Goal: Task Accomplishment & Management: Use online tool/utility

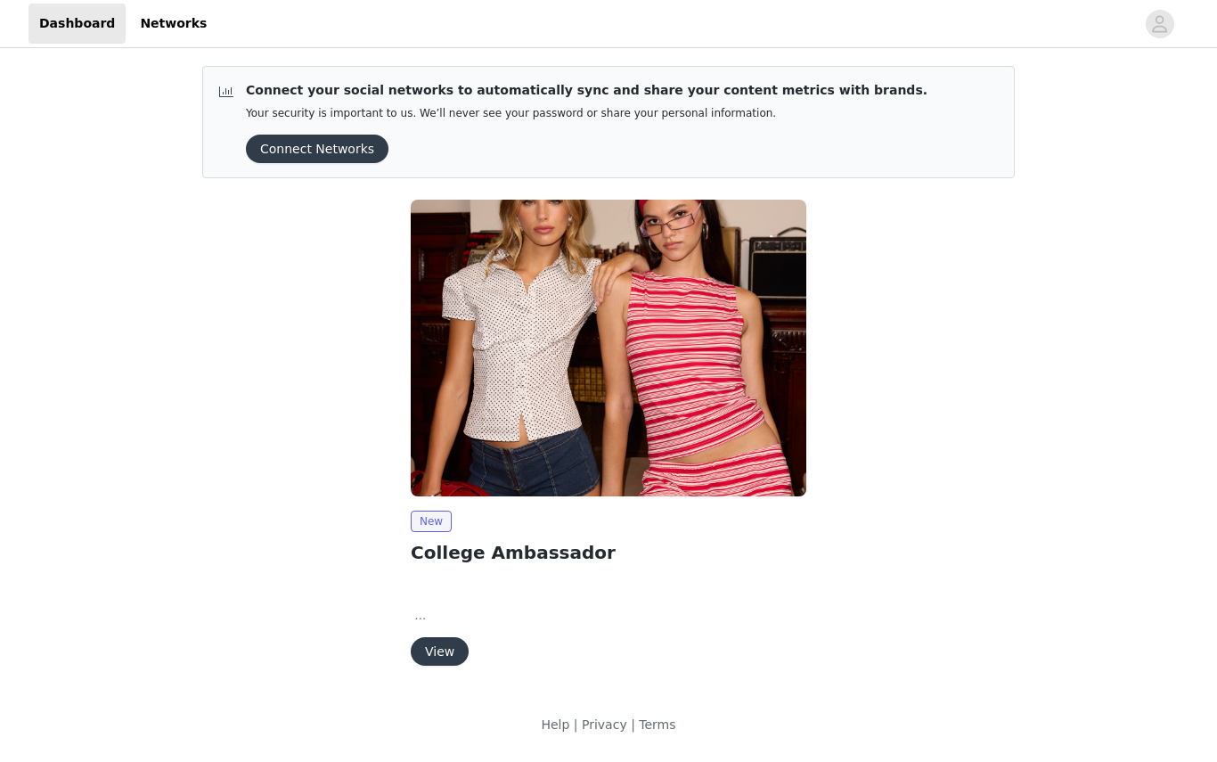
click at [449, 649] on button "View" at bounding box center [440, 651] width 58 height 29
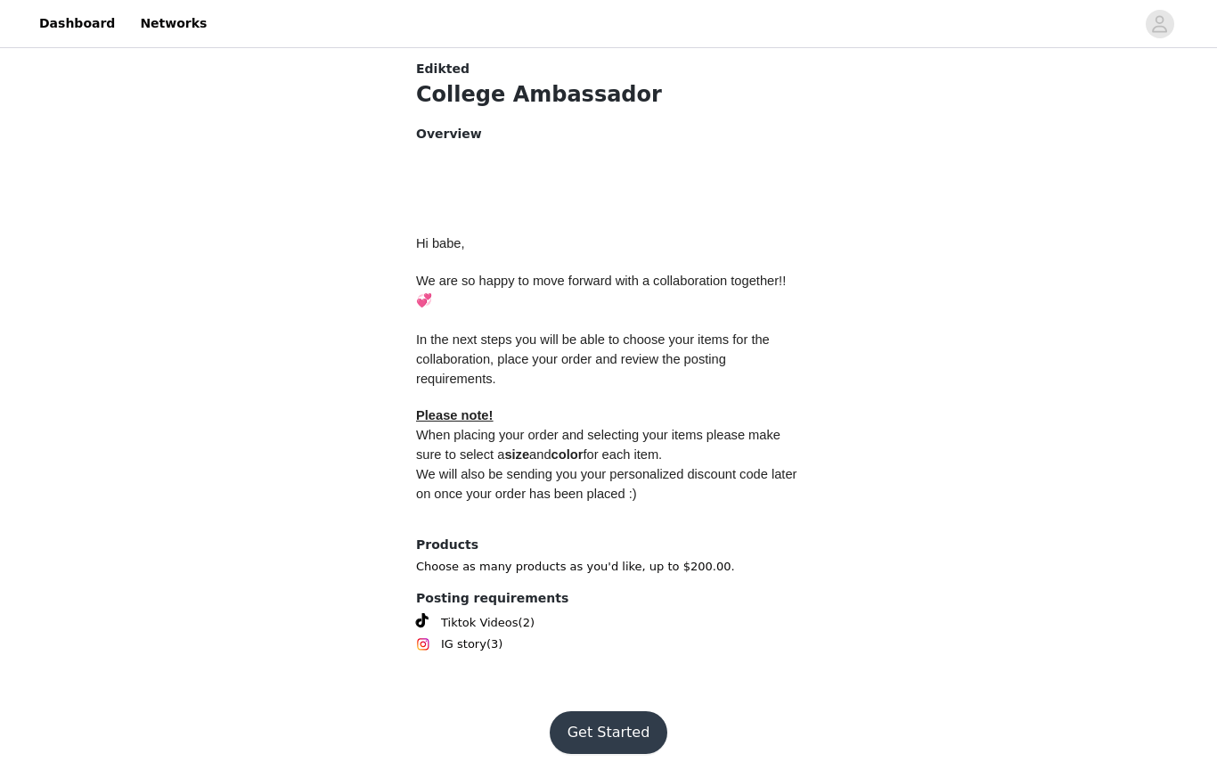
scroll to position [682, 0]
click at [597, 715] on button "Get Started" at bounding box center [609, 733] width 118 height 43
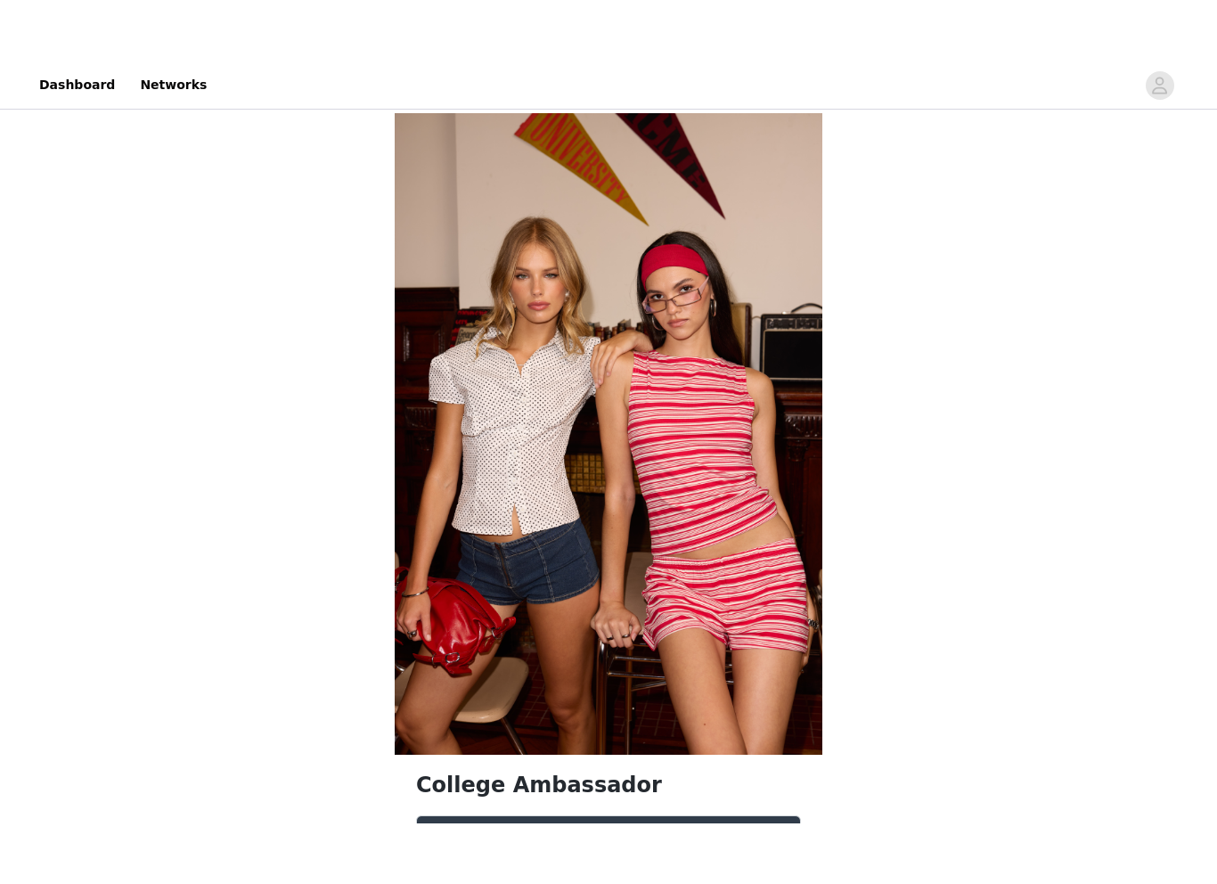
scroll to position [192, 0]
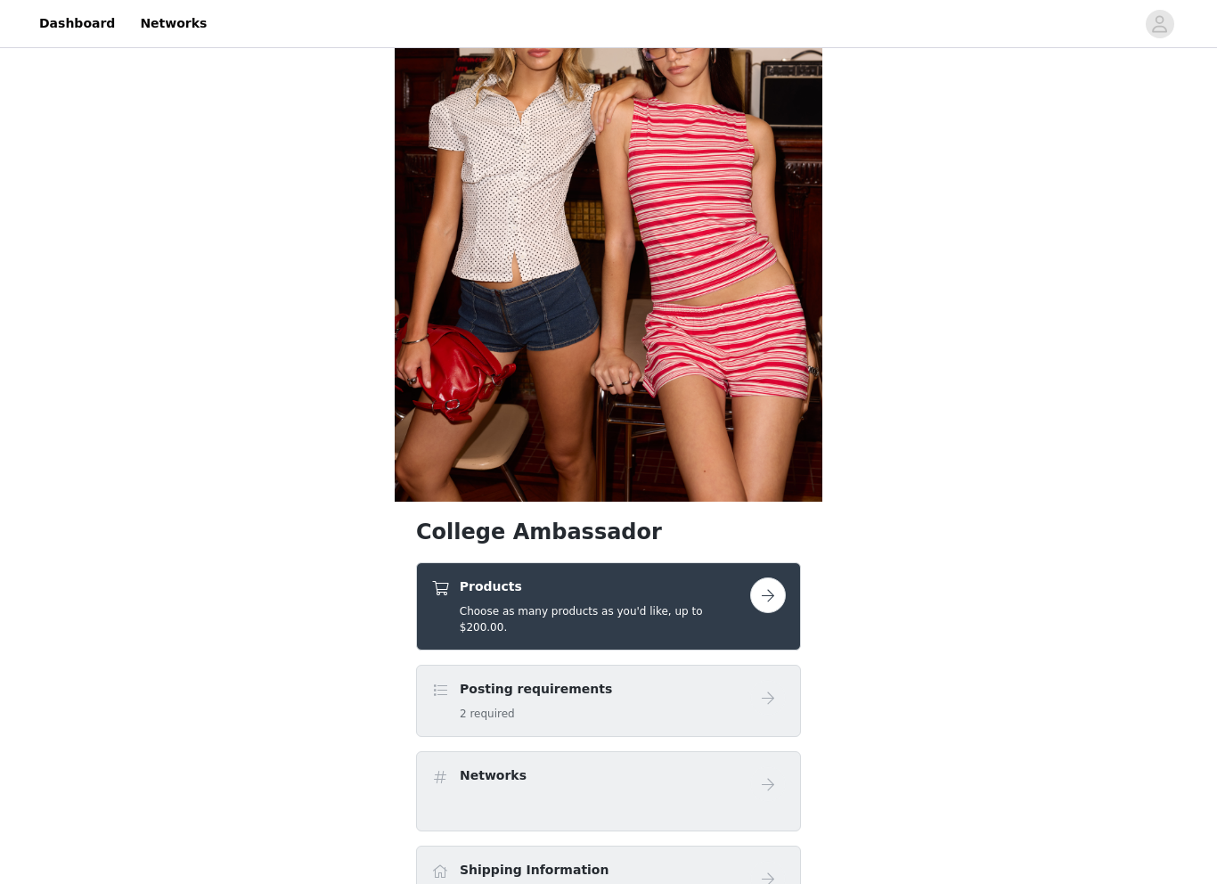
click at [770, 605] on button "button" at bounding box center [768, 595] width 36 height 36
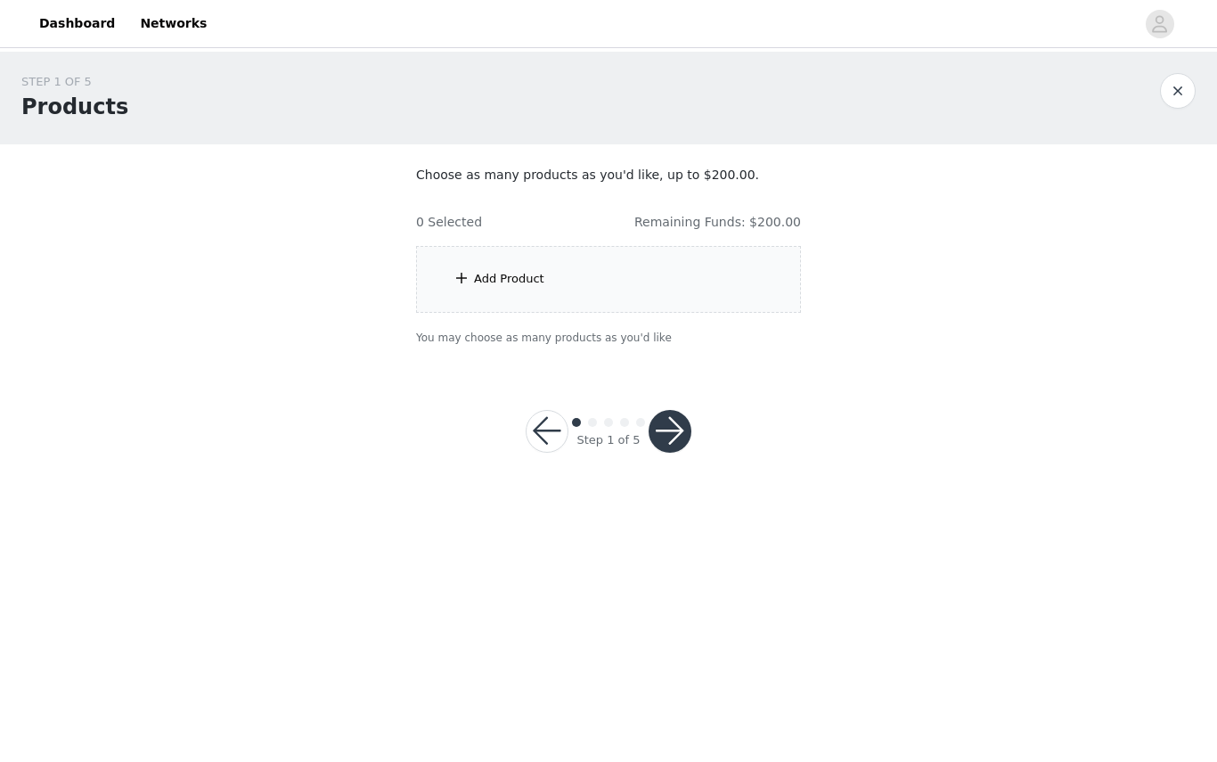
click at [516, 293] on div "Add Product" at bounding box center [608, 279] width 385 height 67
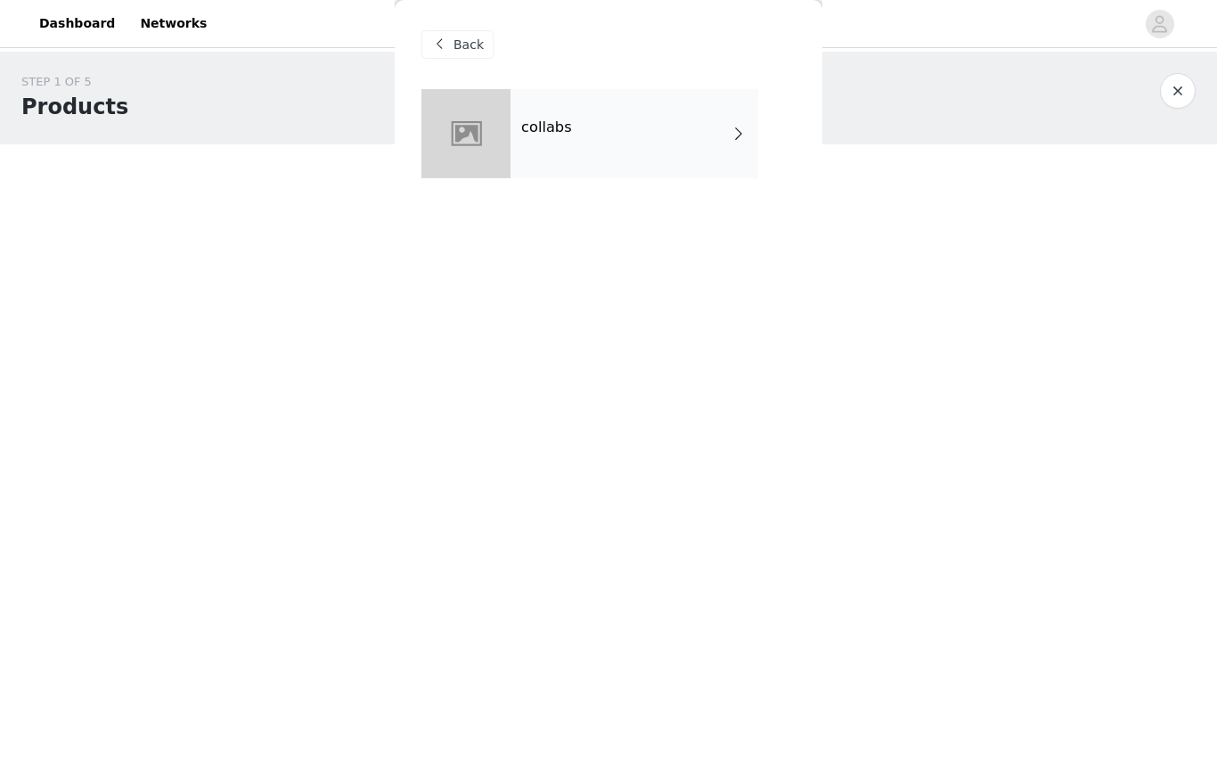
click at [524, 170] on div "collabs" at bounding box center [634, 133] width 248 height 89
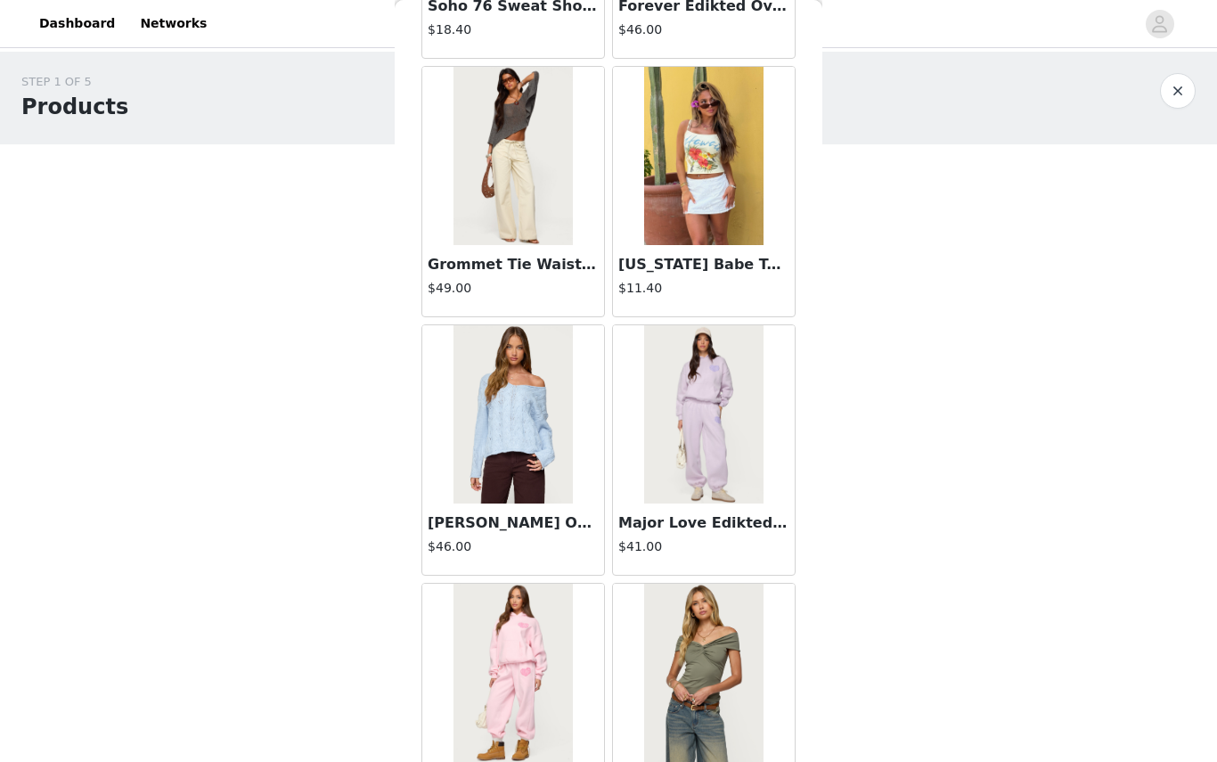
scroll to position [1089, 0]
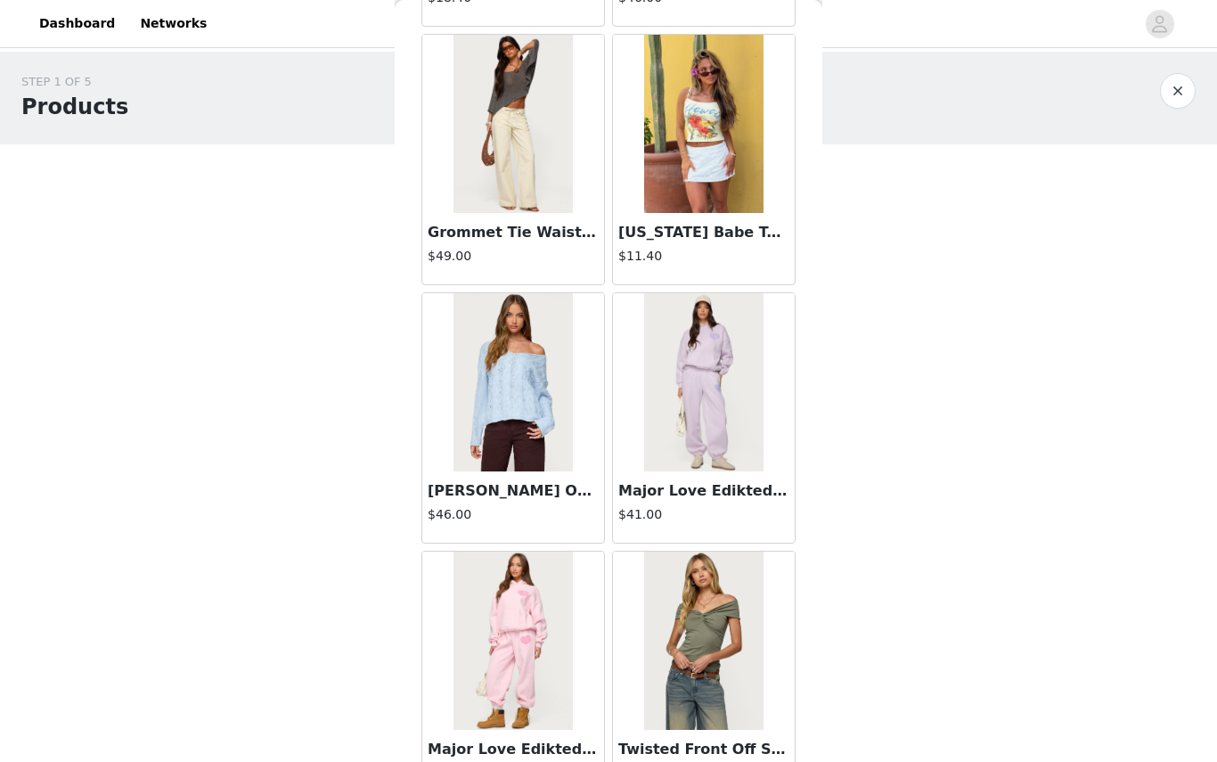
click at [552, 334] on img at bounding box center [512, 382] width 118 height 178
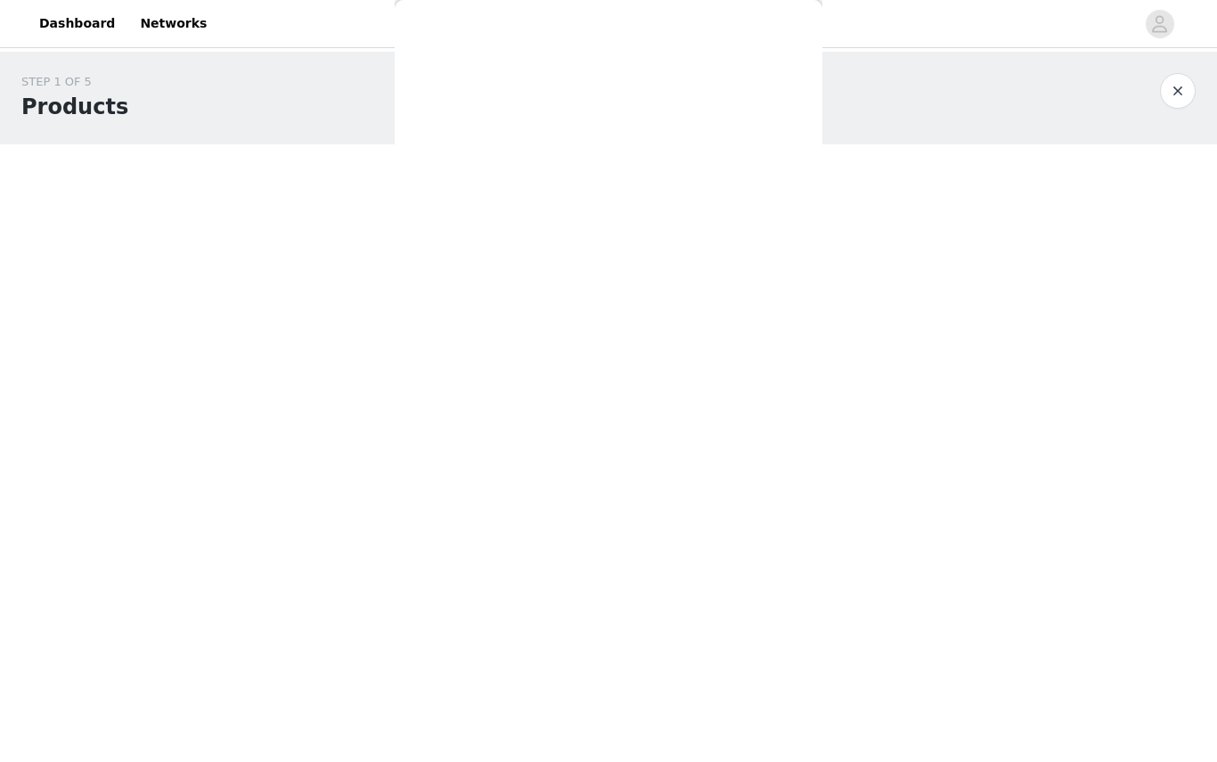
scroll to position [0, 0]
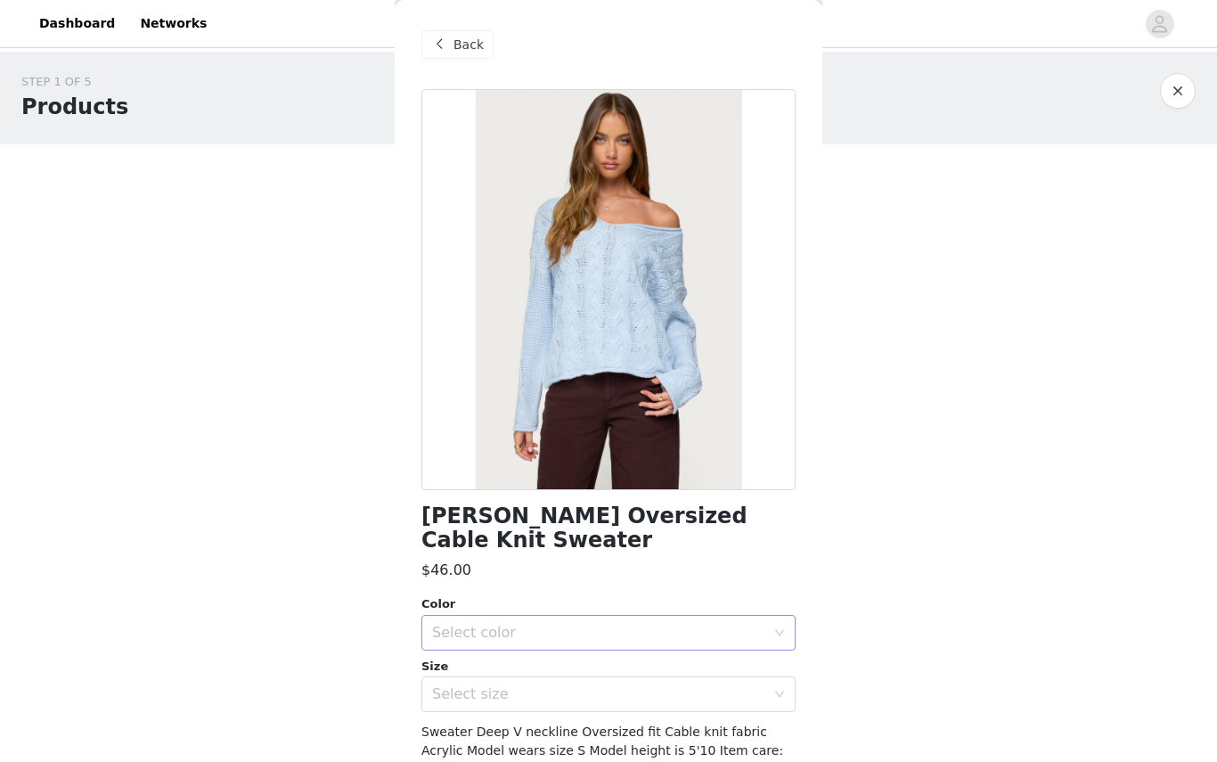
click at [470, 624] on div "Select color" at bounding box center [598, 633] width 333 height 18
click at [467, 649] on li "LIGHT BLUE" at bounding box center [608, 647] width 374 height 29
click at [467, 685] on div "Select size" at bounding box center [598, 694] width 333 height 18
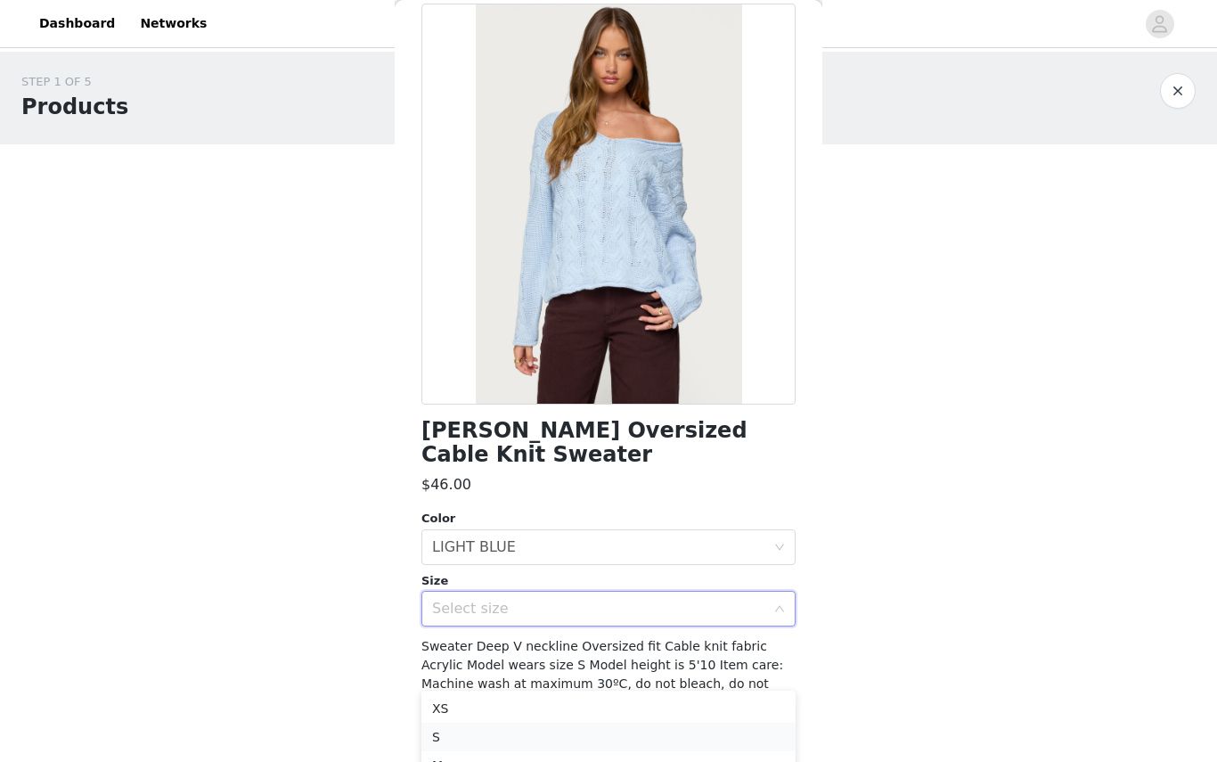
scroll to position [86, 0]
click at [449, 739] on li "S" at bounding box center [608, 737] width 374 height 29
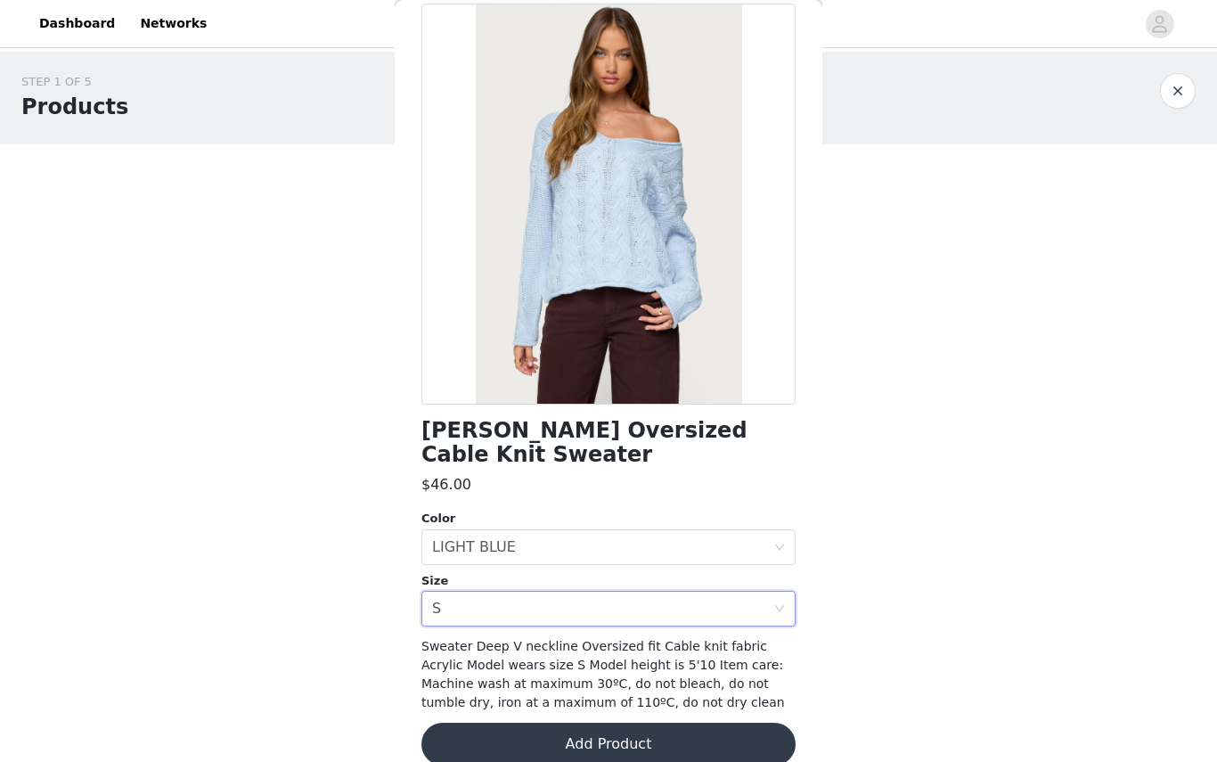
click at [588, 723] on button "Add Product" at bounding box center [608, 744] width 374 height 43
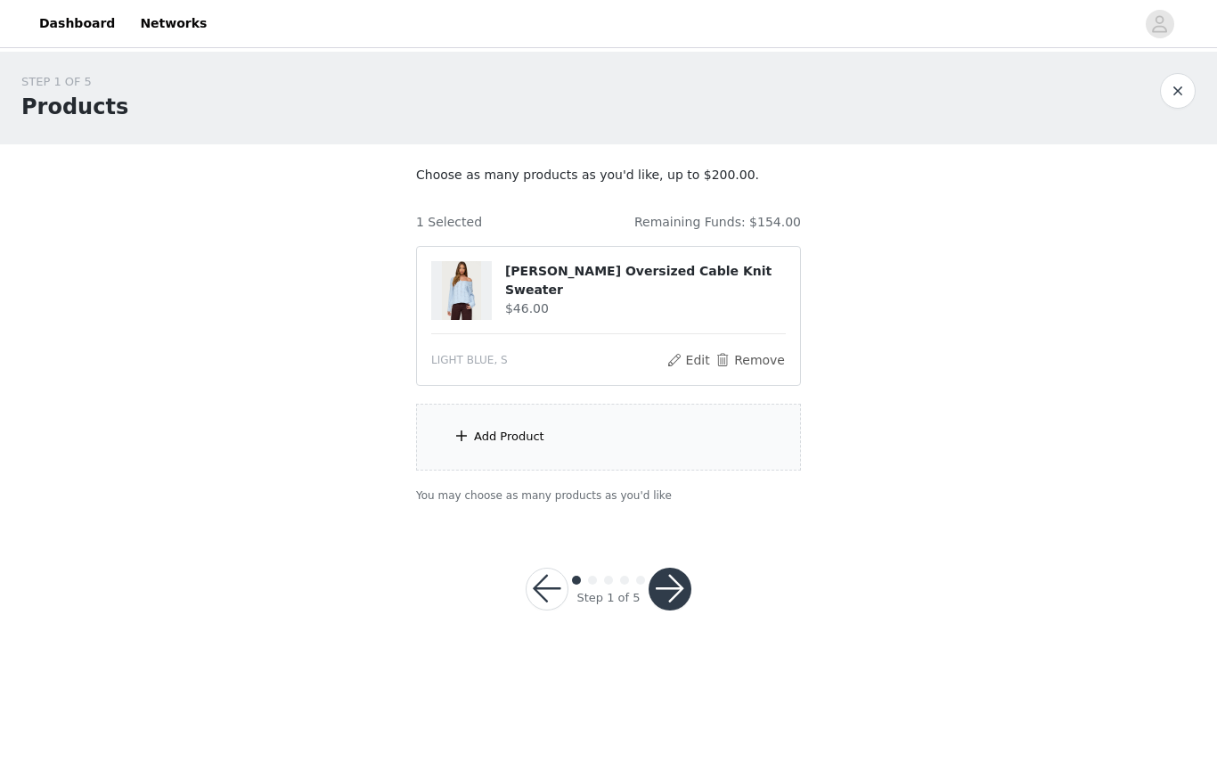
click at [567, 437] on div "Add Product" at bounding box center [608, 437] width 385 height 67
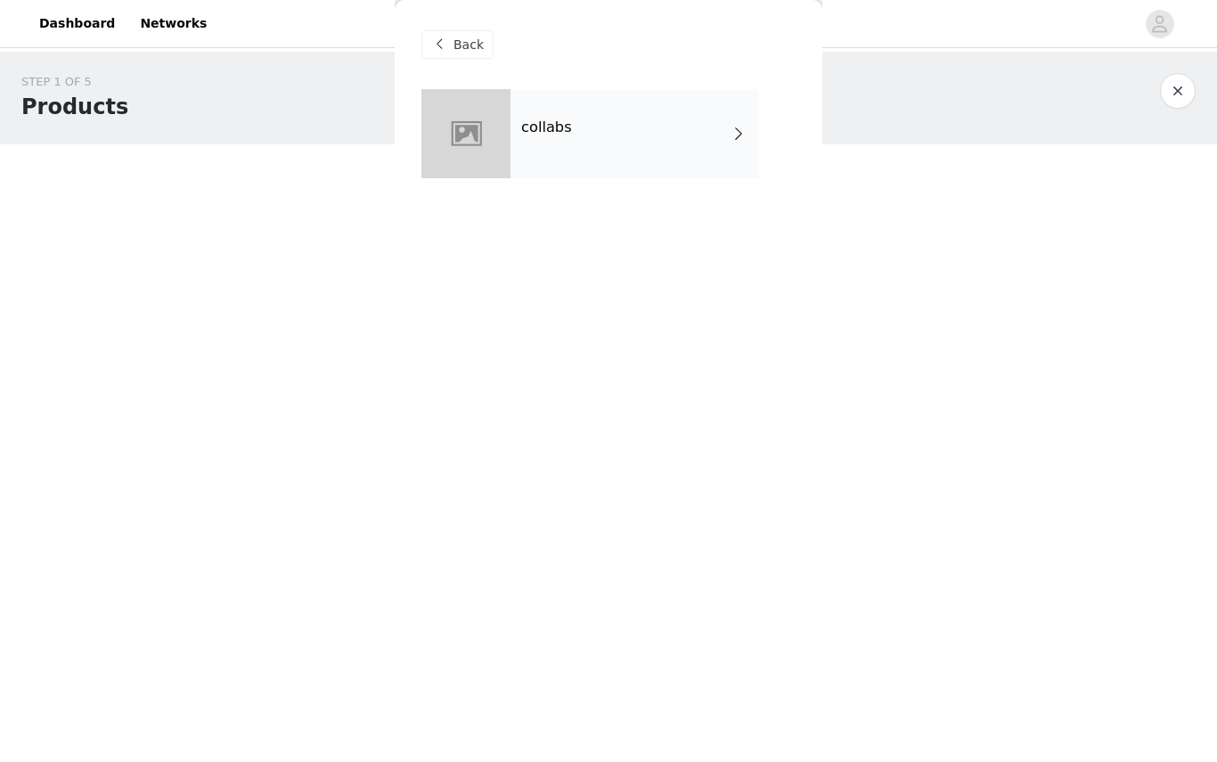
click at [570, 144] on div "collabs" at bounding box center [634, 133] width 248 height 89
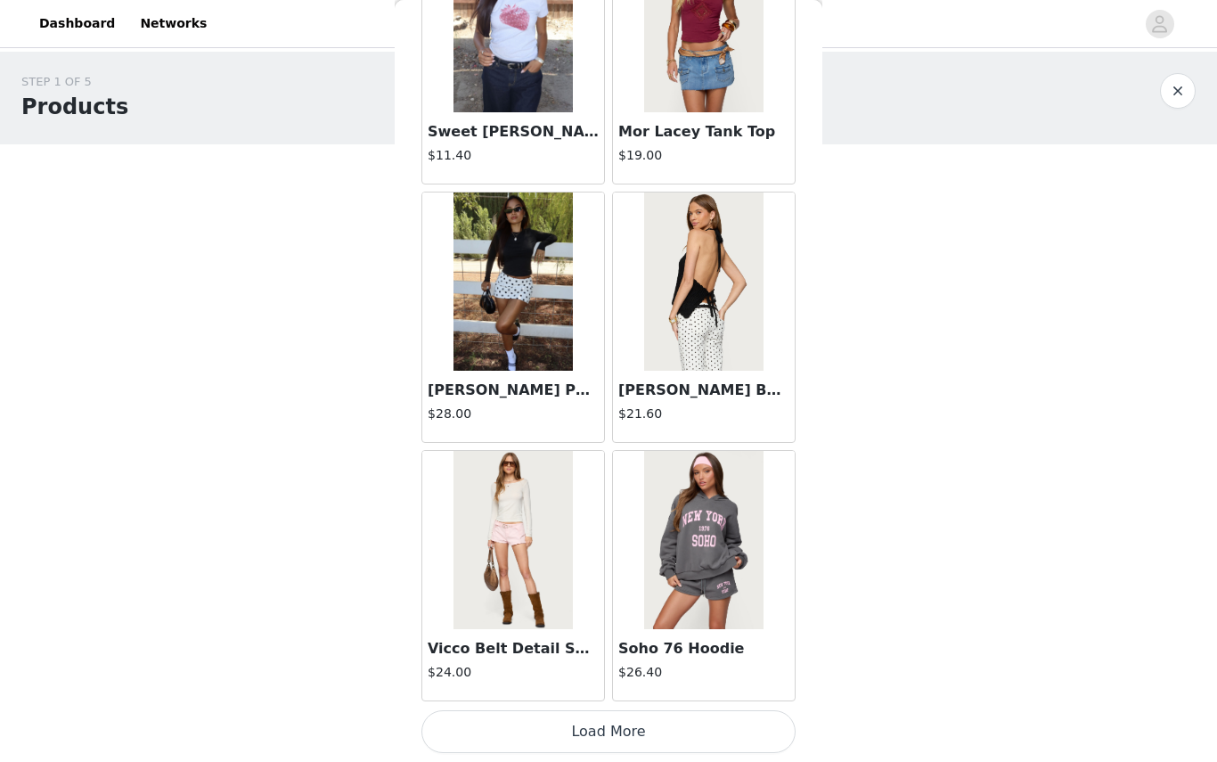
scroll to position [1964, 0]
click at [531, 748] on button "Load More" at bounding box center [608, 731] width 374 height 43
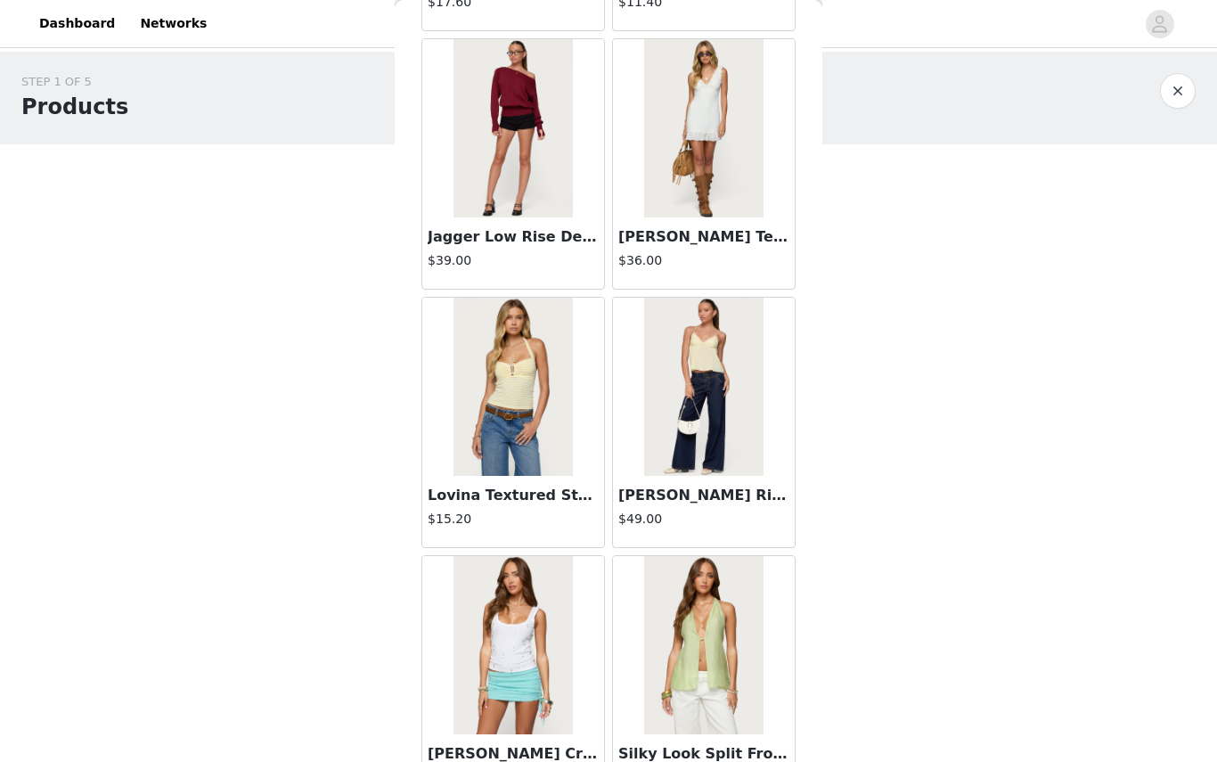
scroll to position [3270, 0]
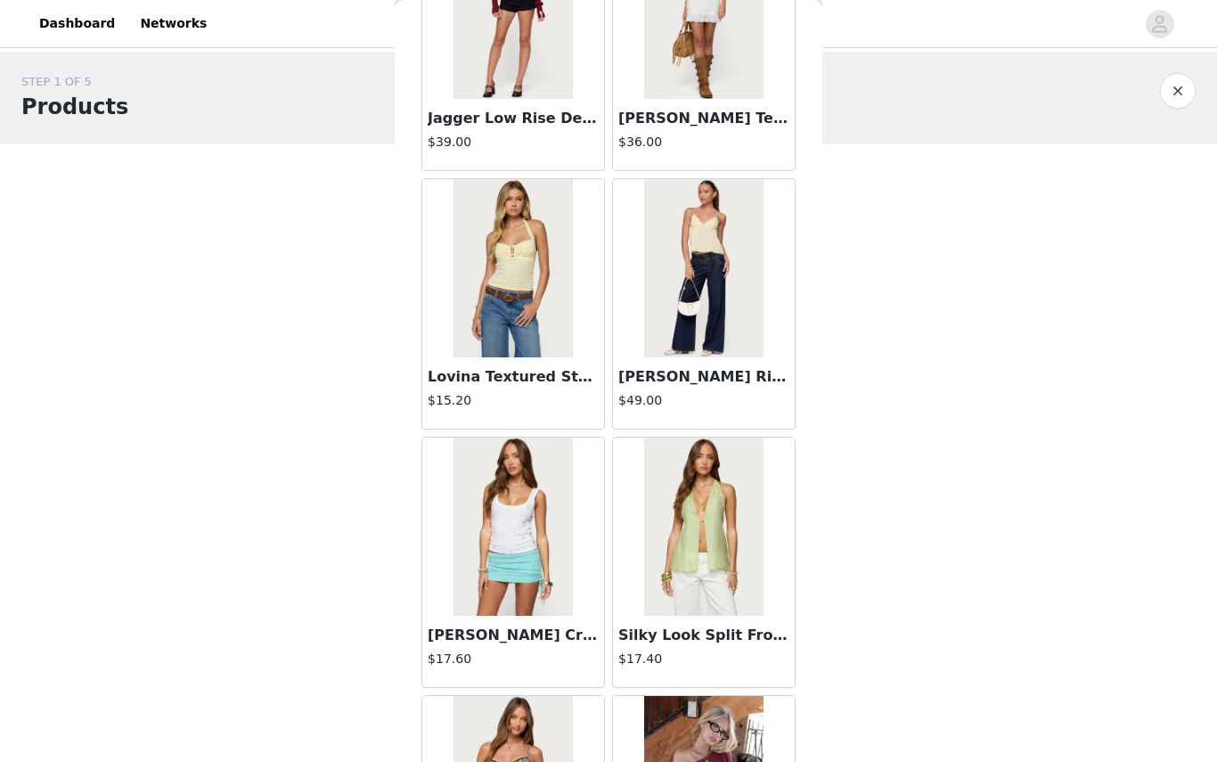
click at [684, 352] on img at bounding box center [703, 268] width 118 height 178
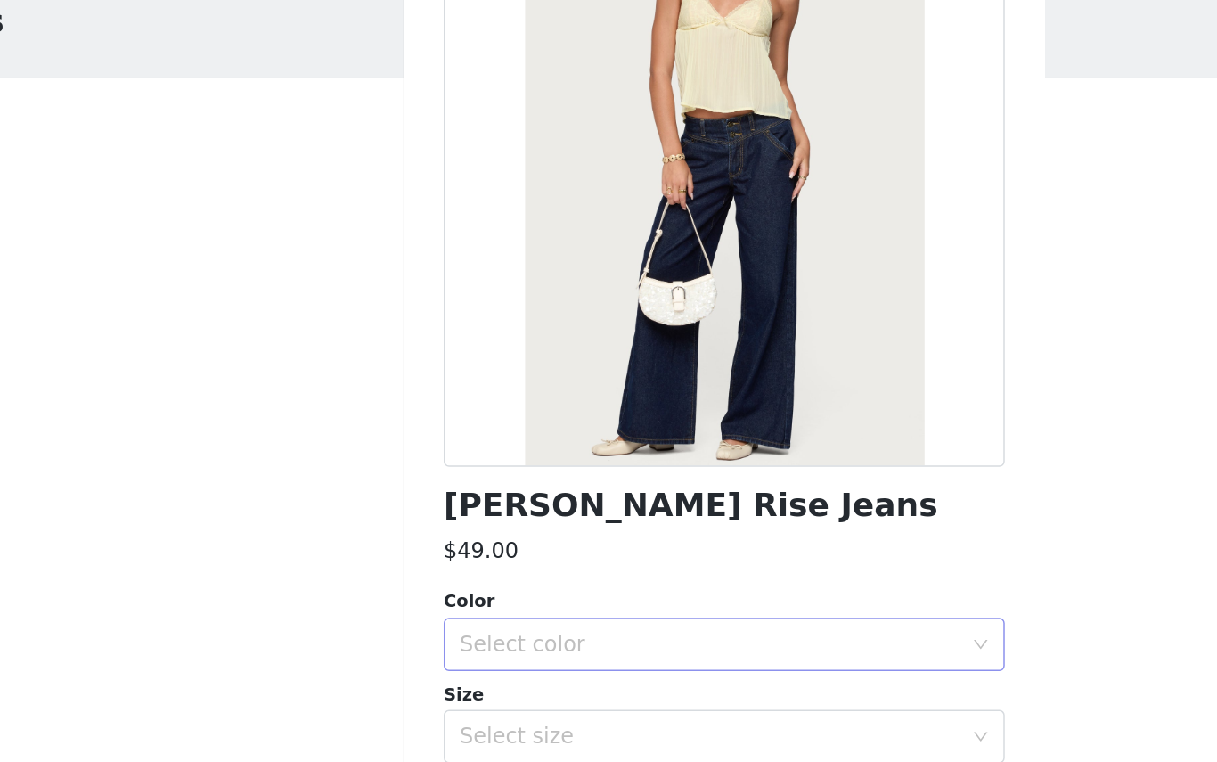
scroll to position [86, 0]
click at [490, 514] on div "Select color" at bounding box center [598, 523] width 333 height 18
click at [421, 547] on li "BLUE" at bounding box center [608, 561] width 374 height 29
click at [432, 576] on div "Select size" at bounding box center [598, 585] width 333 height 18
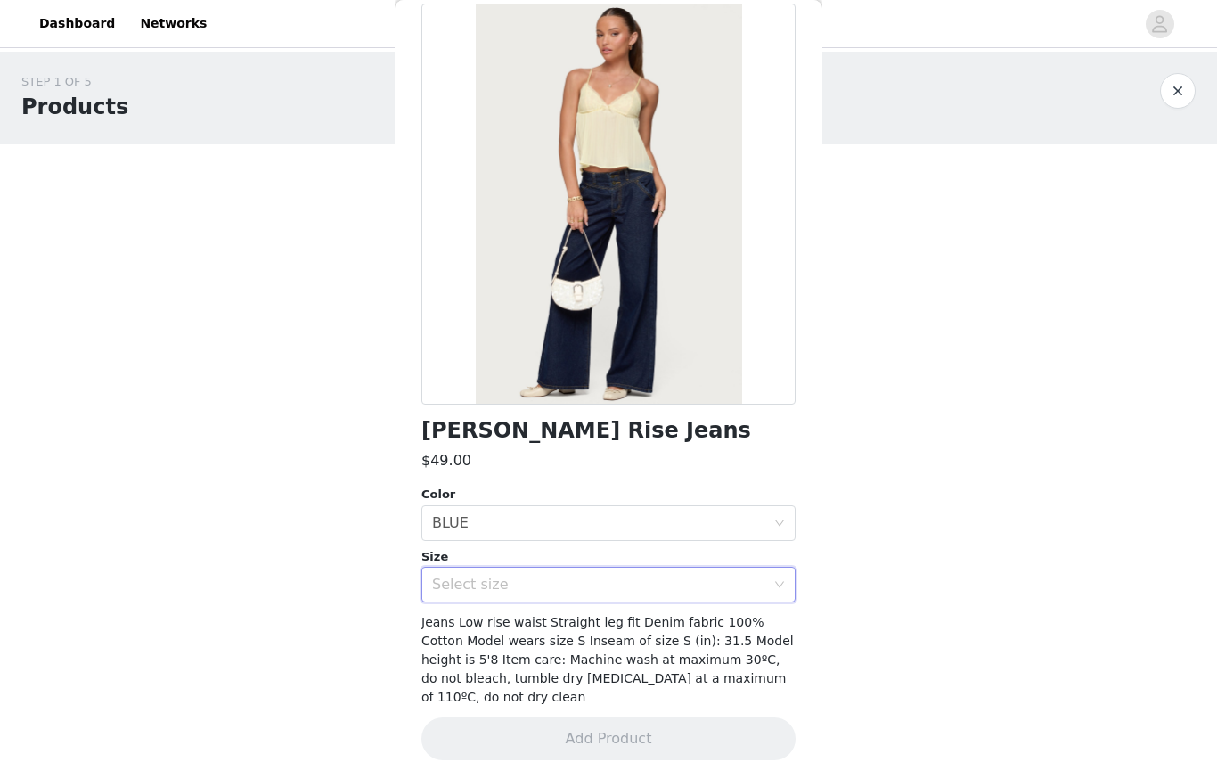
click at [499, 595] on div "Select size" at bounding box center [602, 585] width 341 height 34
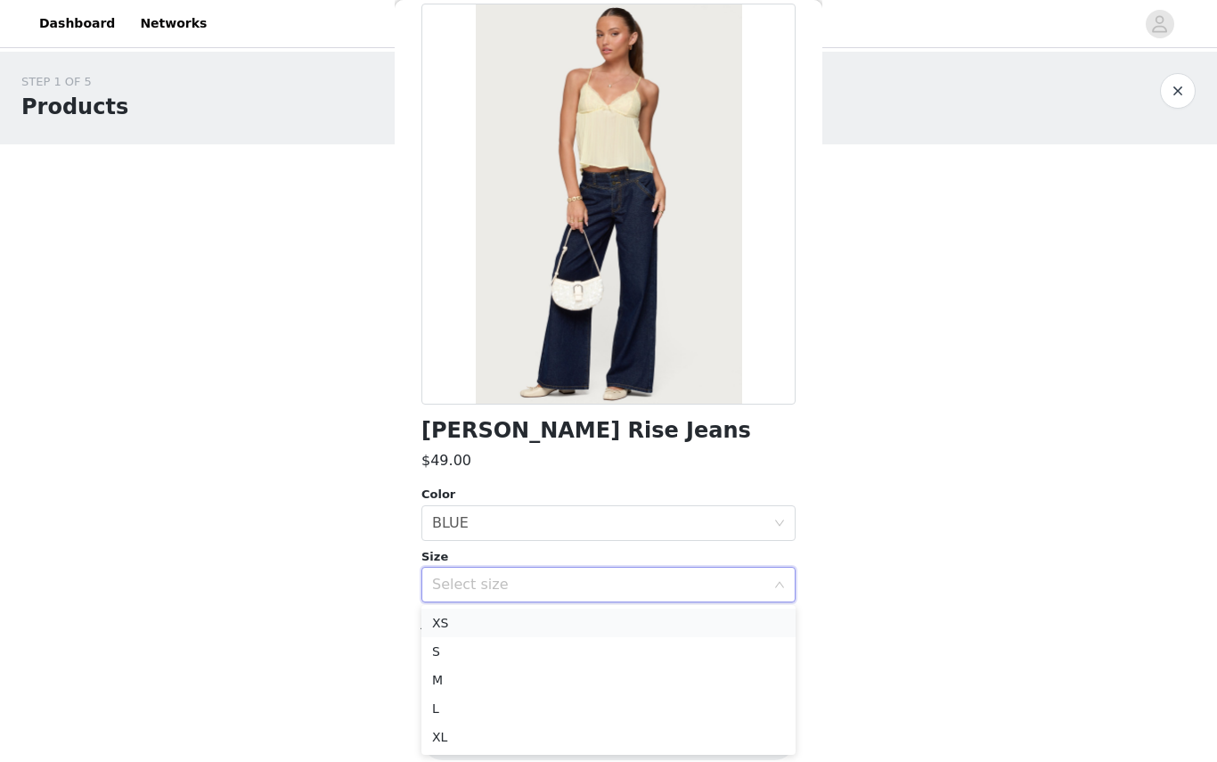
click at [458, 621] on li "XS" at bounding box center [608, 622] width 374 height 29
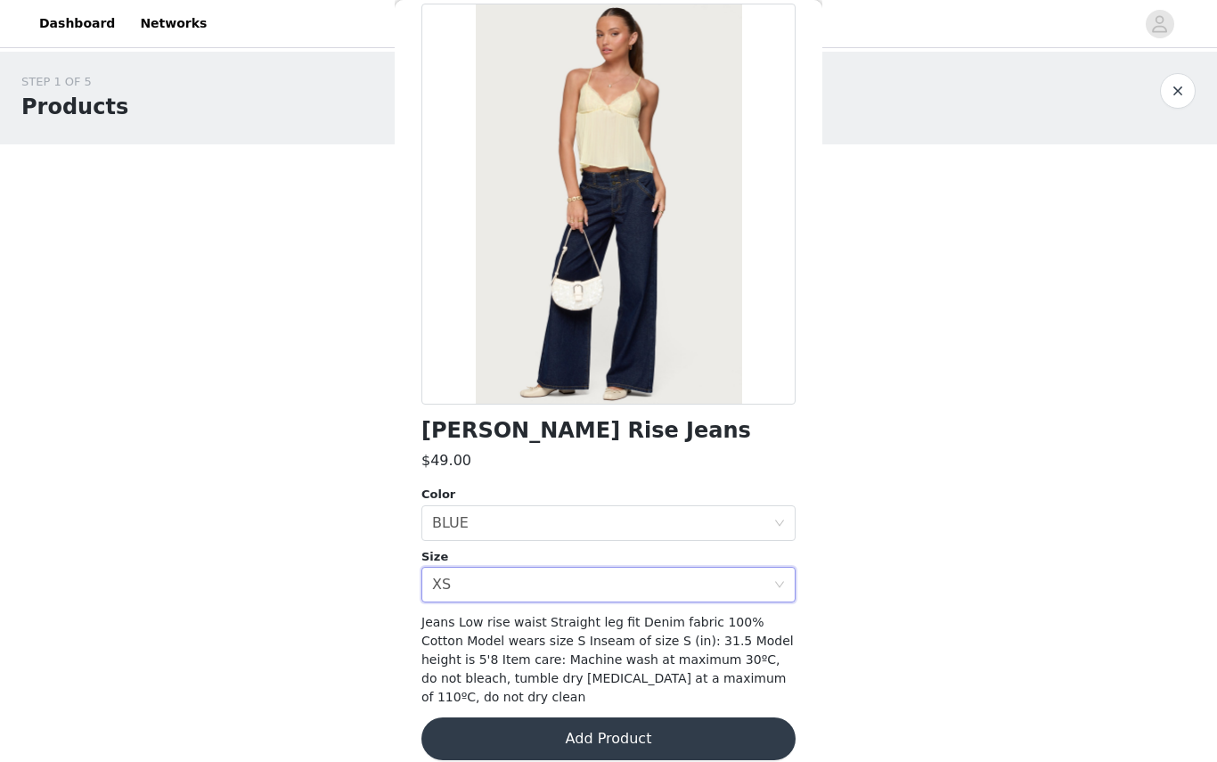
click at [519, 731] on button "Add Product" at bounding box center [608, 738] width 374 height 43
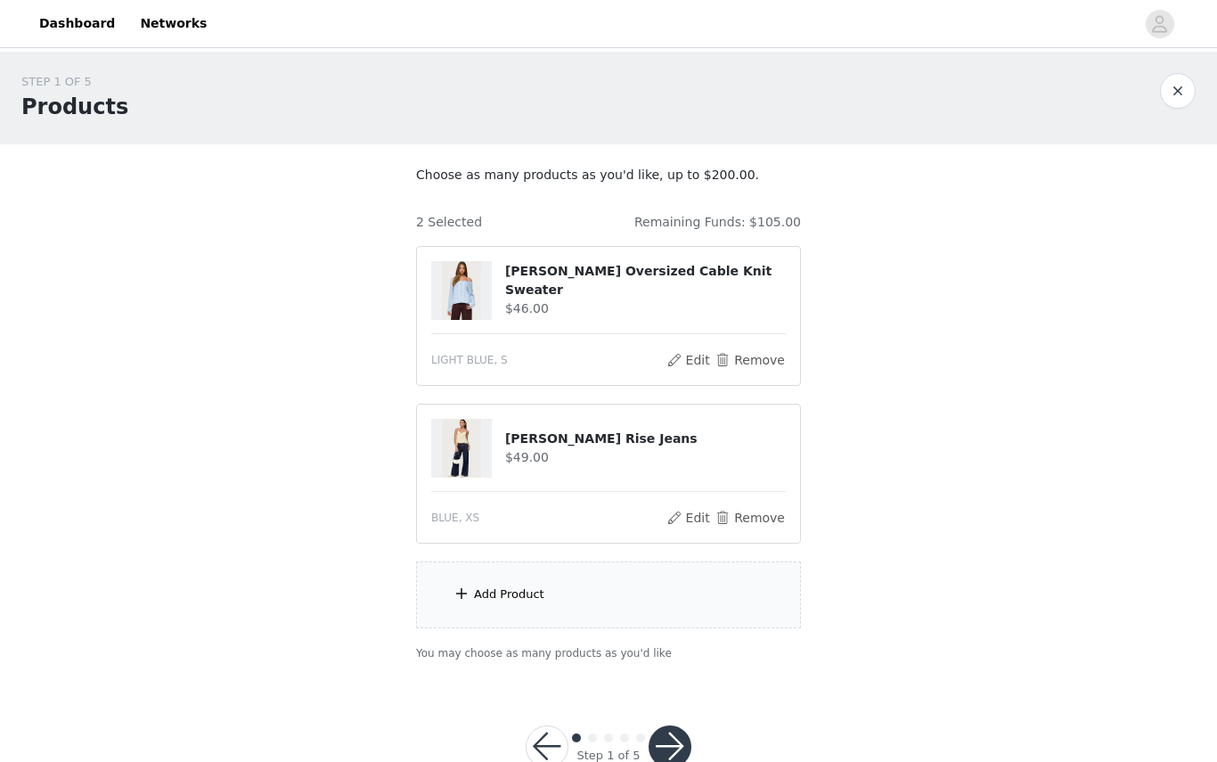
click at [538, 599] on div "Add Product" at bounding box center [509, 594] width 70 height 18
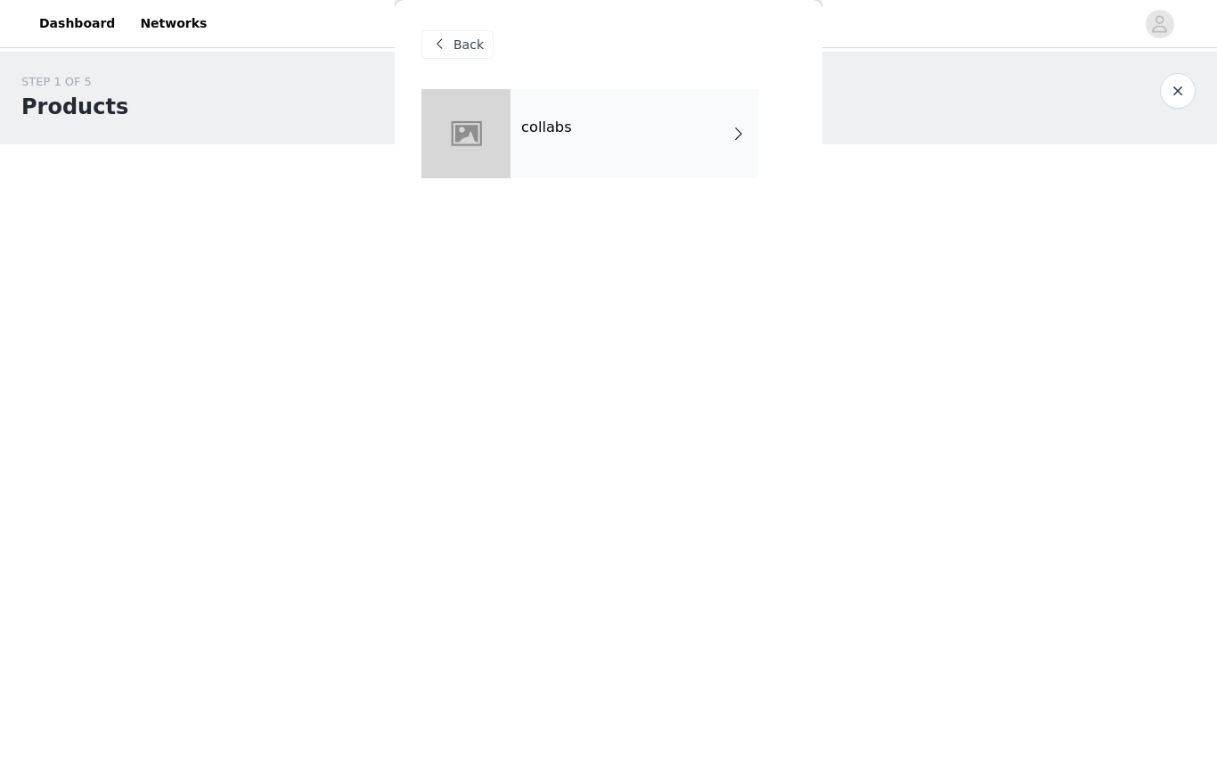
click at [583, 148] on div "collabs" at bounding box center [634, 133] width 248 height 89
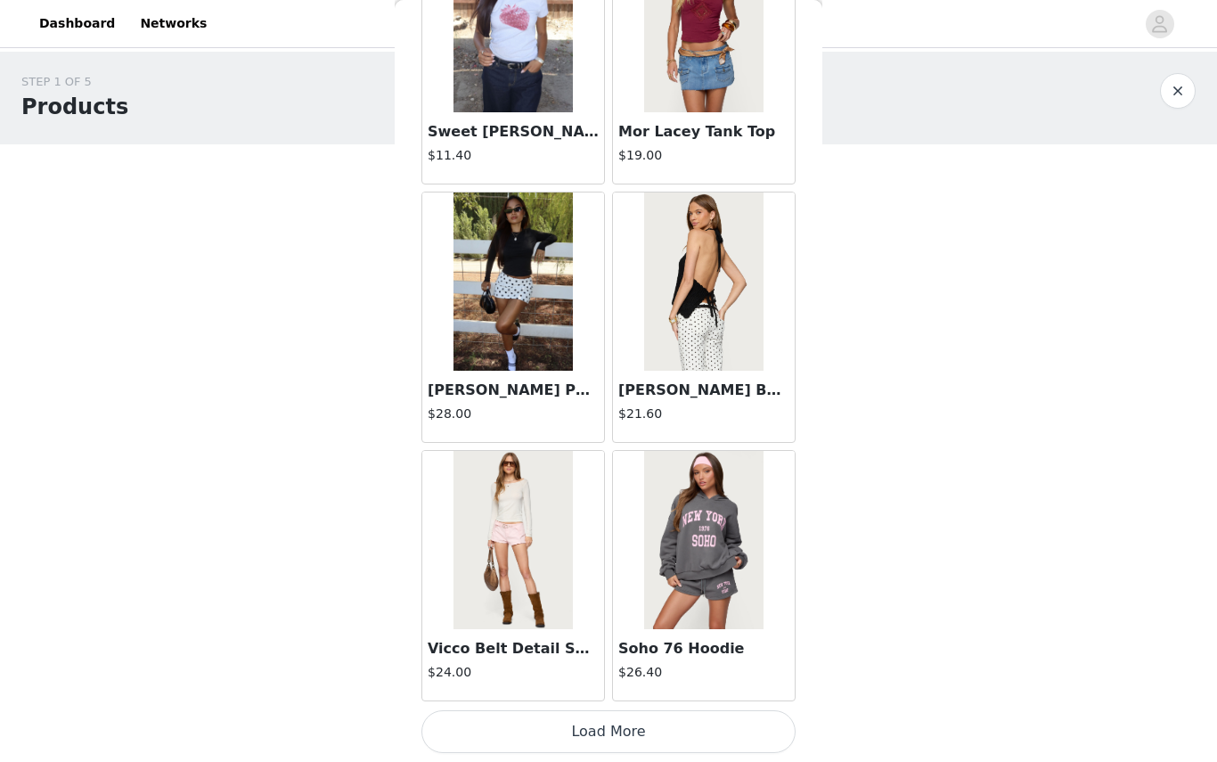
click at [619, 738] on button "Load More" at bounding box center [608, 731] width 374 height 43
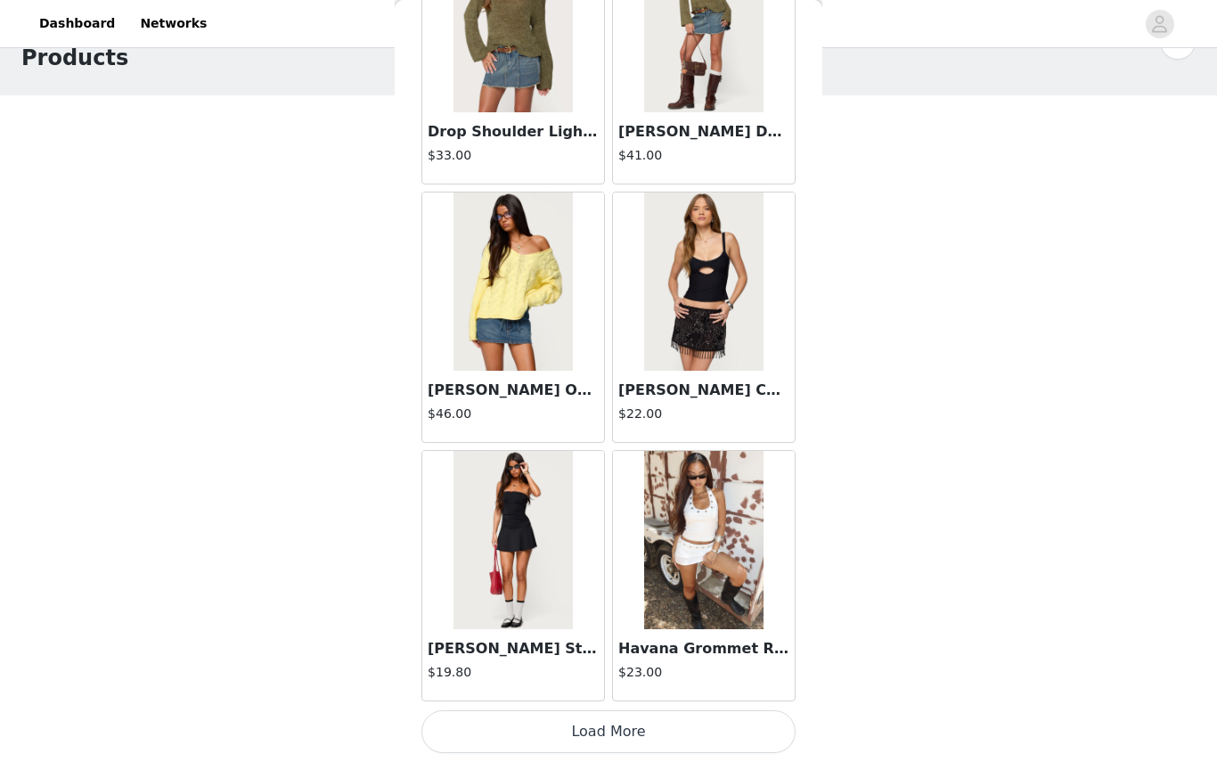
scroll to position [48, 0]
click at [668, 731] on button "Load More" at bounding box center [608, 731] width 374 height 43
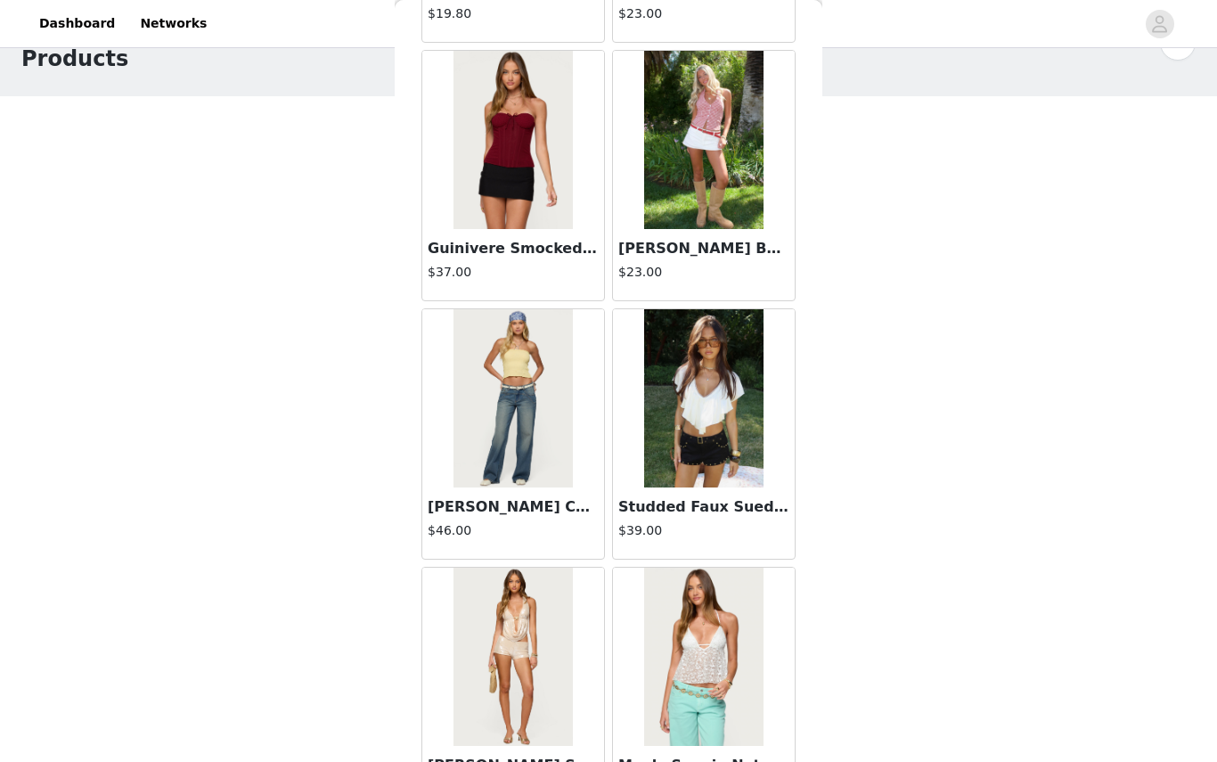
scroll to position [5211, 0]
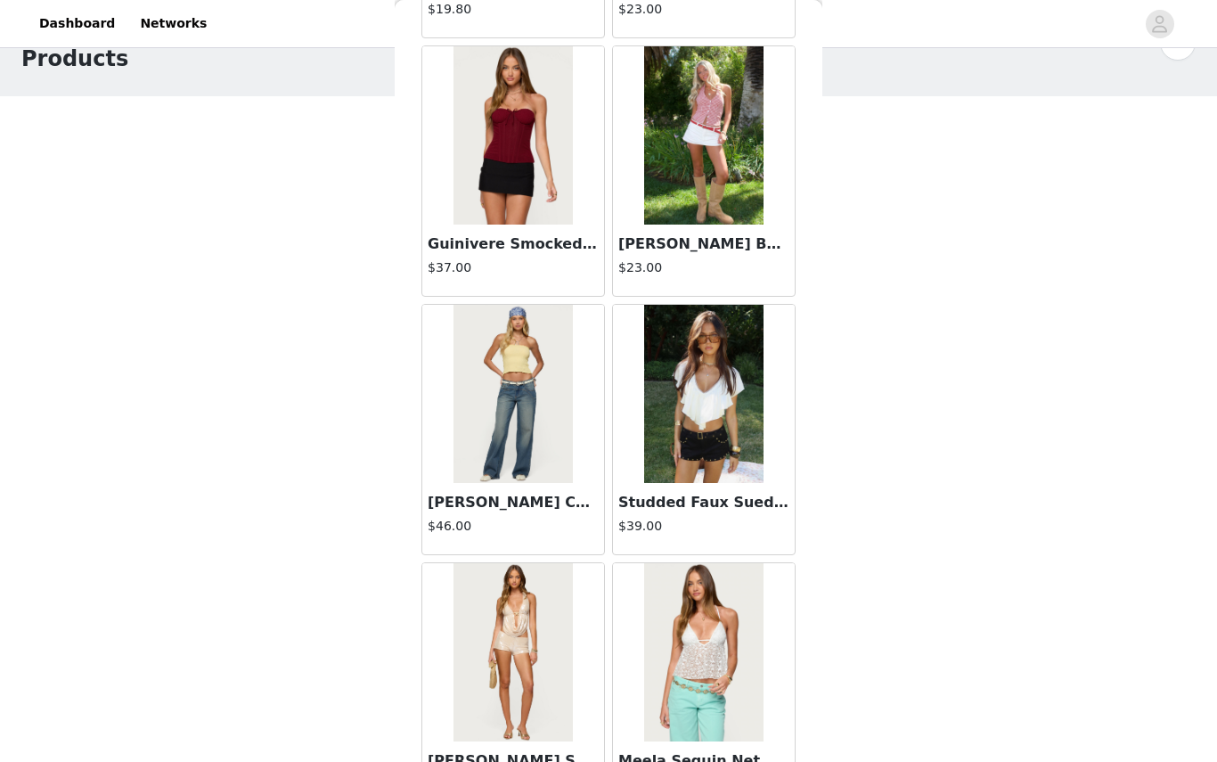
click at [687, 117] on img at bounding box center [703, 135] width 118 height 178
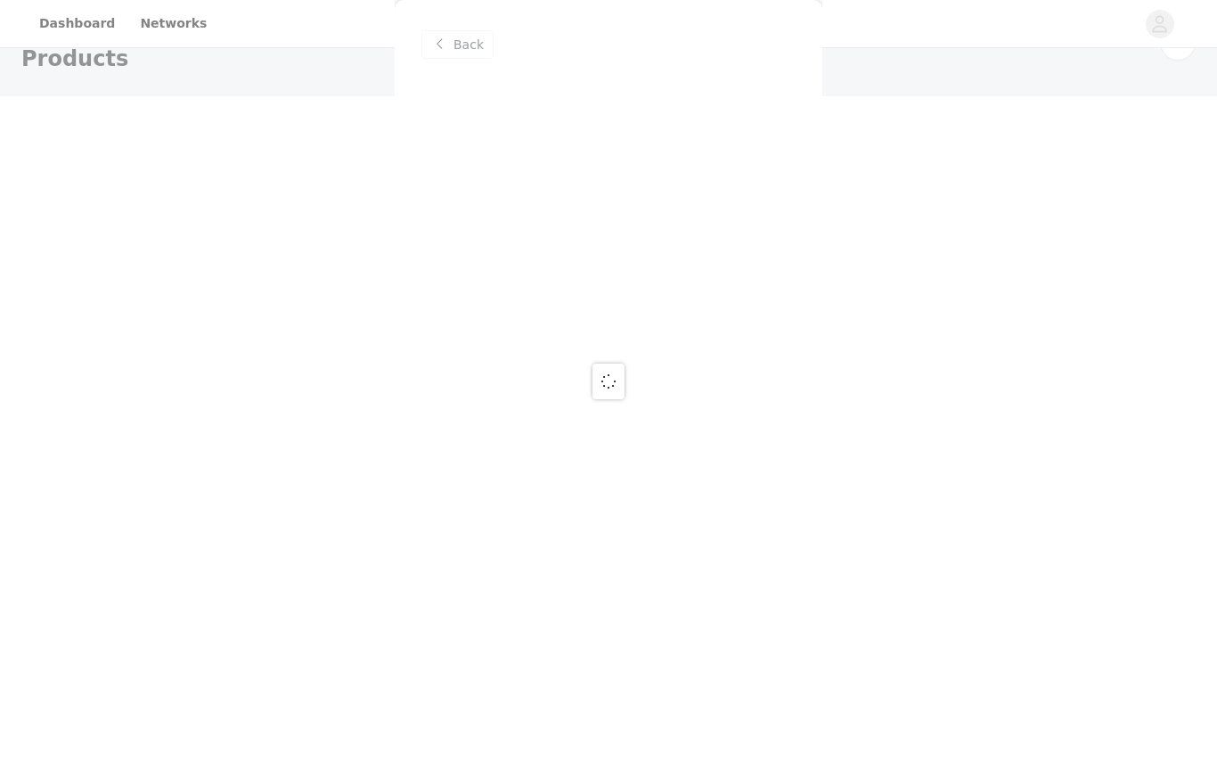
scroll to position [0, 0]
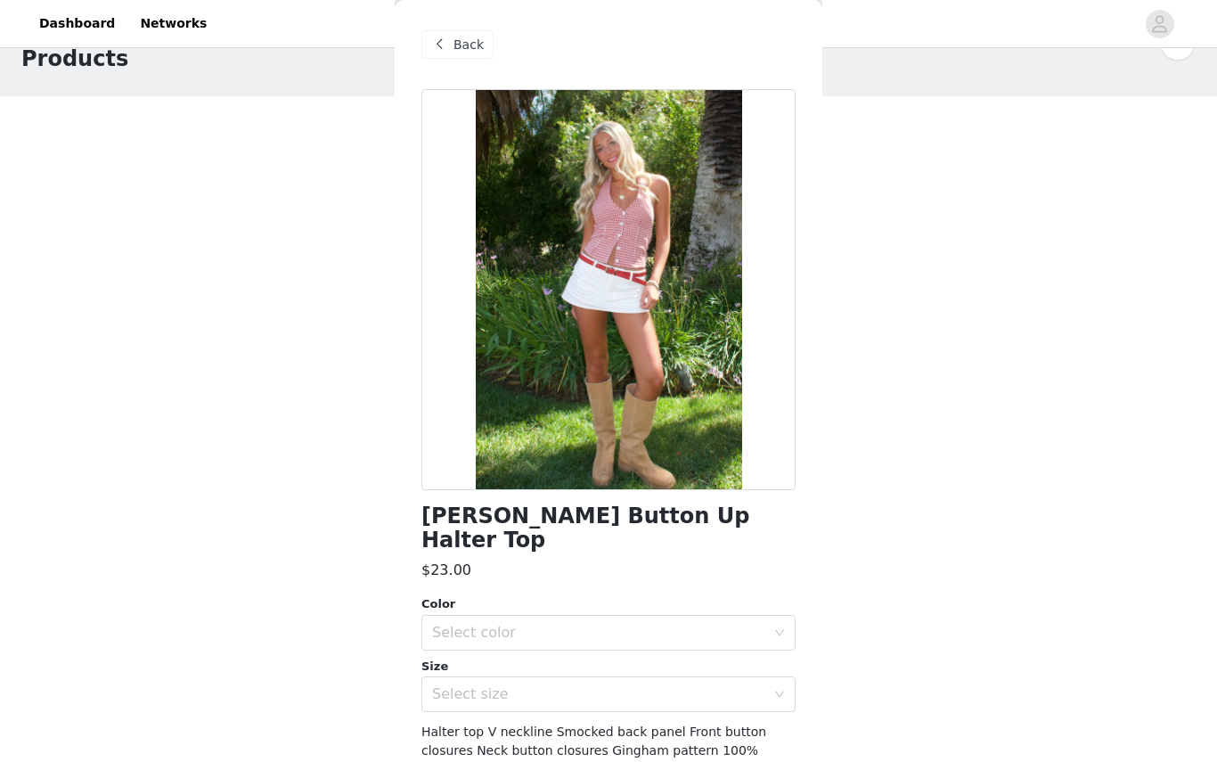
click at [448, 52] on span at bounding box center [439, 44] width 21 height 21
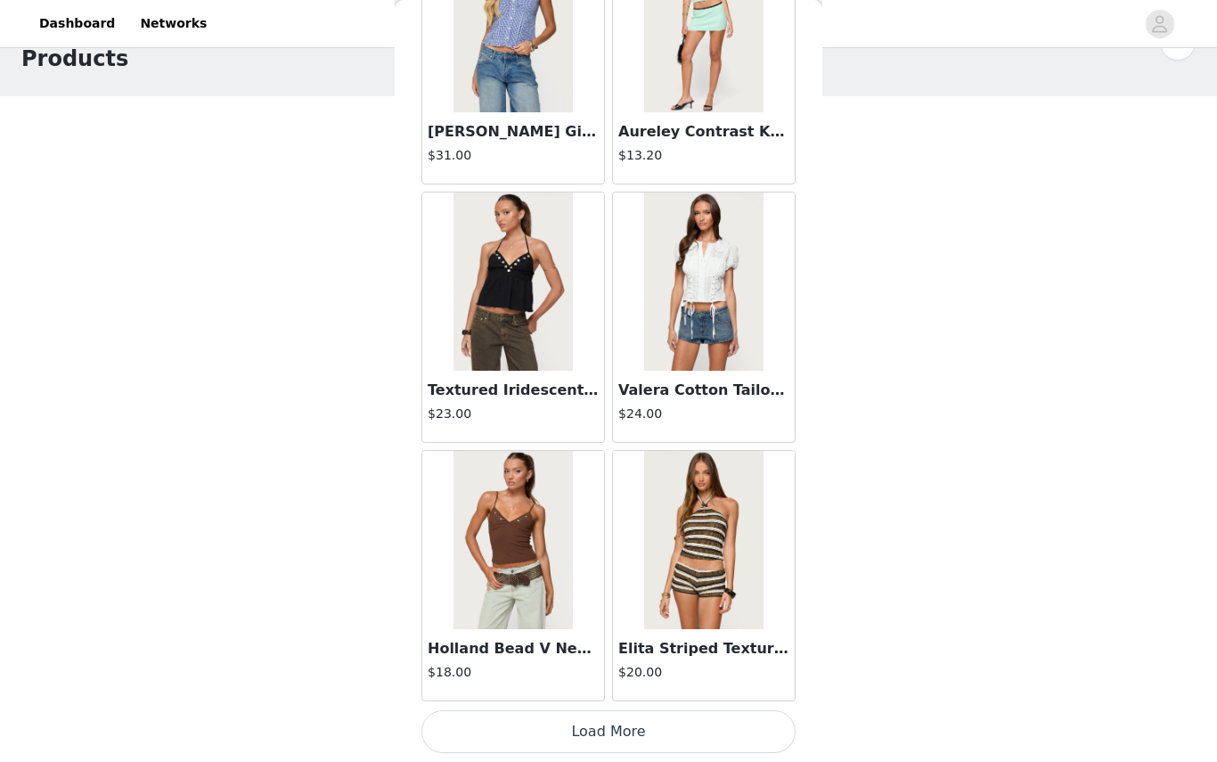
scroll to position [7132, 0]
click at [534, 741] on button "Load More" at bounding box center [608, 731] width 374 height 43
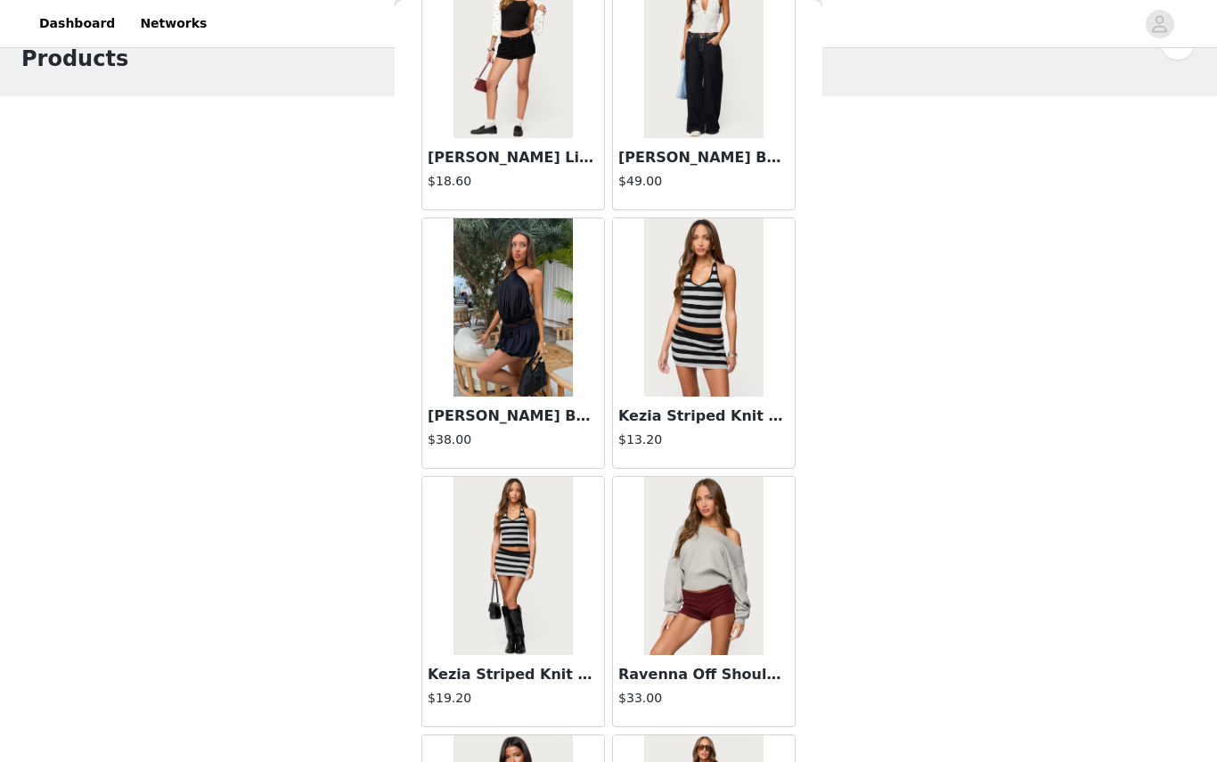
scroll to position [9185, 0]
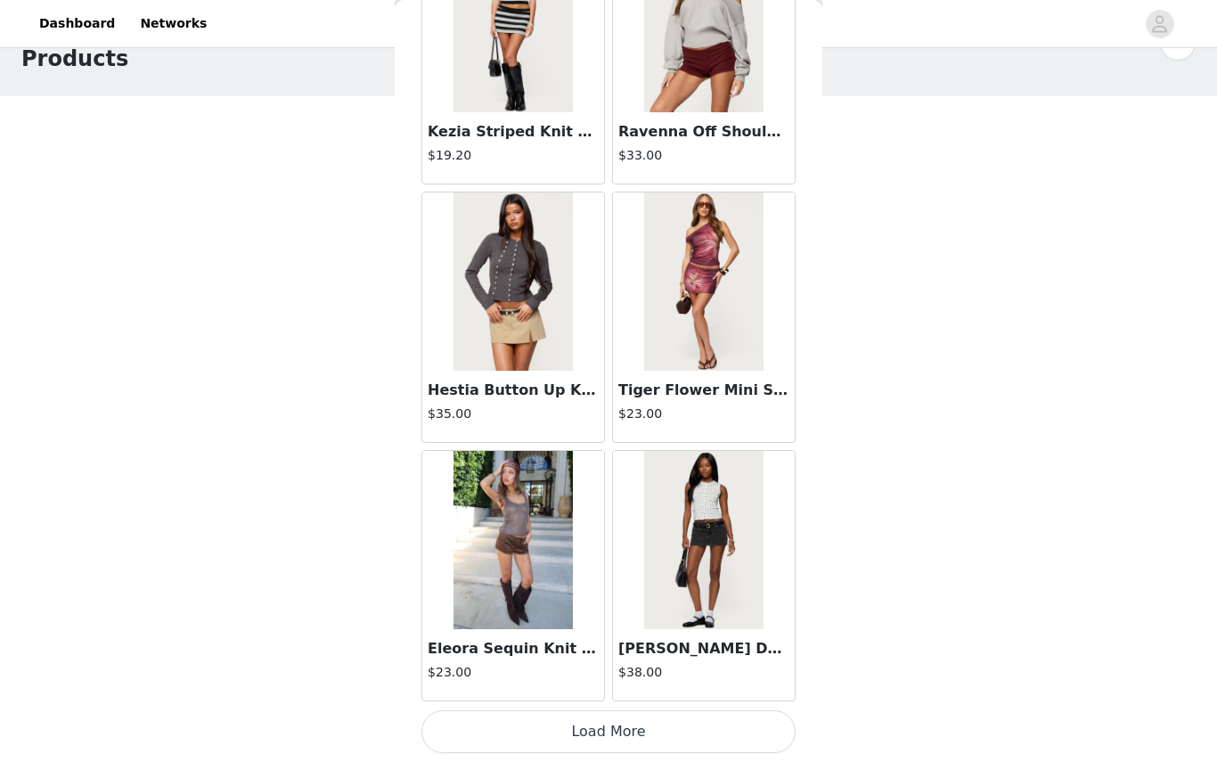
click at [633, 731] on button "Load More" at bounding box center [608, 731] width 374 height 43
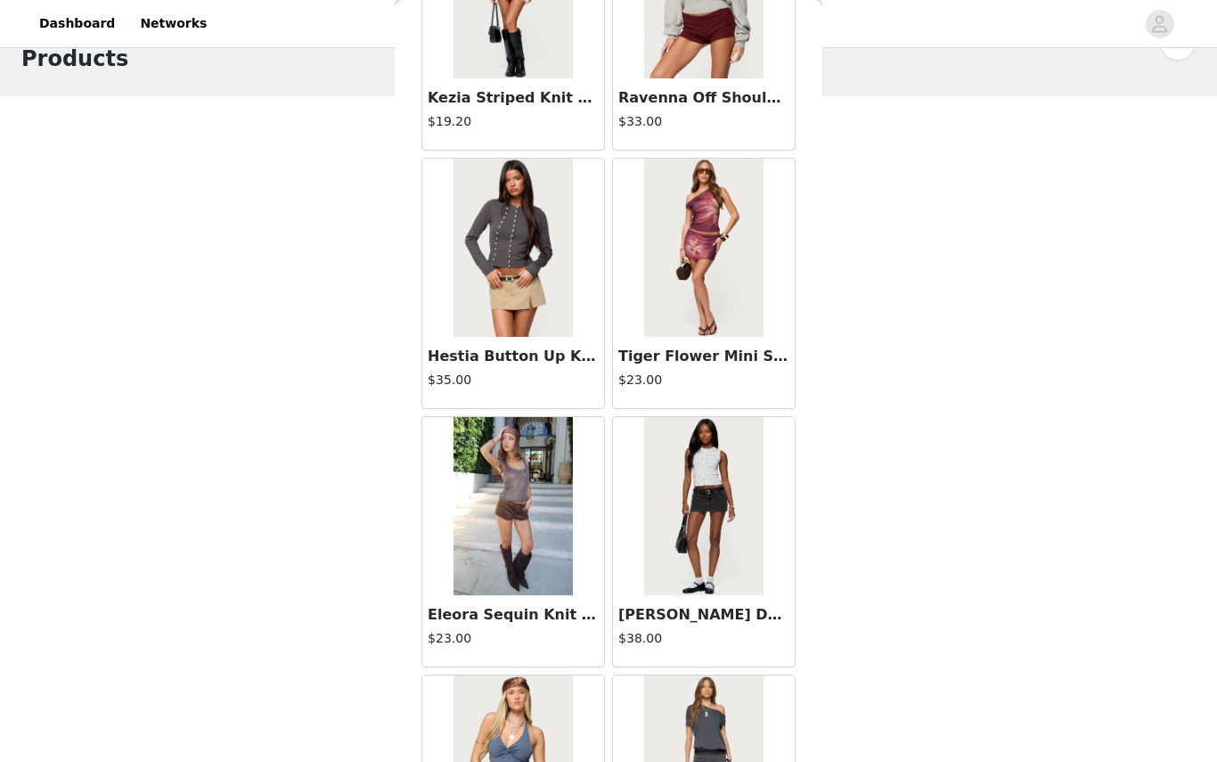
scroll to position [9788, 0]
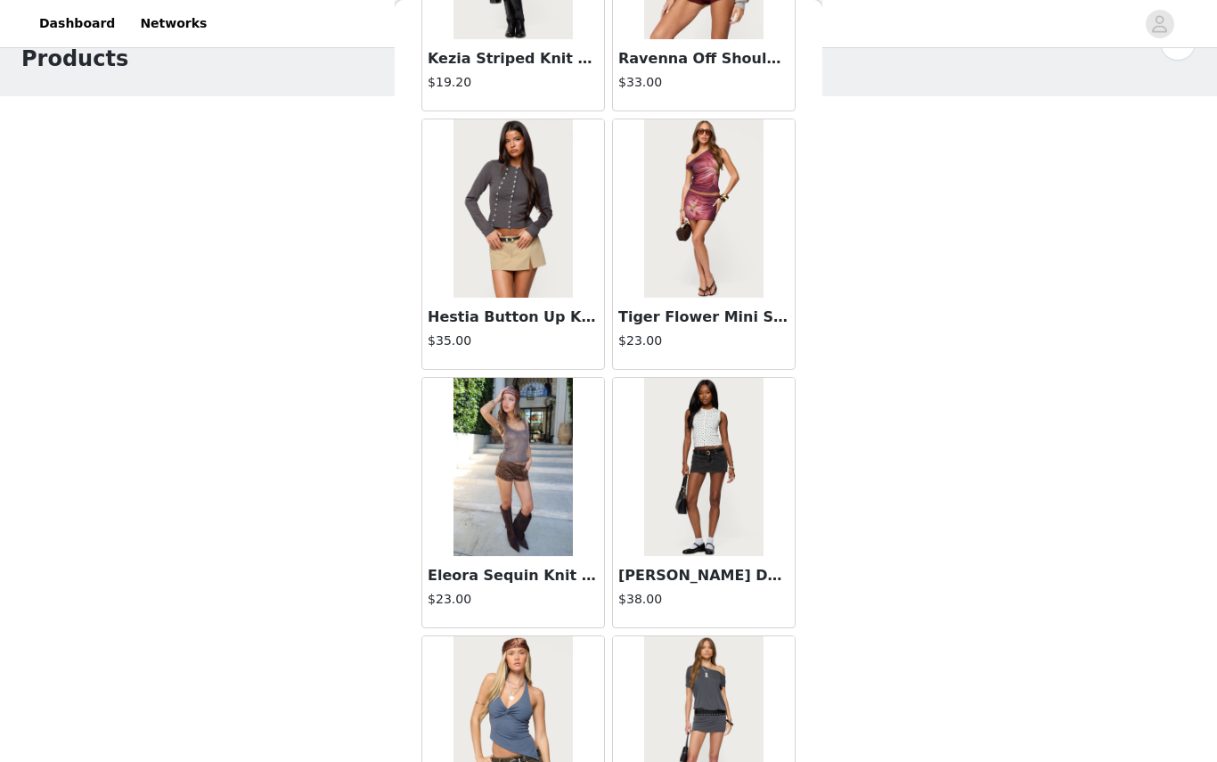
click at [709, 546] on img at bounding box center [703, 467] width 118 height 178
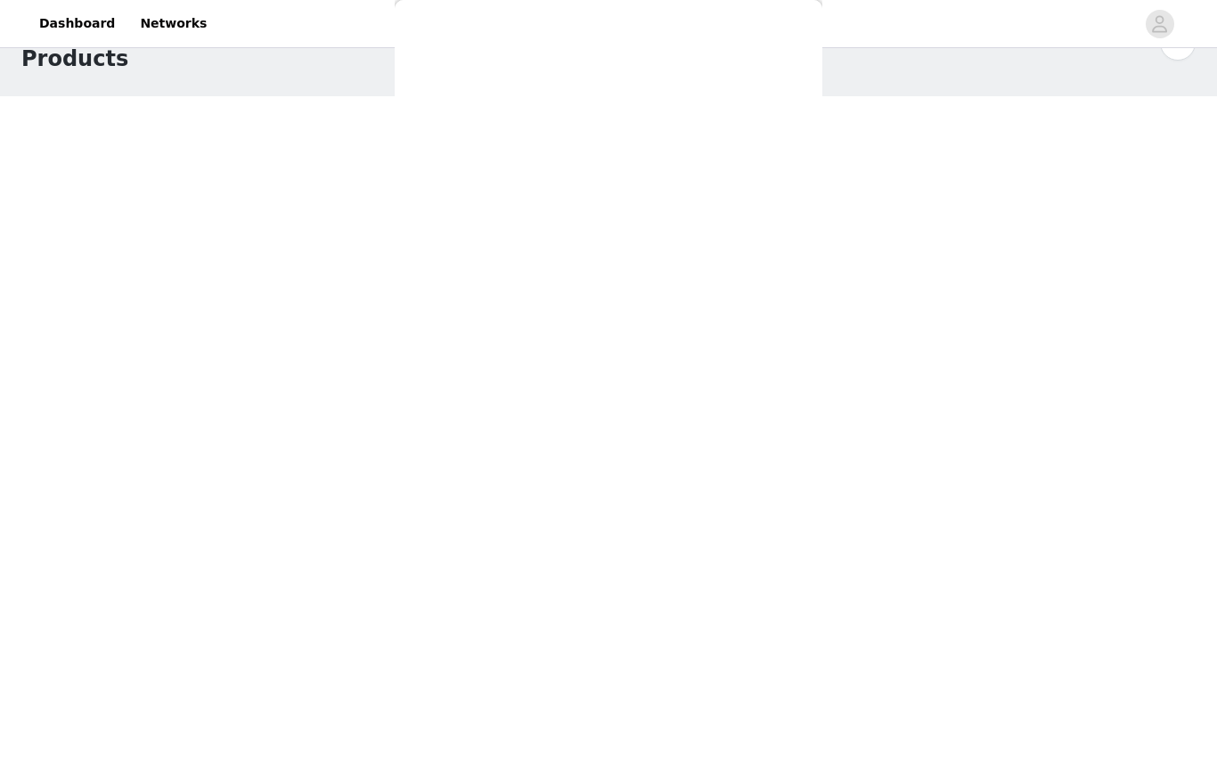
scroll to position [0, 0]
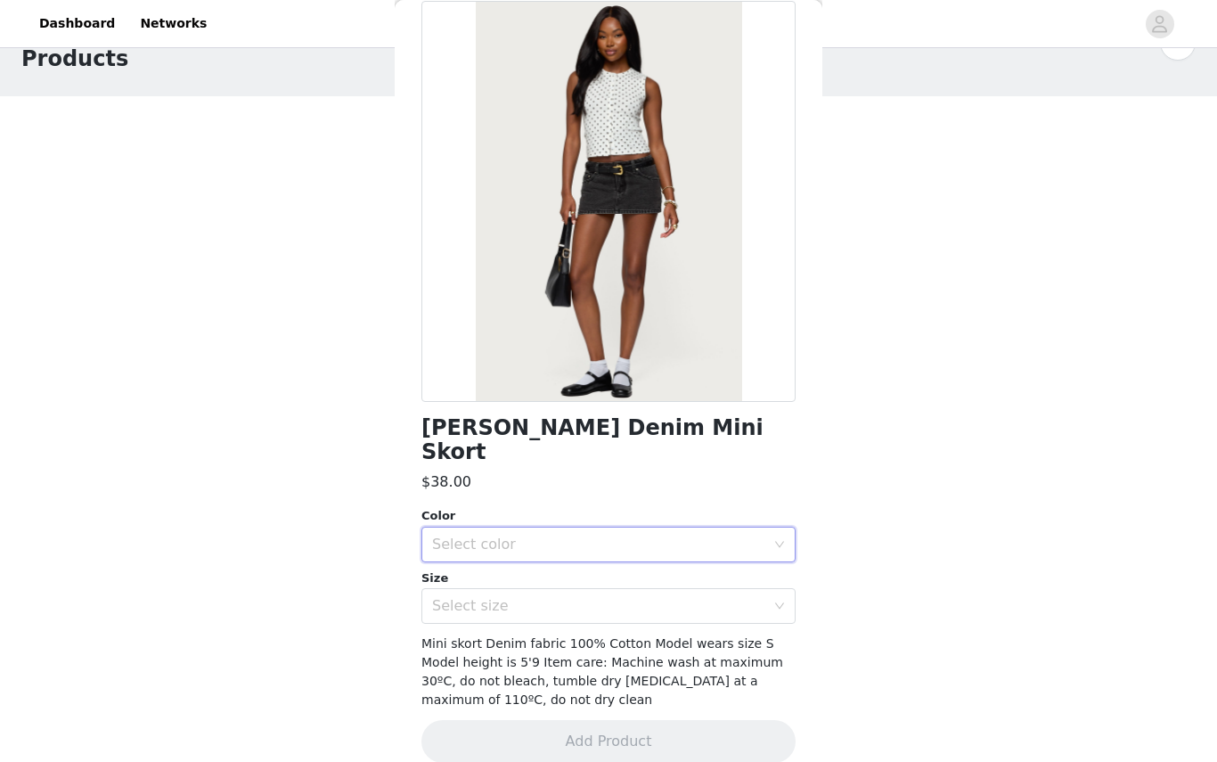
click at [594, 527] on div "Select color" at bounding box center [602, 544] width 341 height 34
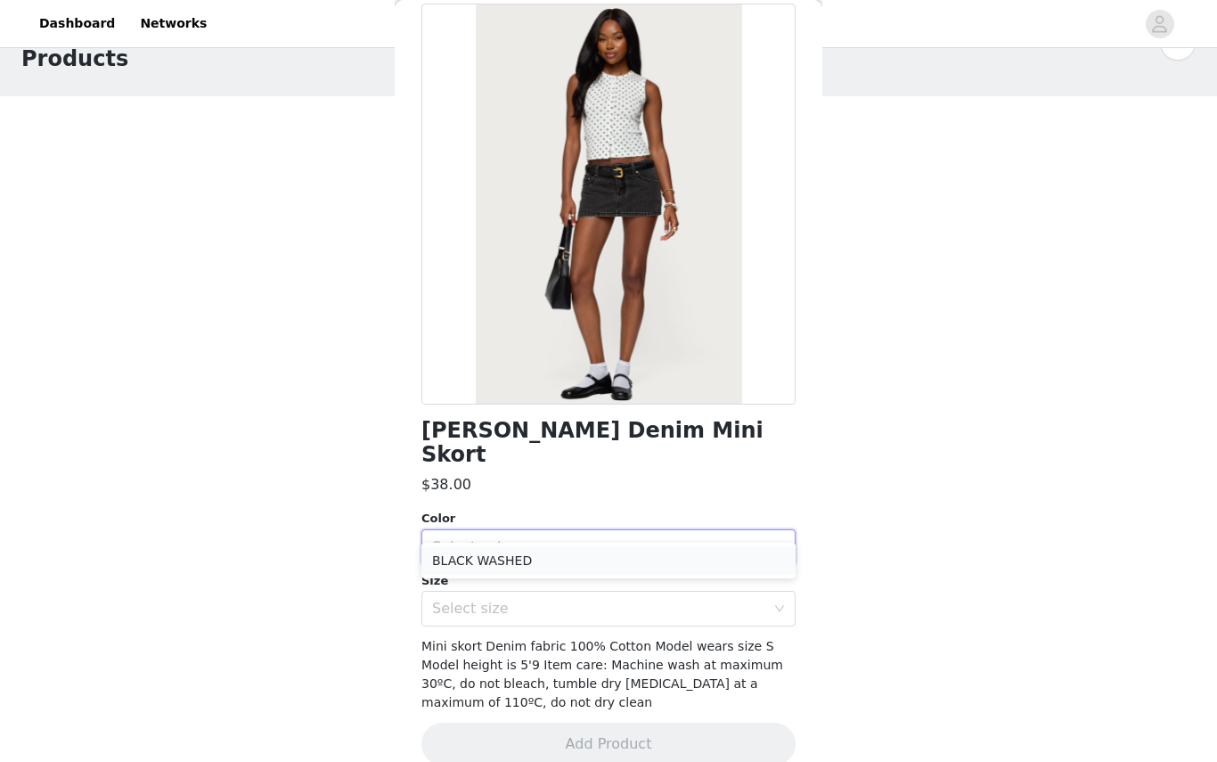
click at [554, 562] on li "BLACK WASHED" at bounding box center [608, 560] width 374 height 29
click at [516, 600] on div "Select size" at bounding box center [598, 609] width 333 height 18
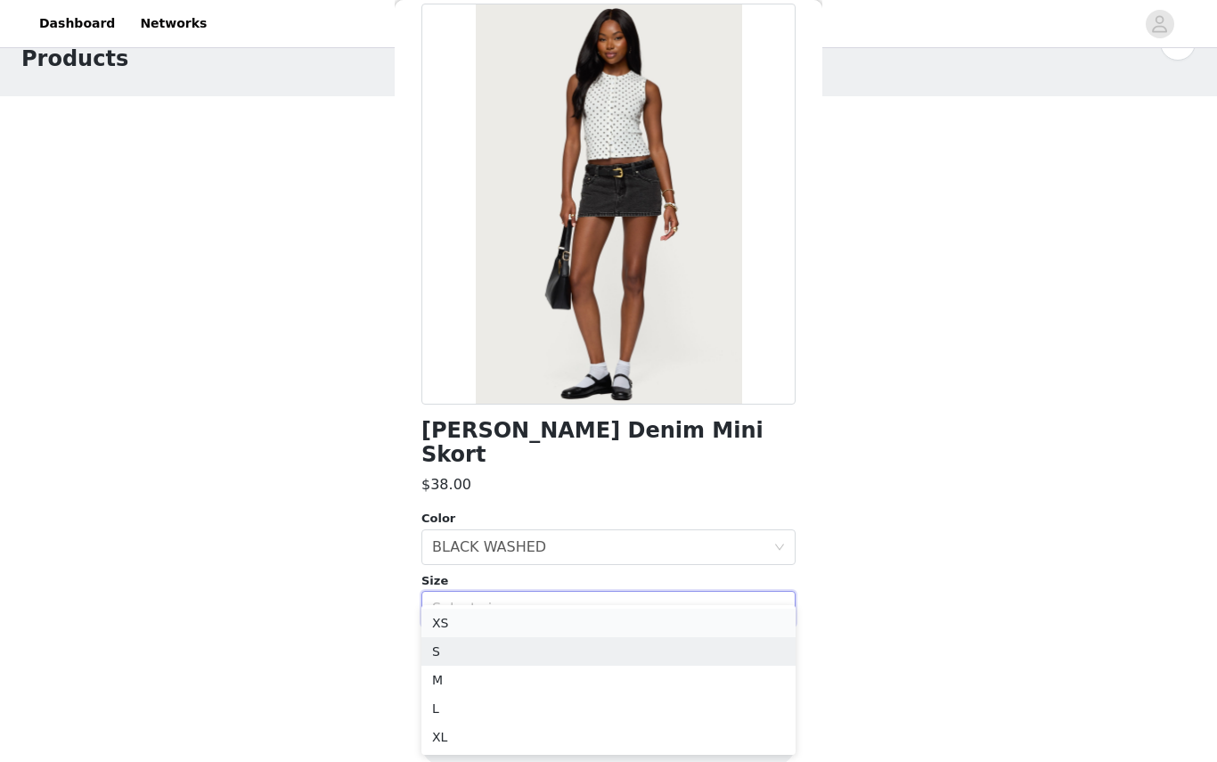
click at [478, 635] on li "XS" at bounding box center [608, 622] width 374 height 29
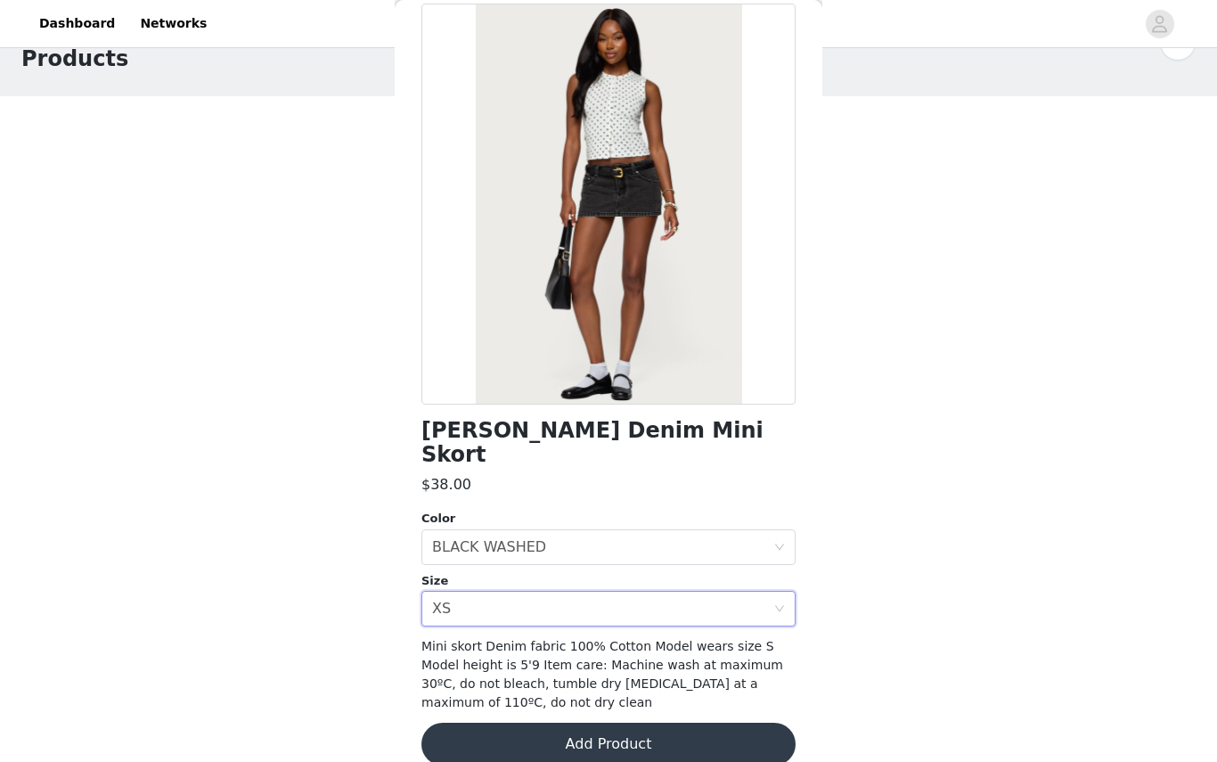
click at [523, 728] on button "Add Product" at bounding box center [608, 744] width 374 height 43
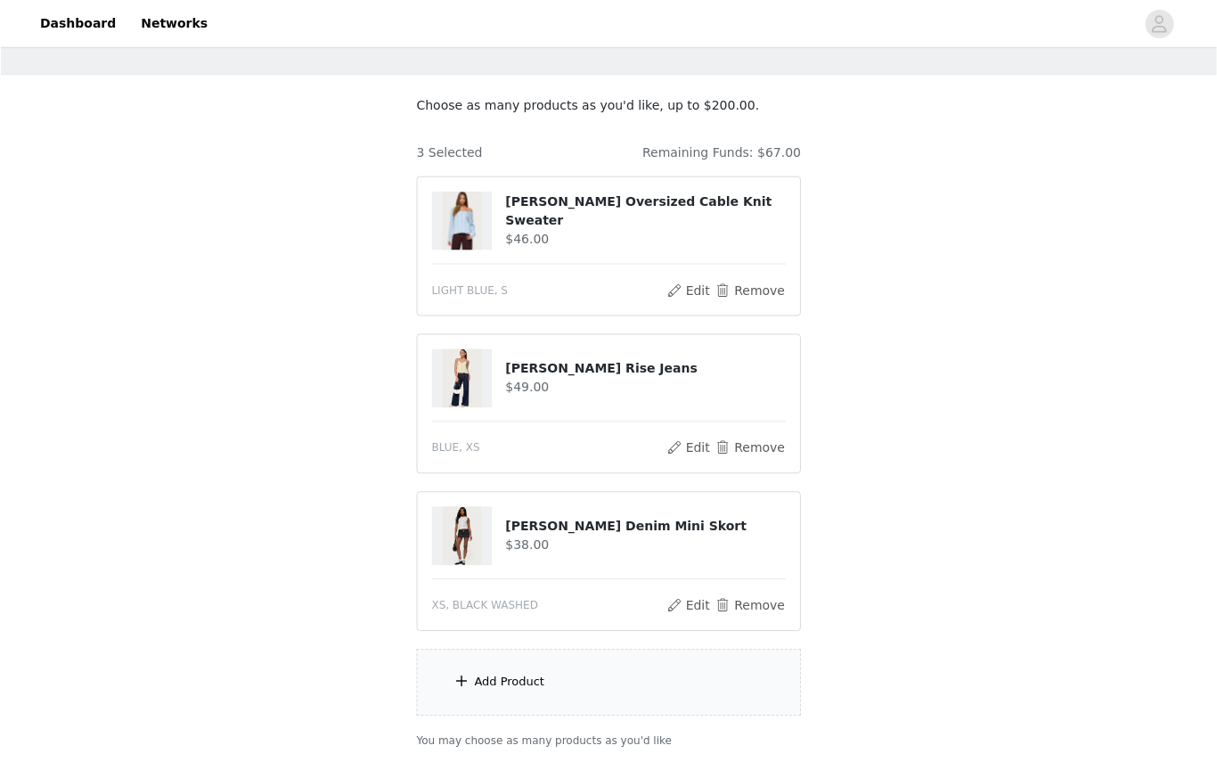
scroll to position [191, 0]
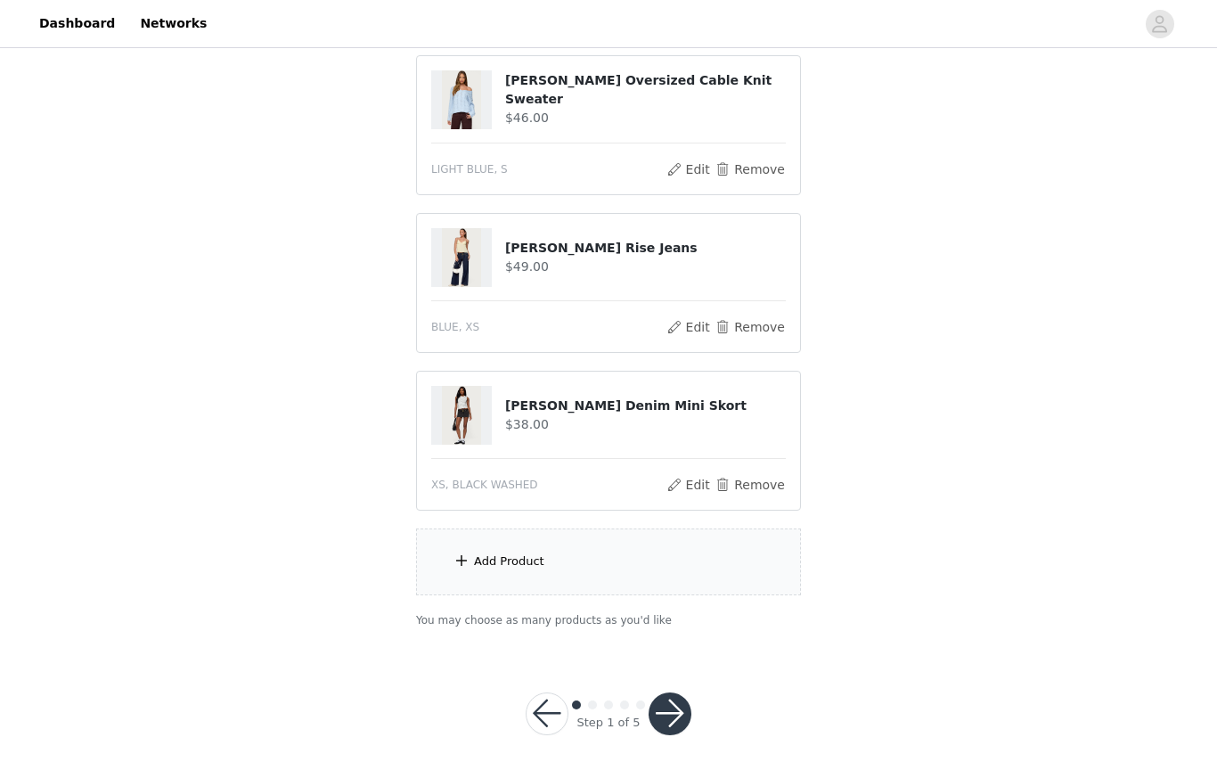
click at [527, 571] on div "Add Product" at bounding box center [608, 561] width 385 height 67
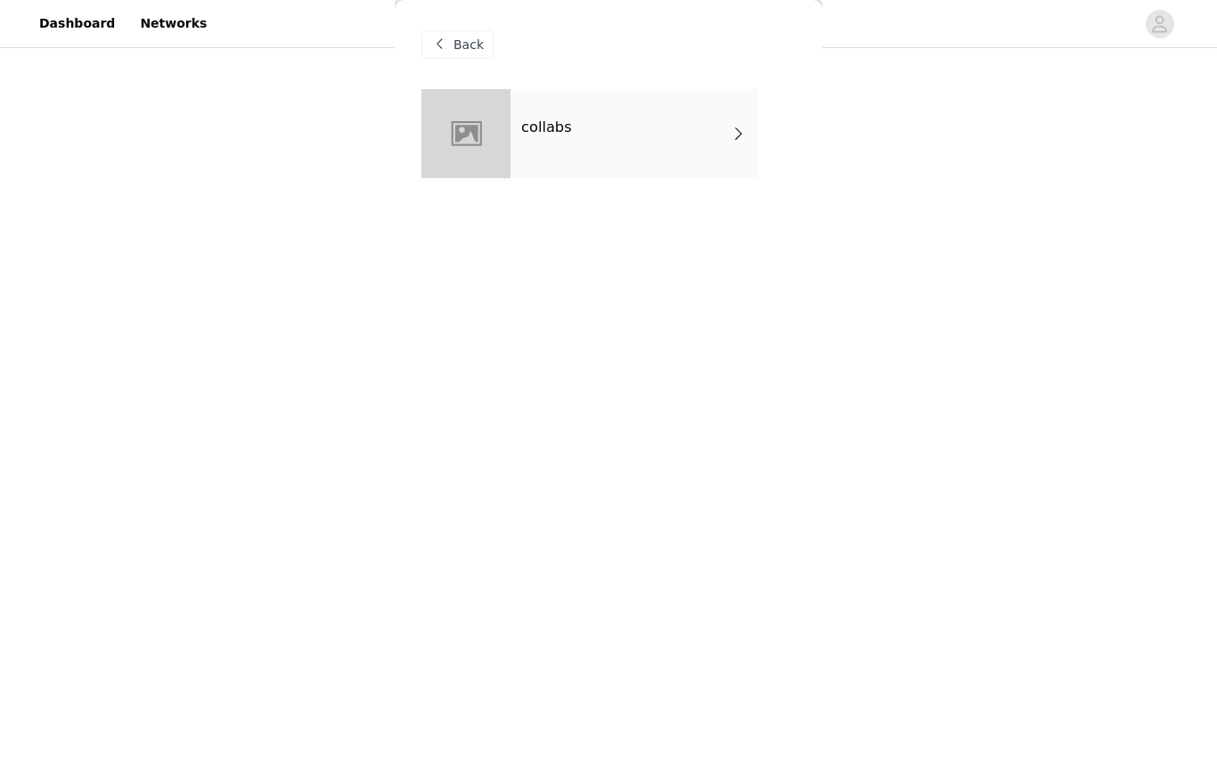
click at [593, 182] on div "collabs" at bounding box center [608, 147] width 374 height 116
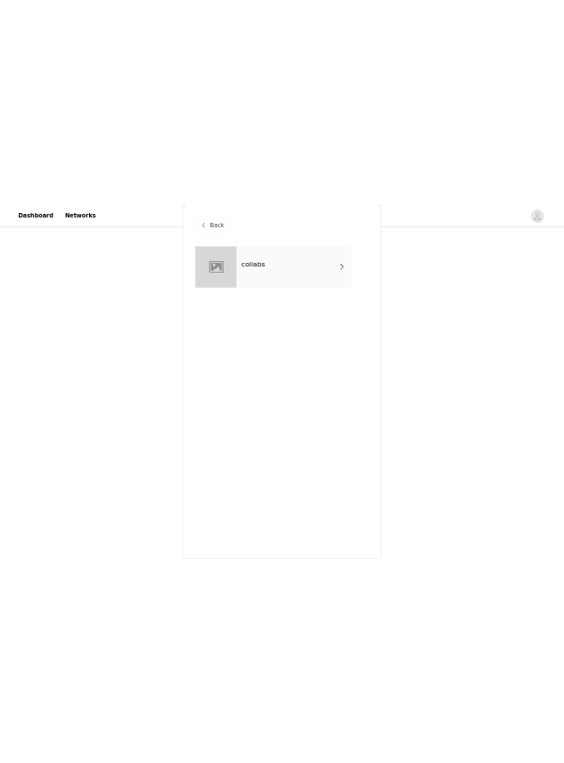
scroll to position [206, 0]
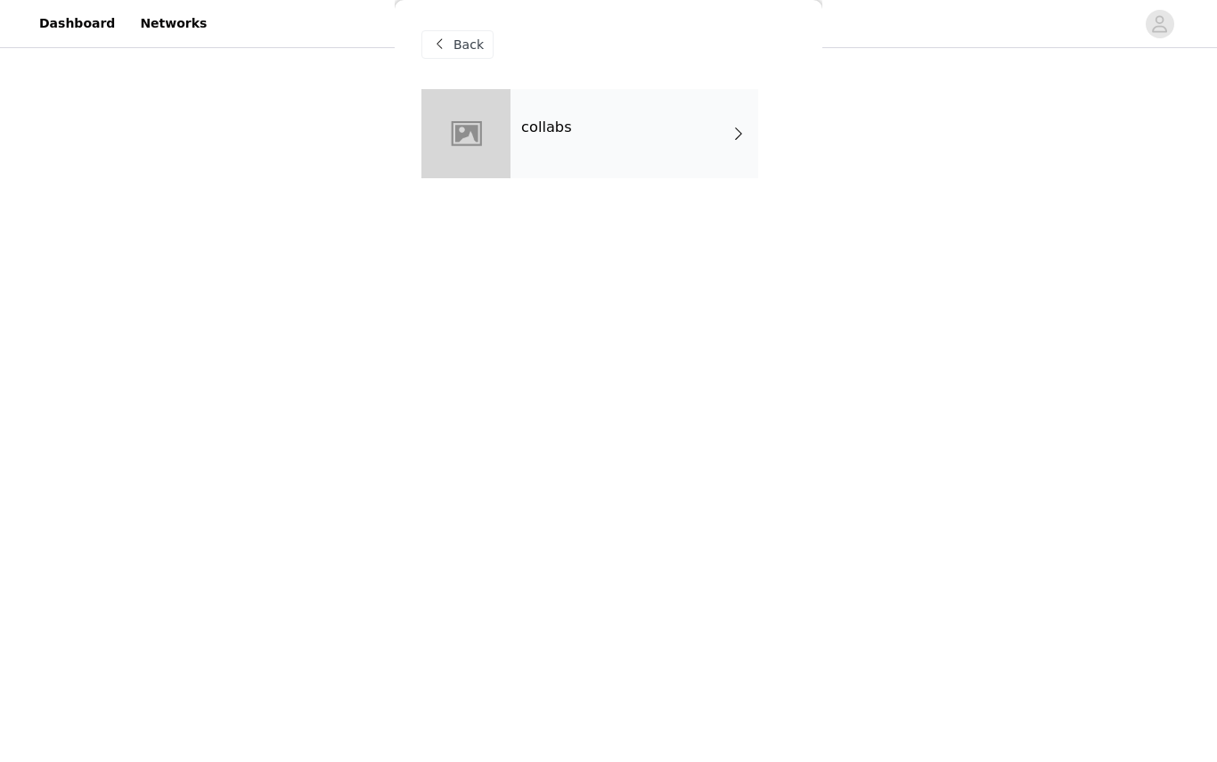
click at [575, 143] on div "collabs" at bounding box center [634, 133] width 248 height 89
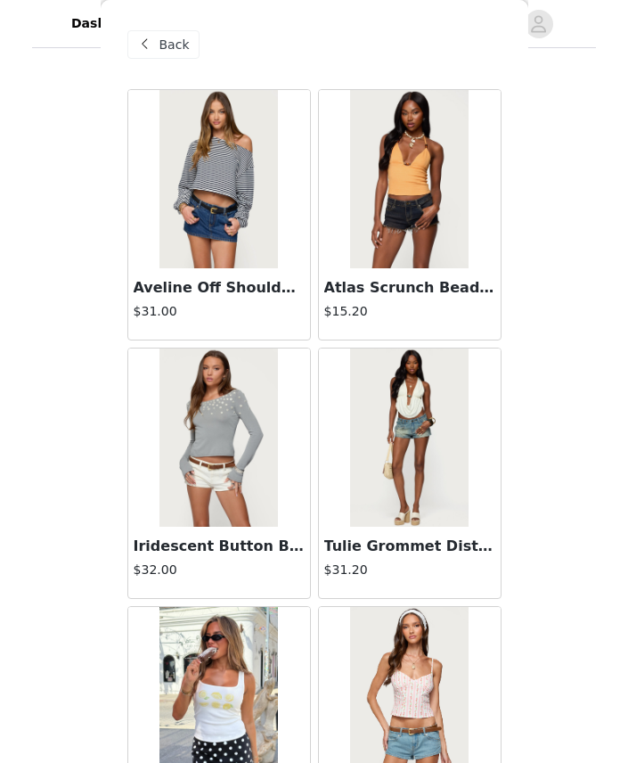
scroll to position [194, 0]
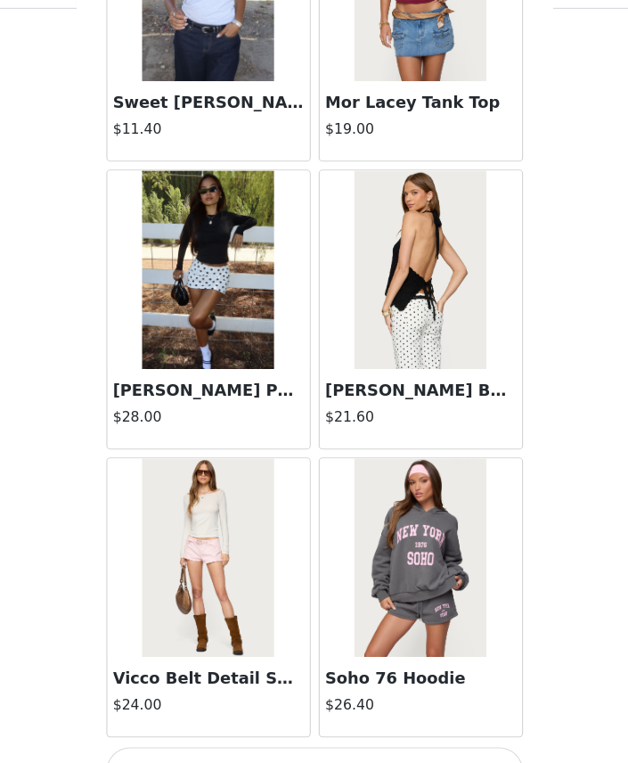
click at [255, 711] on button "Load More" at bounding box center [314, 732] width 374 height 43
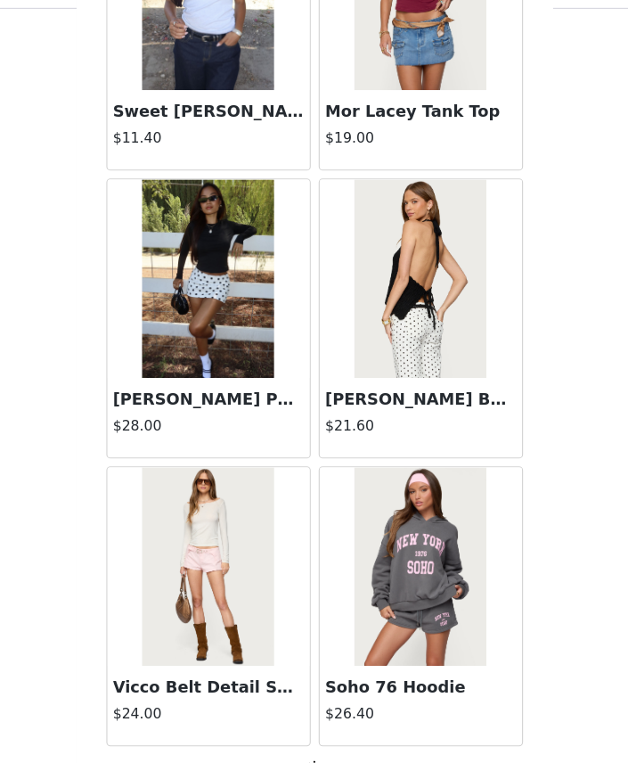
scroll to position [205, 0]
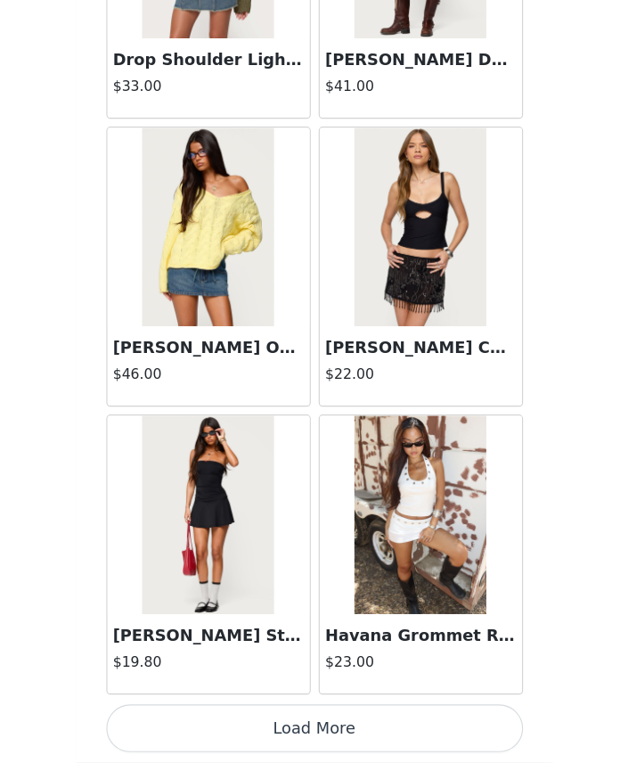
click at [230, 711] on button "Load More" at bounding box center [314, 732] width 374 height 43
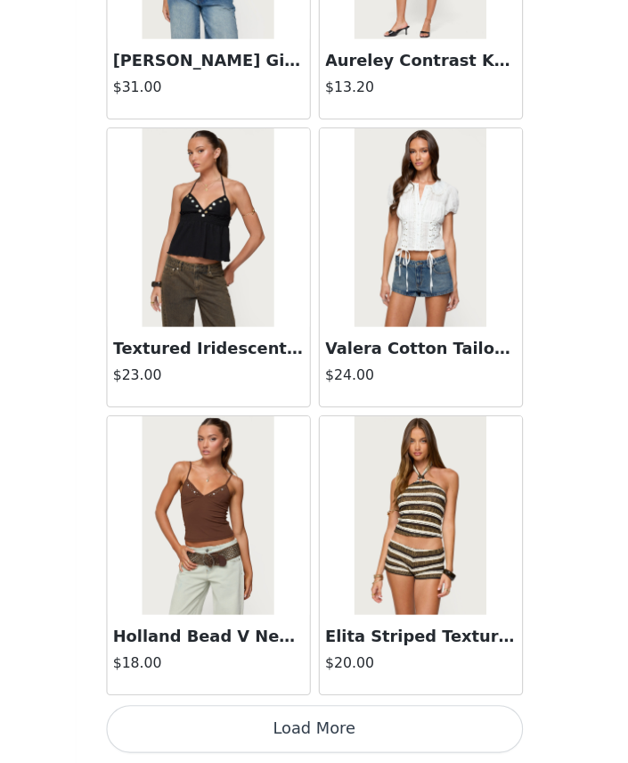
scroll to position [7131, 0]
click at [263, 711] on button "Load More" at bounding box center [314, 732] width 374 height 43
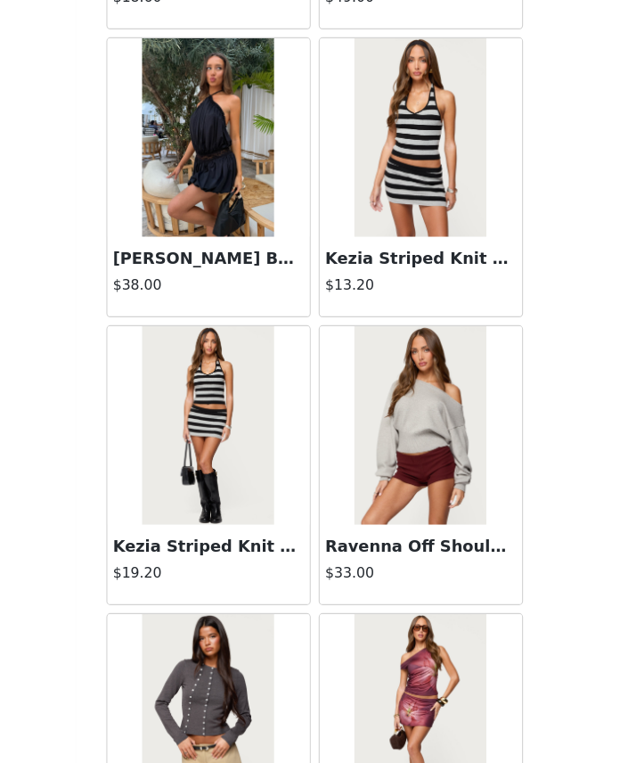
scroll to position [9279, 0]
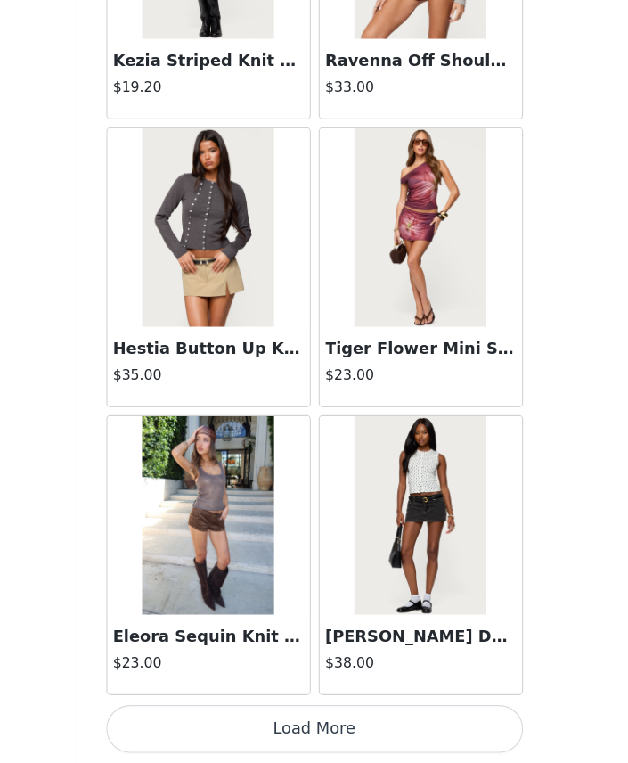
click at [427, 711] on button "Load More" at bounding box center [314, 732] width 374 height 43
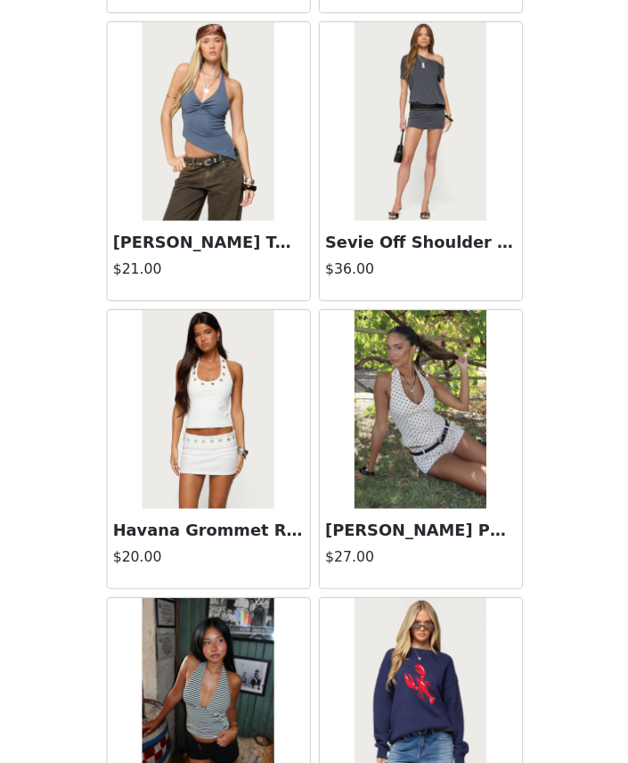
scroll to position [10327, 0]
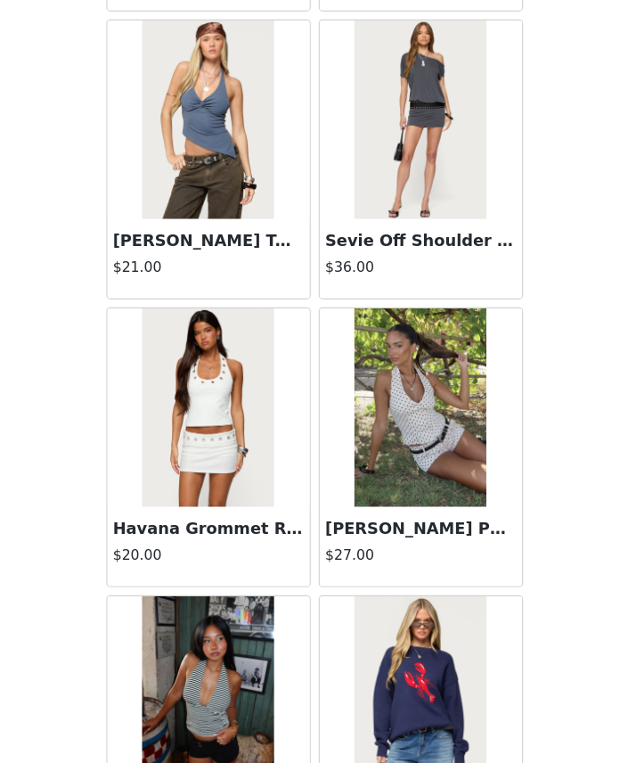
click at [350, 440] on img at bounding box center [409, 444] width 118 height 178
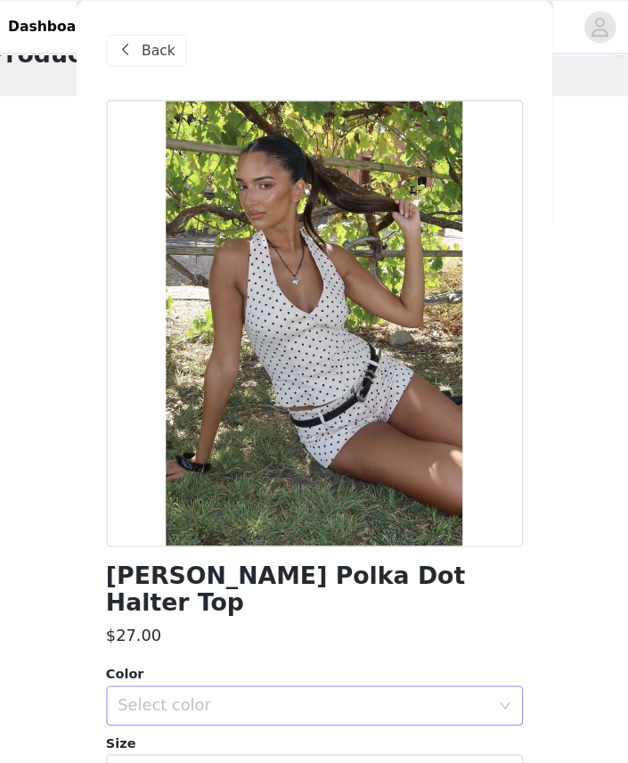
scroll to position [0, 0]
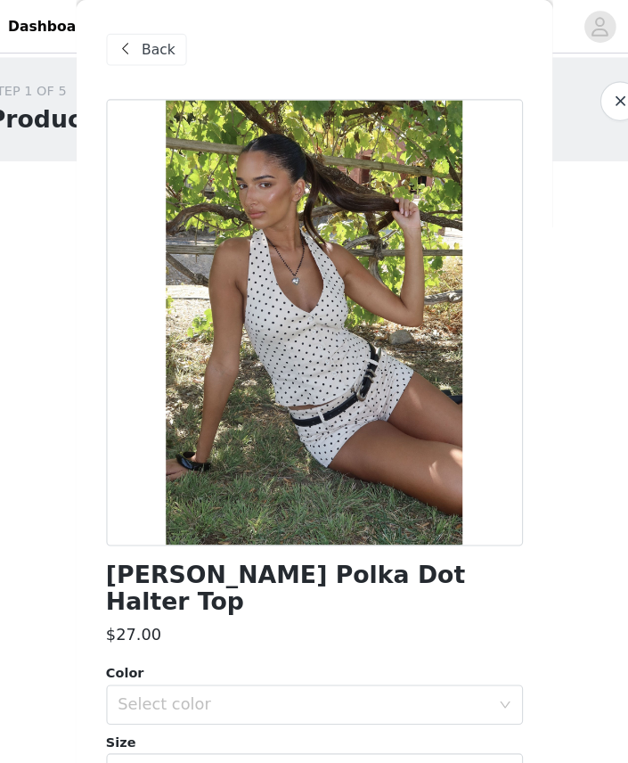
click at [135, 46] on span at bounding box center [145, 44] width 21 height 21
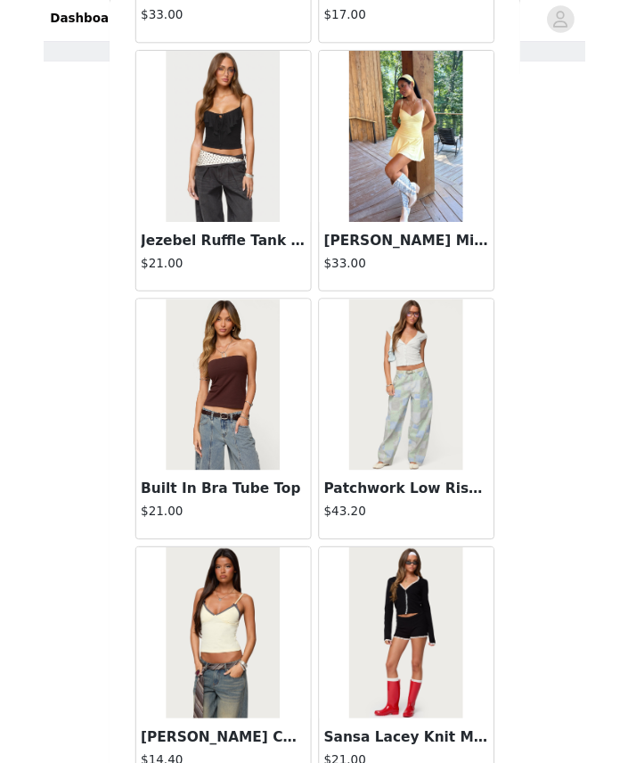
scroll to position [205, 0]
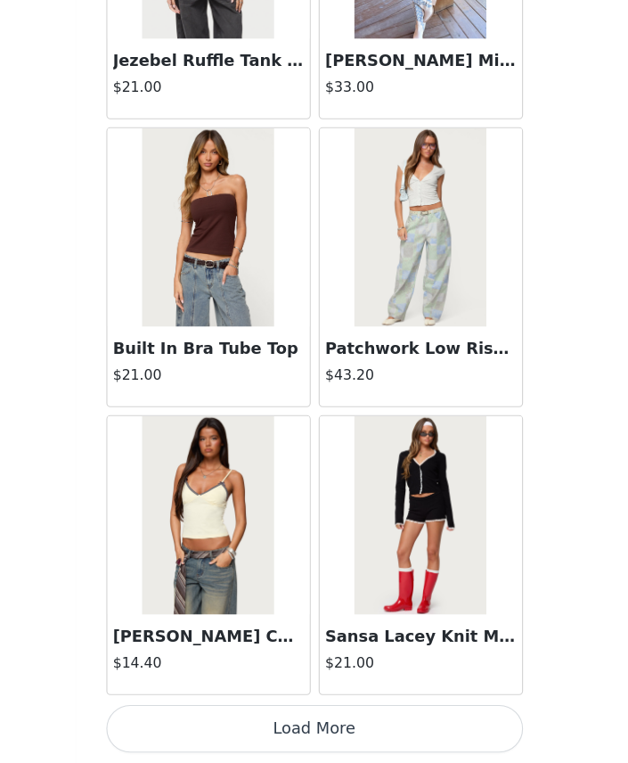
click at [233, 711] on button "Load More" at bounding box center [314, 732] width 374 height 43
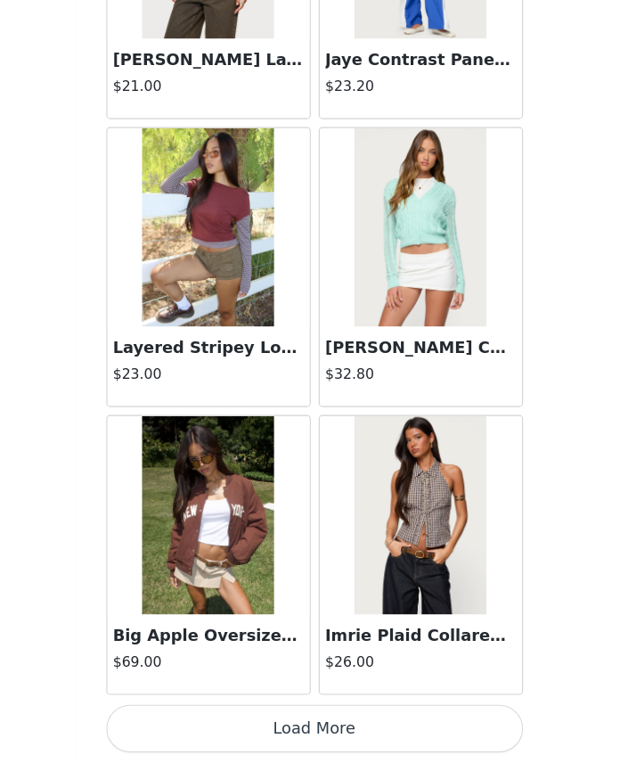
scroll to position [14882, 0]
click at [217, 711] on button "Load More" at bounding box center [314, 732] width 374 height 43
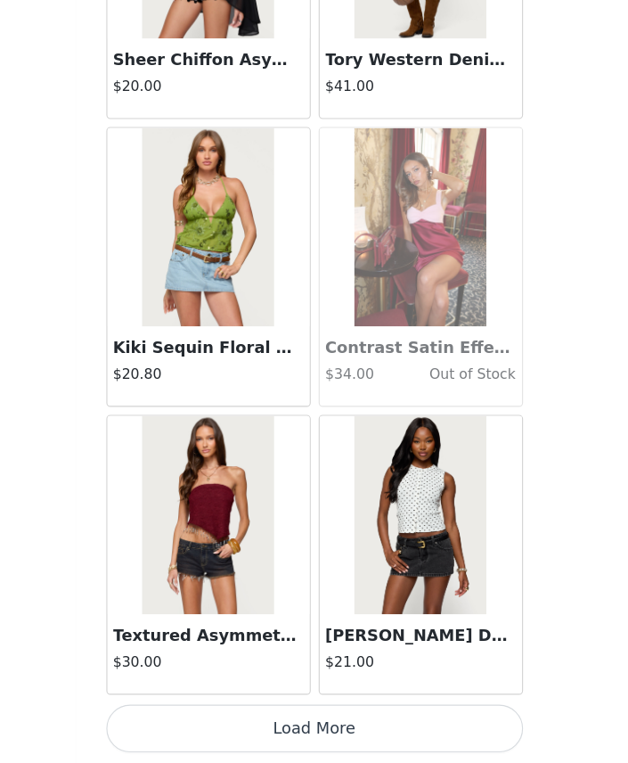
scroll to position [17465, 0]
click at [344, 639] on h3 "[PERSON_NAME] Dot Tank Top" at bounding box center [409, 649] width 171 height 21
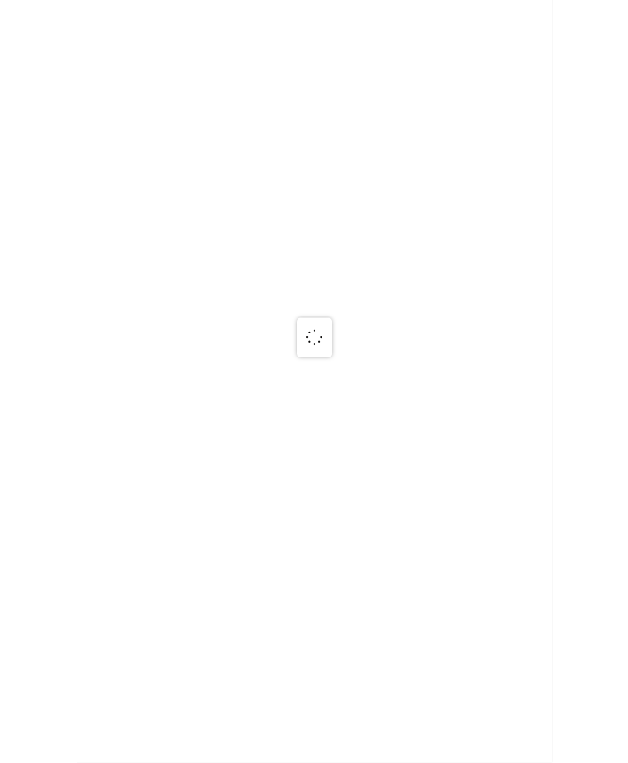
scroll to position [0, 0]
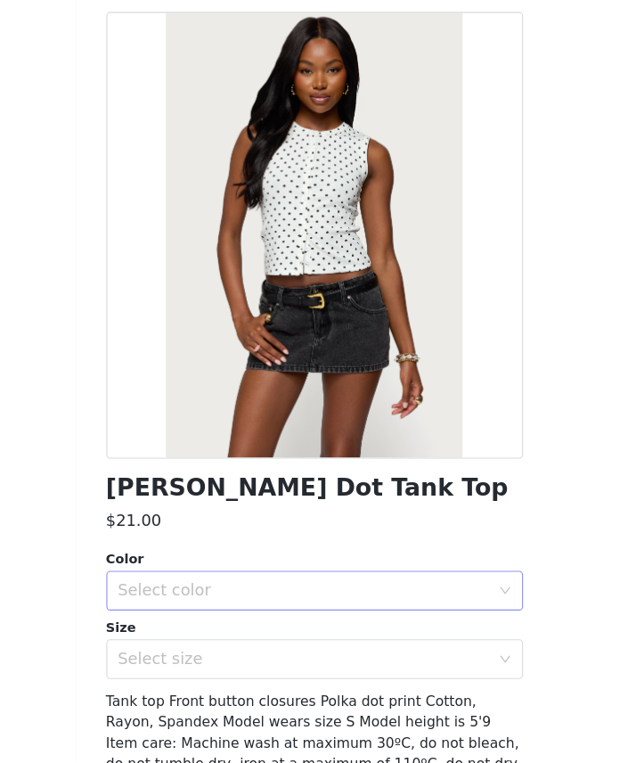
click at [165, 600] on div "Select color" at bounding box center [304, 609] width 333 height 18
click at [157, 633] on li "WHITE" at bounding box center [314, 647] width 374 height 29
click at [158, 661] on div "Select size" at bounding box center [304, 670] width 333 height 18
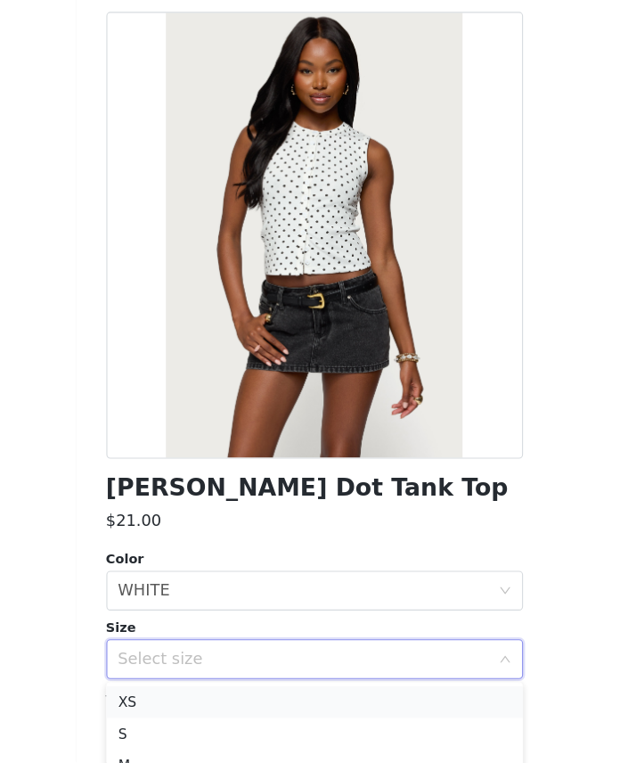
click at [151, 694] on li "XS" at bounding box center [314, 708] width 374 height 29
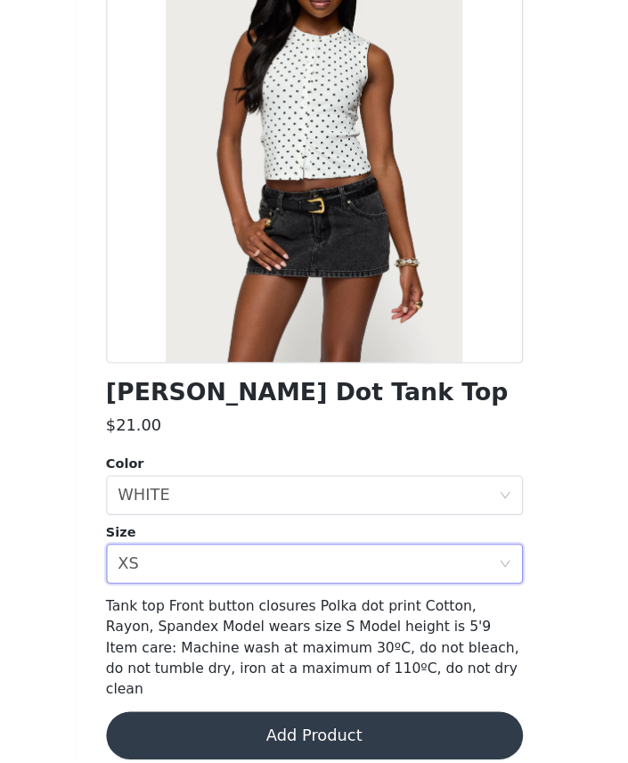
scroll to position [85, 0]
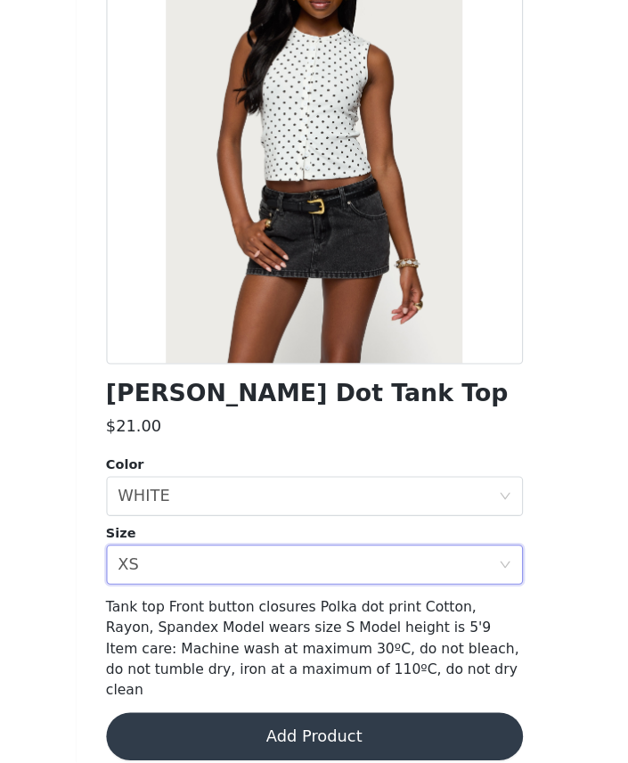
click at [184, 718] on button "Add Product" at bounding box center [314, 739] width 374 height 43
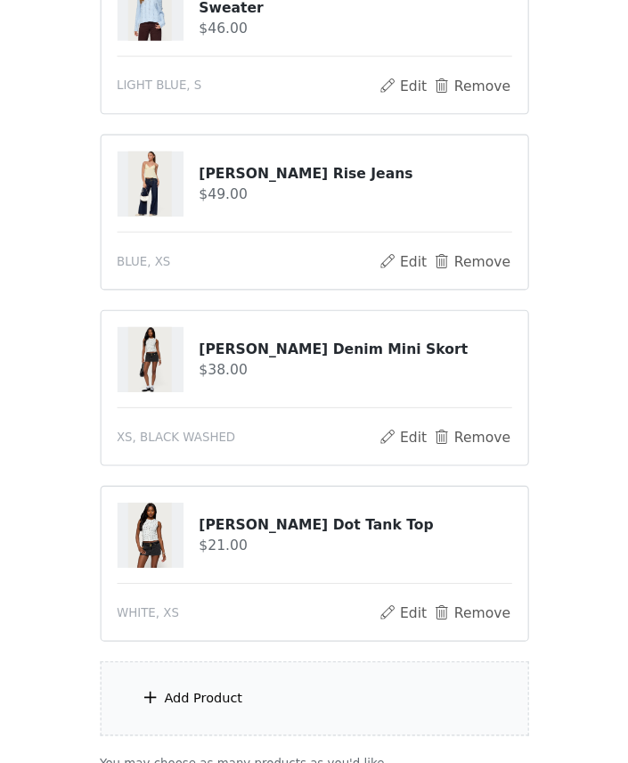
click at [183, 672] on div "Add Product" at bounding box center [314, 705] width 385 height 67
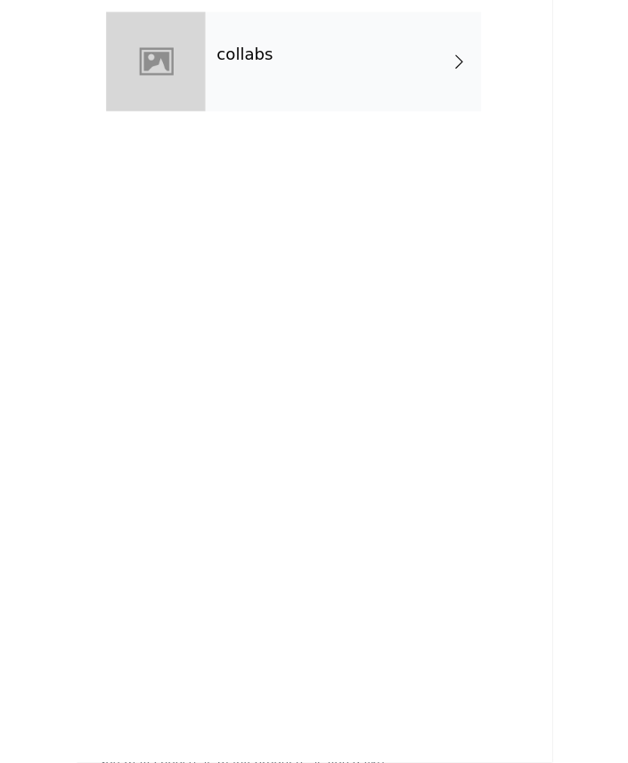
click at [245, 89] on div "collabs" at bounding box center [340, 133] width 248 height 89
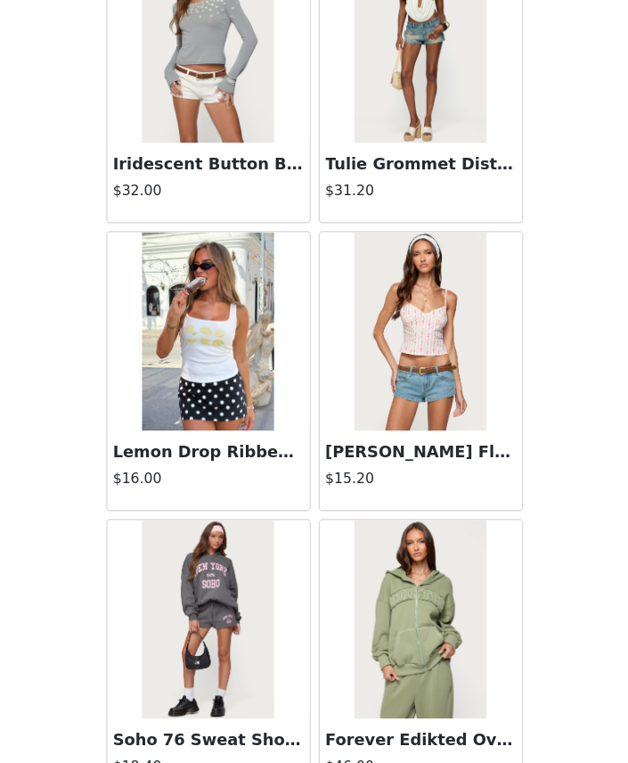
scroll to position [110, 0]
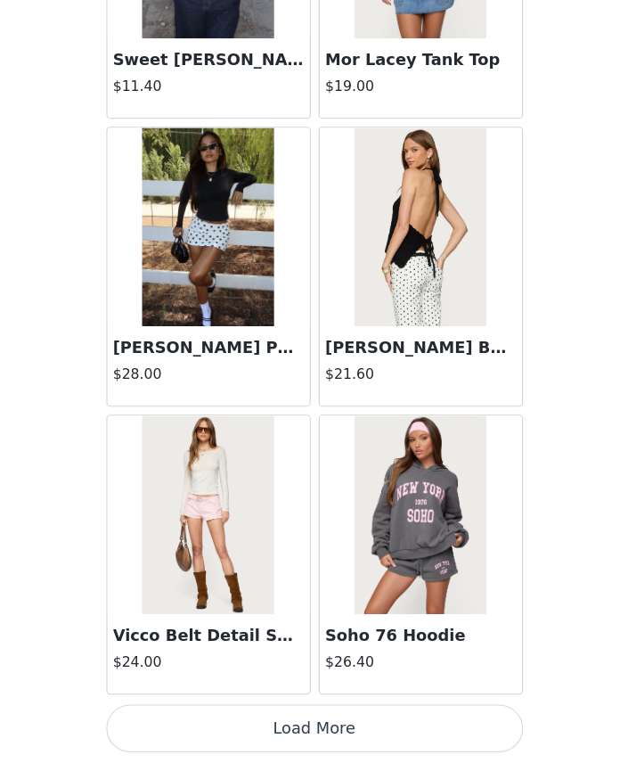
click at [211, 711] on button "Load More" at bounding box center [314, 732] width 374 height 43
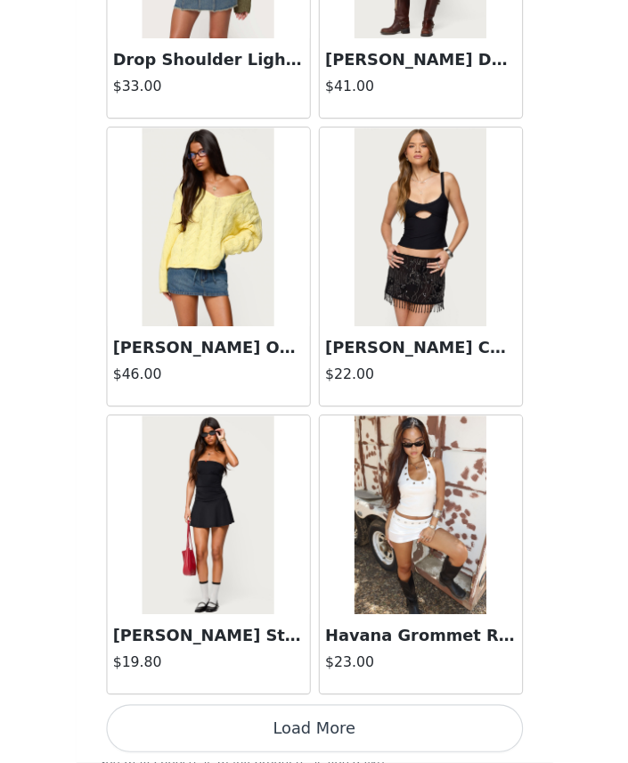
scroll to position [4547, 0]
click at [196, 711] on button "Load More" at bounding box center [314, 732] width 374 height 43
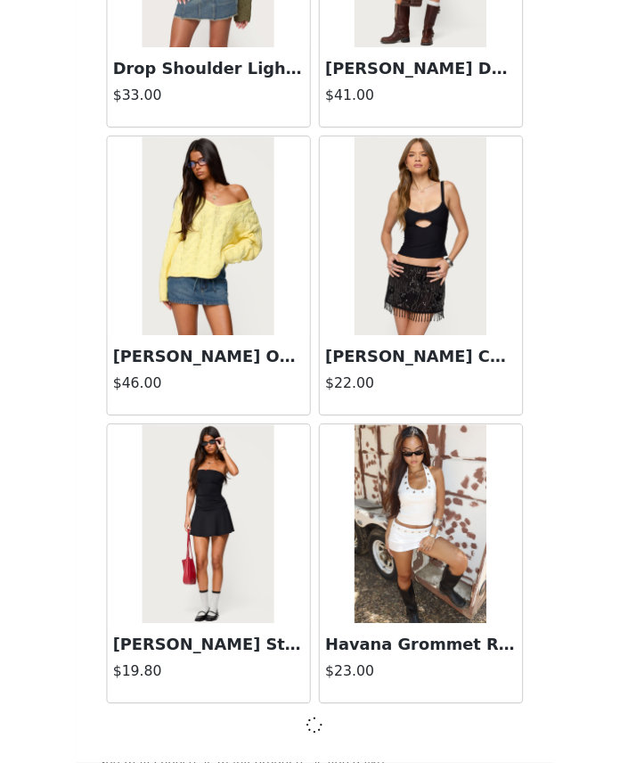
scroll to position [4539, 0]
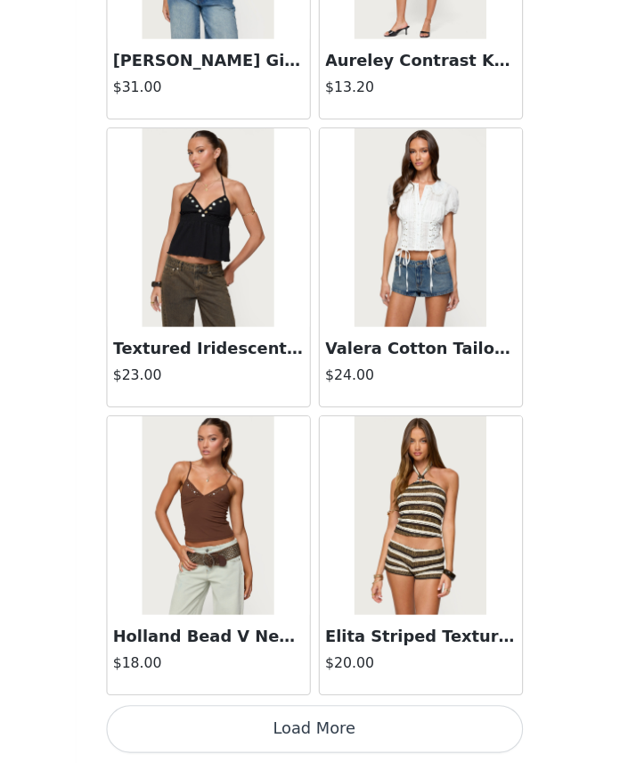
click at [216, 711] on button "Load More" at bounding box center [314, 732] width 374 height 43
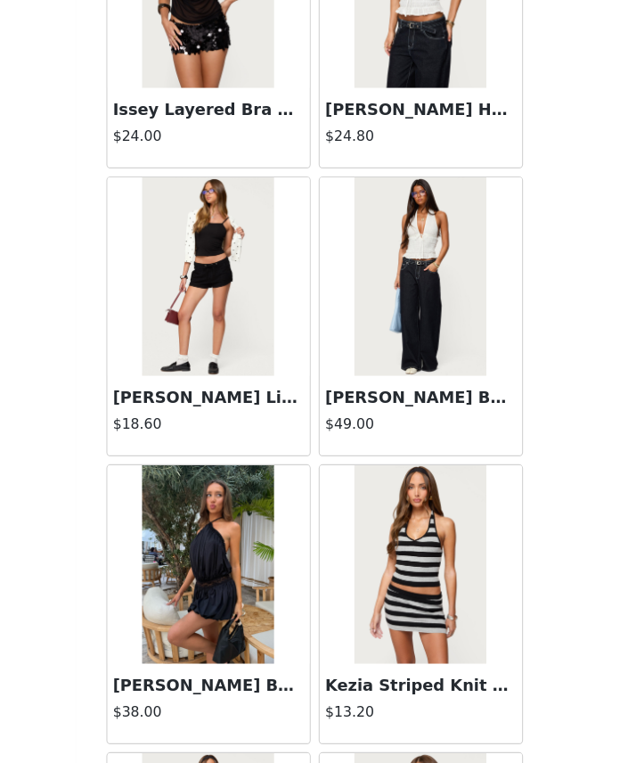
scroll to position [9129, 0]
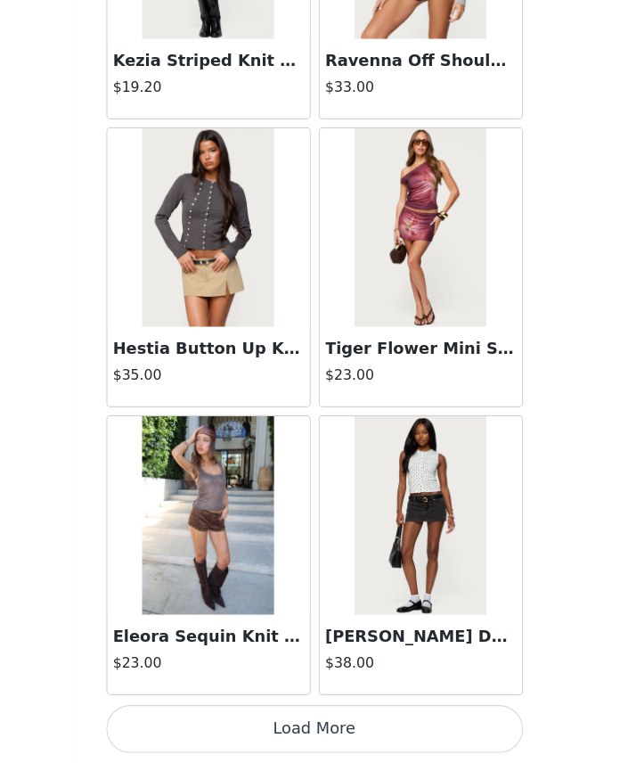
click at [214, 711] on button "Load More" at bounding box center [314, 732] width 374 height 43
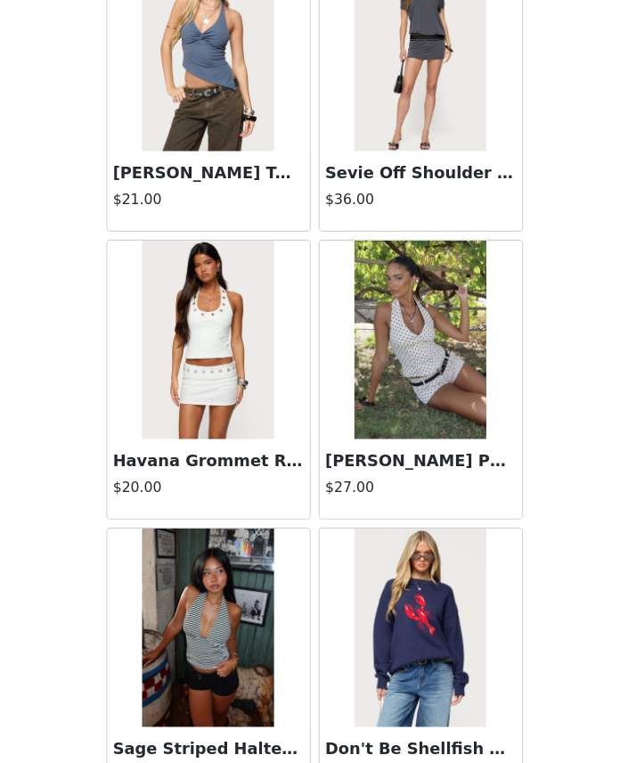
scroll to position [10273, 0]
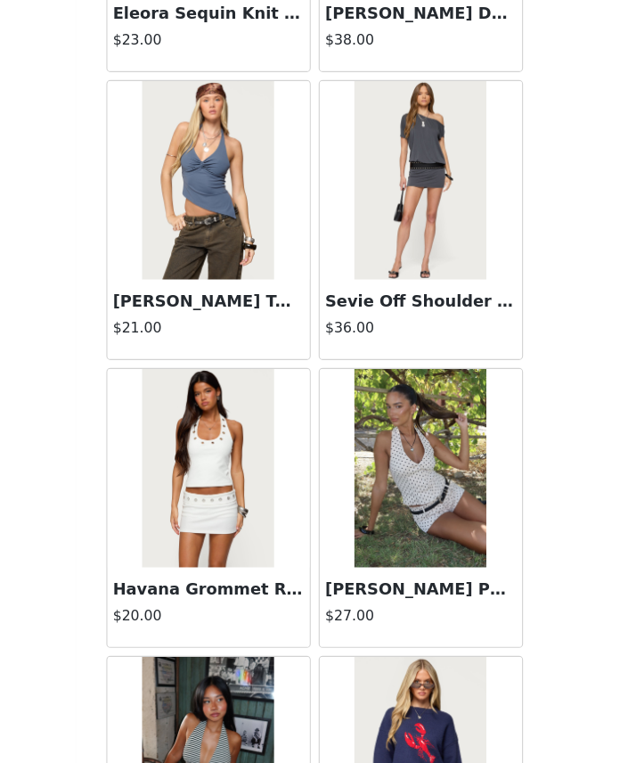
click at [350, 485] on img at bounding box center [409, 499] width 118 height 178
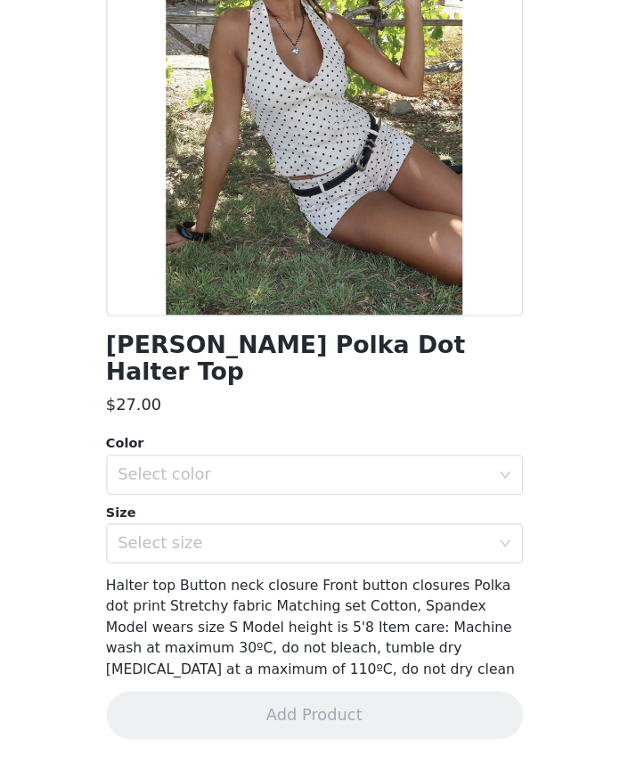
scroll to position [103, 0]
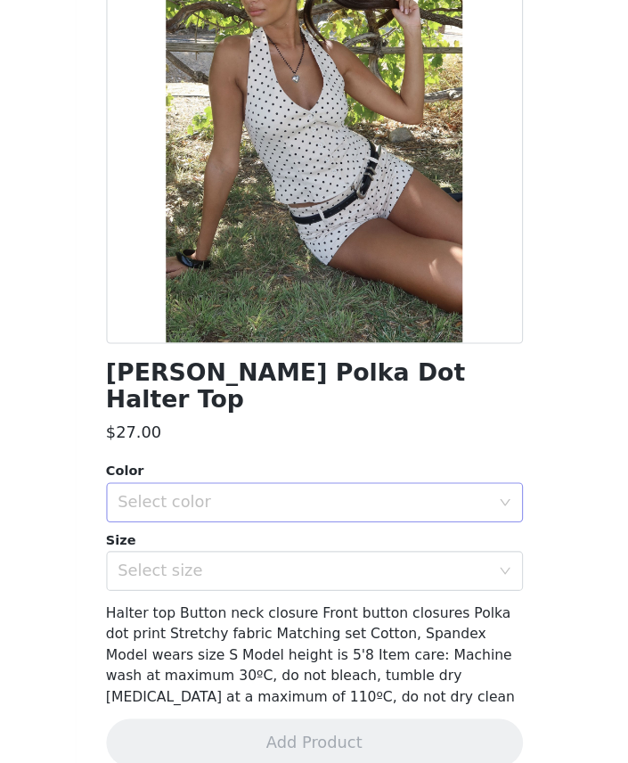
click at [231, 512] on div "Select color" at bounding box center [308, 529] width 341 height 34
click at [195, 529] on li "CREAM" at bounding box center [314, 543] width 374 height 29
click at [179, 582] on div "Select size" at bounding box center [304, 591] width 333 height 18
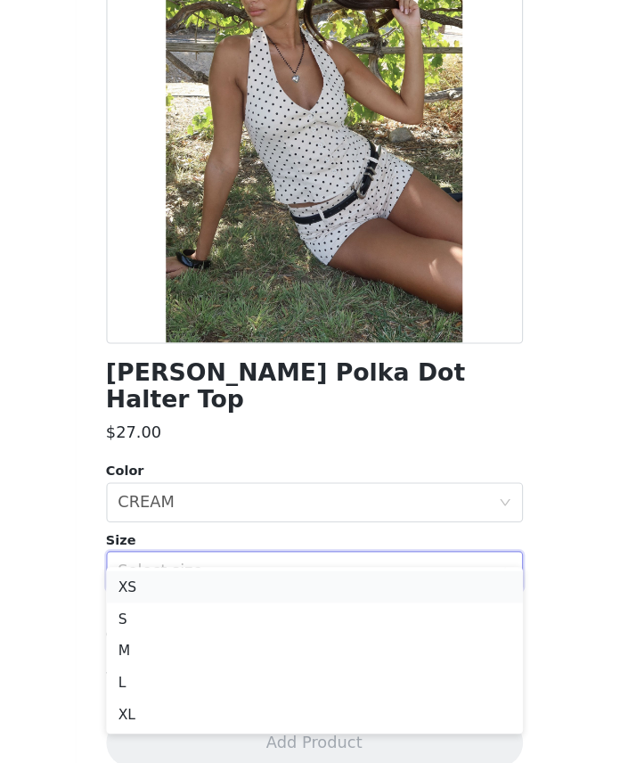
click at [127, 591] on li "XS" at bounding box center [314, 605] width 374 height 29
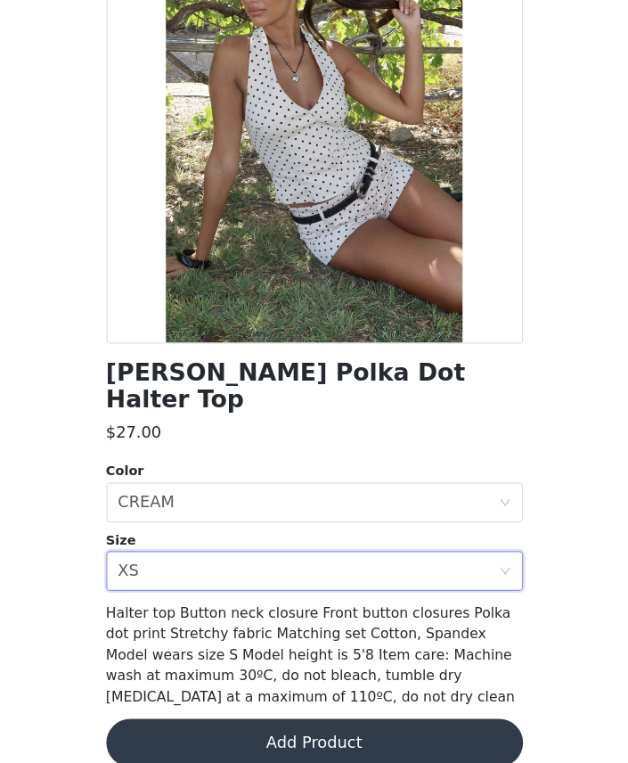
click at [142, 723] on button "Add Product" at bounding box center [314, 744] width 374 height 43
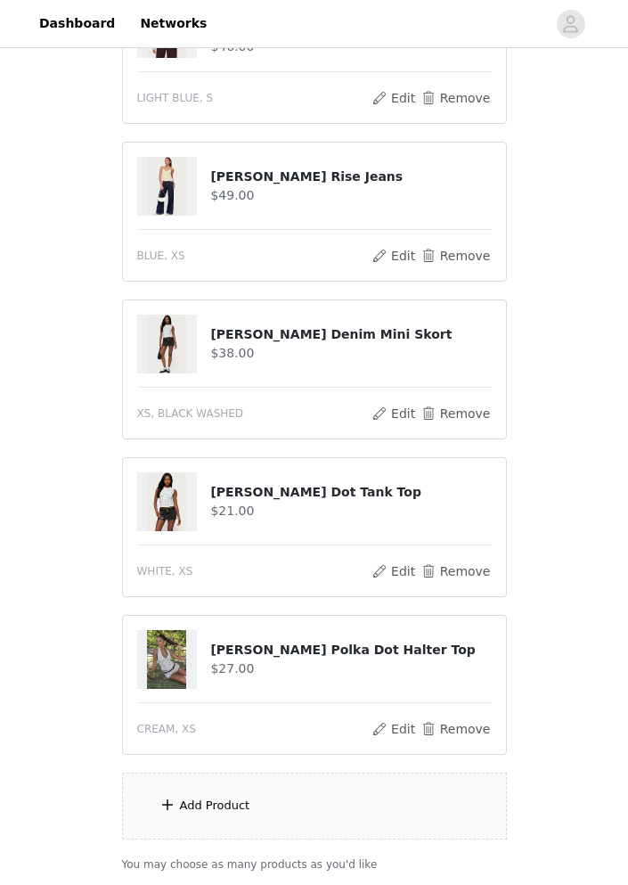
scroll to position [317, 0]
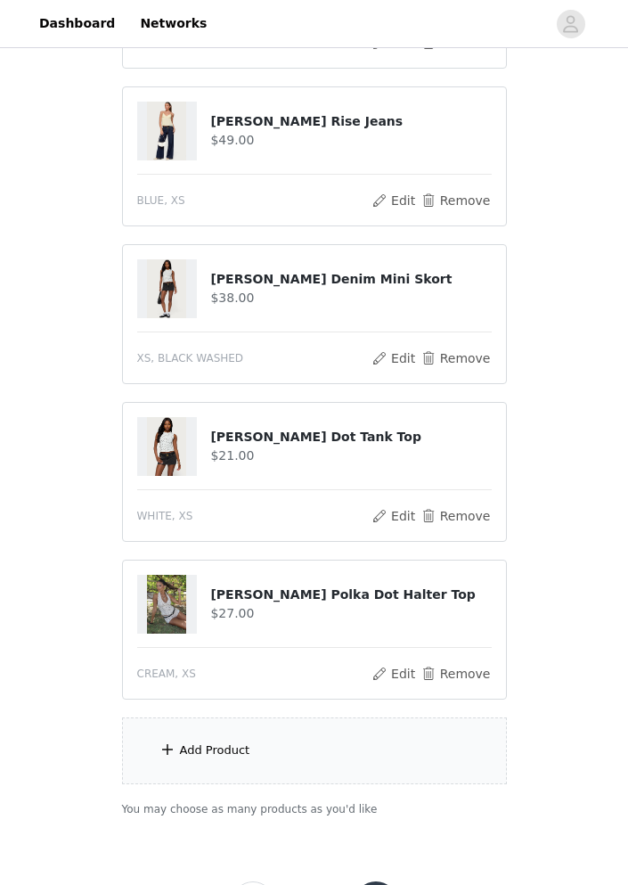
click at [164, 756] on span at bounding box center [168, 749] width 18 height 21
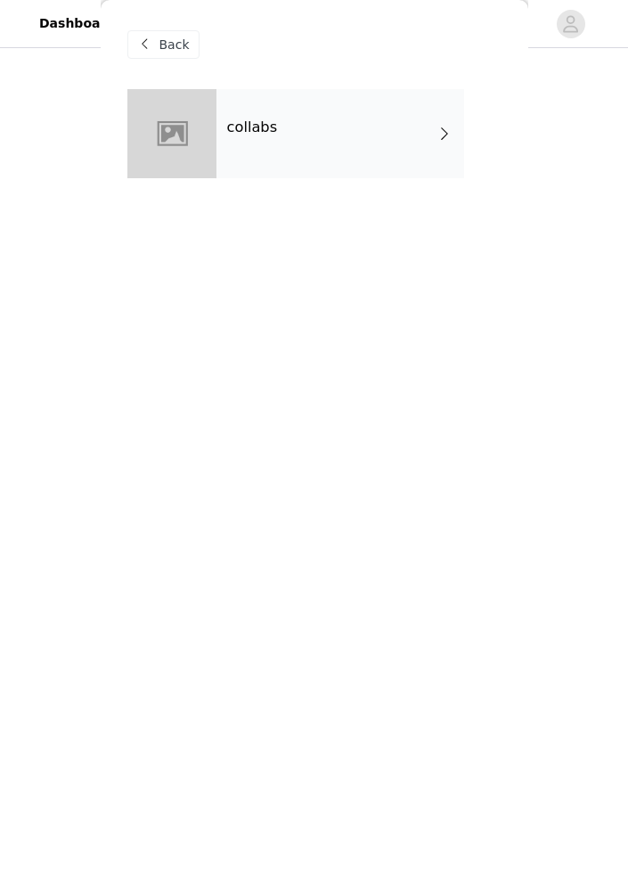
click at [269, 79] on div "Back" at bounding box center [314, 44] width 374 height 89
click at [269, 104] on div "collabs" at bounding box center [340, 133] width 248 height 89
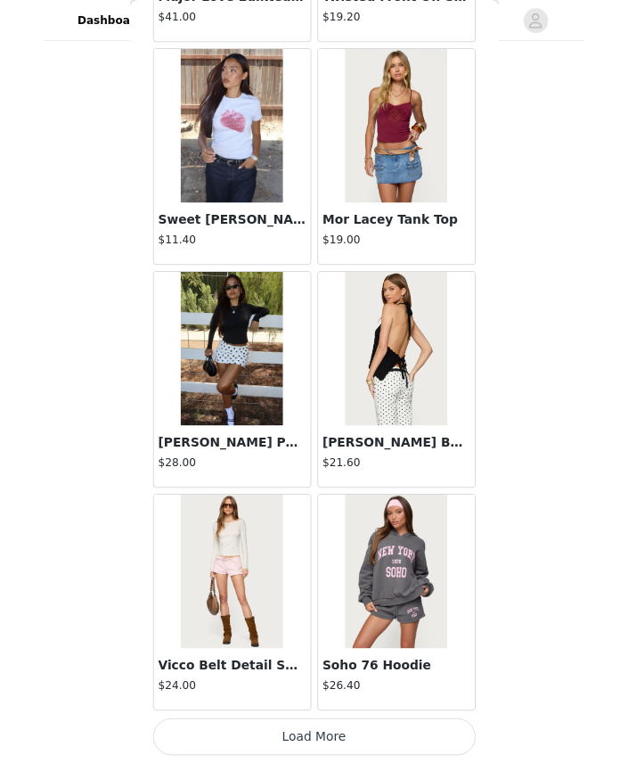
scroll to position [367, 0]
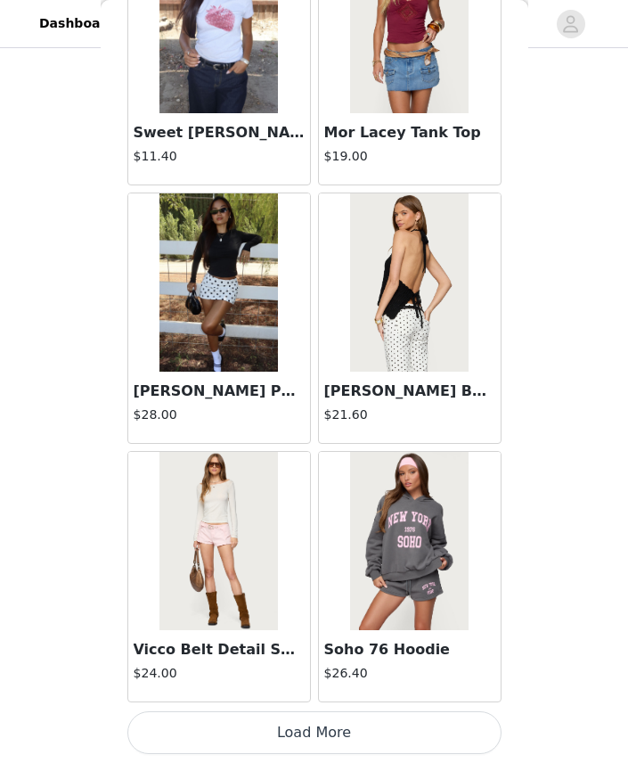
click at [221, 746] on button "Load More" at bounding box center [314, 732] width 374 height 43
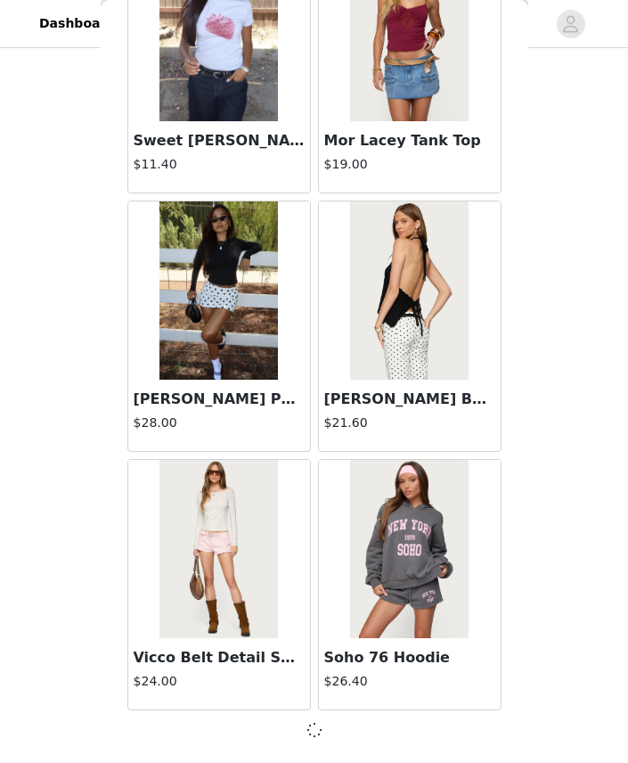
scroll to position [1956, 0]
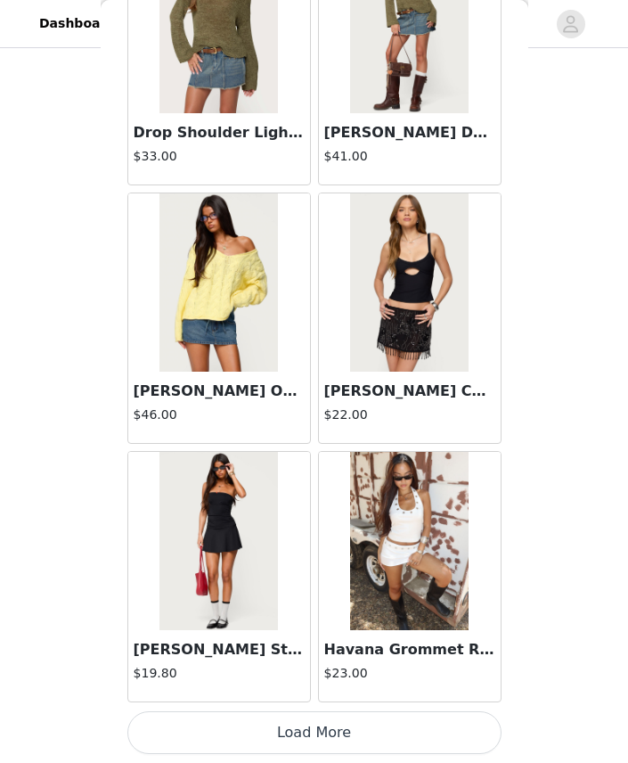
click at [274, 736] on button "Load More" at bounding box center [314, 732] width 374 height 43
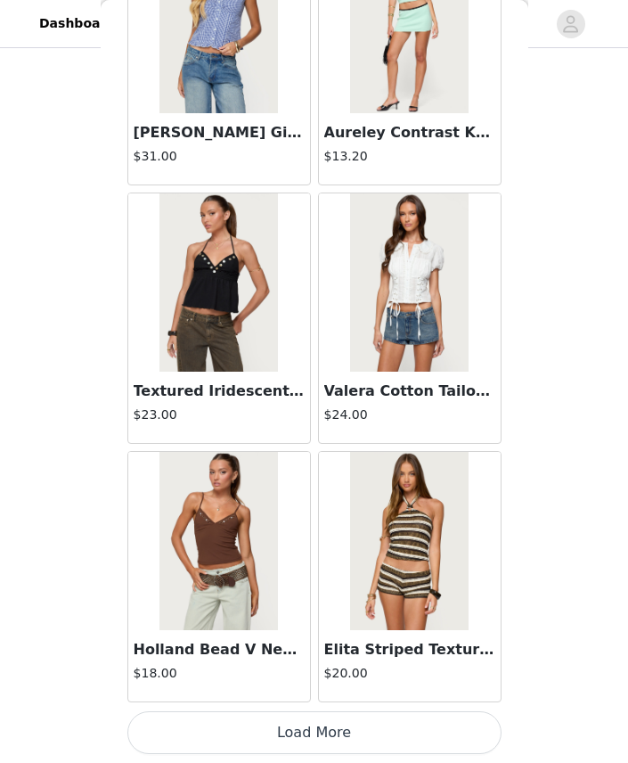
click at [246, 731] on button "Load More" at bounding box center [314, 732] width 374 height 43
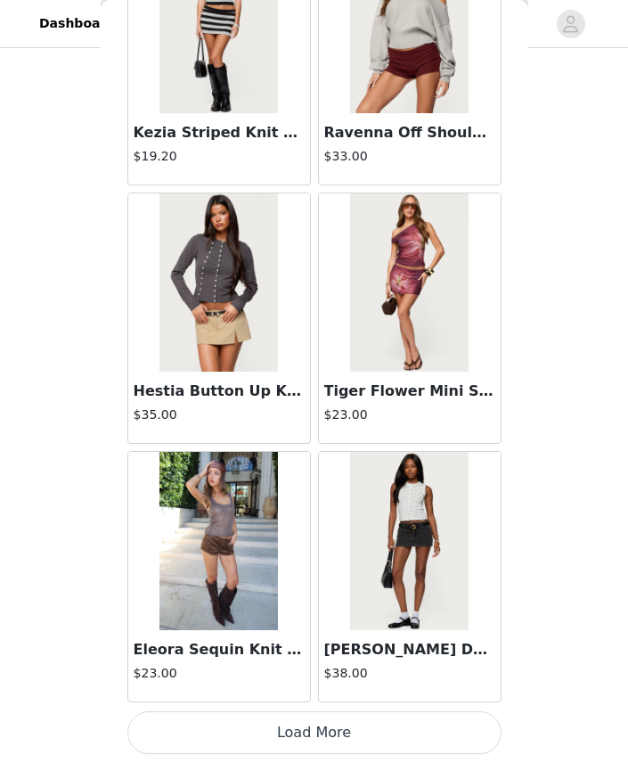
click at [247, 731] on button "Load More" at bounding box center [314, 732] width 374 height 43
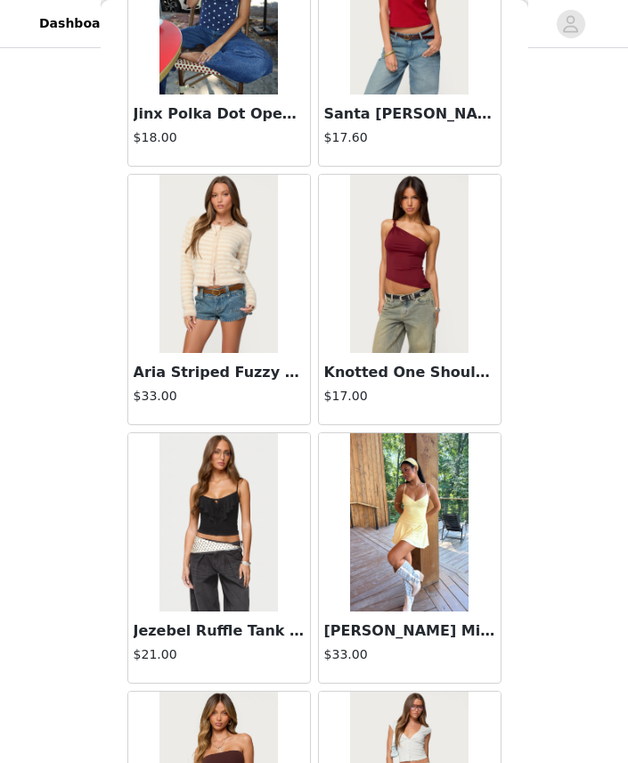
scroll to position [11682, 0]
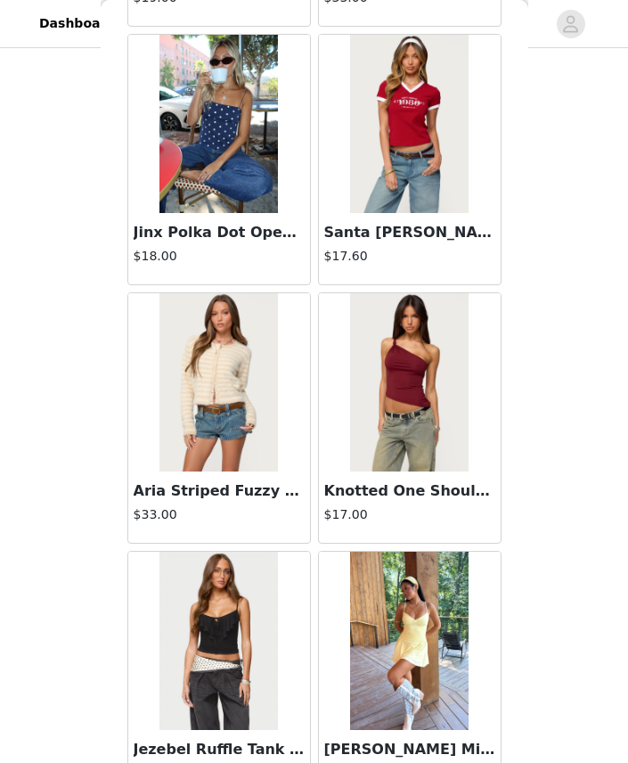
click at [223, 237] on h3 "Jinx Polka Dot Open-Back Top" at bounding box center [219, 232] width 171 height 21
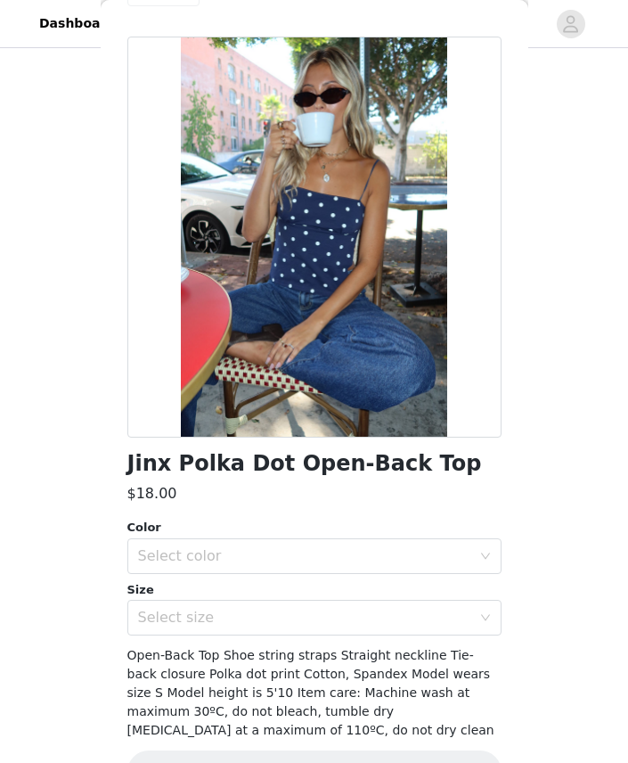
scroll to position [71, 0]
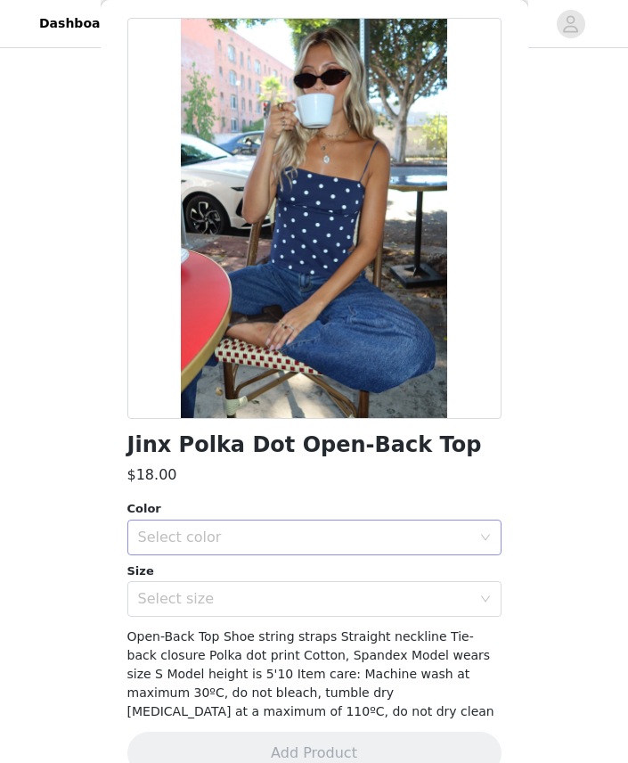
click at [213, 529] on div "Select color" at bounding box center [304, 537] width 333 height 18
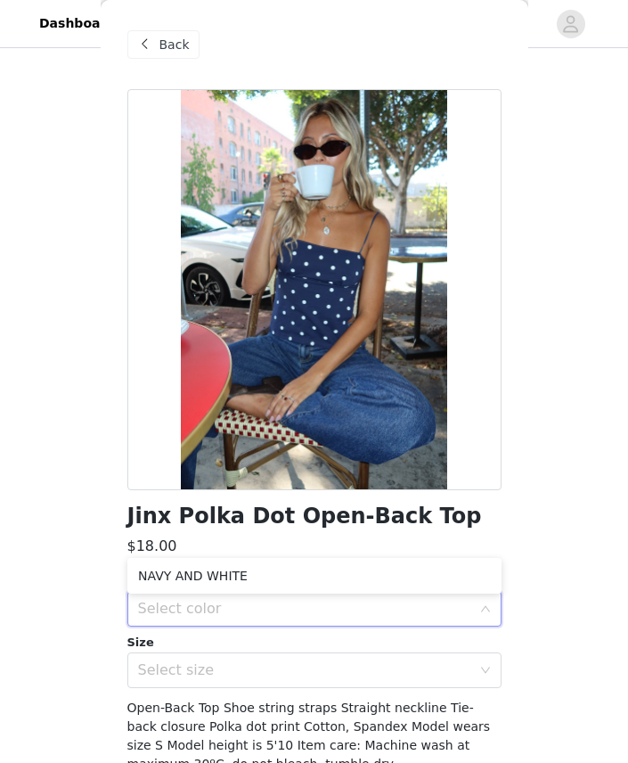
scroll to position [0, 0]
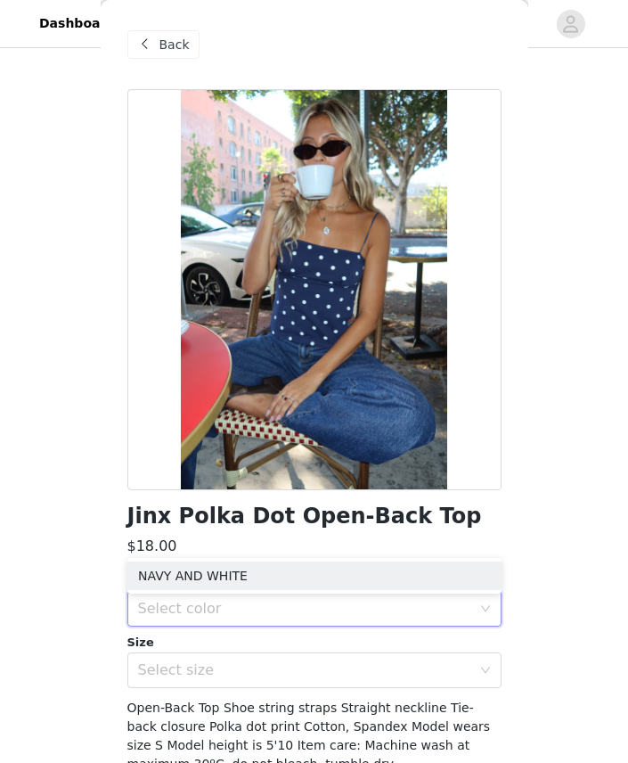
click at [167, 38] on span "Back" at bounding box center [174, 45] width 30 height 19
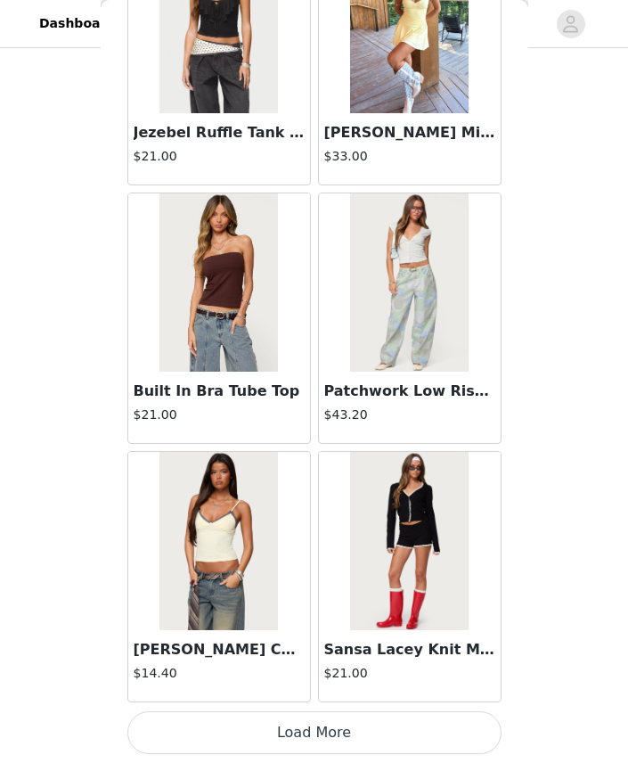
scroll to position [12298, 0]
click at [209, 737] on button "Load More" at bounding box center [314, 732] width 374 height 43
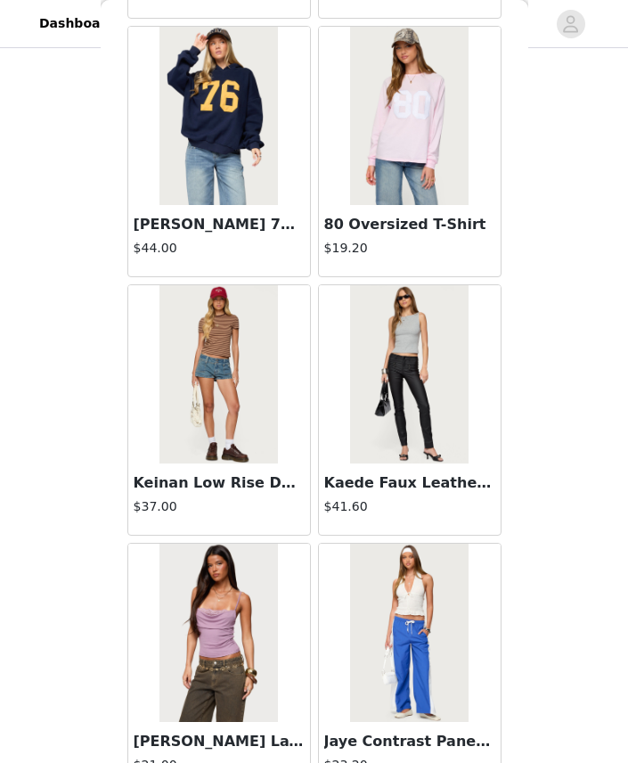
scroll to position [14494, 0]
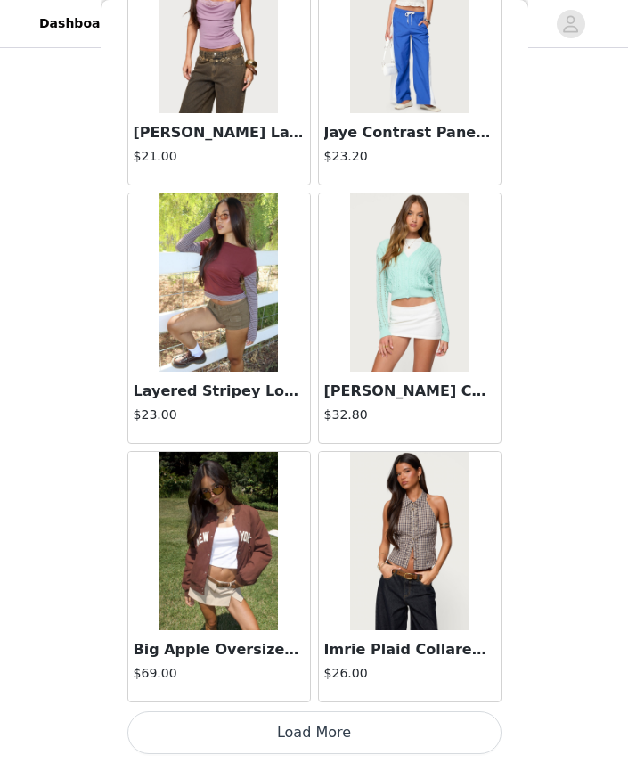
click at [250, 740] on button "Load More" at bounding box center [314, 732] width 374 height 43
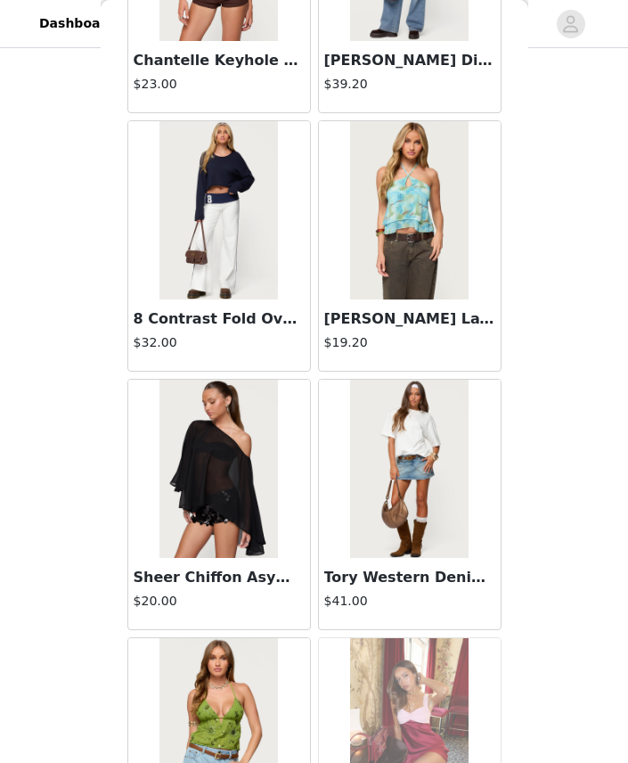
scroll to position [17277, 0]
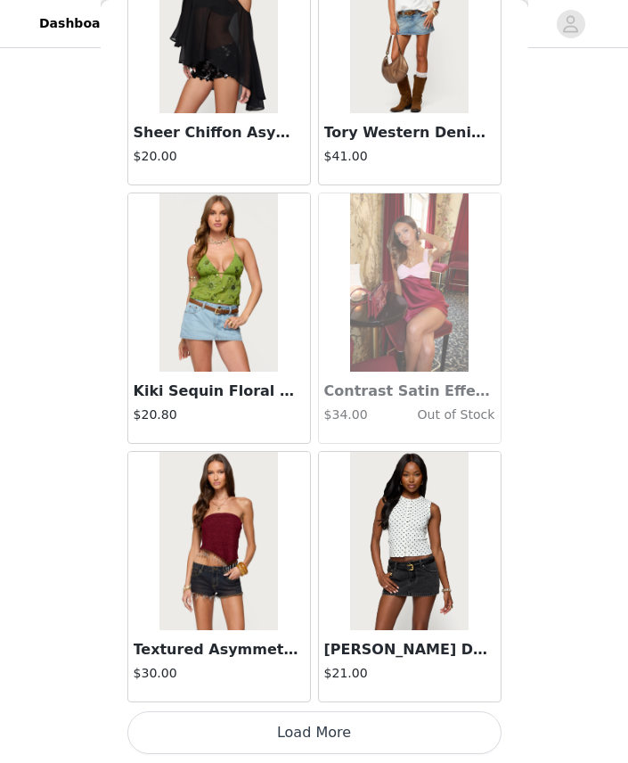
click at [220, 731] on button "Load More" at bounding box center [314, 732] width 374 height 43
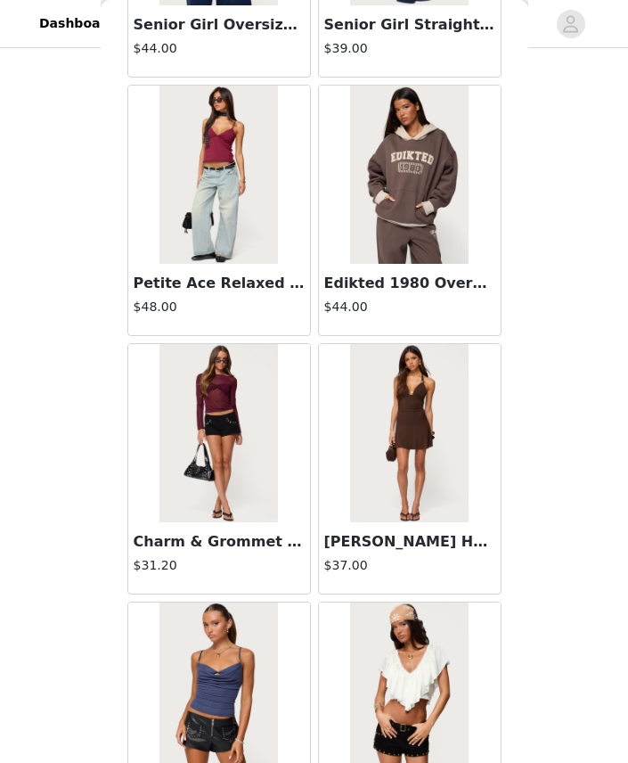
scroll to position [19676, 0]
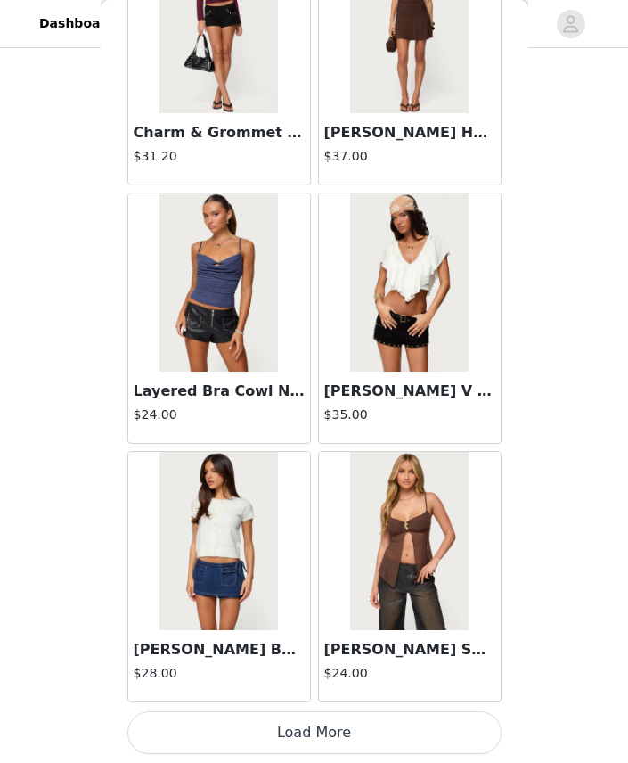
click at [269, 737] on button "Load More" at bounding box center [314, 732] width 374 height 43
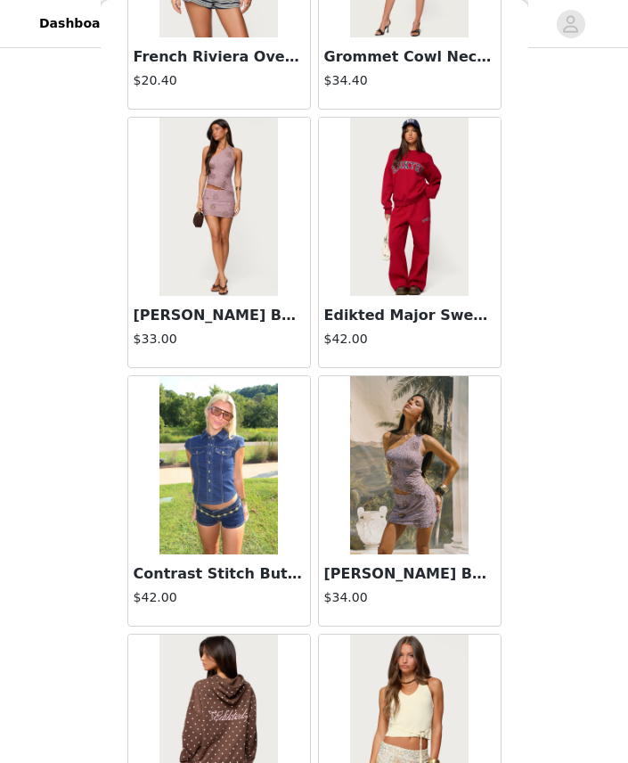
scroll to position [22451, 0]
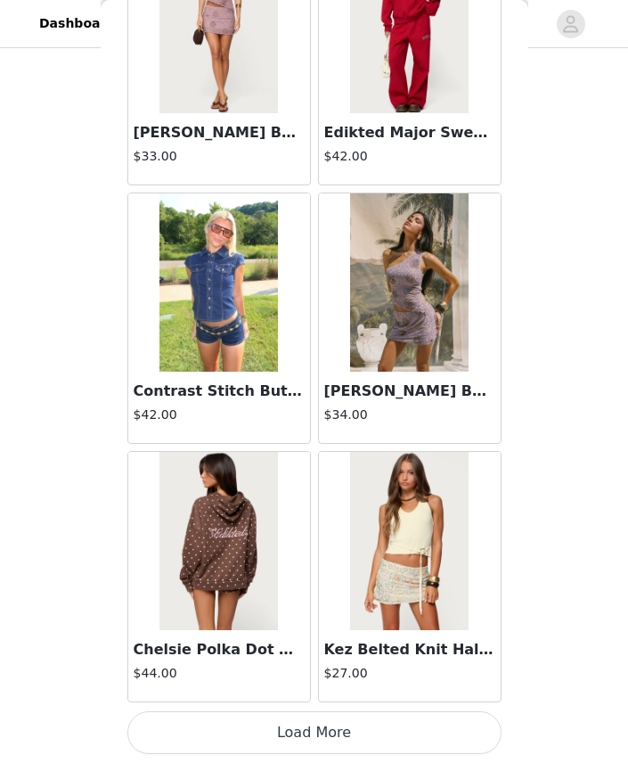
click at [314, 743] on button "Load More" at bounding box center [314, 732] width 374 height 43
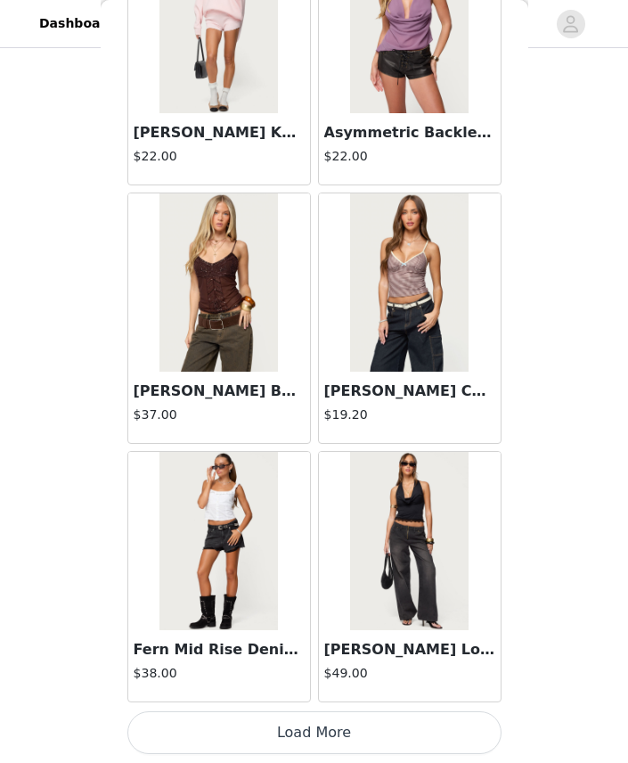
scroll to position [25216, 0]
click at [281, 731] on button "Load More" at bounding box center [314, 732] width 374 height 43
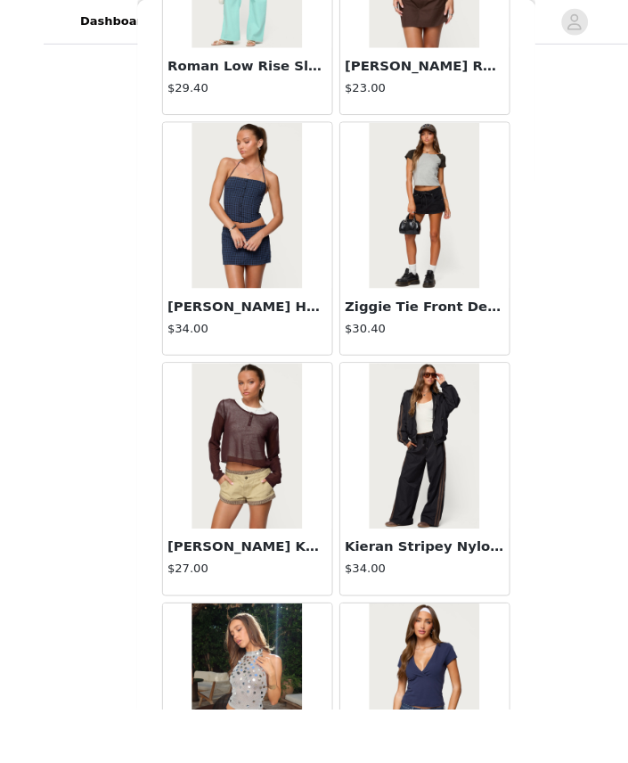
scroll to position [338, 0]
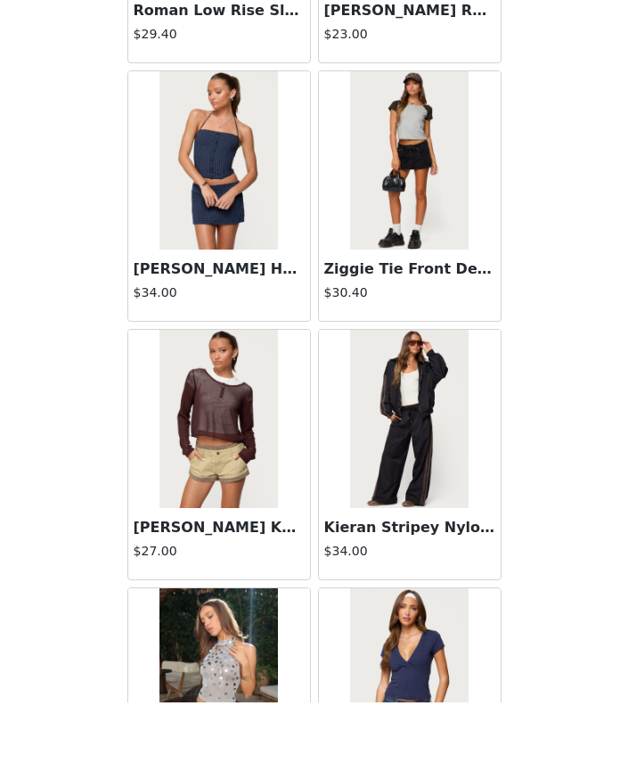
click at [468, 390] on img at bounding box center [409, 479] width 118 height 178
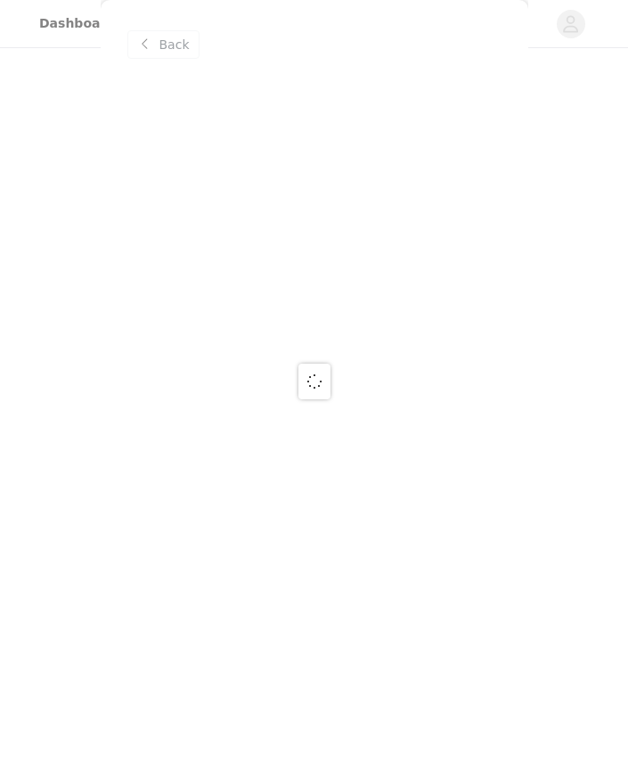
scroll to position [0, 0]
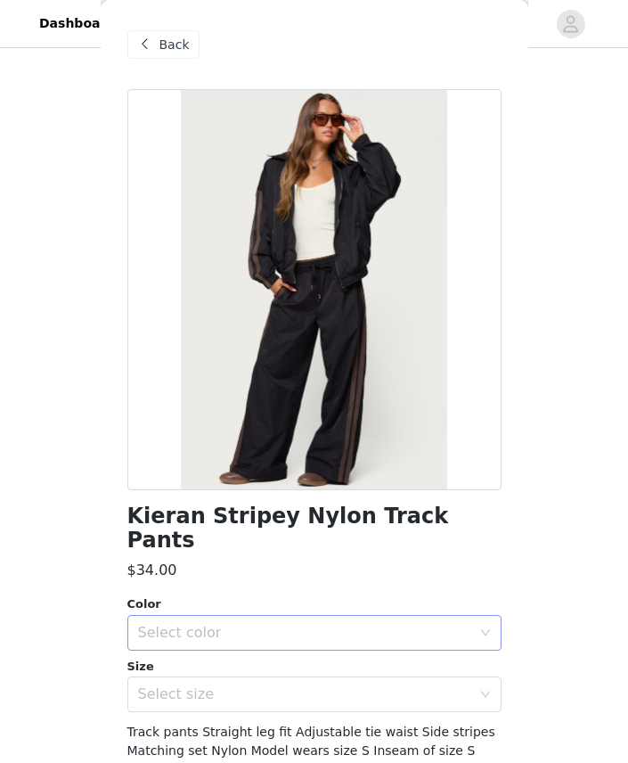
click at [455, 624] on div "Select color" at bounding box center [304, 633] width 333 height 18
click at [404, 655] on li "BLACK" at bounding box center [314, 647] width 374 height 29
click at [404, 685] on div "Select size" at bounding box center [304, 694] width 333 height 18
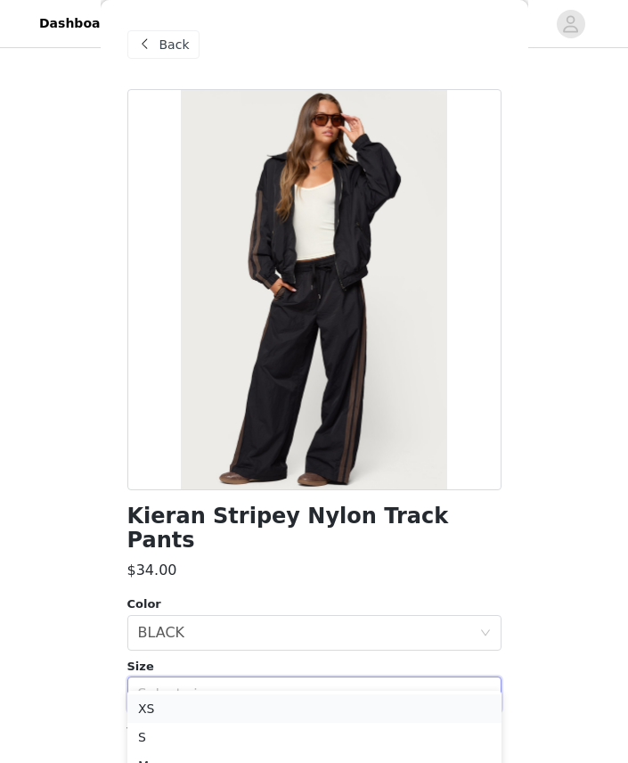
click at [394, 702] on li "XS" at bounding box center [314, 708] width 374 height 29
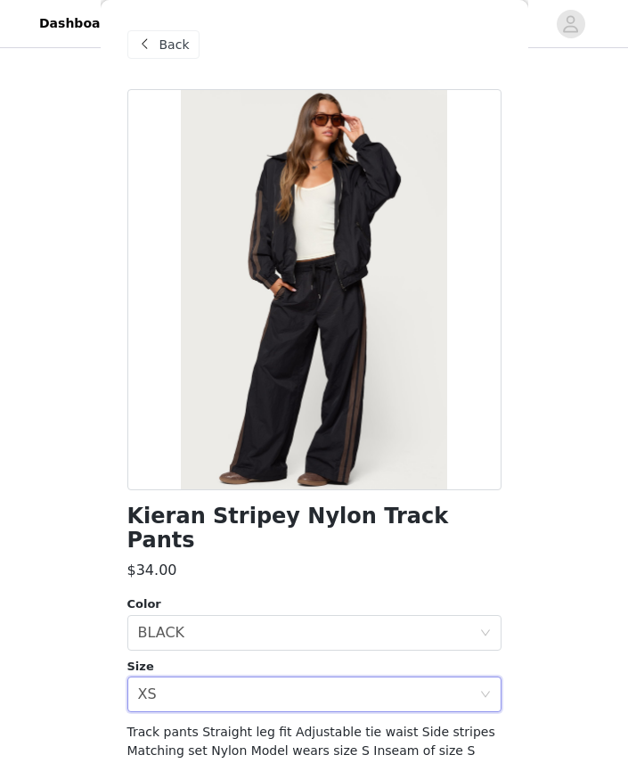
click at [156, 48] on div "Back" at bounding box center [163, 44] width 72 height 29
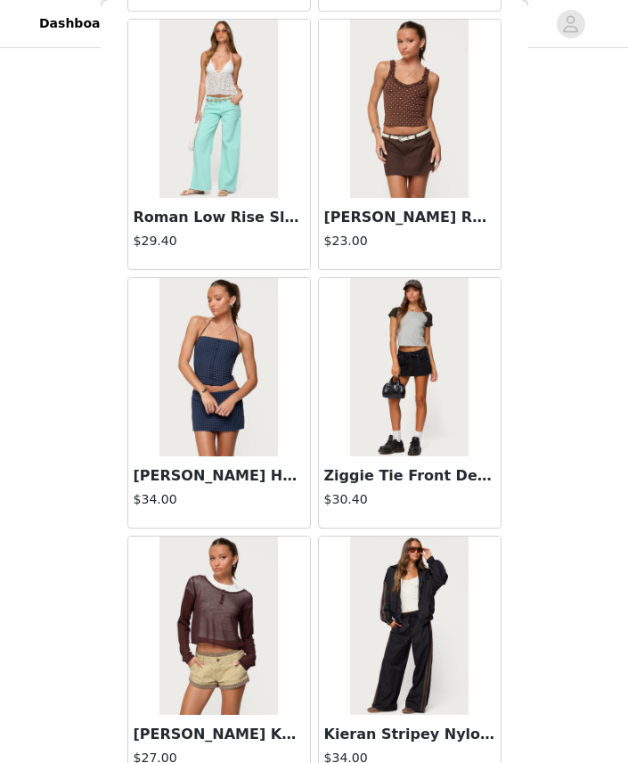
scroll to position [26367, 0]
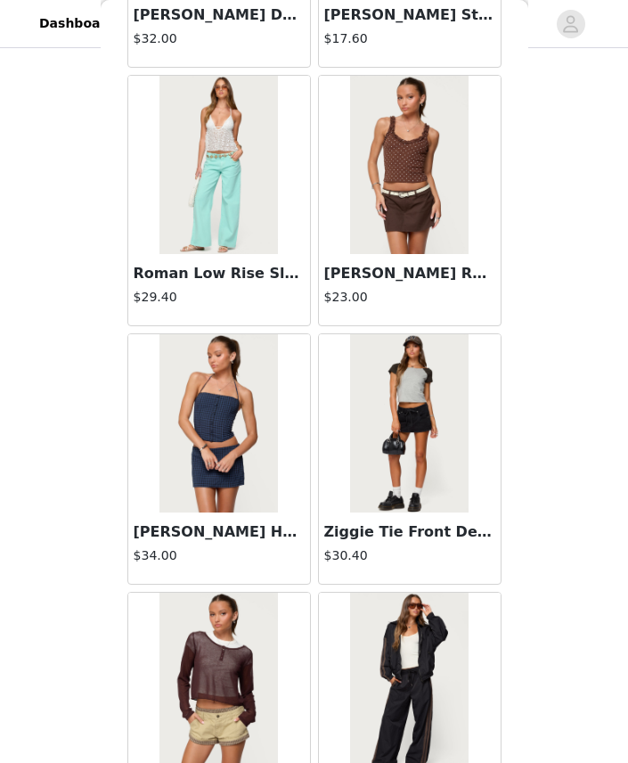
click at [441, 487] on img at bounding box center [409, 423] width 118 height 178
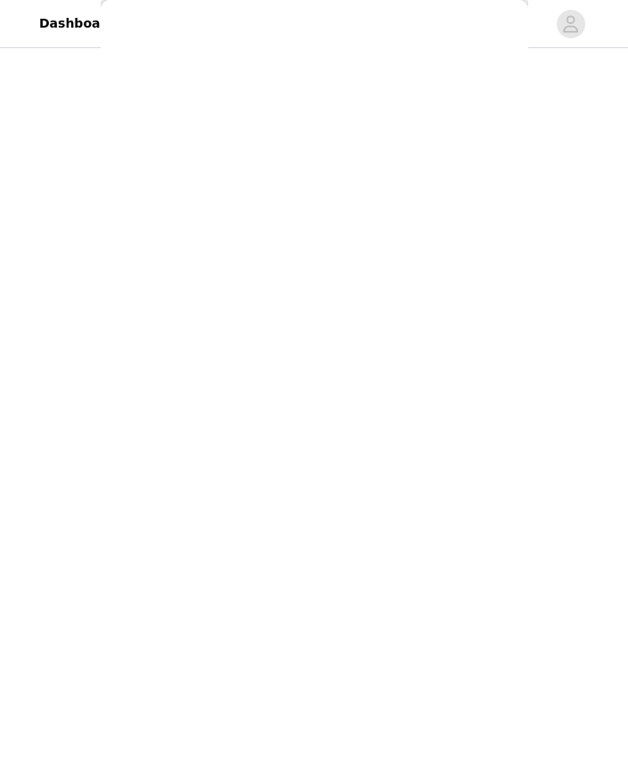
scroll to position [0, 0]
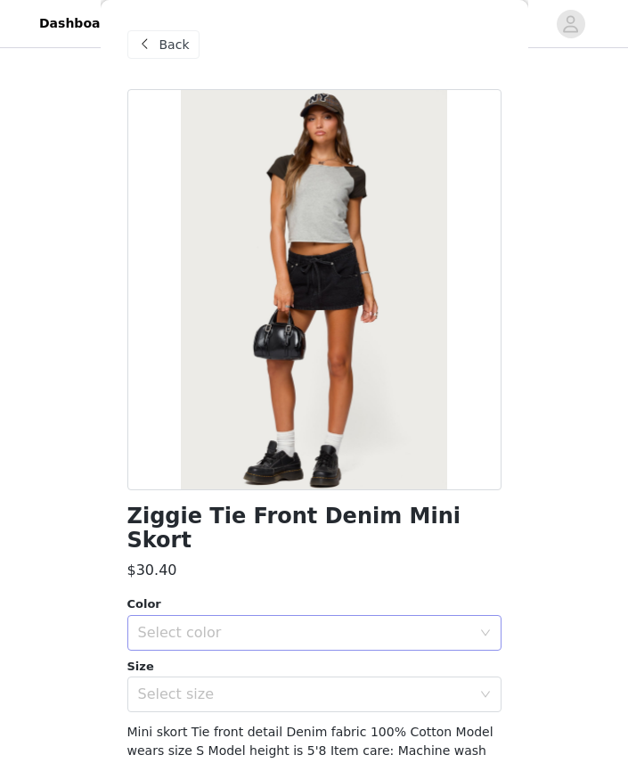
click at [389, 624] on div "Select color" at bounding box center [304, 633] width 333 height 18
click at [347, 641] on li "BLACK" at bounding box center [314, 647] width 374 height 29
click at [339, 685] on div "Select size" at bounding box center [304, 694] width 333 height 18
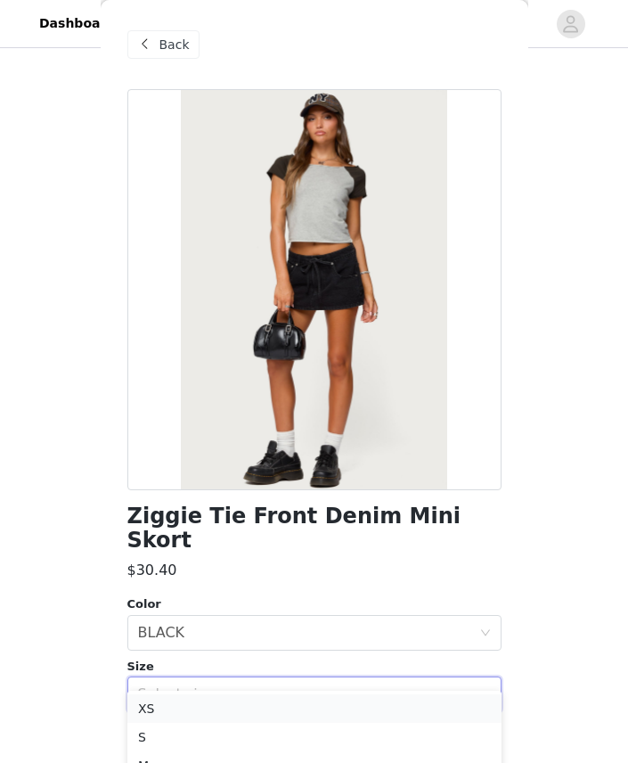
click at [330, 698] on li "XS" at bounding box center [314, 708] width 374 height 29
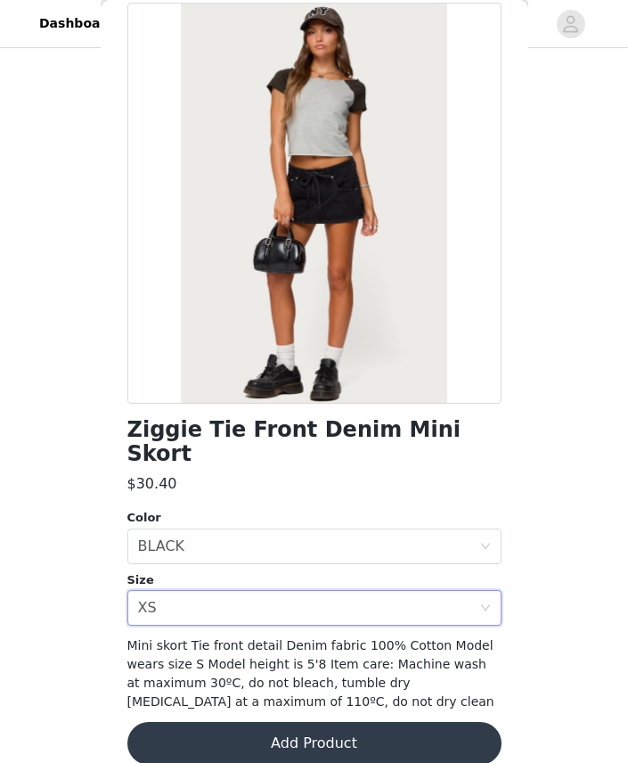
scroll to position [85, 0]
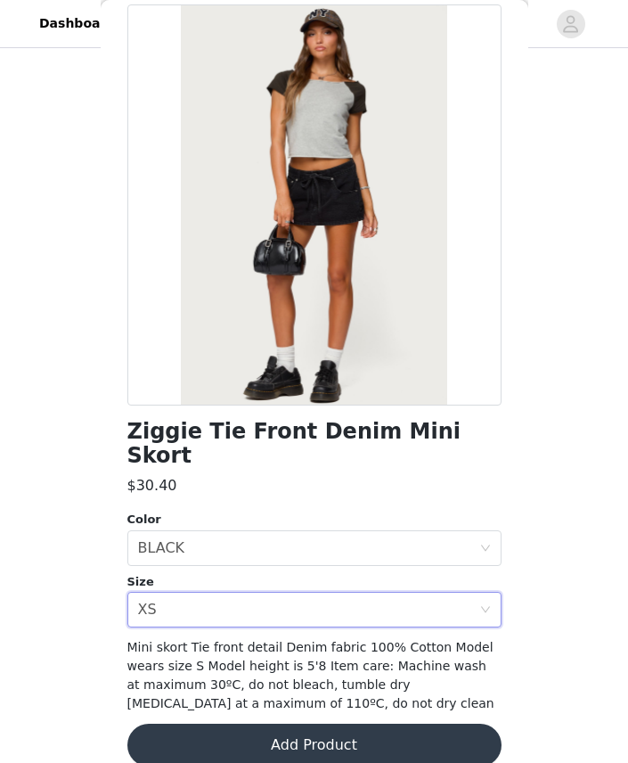
click at [364, 723] on button "Add Product" at bounding box center [314, 744] width 374 height 43
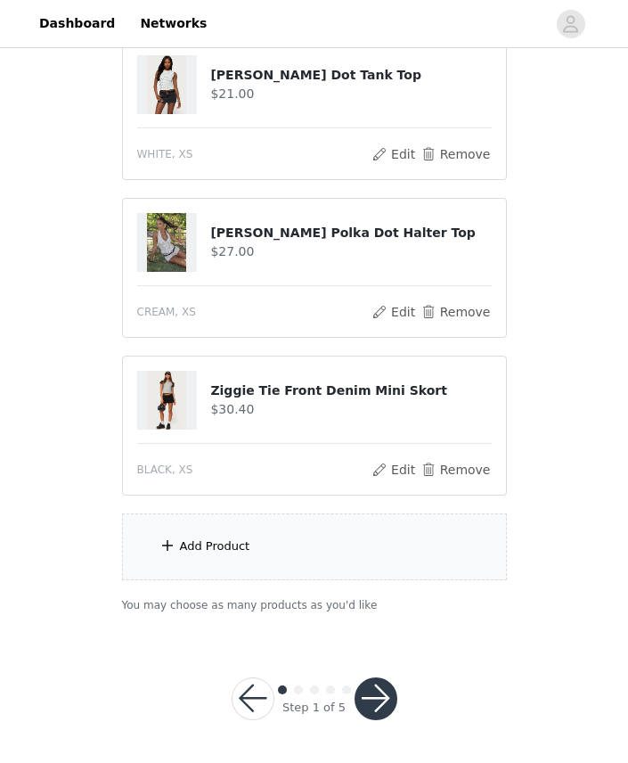
scroll to position [678, 0]
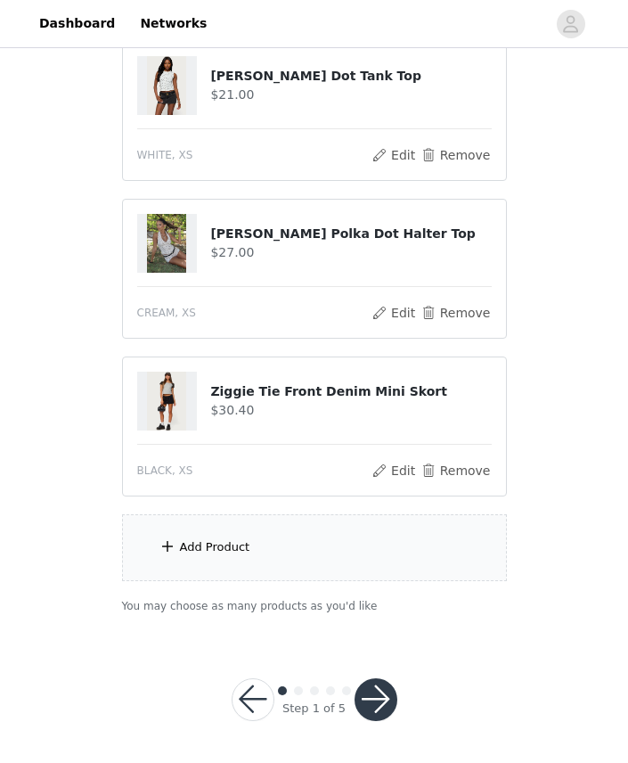
click at [435, 539] on div "Add Product" at bounding box center [314, 547] width 385 height 67
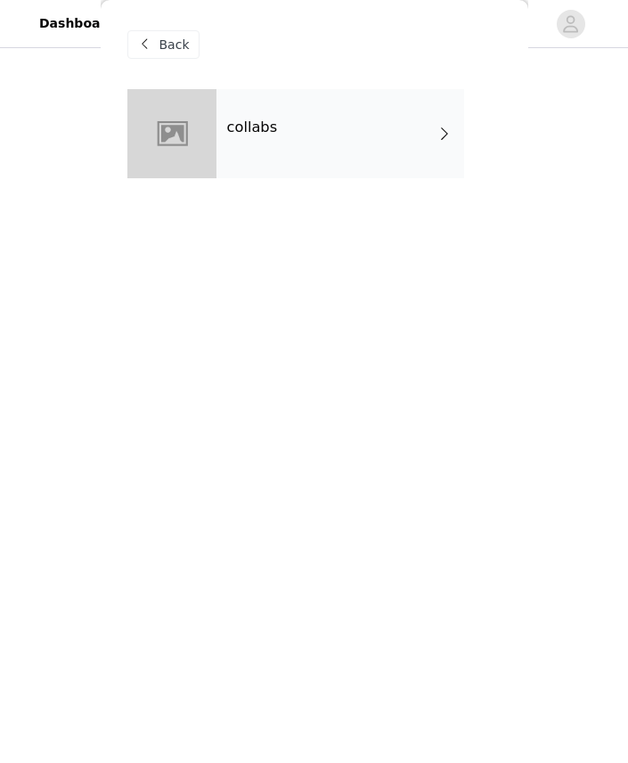
click at [412, 152] on div "collabs" at bounding box center [340, 133] width 248 height 89
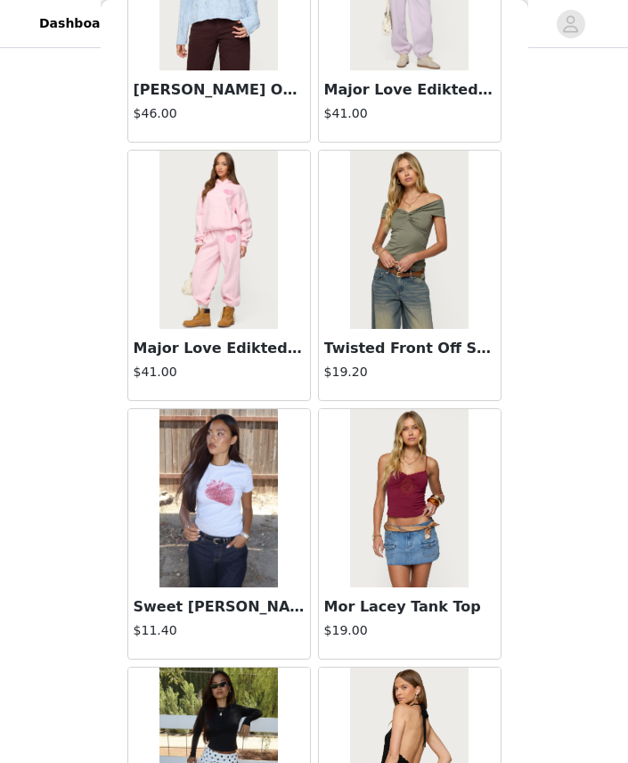
scroll to position [1272, 0]
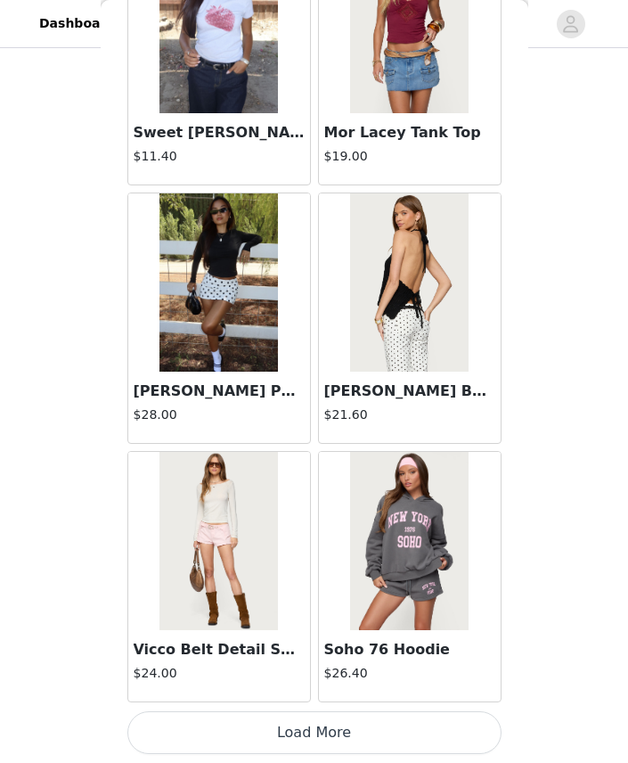
click at [347, 735] on button "Load More" at bounding box center [314, 732] width 374 height 43
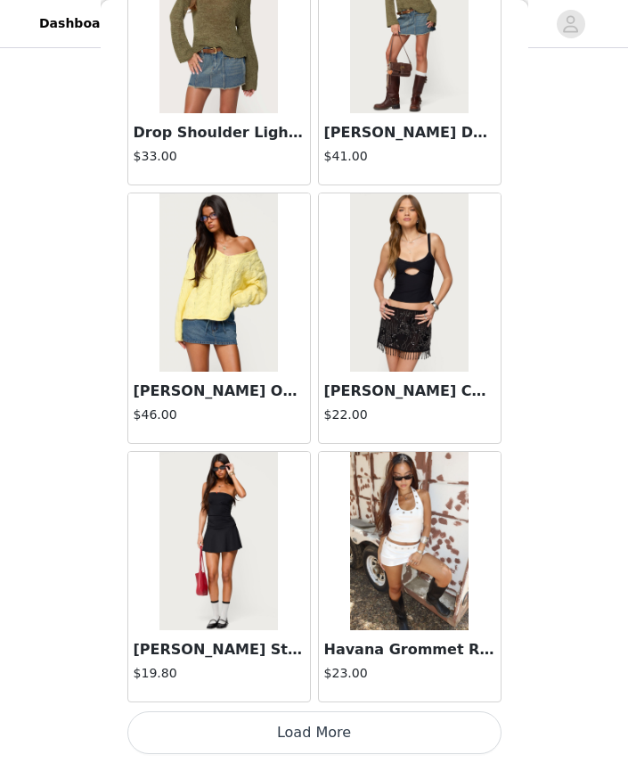
scroll to position [4547, 0]
click at [290, 731] on button "Load More" at bounding box center [314, 732] width 374 height 43
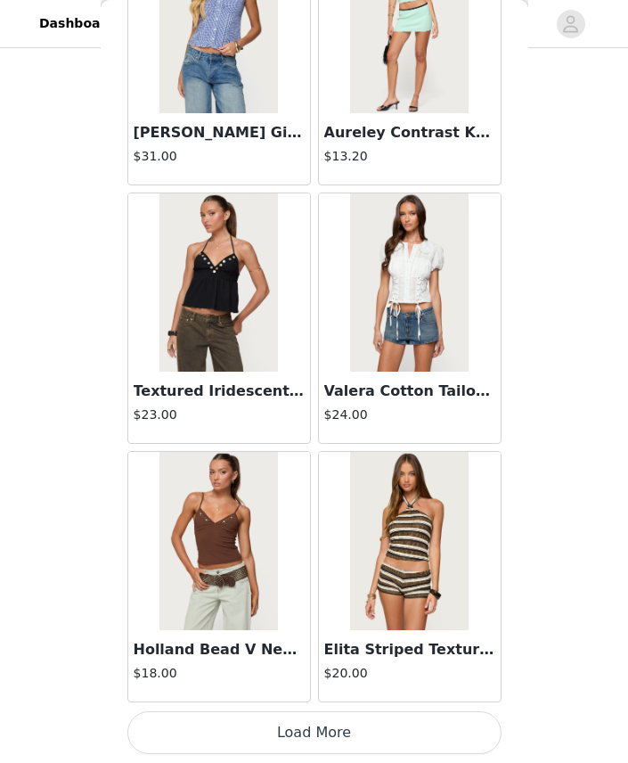
scroll to position [678, 0]
click at [441, 745] on button "Load More" at bounding box center [314, 732] width 374 height 43
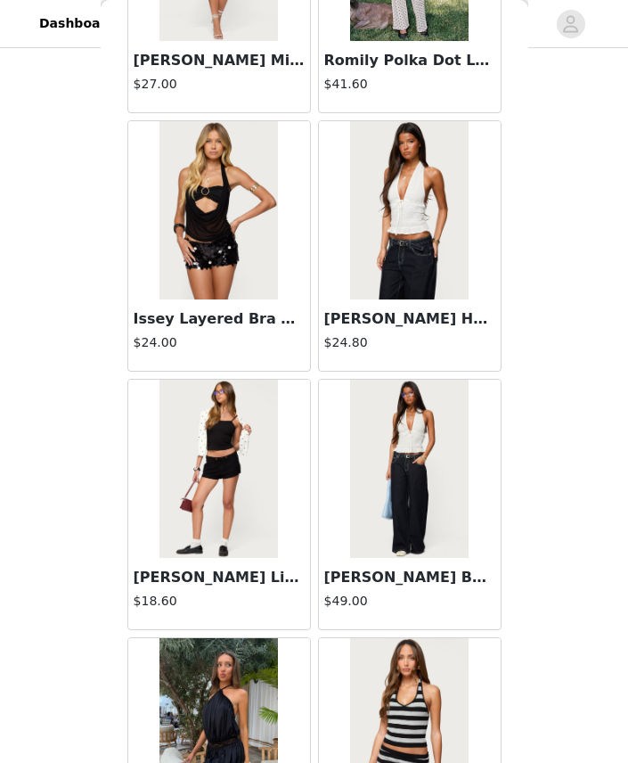
scroll to position [8764, 0]
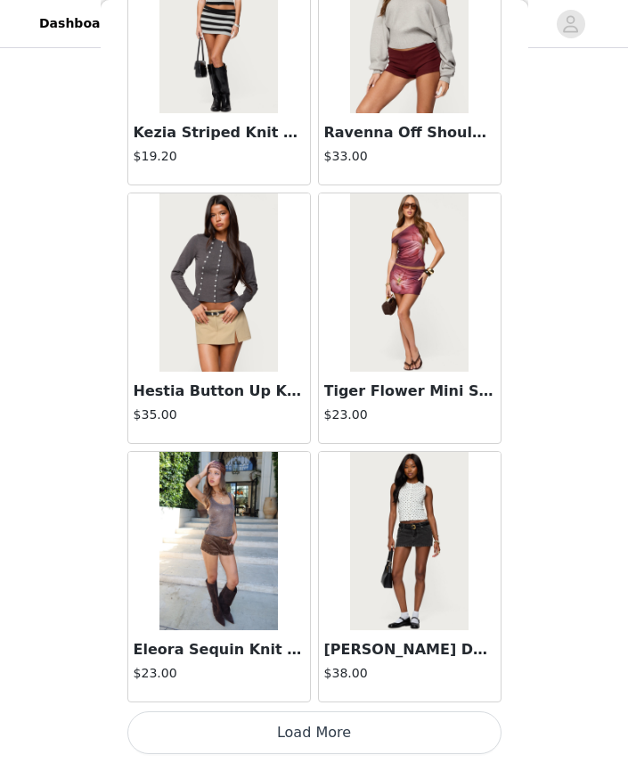
click at [441, 725] on button "Load More" at bounding box center [314, 732] width 374 height 43
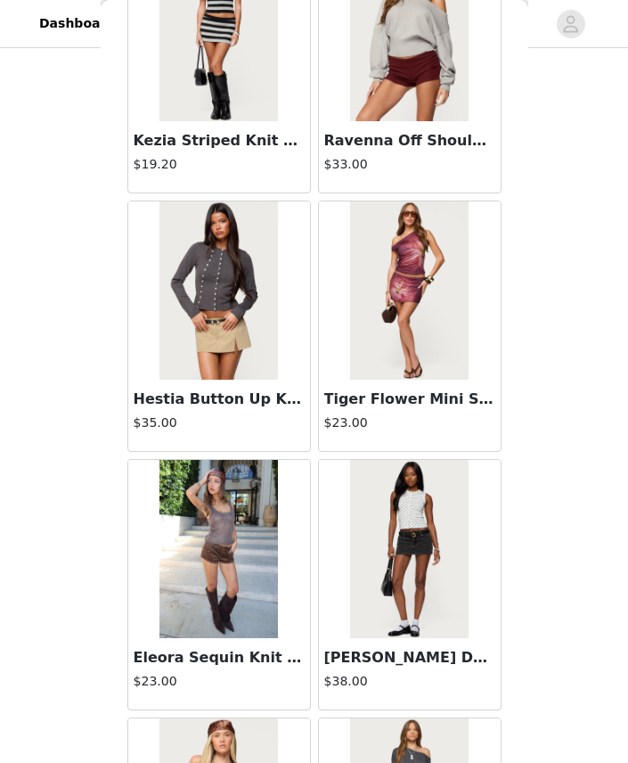
scroll to position [678, 0]
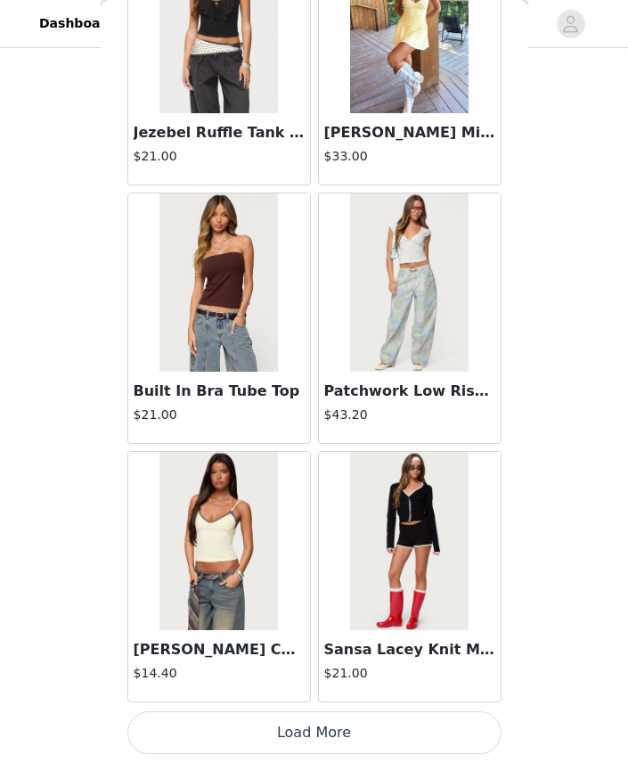
click at [271, 746] on button "Load More" at bounding box center [314, 732] width 374 height 43
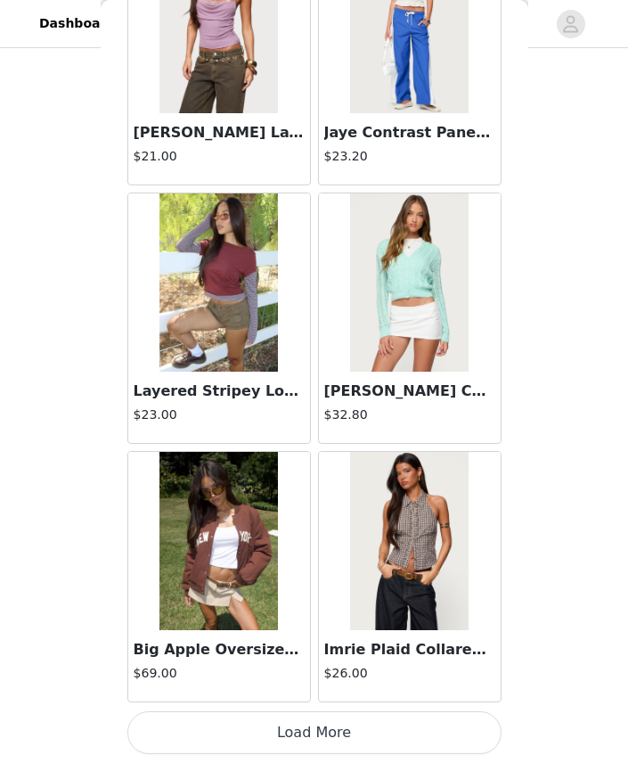
click at [288, 719] on button "Load More" at bounding box center [314, 732] width 374 height 43
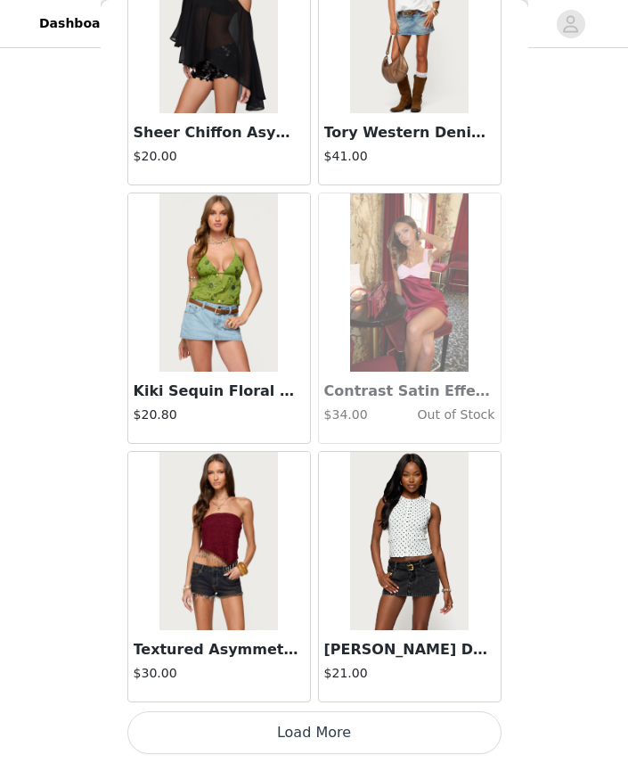
click at [283, 735] on button "Load More" at bounding box center [314, 732] width 374 height 43
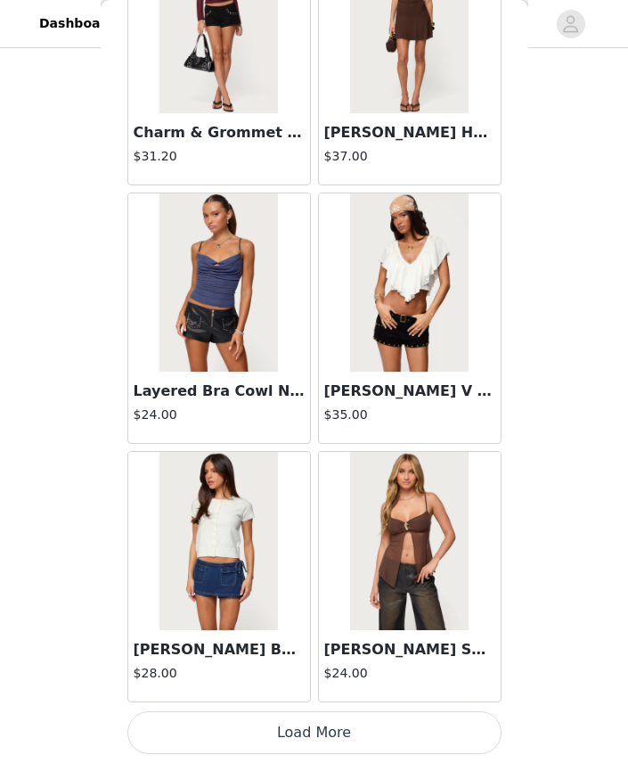
scroll to position [20049, 0]
click at [260, 735] on button "Load More" at bounding box center [314, 732] width 374 height 43
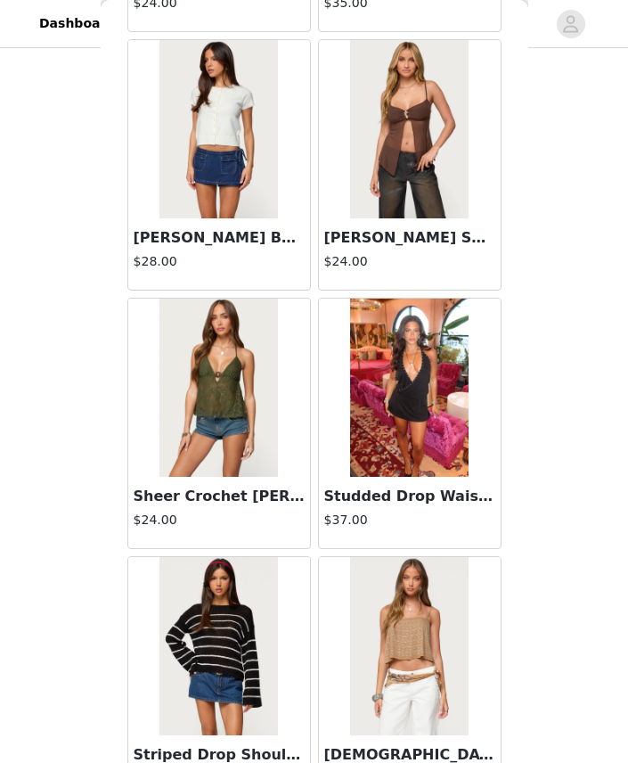
scroll to position [20494, 0]
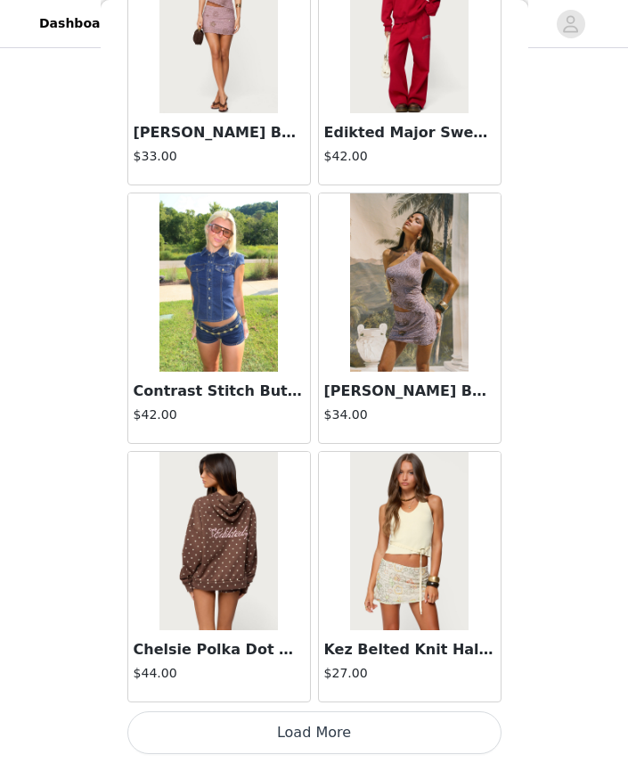
click at [257, 744] on button "Load More" at bounding box center [314, 732] width 374 height 43
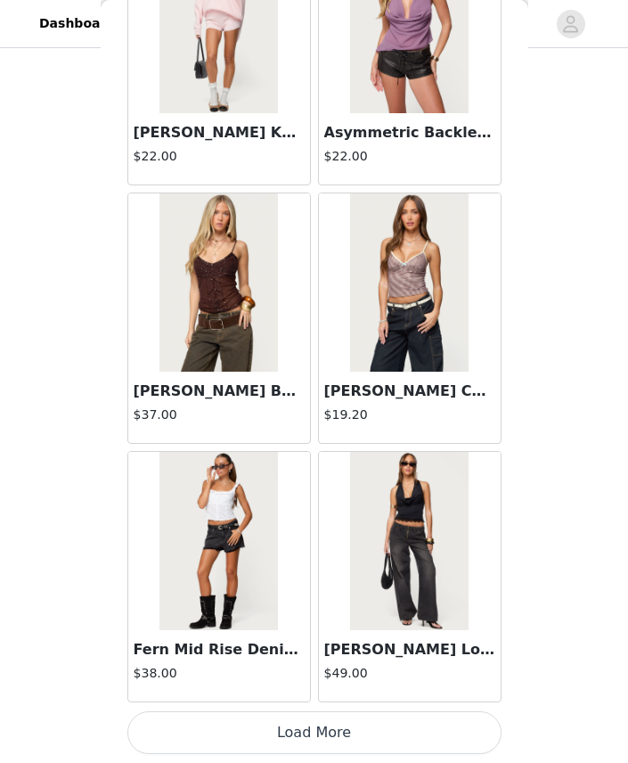
scroll to position [25216, 0]
click at [294, 728] on button "Load More" at bounding box center [314, 732] width 374 height 43
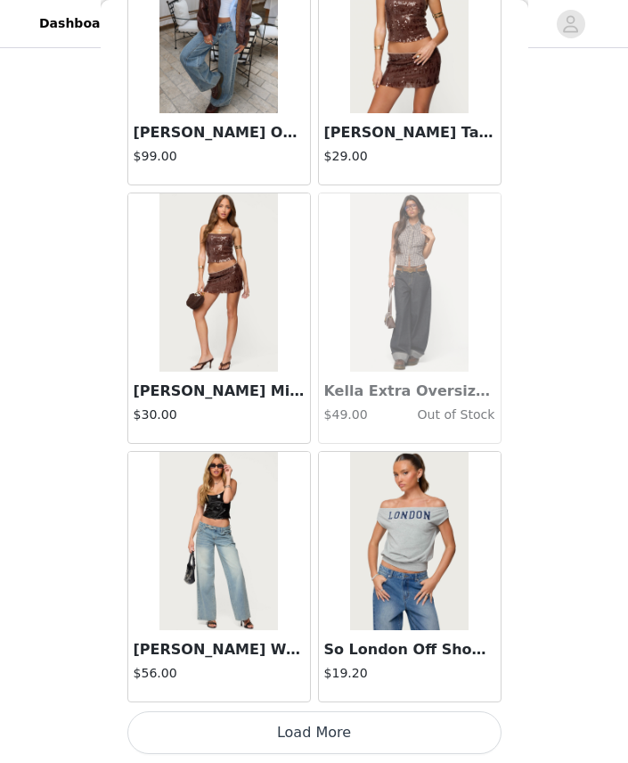
scroll to position [27800, 0]
click at [273, 736] on button "Load More" at bounding box center [314, 732] width 374 height 43
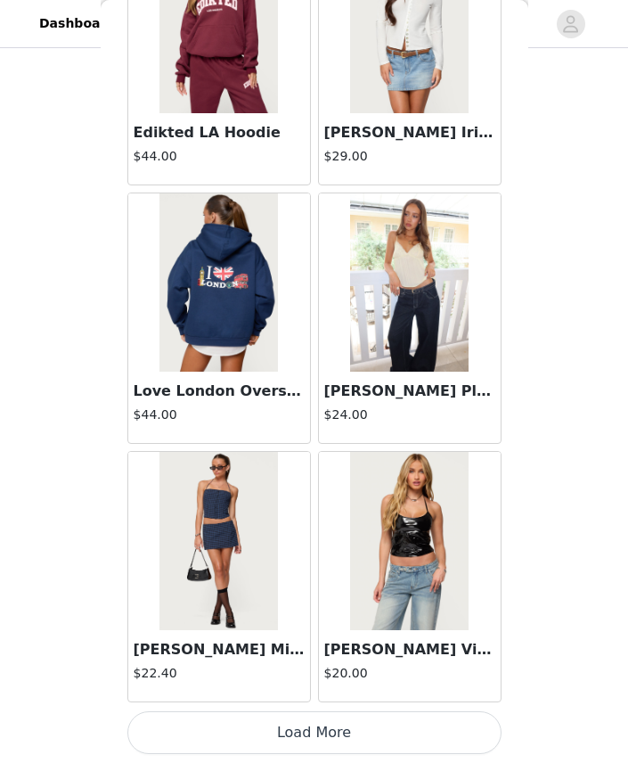
scroll to position [678, 0]
click at [285, 730] on button "Load More" at bounding box center [314, 732] width 374 height 43
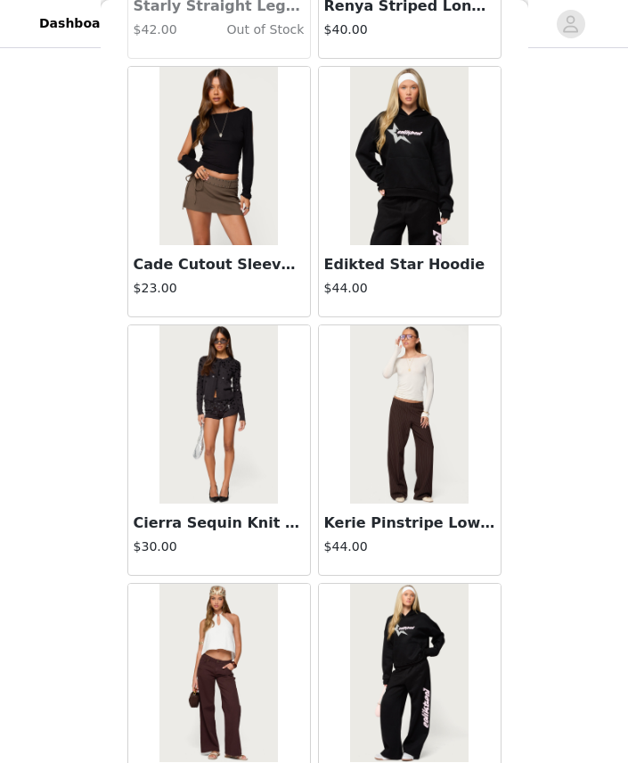
scroll to position [32856, 0]
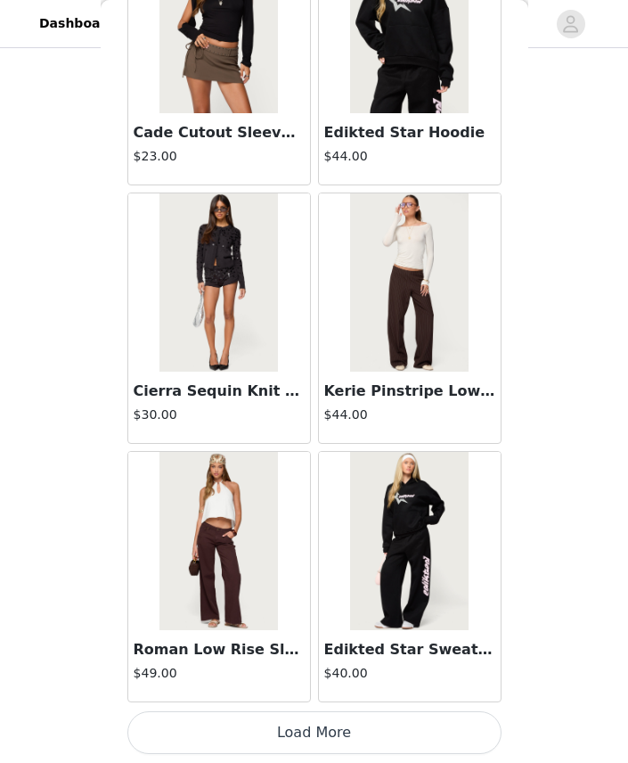
click at [420, 731] on button "Load More" at bounding box center [314, 732] width 374 height 43
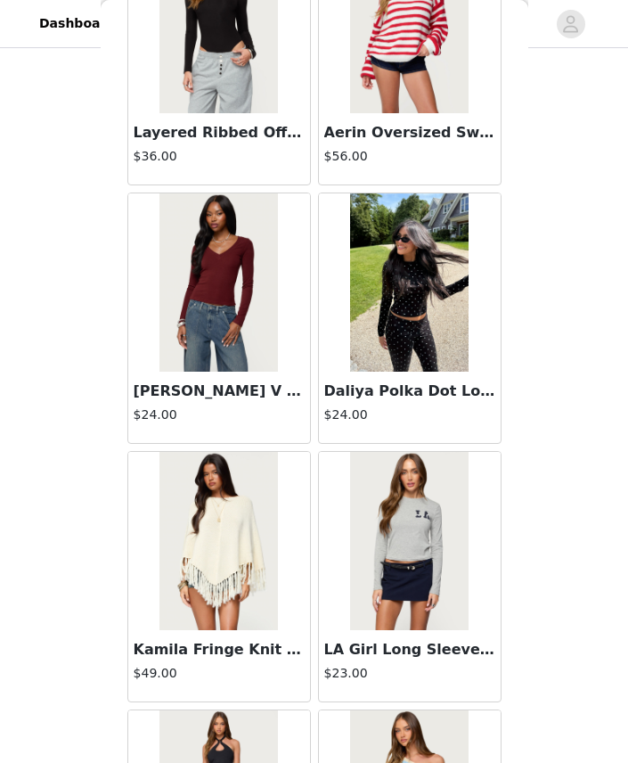
scroll to position [35301, 0]
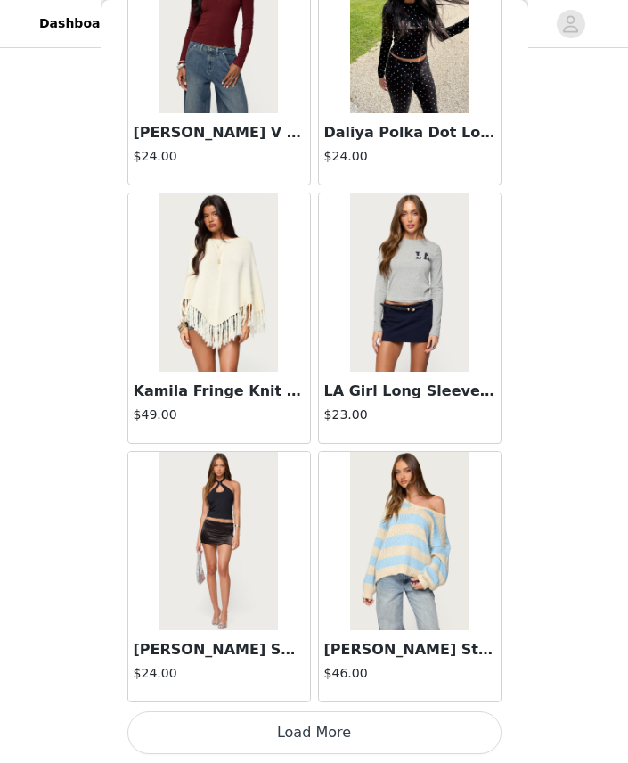
click at [383, 725] on button "Load More" at bounding box center [314, 732] width 374 height 43
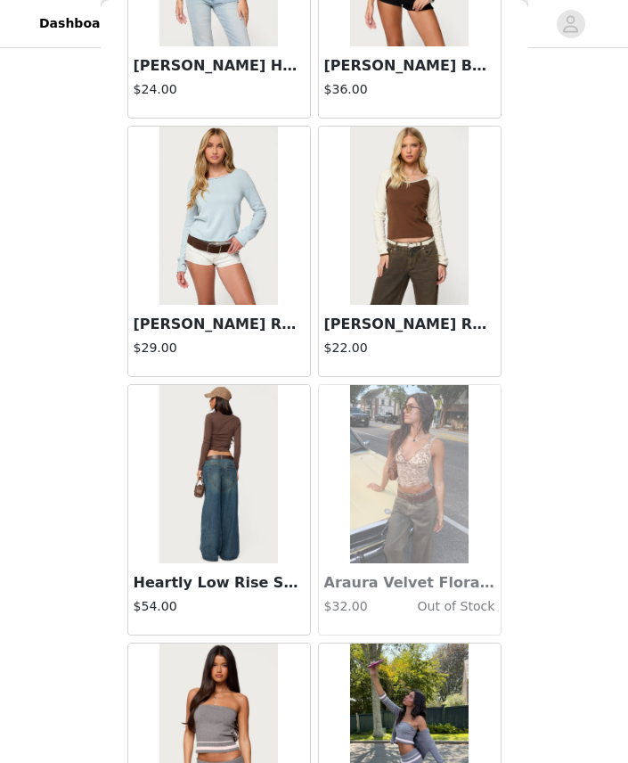
scroll to position [37699, 0]
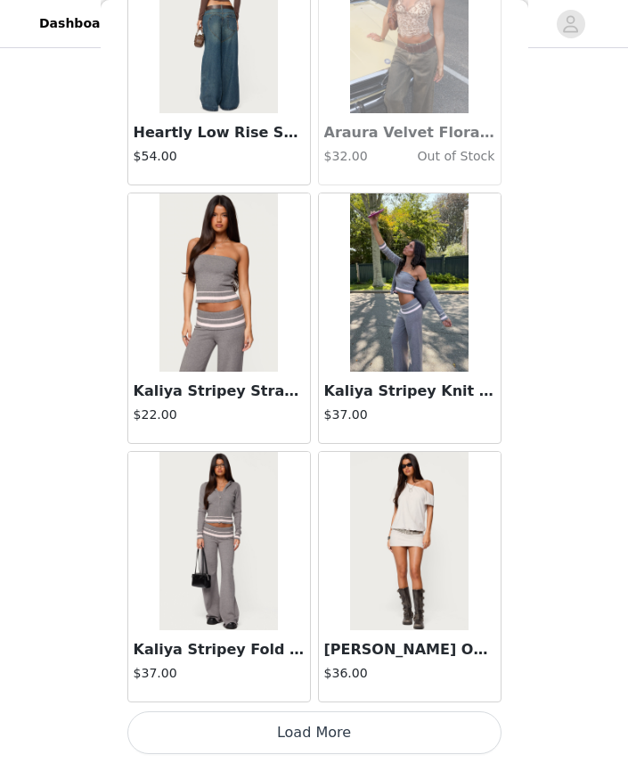
click at [191, 729] on button "Load More" at bounding box center [314, 732] width 374 height 43
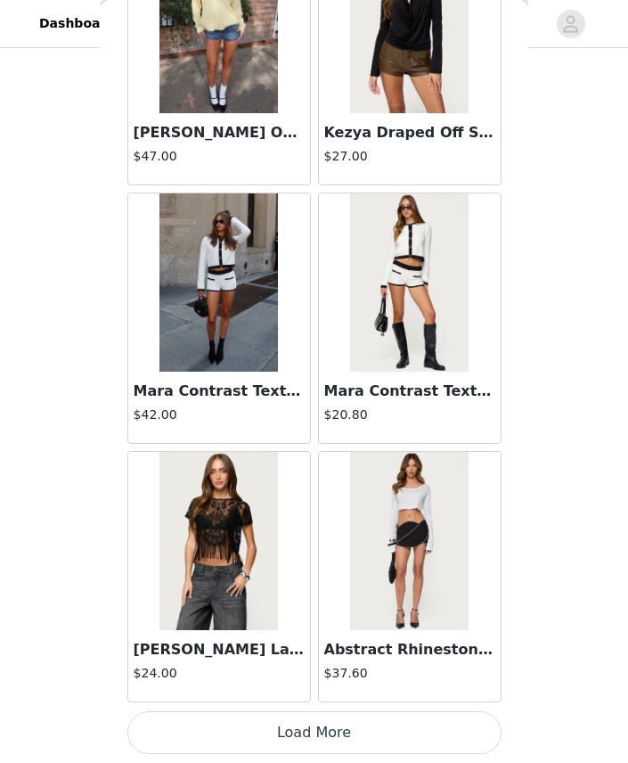
scroll to position [40718, 0]
click at [208, 742] on button "Load More" at bounding box center [314, 732] width 374 height 43
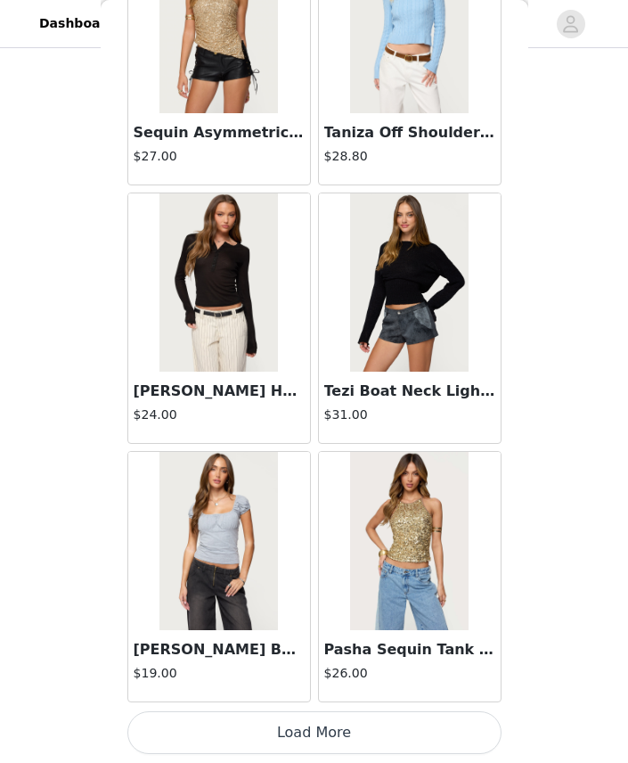
scroll to position [43302, 0]
click at [452, 734] on button "Load More" at bounding box center [314, 732] width 374 height 43
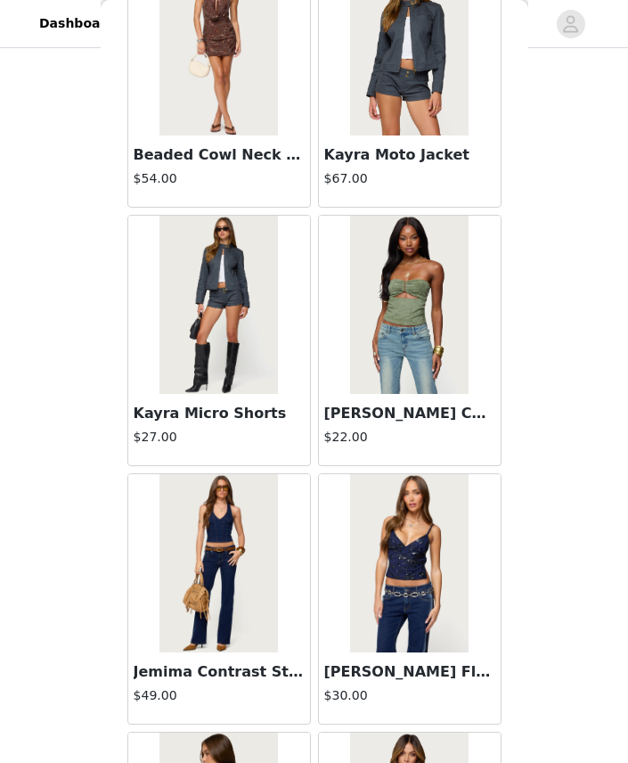
scroll to position [44829, 0]
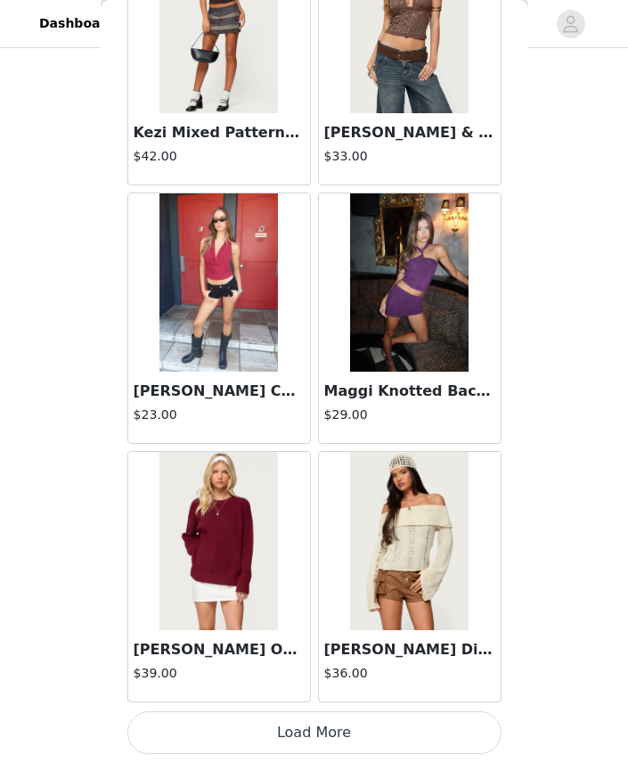
click at [271, 739] on button "Load More" at bounding box center [314, 732] width 374 height 43
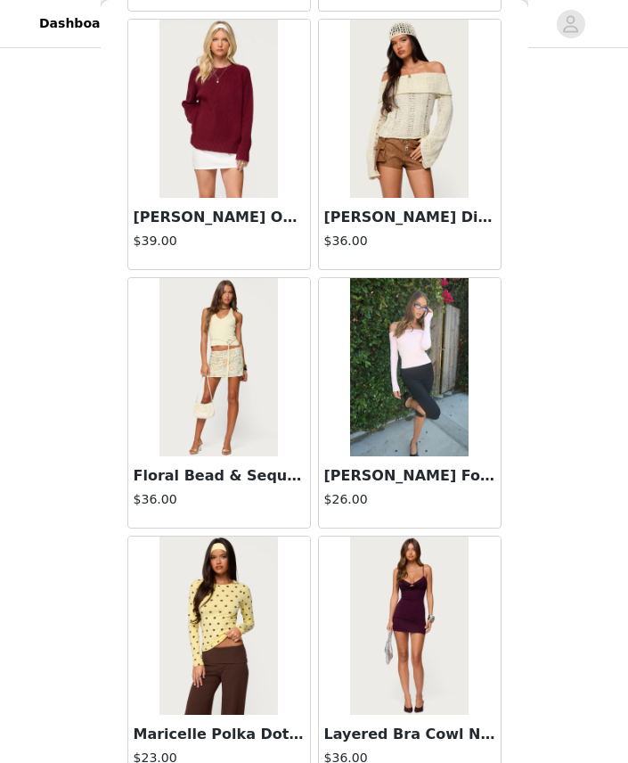
scroll to position [678, 0]
click at [472, 489] on div "[PERSON_NAME] Fold Over Top $26.00" at bounding box center [410, 491] width 182 height 71
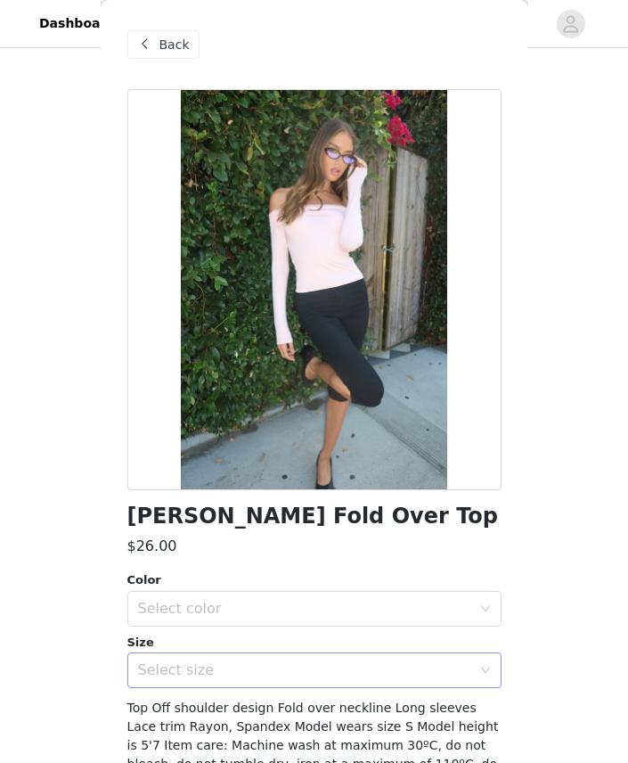
scroll to position [0, 0]
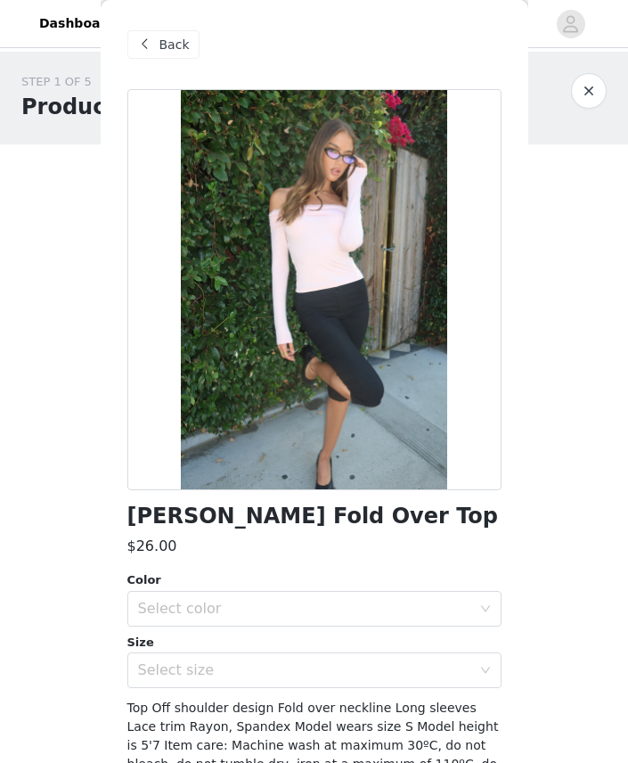
click at [165, 42] on span "Back" at bounding box center [174, 45] width 30 height 19
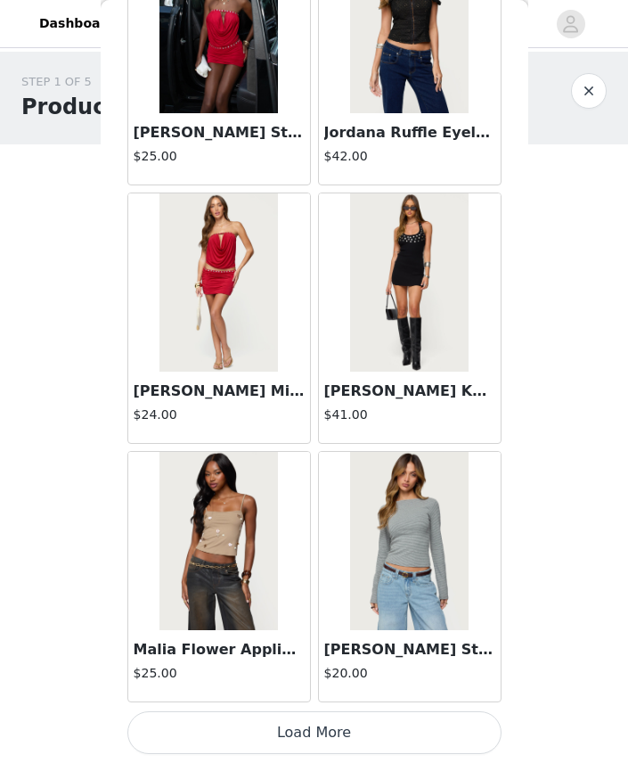
scroll to position [48469, 0]
click at [217, 748] on button "Load More" at bounding box center [314, 732] width 374 height 43
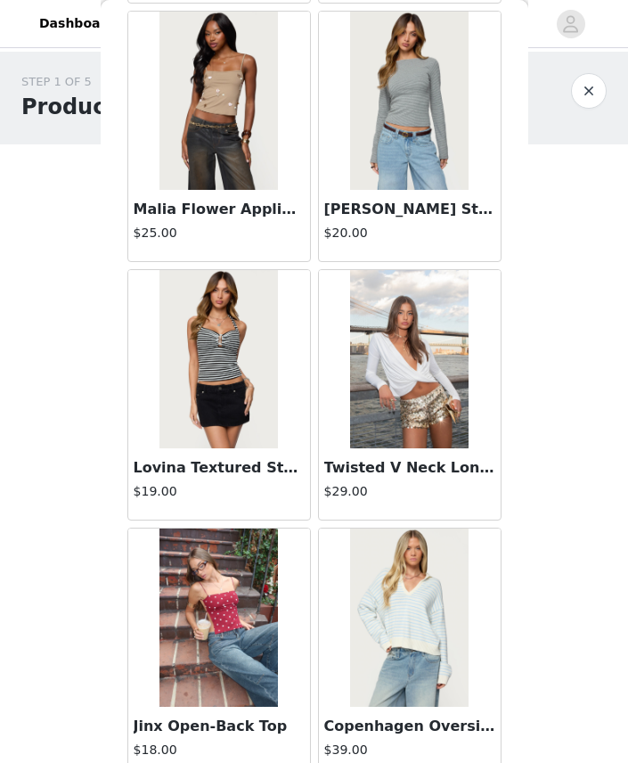
scroll to position [49123, 0]
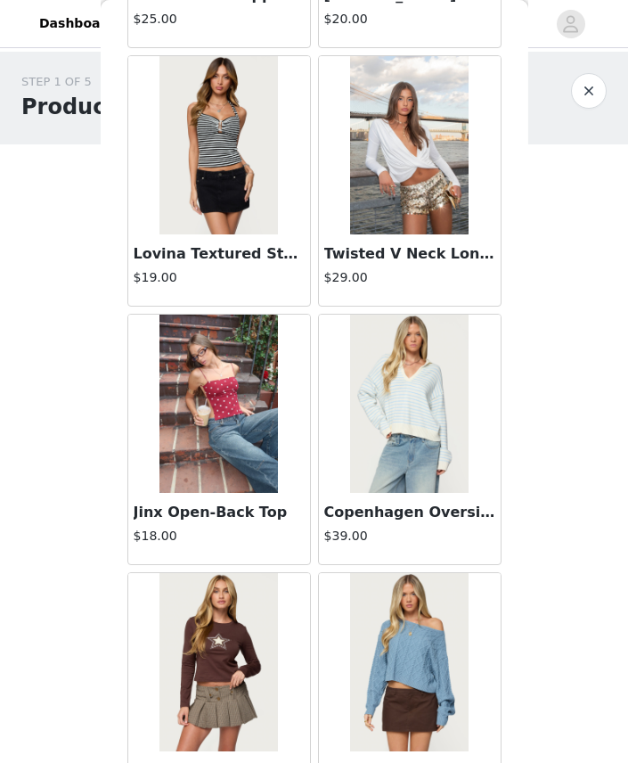
click at [207, 470] on img at bounding box center [218, 403] width 118 height 178
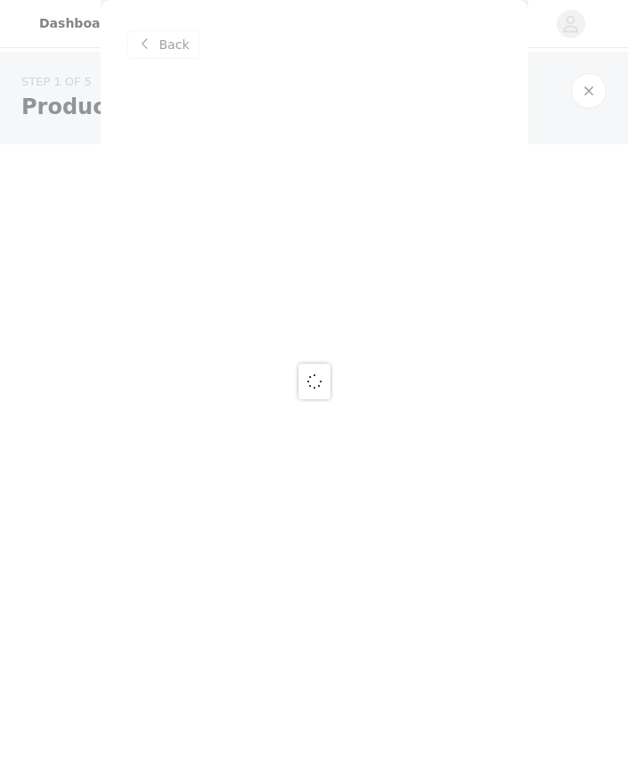
scroll to position [0, 0]
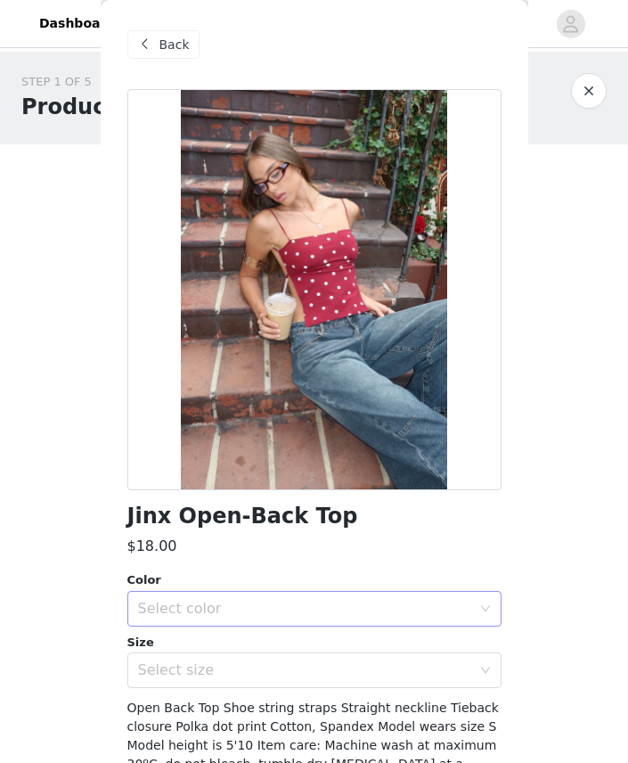
click at [225, 615] on div "Select color" at bounding box center [304, 609] width 333 height 18
click at [208, 656] on li "BURGUNDY-AND-CREAM" at bounding box center [314, 647] width 374 height 29
click at [184, 675] on div "Select size" at bounding box center [304, 670] width 333 height 18
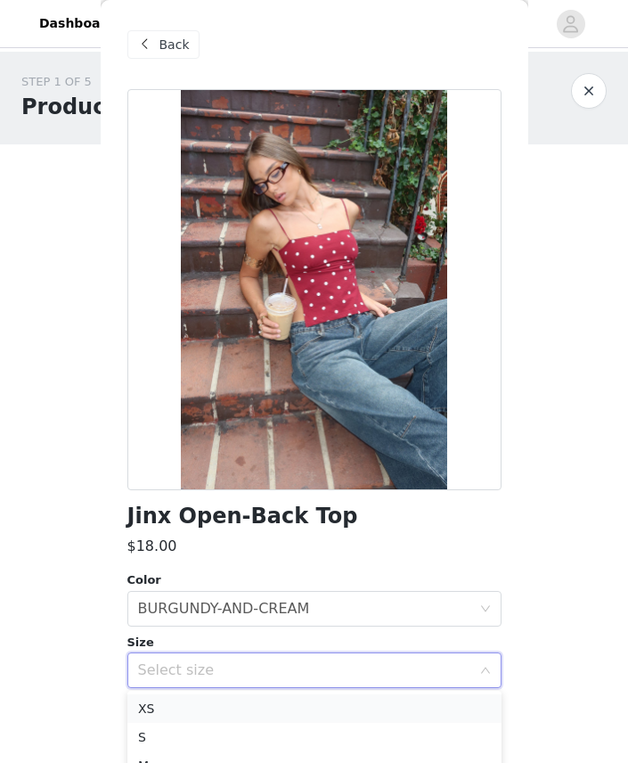
click at [152, 711] on li "XS" at bounding box center [314, 708] width 374 height 29
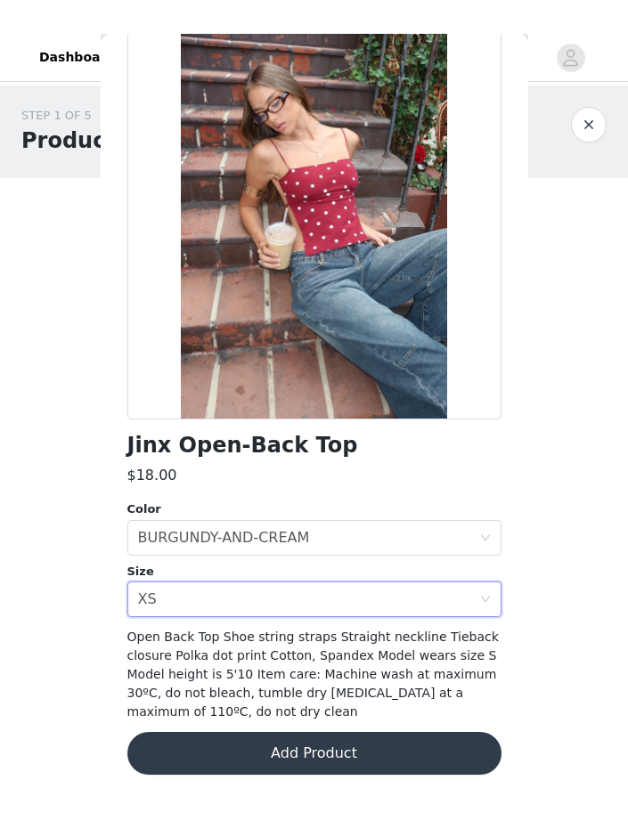
scroll to position [103, 0]
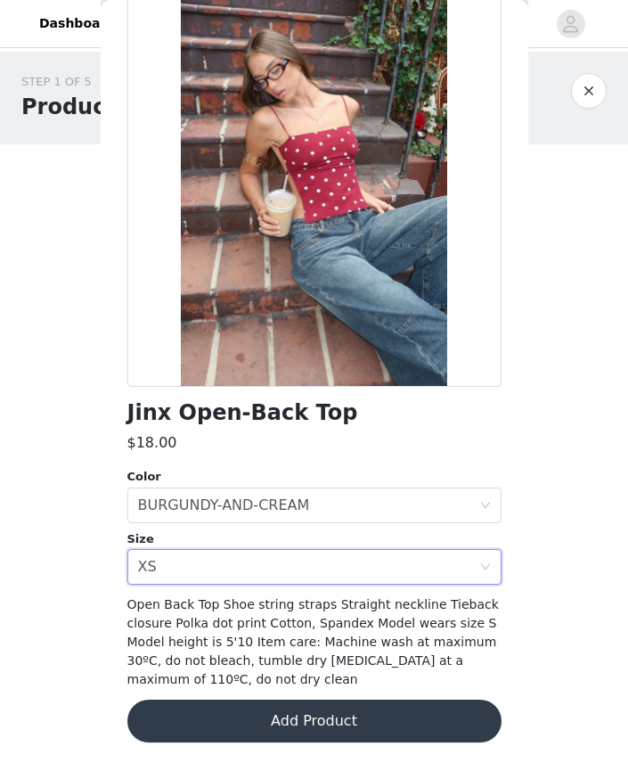
click at [182, 715] on button "Add Product" at bounding box center [314, 720] width 374 height 43
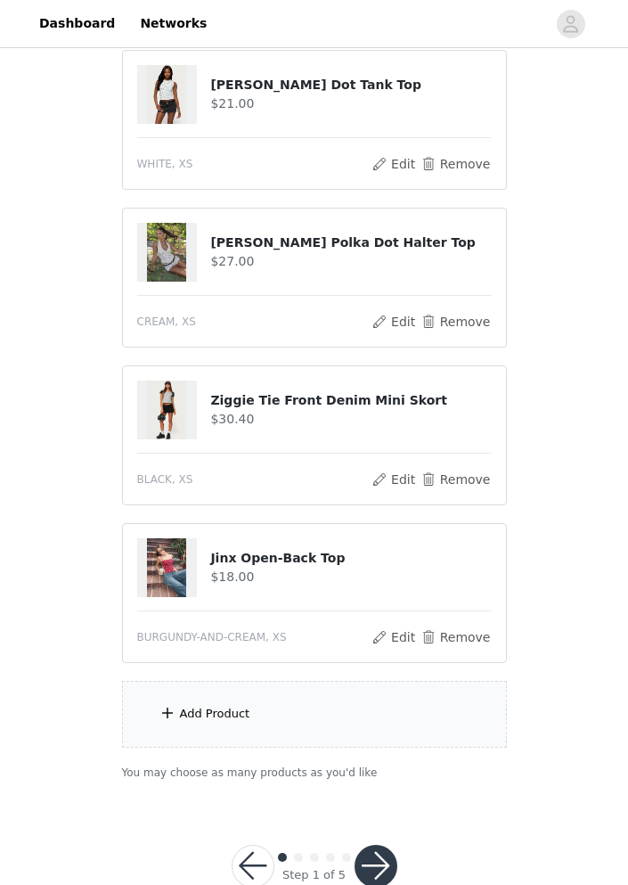
scroll to position [670, 0]
click at [194, 719] on div "Add Product" at bounding box center [215, 713] width 70 height 18
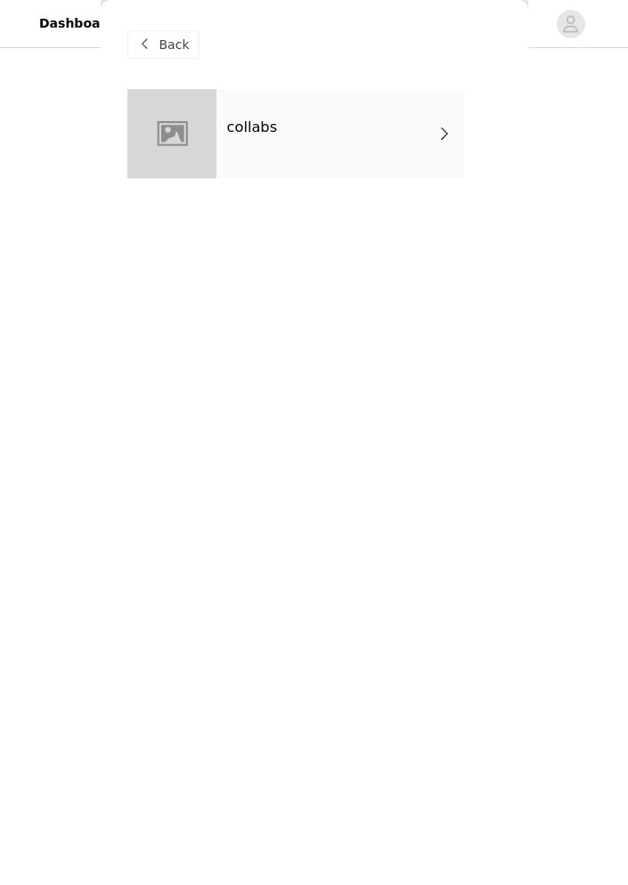
click at [291, 185] on div "collabs" at bounding box center [314, 147] width 374 height 116
click at [272, 114] on div "collabs" at bounding box center [340, 133] width 248 height 89
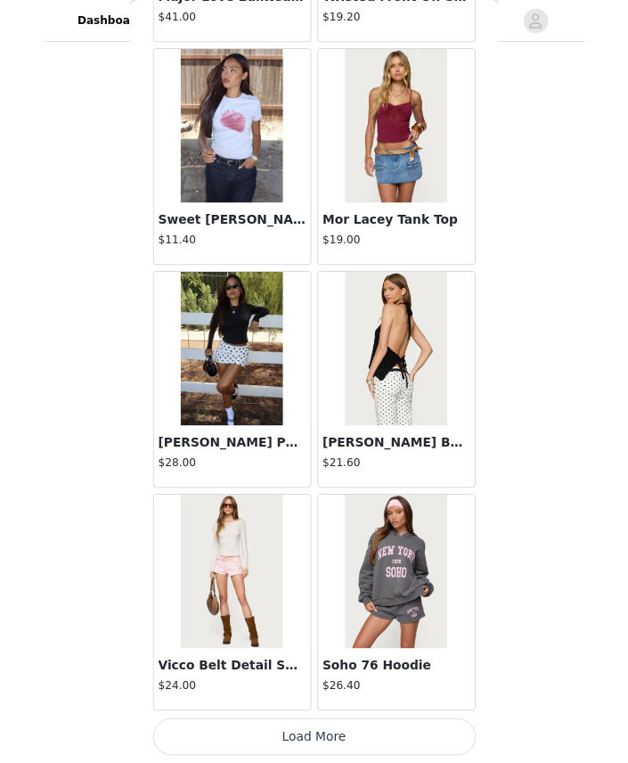
scroll to position [720, 0]
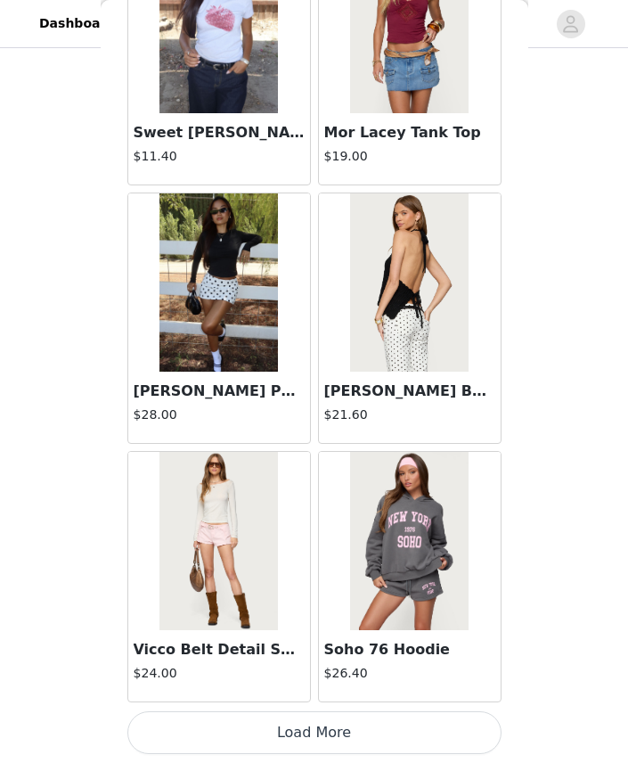
click at [291, 746] on button "Load More" at bounding box center [314, 732] width 374 height 43
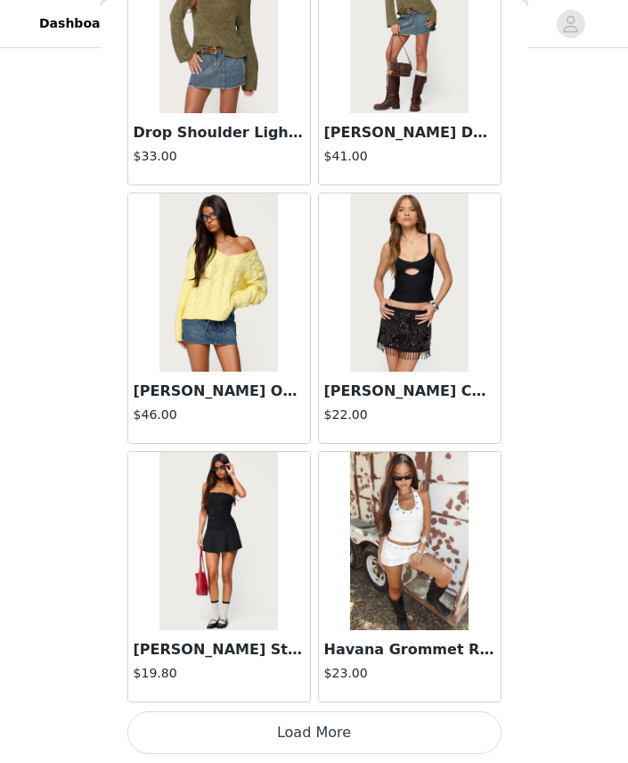
scroll to position [4547, 0]
click at [270, 738] on button "Load More" at bounding box center [314, 732] width 374 height 43
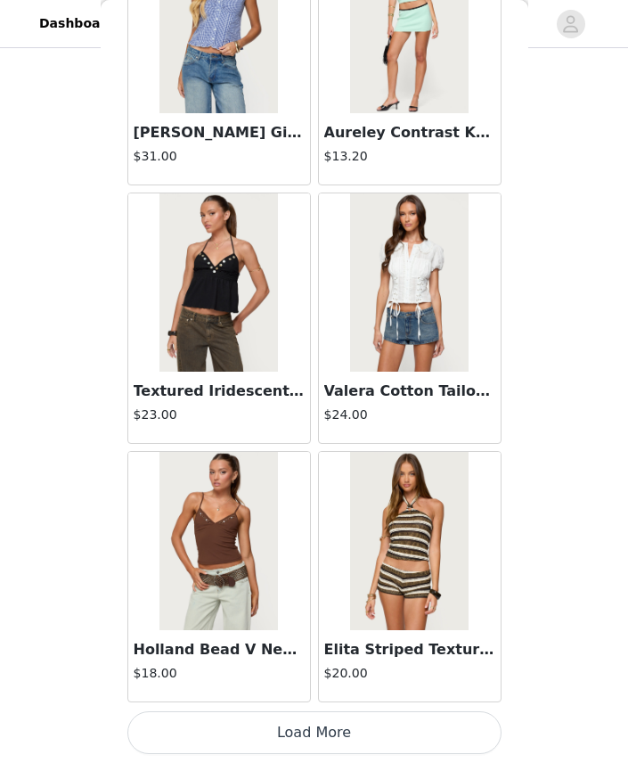
click at [259, 723] on button "Load More" at bounding box center [314, 732] width 374 height 43
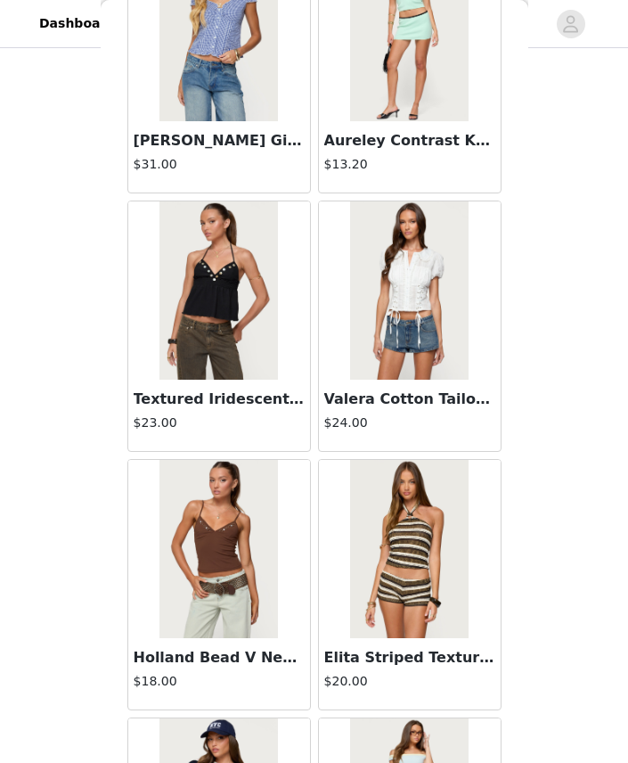
scroll to position [7313, 0]
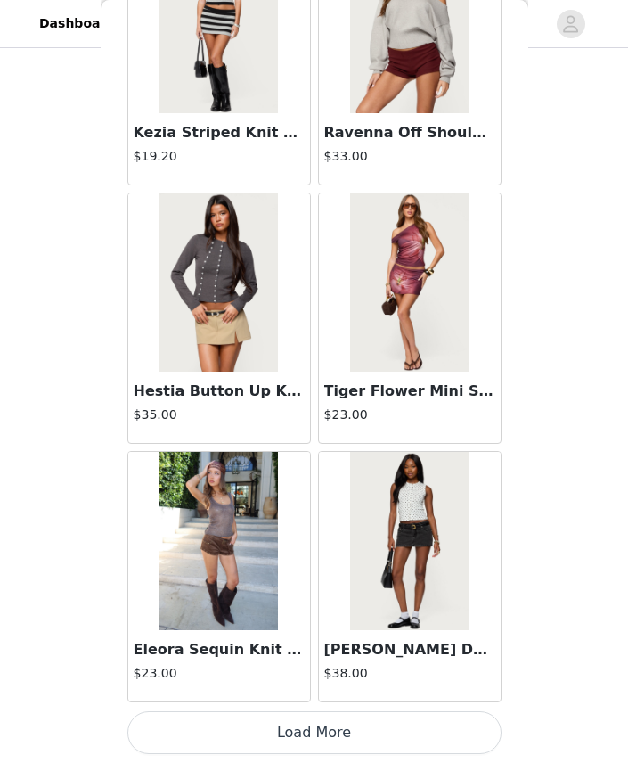
click at [233, 741] on button "Load More" at bounding box center [314, 732] width 374 height 43
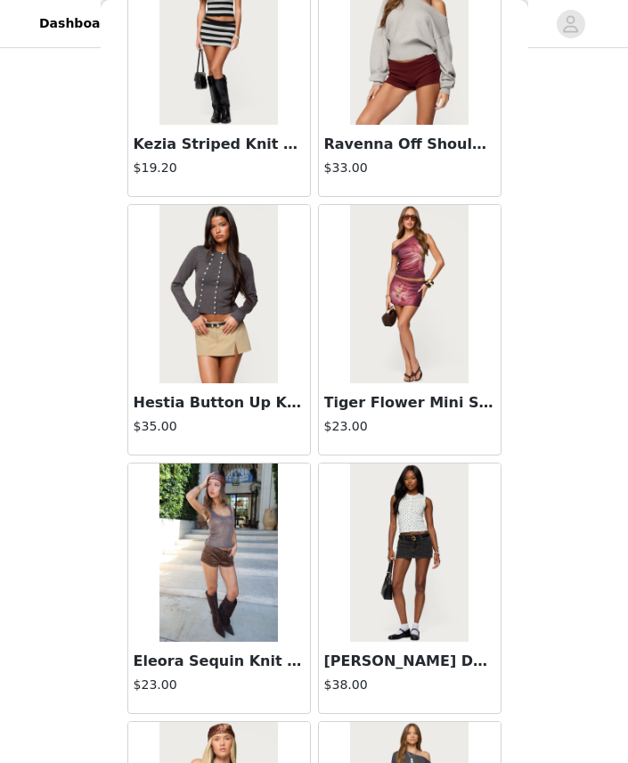
scroll to position [836, 0]
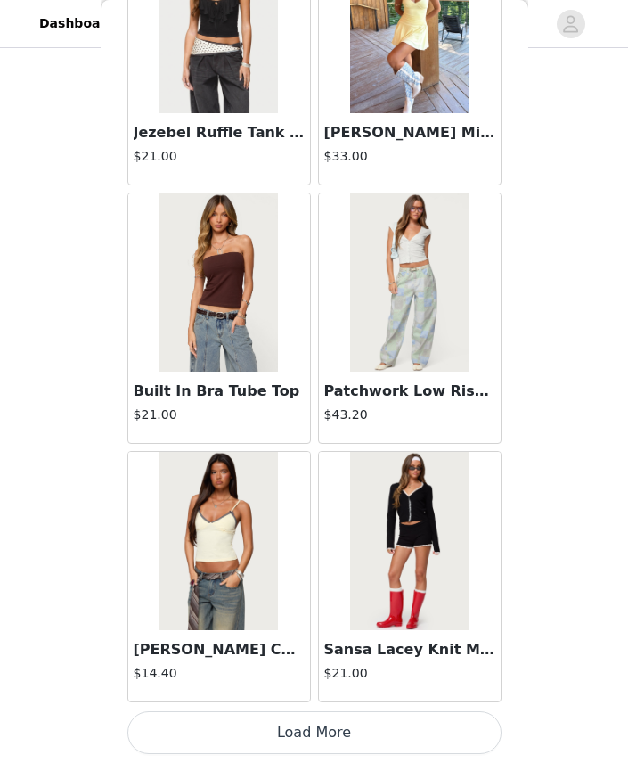
click at [276, 723] on button "Load More" at bounding box center [314, 732] width 374 height 43
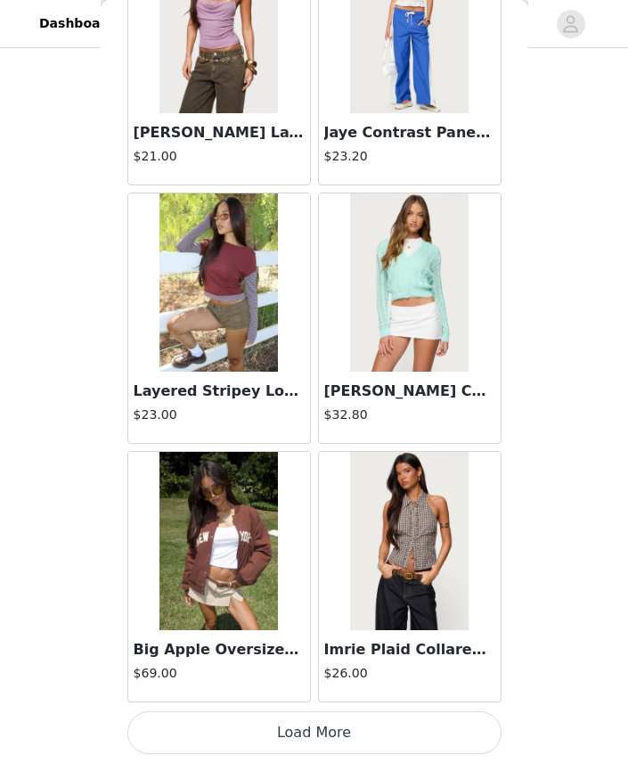
scroll to position [14955, 0]
click at [270, 738] on button "Load More" at bounding box center [314, 732] width 374 height 43
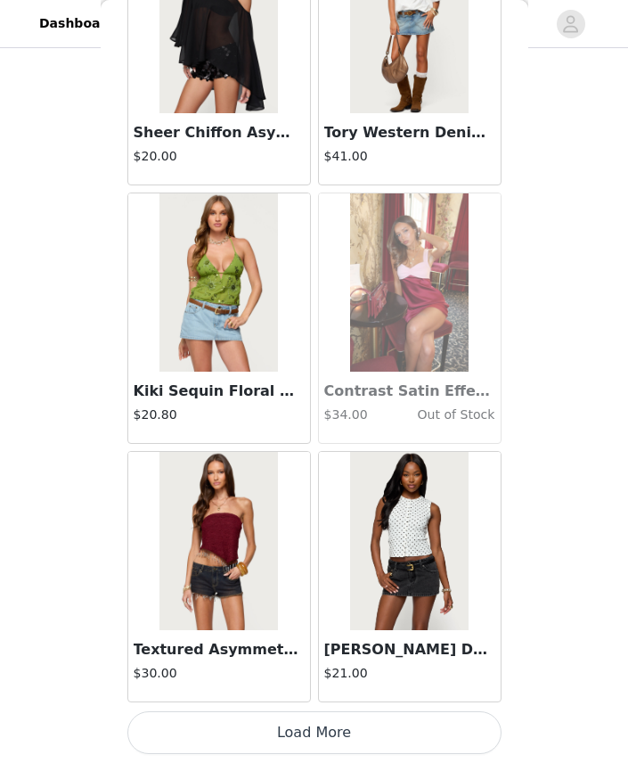
scroll to position [17465, 0]
click at [298, 721] on button "Load More" at bounding box center [314, 732] width 374 height 43
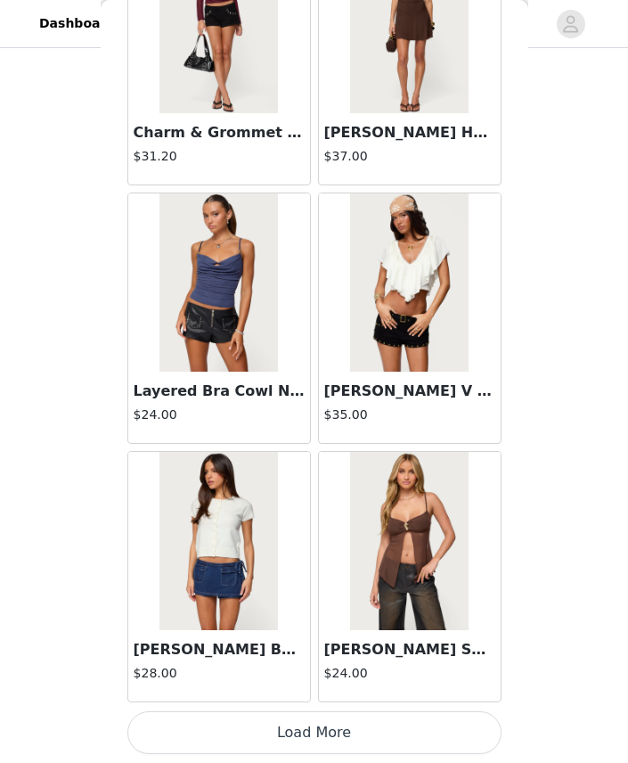
scroll to position [20049, 0]
click at [320, 737] on button "Load More" at bounding box center [314, 732] width 374 height 43
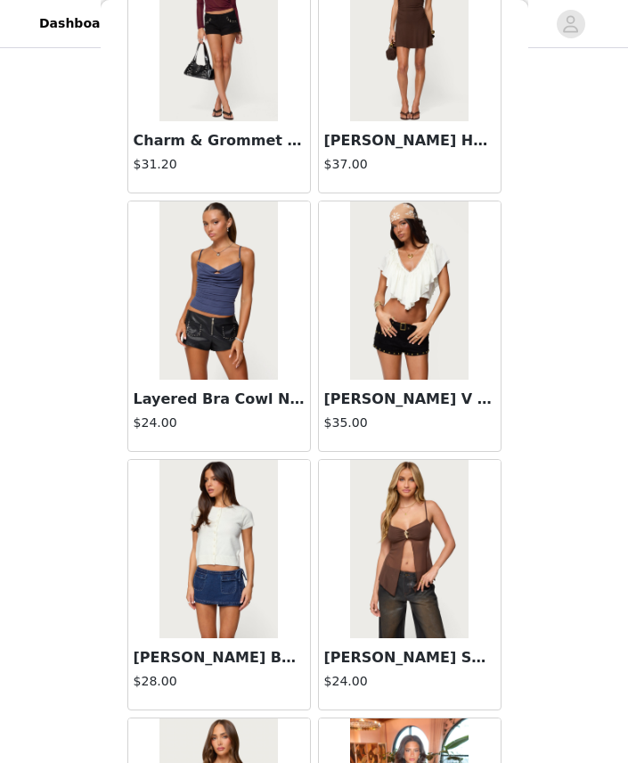
scroll to position [836, 0]
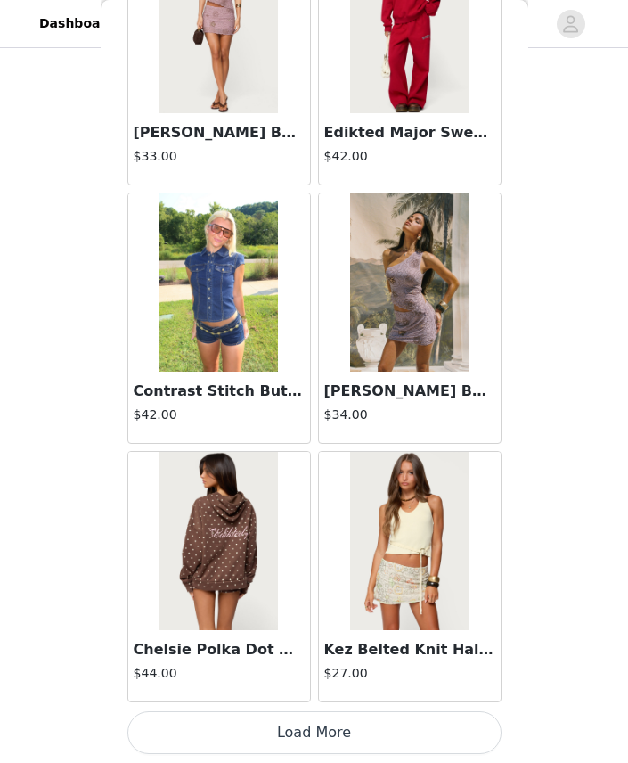
click at [286, 733] on button "Load More" at bounding box center [314, 732] width 374 height 43
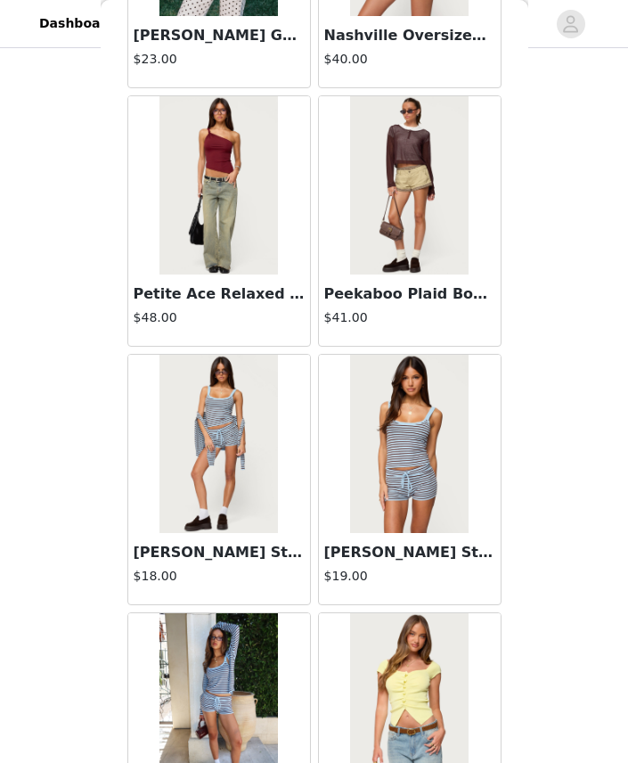
scroll to position [24071, 0]
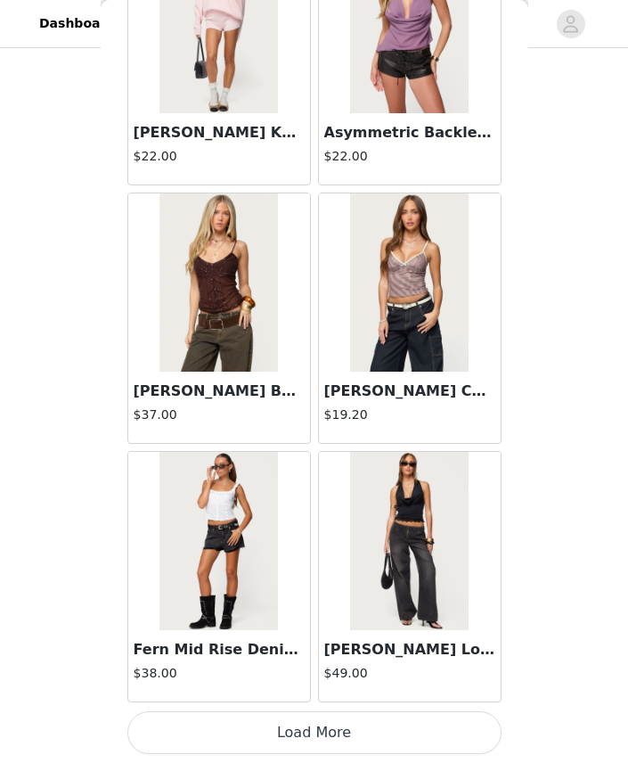
click at [259, 747] on button "Load More" at bounding box center [314, 732] width 374 height 43
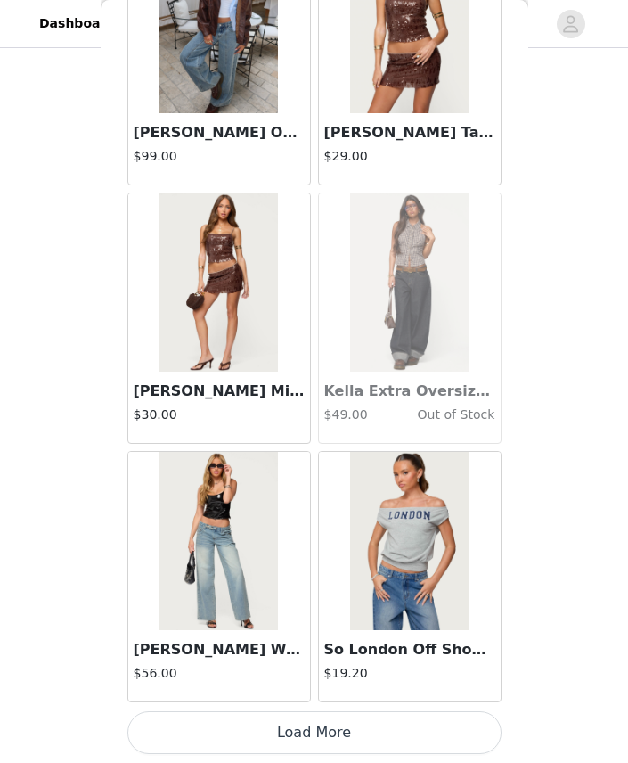
scroll to position [27800, 0]
click at [208, 727] on button "Load More" at bounding box center [314, 732] width 374 height 43
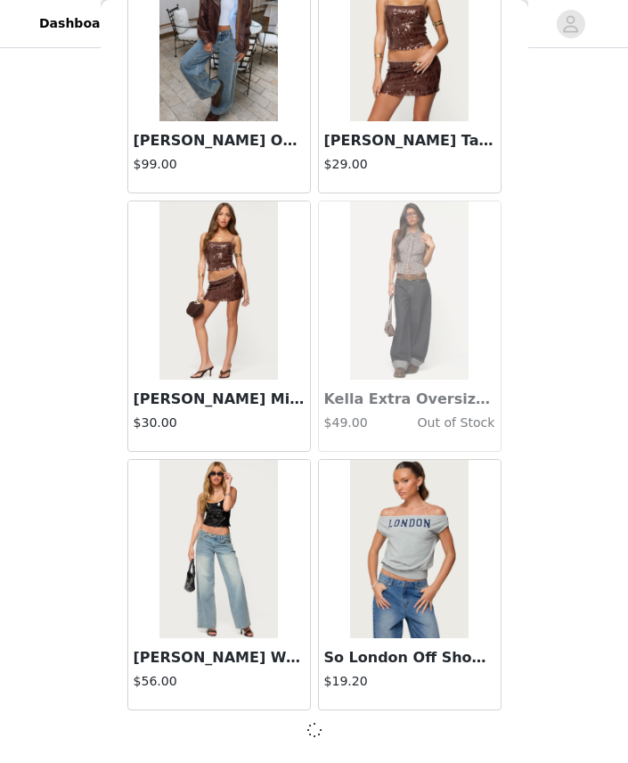
scroll to position [27792, 0]
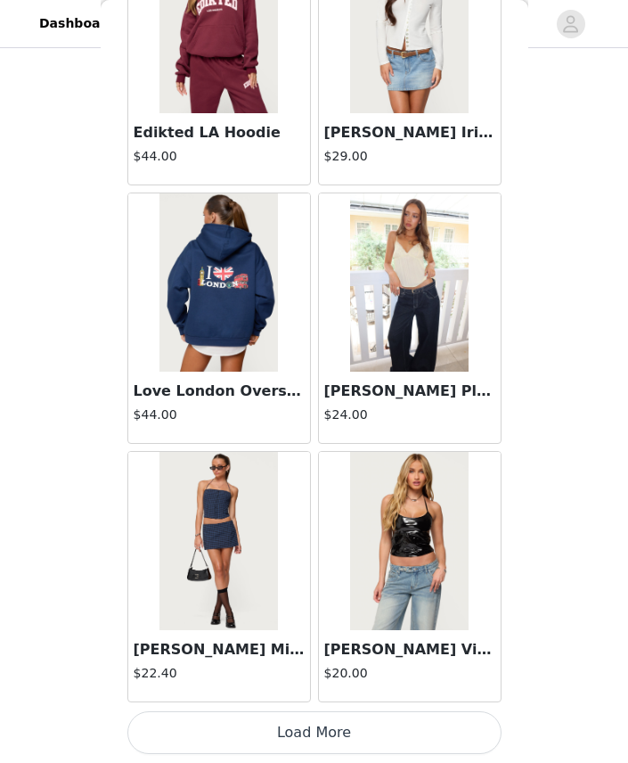
click at [205, 743] on button "Load More" at bounding box center [314, 732] width 374 height 43
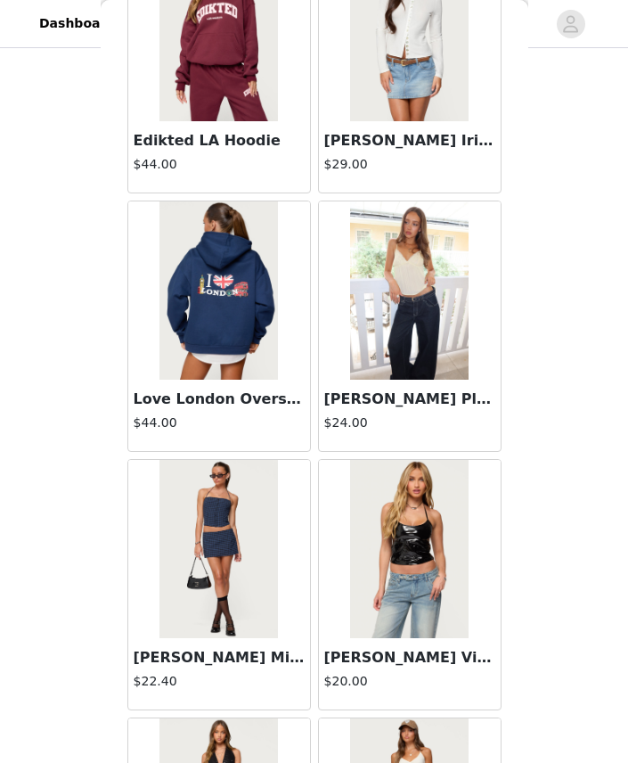
scroll to position [783, 0]
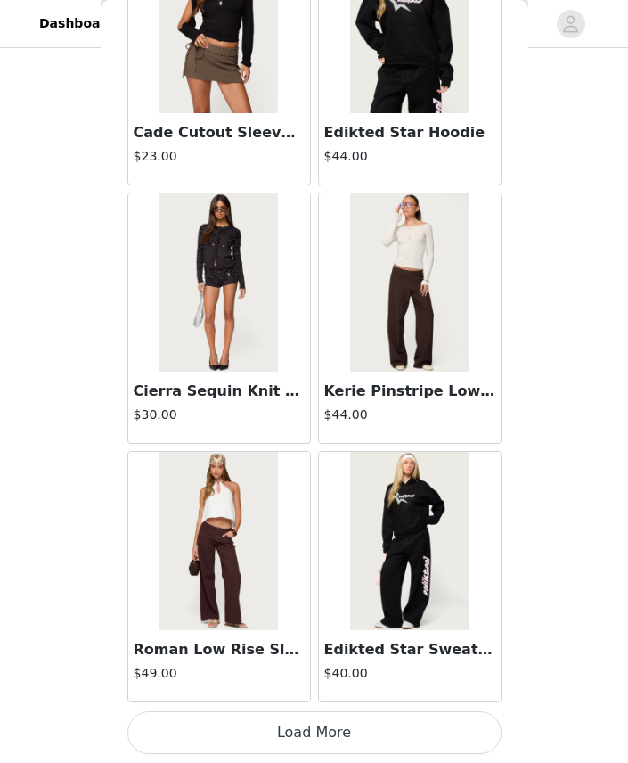
click at [339, 737] on button "Load More" at bounding box center [314, 732] width 374 height 43
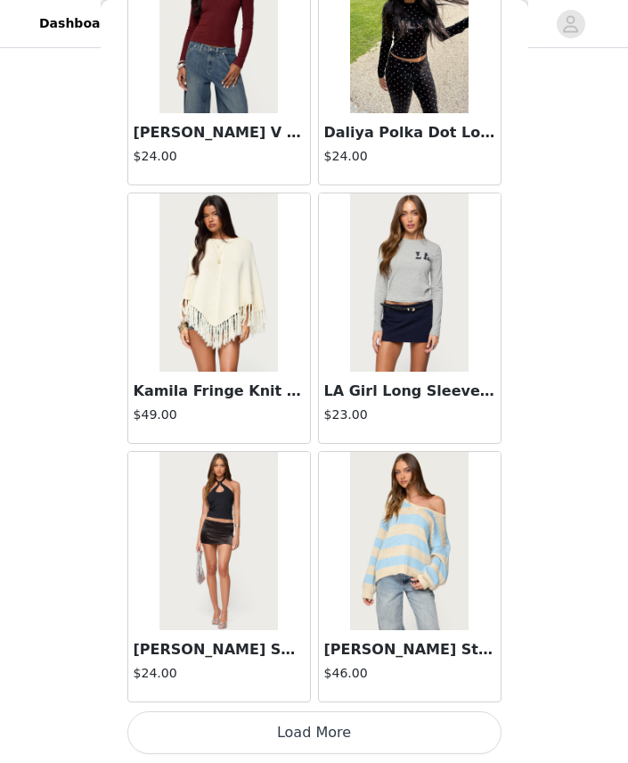
click at [259, 741] on button "Load More" at bounding box center [314, 732] width 374 height 43
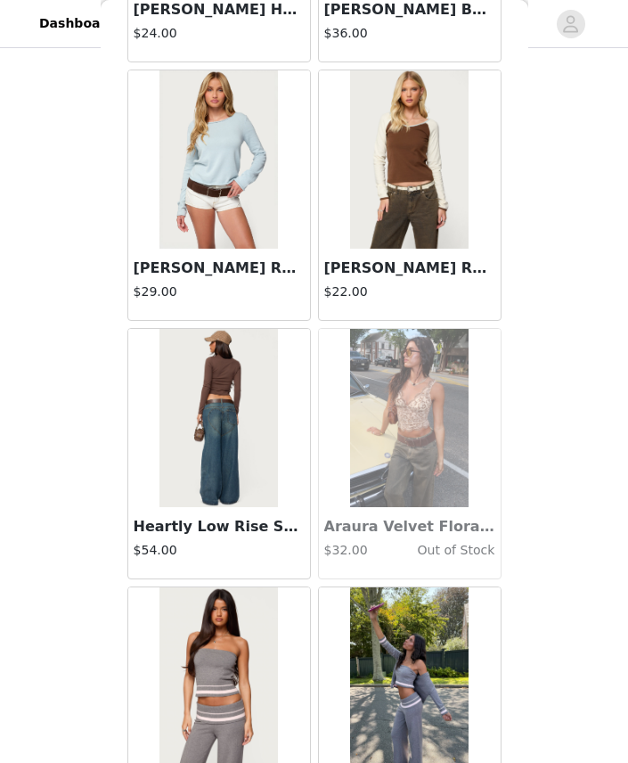
scroll to position [37761, 0]
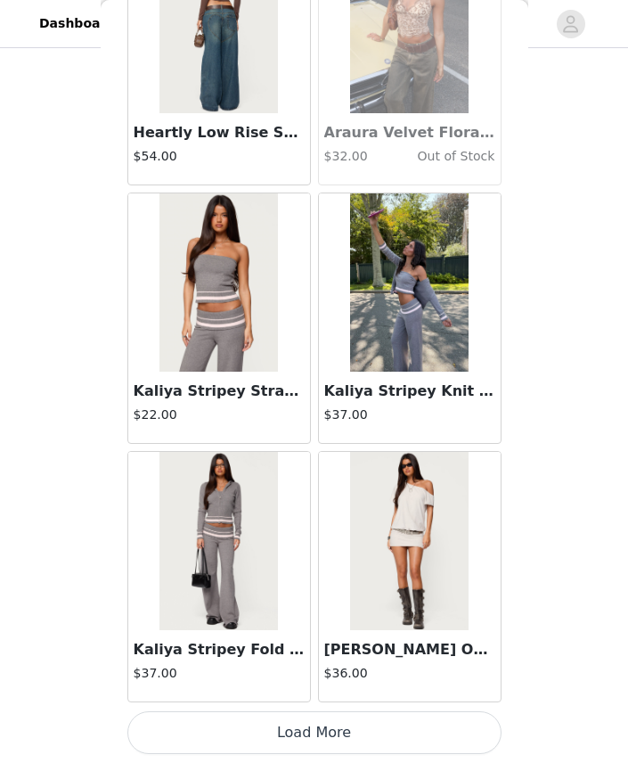
click at [327, 747] on button "Load More" at bounding box center [314, 732] width 374 height 43
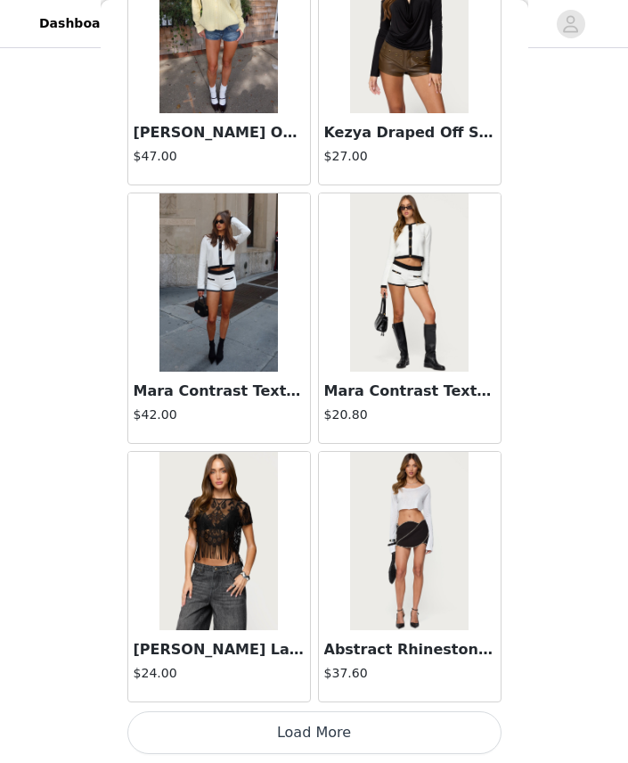
scroll to position [40718, 0]
click at [330, 717] on button "Load More" at bounding box center [314, 732] width 374 height 43
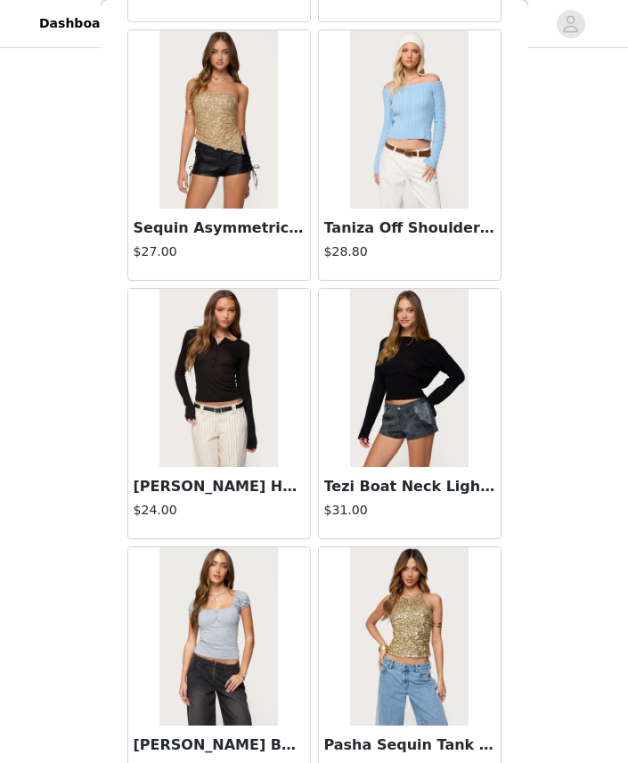
scroll to position [43164, 0]
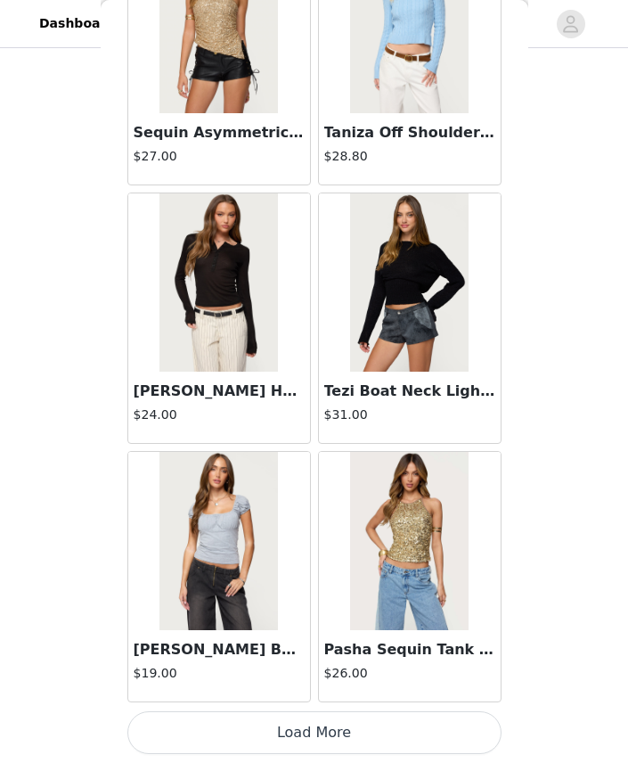
click at [241, 742] on button "Load More" at bounding box center [314, 732] width 374 height 43
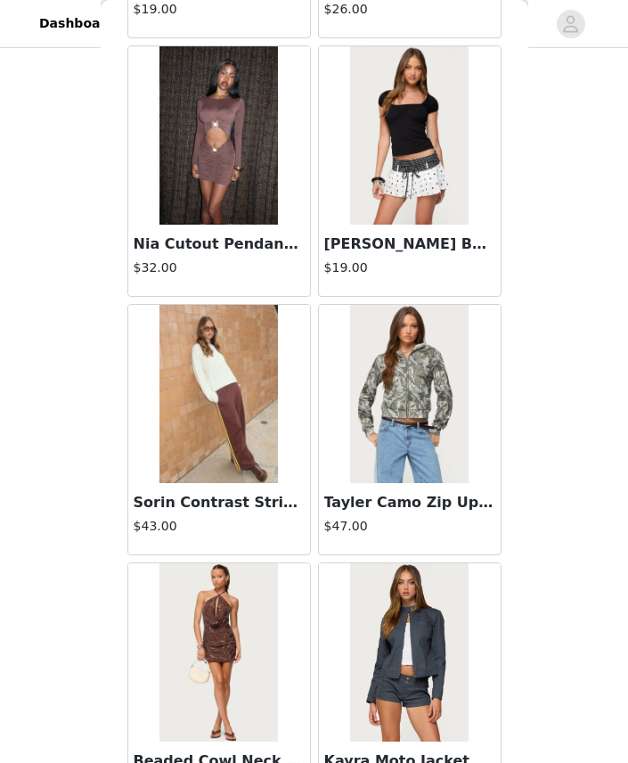
scroll to position [43973, 0]
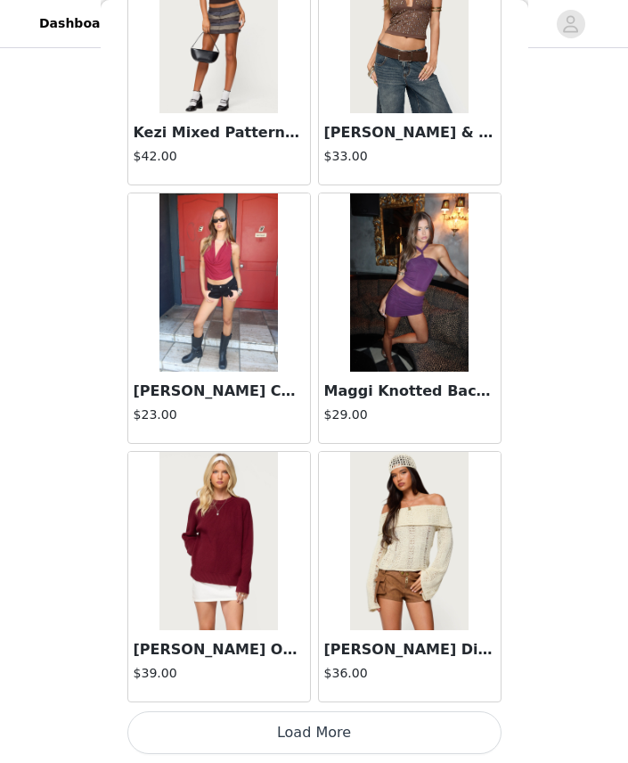
click at [276, 735] on button "Load More" at bounding box center [314, 732] width 374 height 43
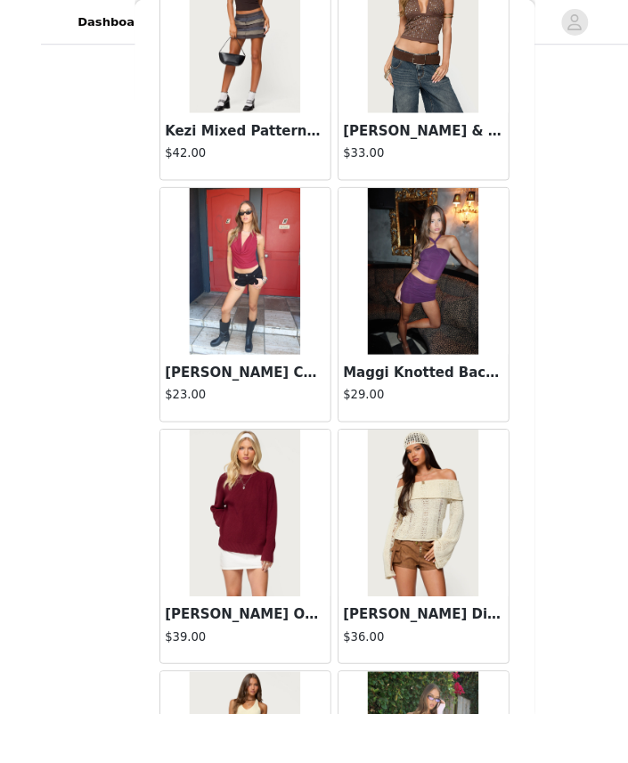
scroll to position [594, 0]
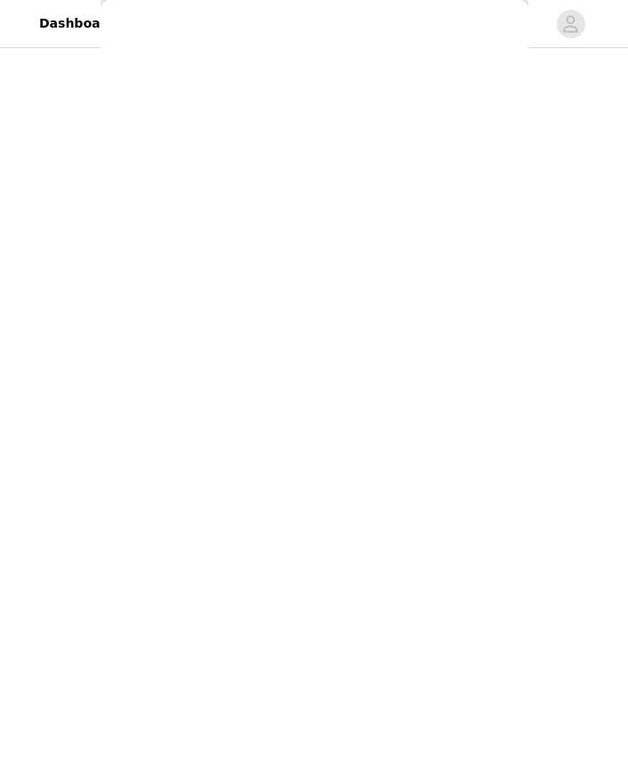
scroll to position [0, 0]
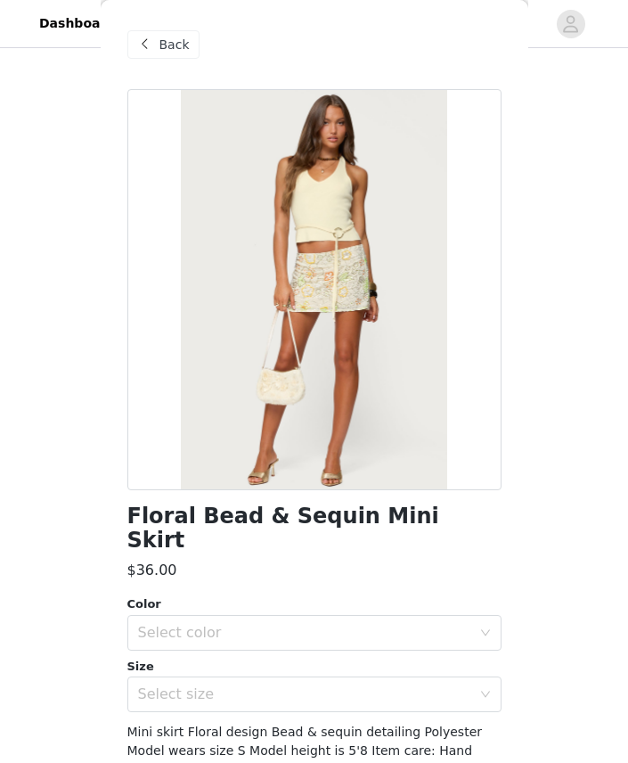
click at [162, 41] on span "Back" at bounding box center [174, 45] width 30 height 19
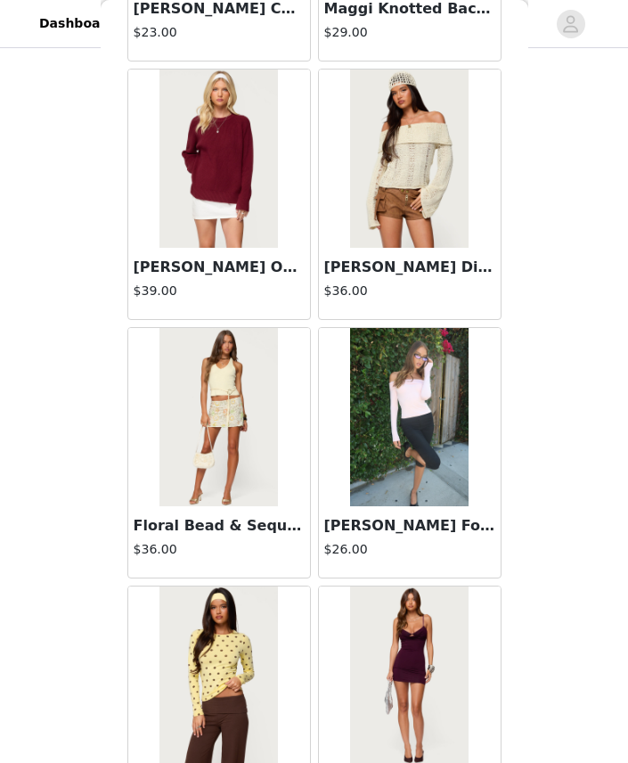
scroll to position [46081, 0]
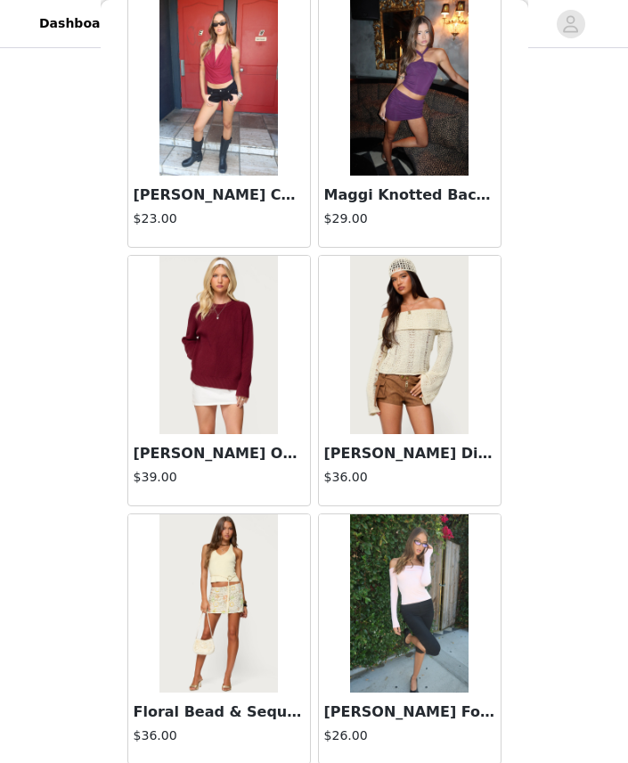
click at [243, 365] on img at bounding box center [218, 345] width 118 height 178
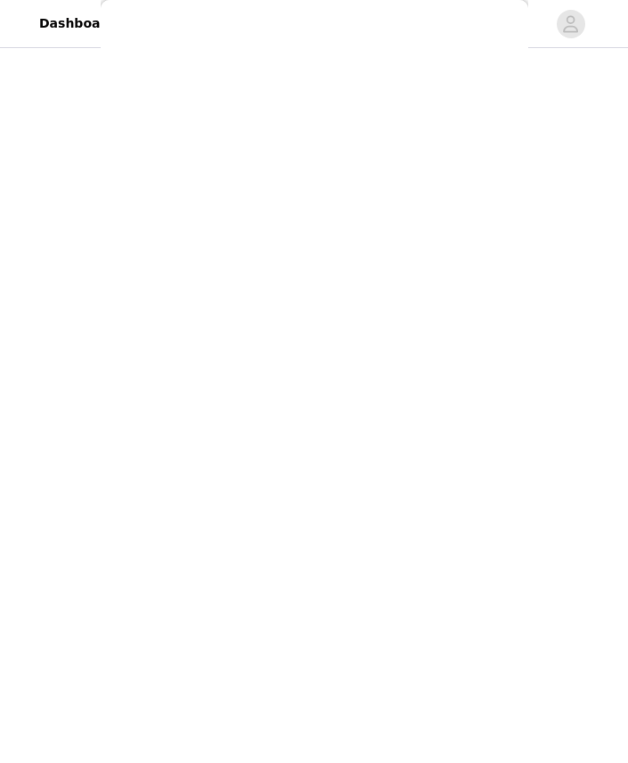
scroll to position [0, 0]
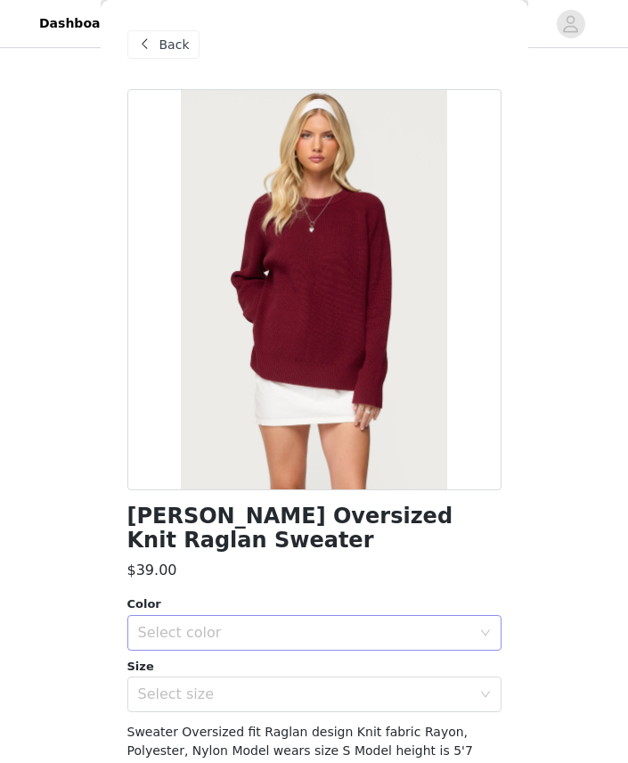
click at [212, 626] on div "Select color" at bounding box center [304, 633] width 333 height 18
click at [218, 664] on li "BURGUNDY" at bounding box center [314, 671] width 374 height 29
click at [208, 708] on div "Select size" at bounding box center [308, 694] width 341 height 34
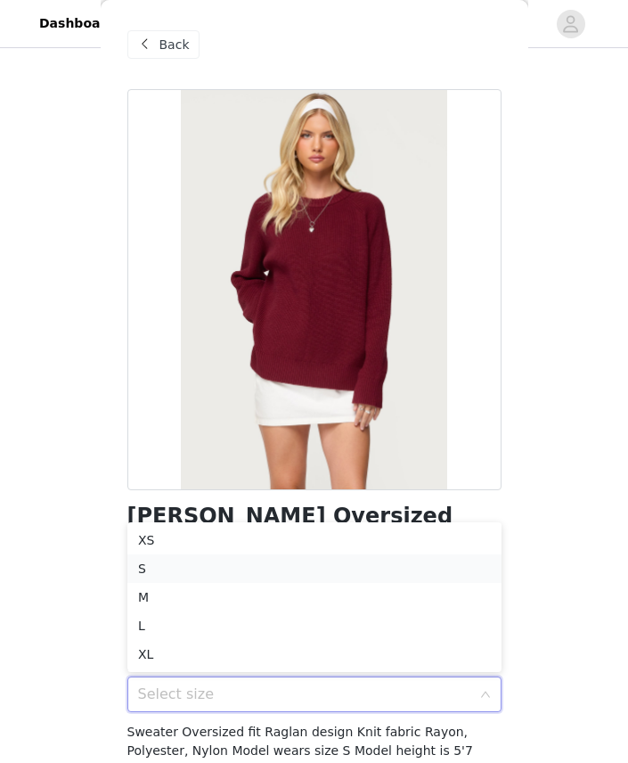
click at [151, 568] on li "S" at bounding box center [314, 568] width 374 height 29
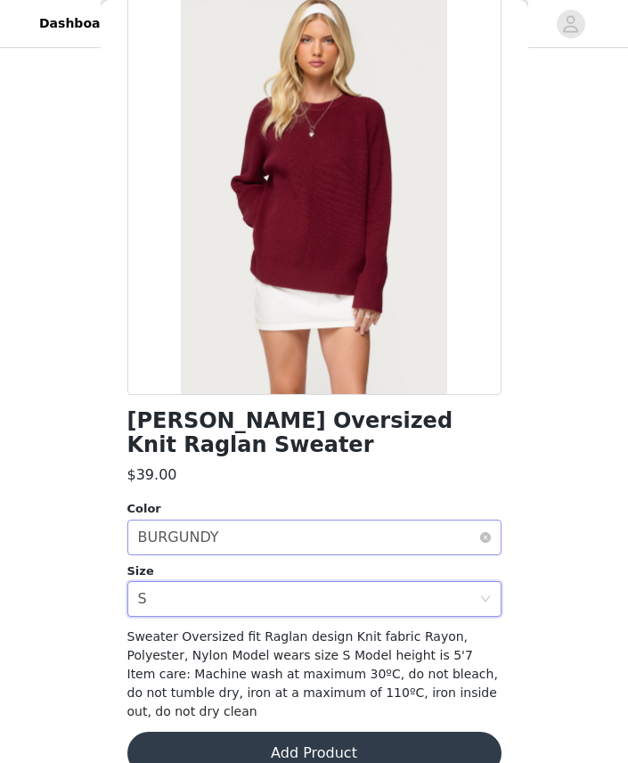
scroll to position [40, 0]
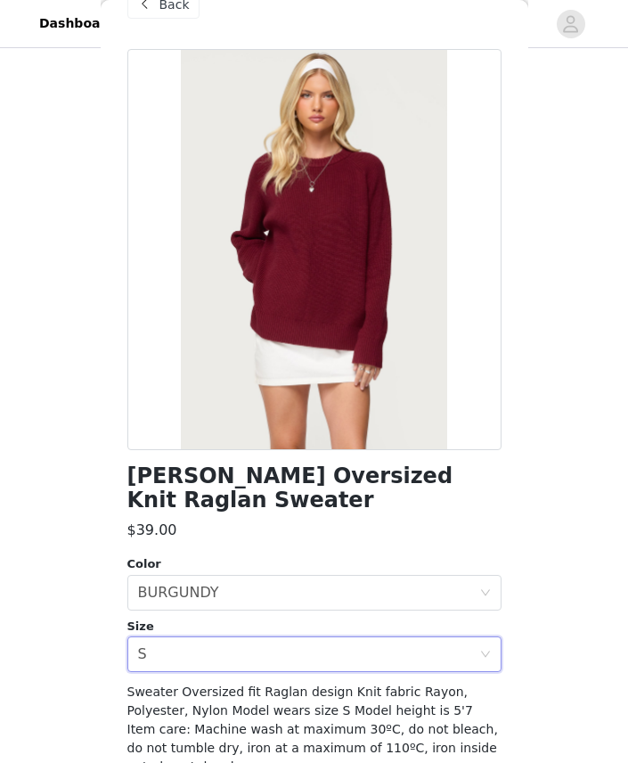
click at [246, 676] on div "[PERSON_NAME] Oversized Knit Raglan Sweater $39.00 Color Select color BURGUNDY …" at bounding box center [314, 450] width 374 height 802
click at [226, 664] on div "Select size S" at bounding box center [308, 654] width 341 height 34
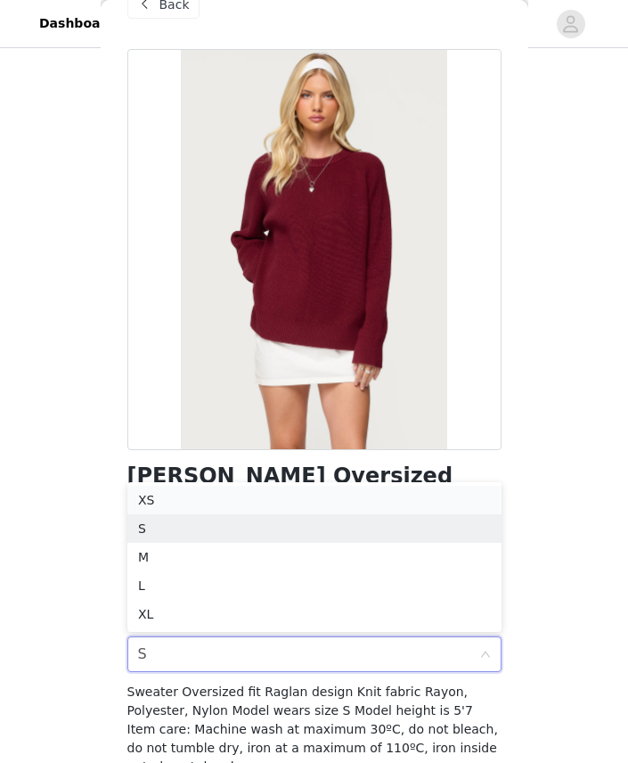
click at [139, 490] on li "XS" at bounding box center [314, 500] width 374 height 29
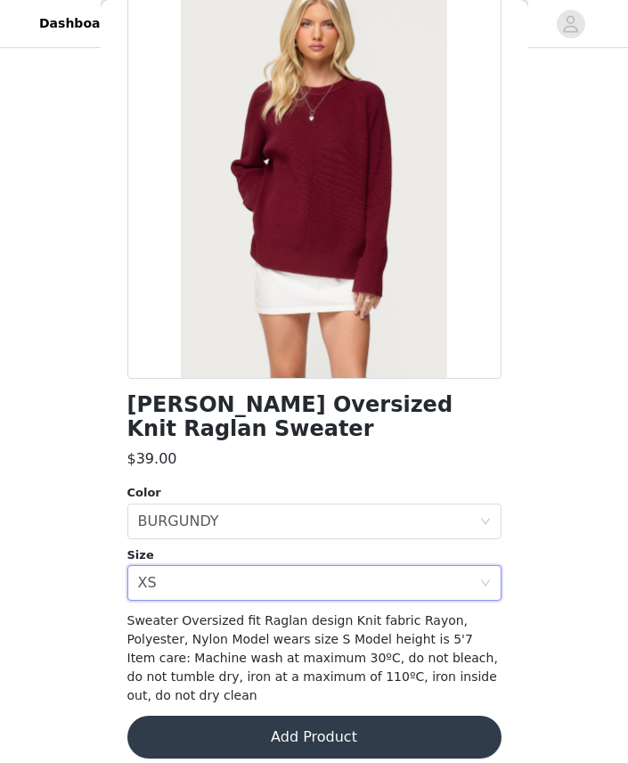
scroll to position [109, 0]
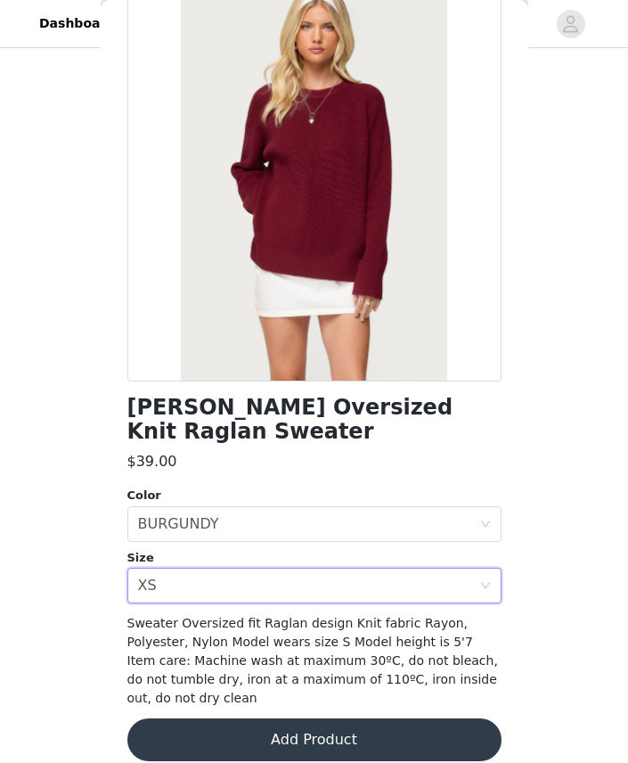
click at [266, 729] on button "Add Product" at bounding box center [314, 739] width 374 height 43
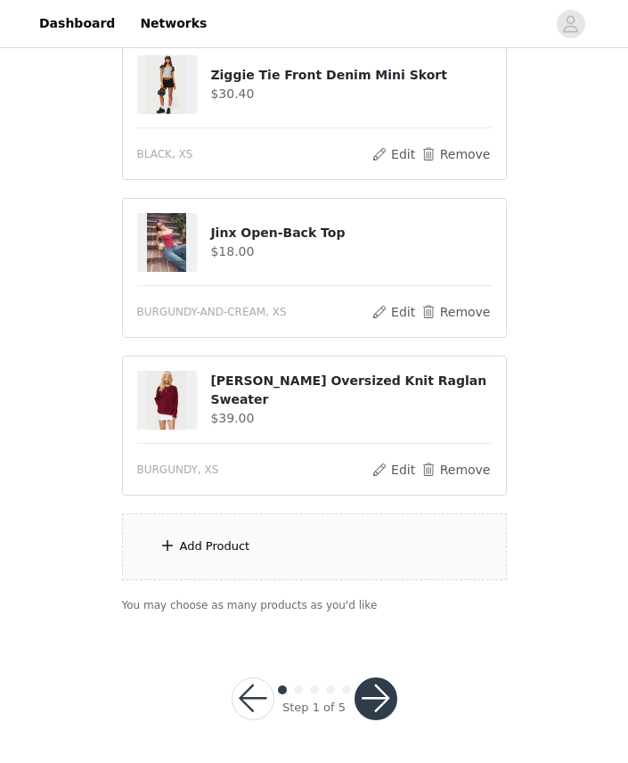
scroll to position [993, 0]
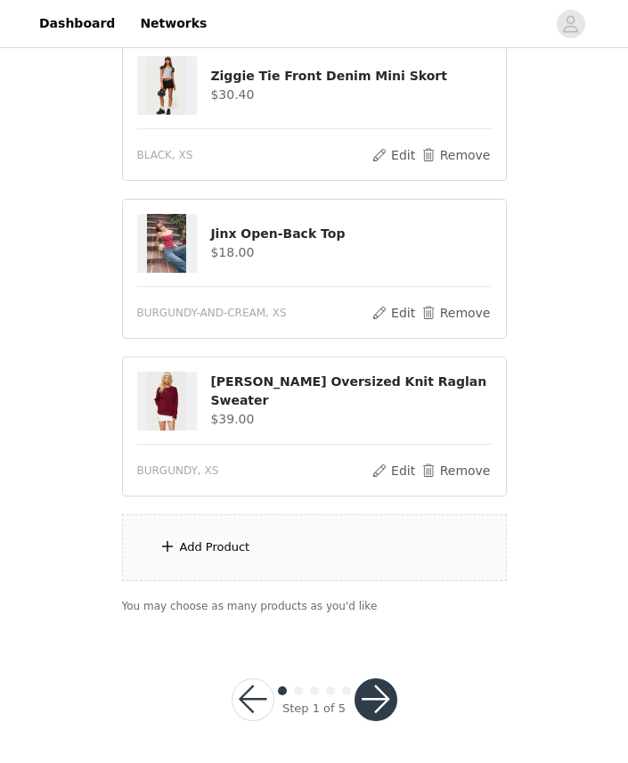
click at [170, 542] on span at bounding box center [168, 545] width 18 height 21
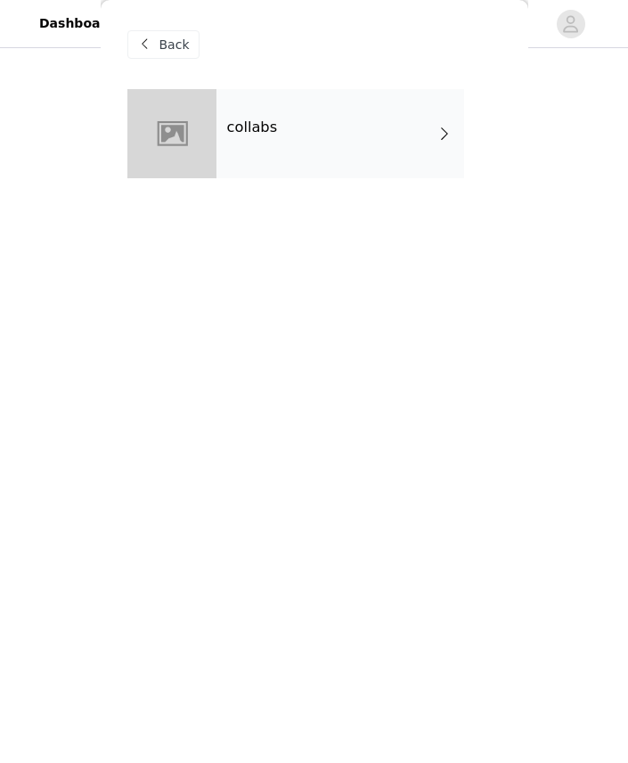
click at [290, 135] on div "collabs" at bounding box center [340, 133] width 248 height 89
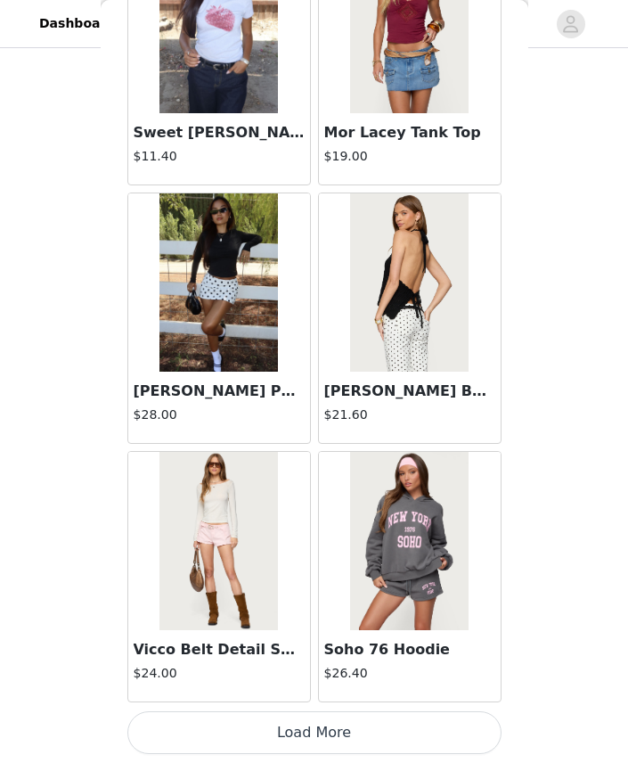
click at [259, 743] on button "Load More" at bounding box center [314, 732] width 374 height 43
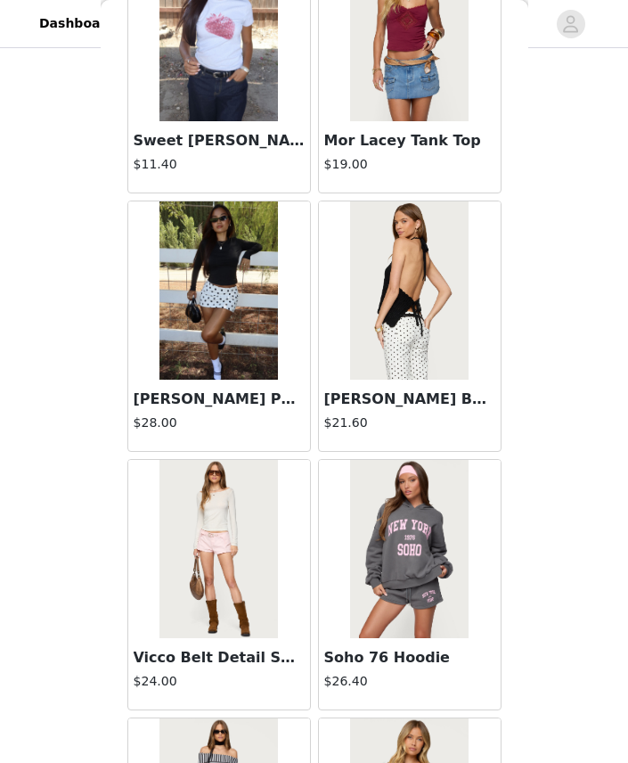
scroll to position [649, 0]
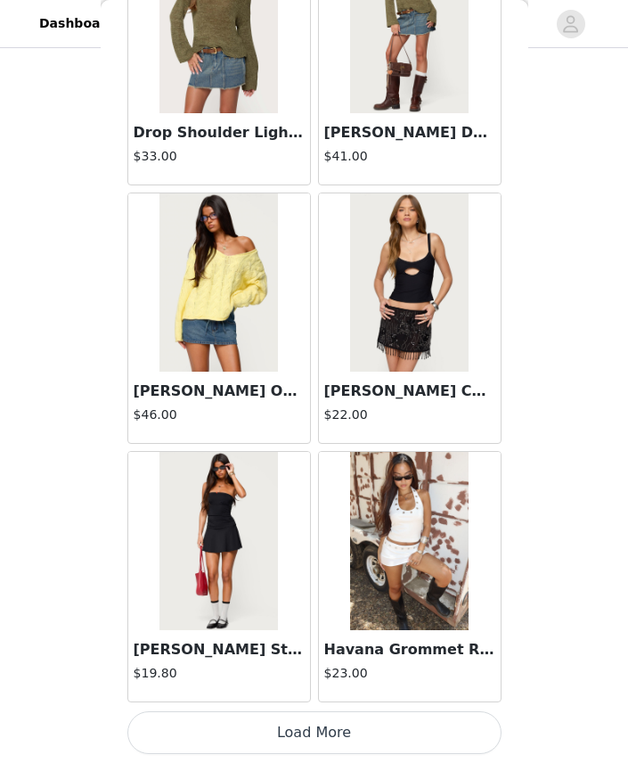
click at [240, 729] on button "Load More" at bounding box center [314, 732] width 374 height 43
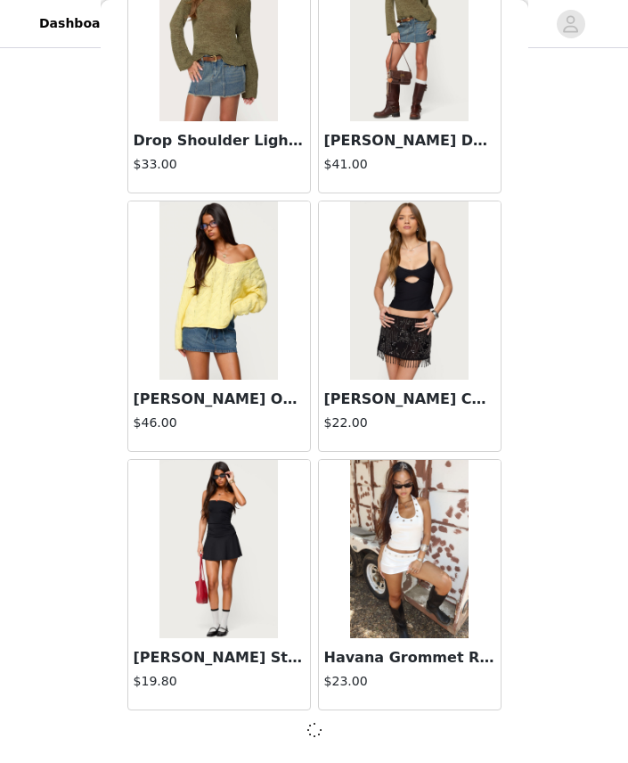
scroll to position [4539, 0]
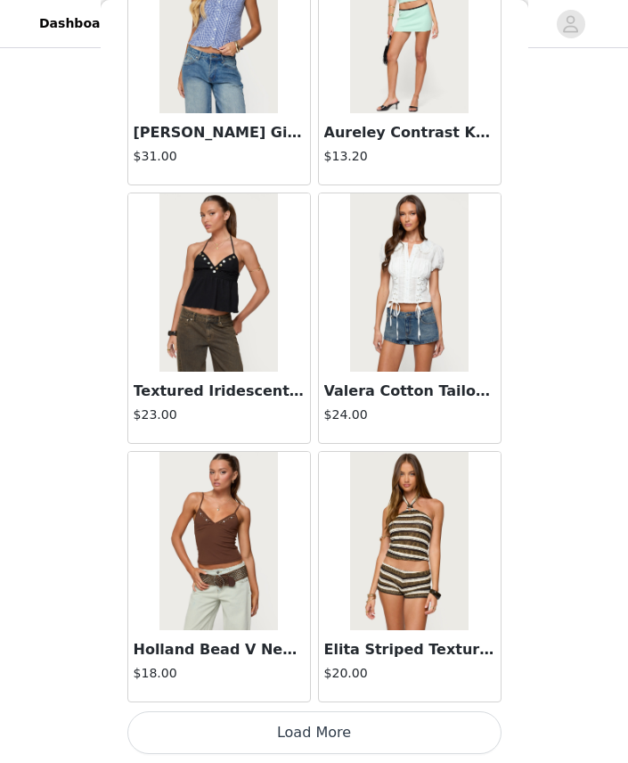
click at [303, 740] on button "Load More" at bounding box center [314, 732] width 374 height 43
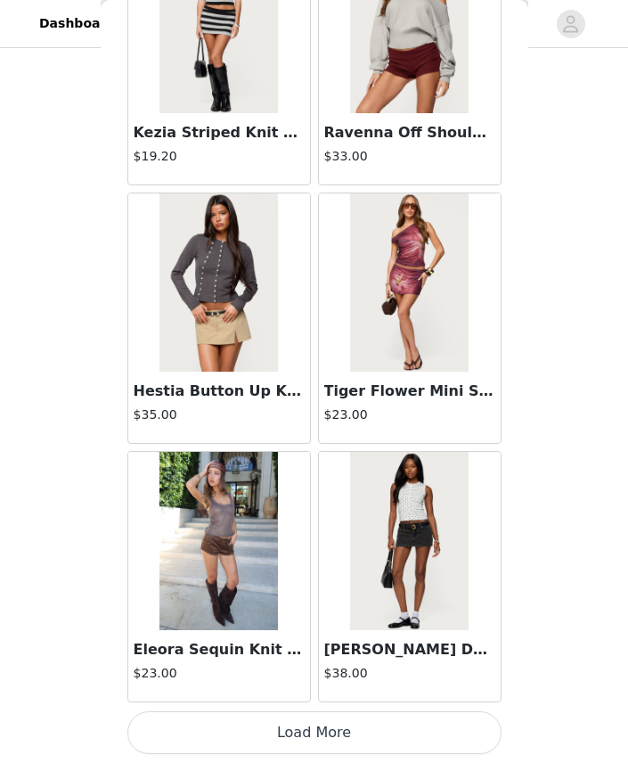
scroll to position [9714, 0]
click at [256, 732] on button "Load More" at bounding box center [314, 732] width 374 height 43
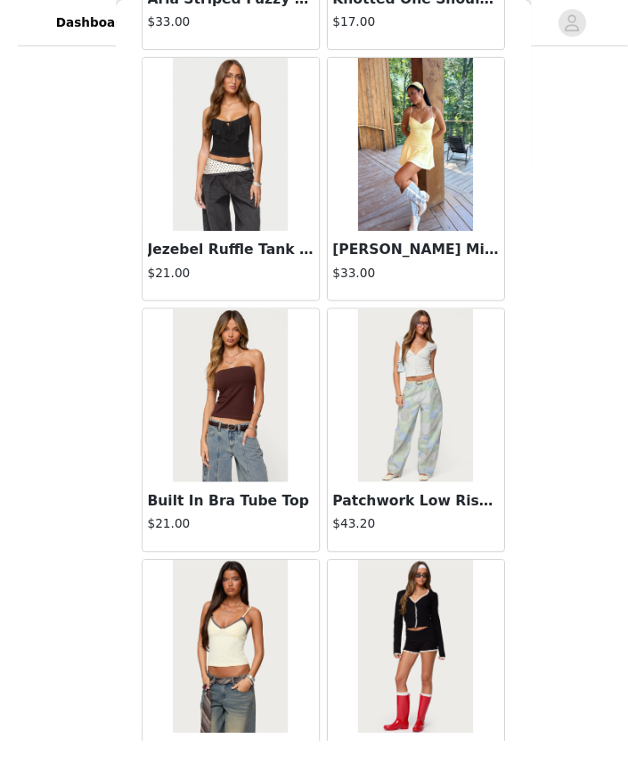
scroll to position [813, 0]
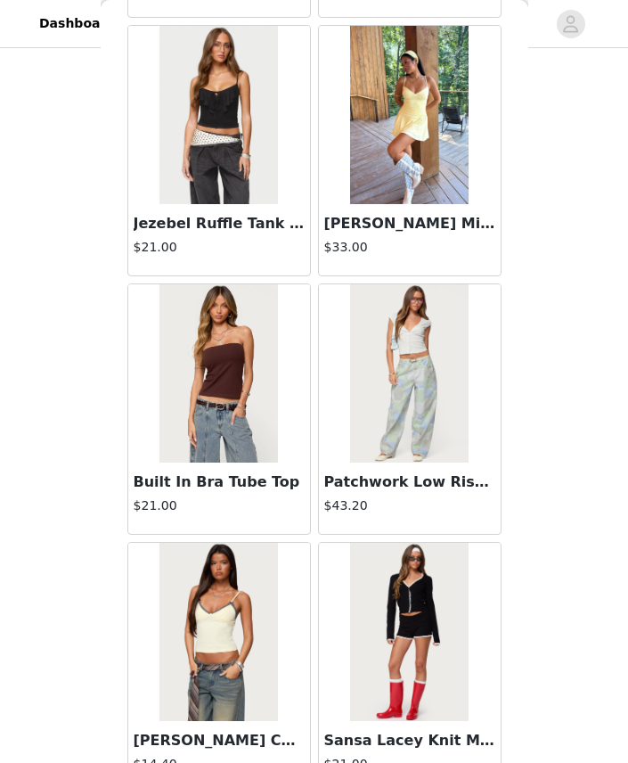
scroll to position [993, 0]
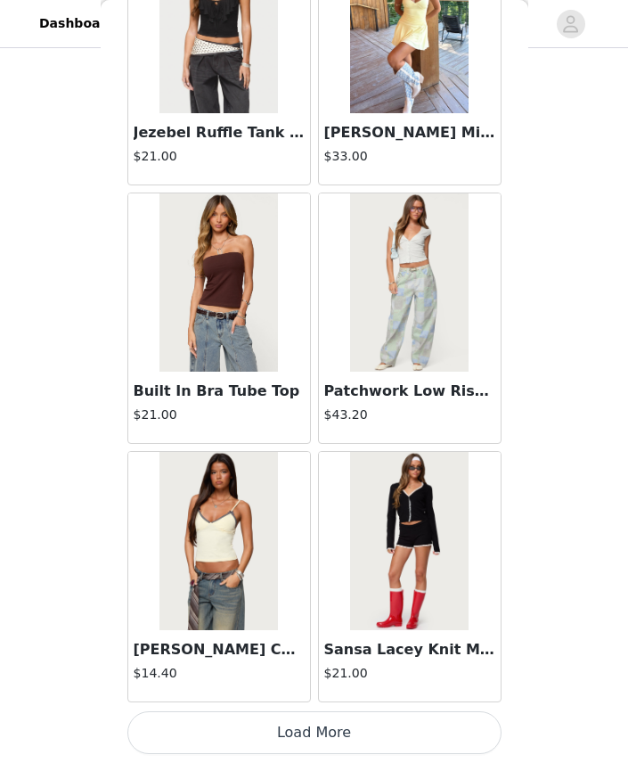
click at [324, 738] on button "Load More" at bounding box center [314, 732] width 374 height 43
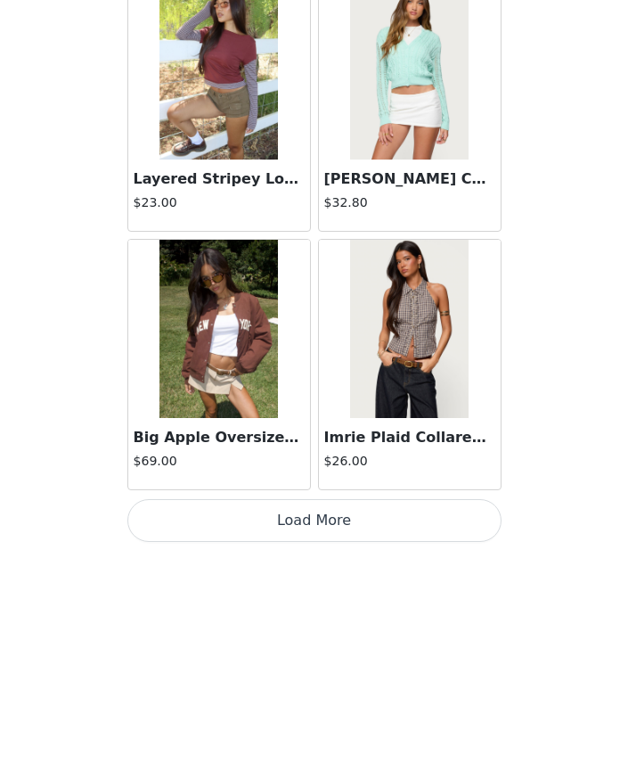
scroll to position [14882, 0]
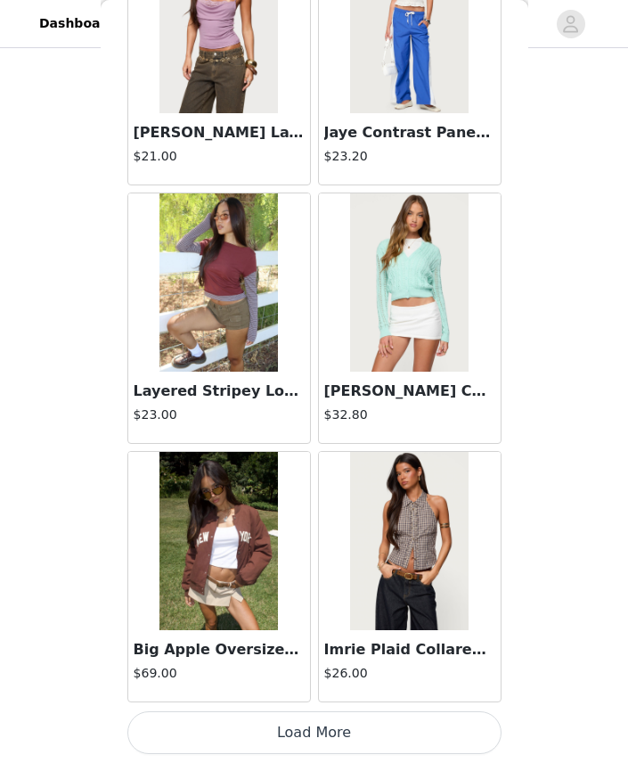
click at [298, 735] on button "Load More" at bounding box center [314, 732] width 374 height 43
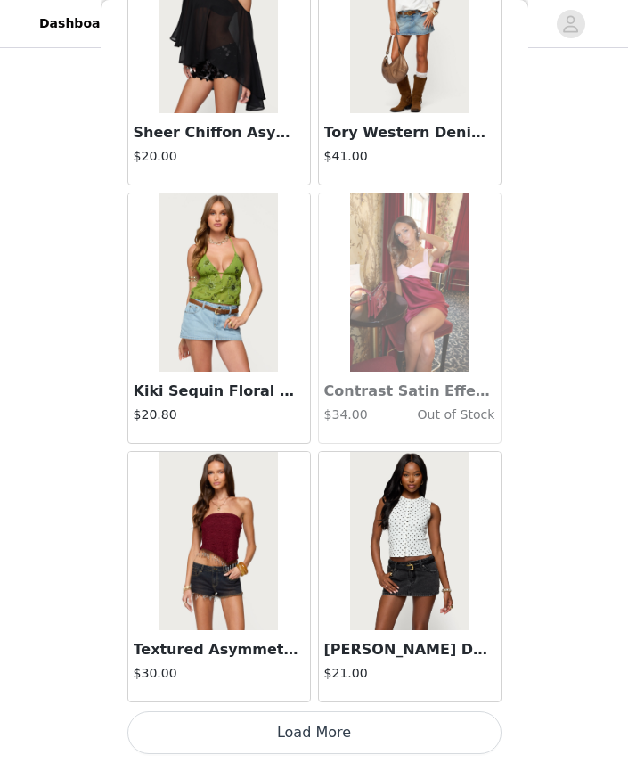
scroll to position [0, 0]
click at [338, 723] on button "Load More" at bounding box center [314, 732] width 374 height 43
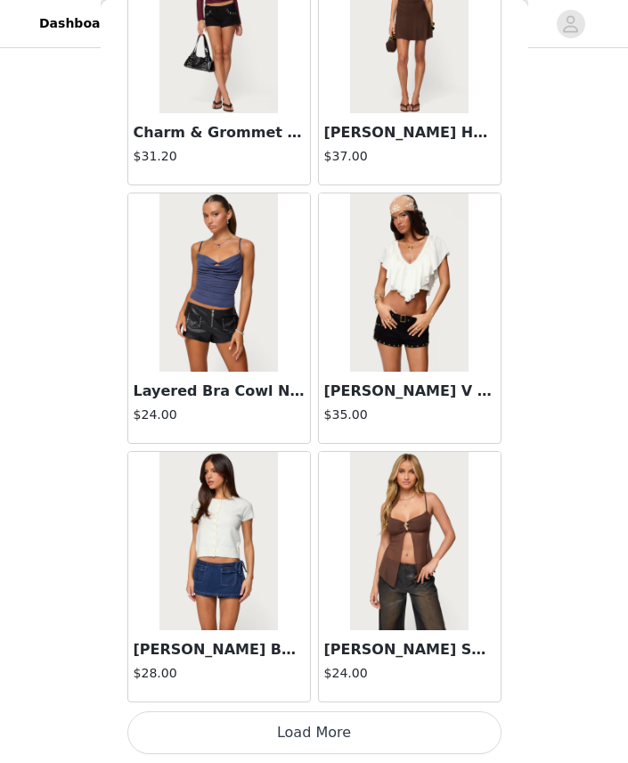
click at [301, 740] on button "Load More" at bounding box center [314, 732] width 374 height 43
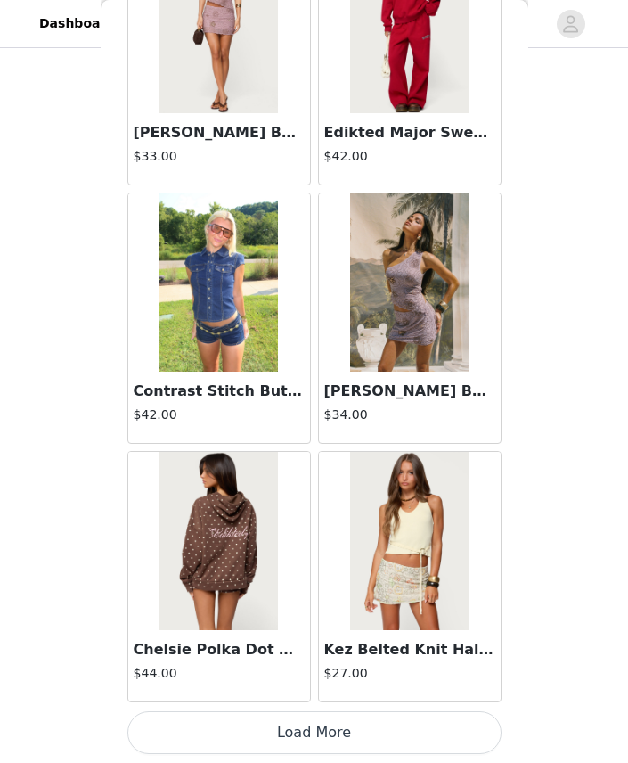
click at [290, 735] on button "Load More" at bounding box center [314, 732] width 374 height 43
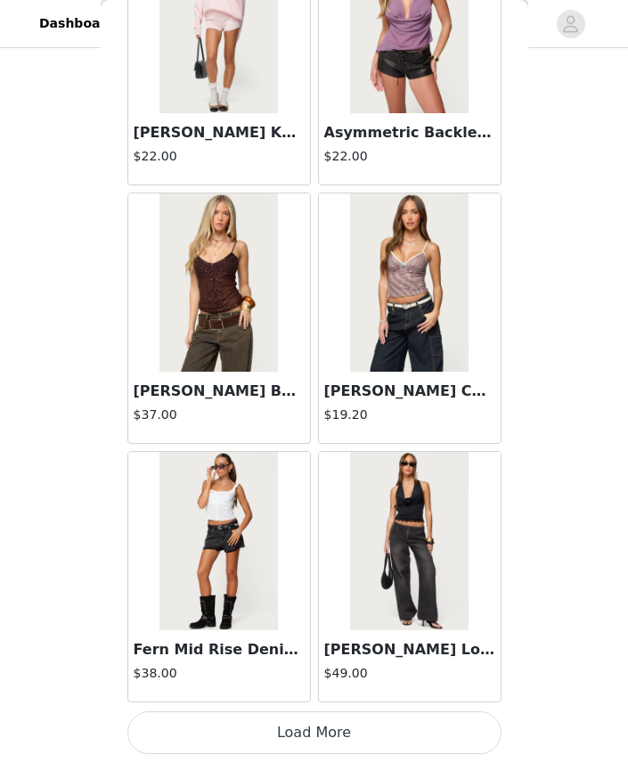
click at [281, 732] on button "Load More" at bounding box center [314, 732] width 374 height 43
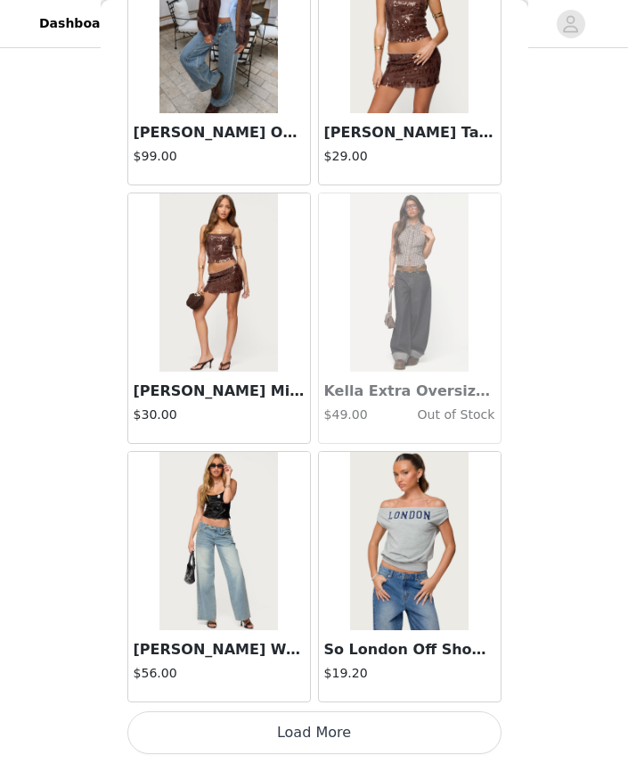
scroll to position [993, 0]
click at [232, 745] on button "Load More" at bounding box center [314, 732] width 374 height 43
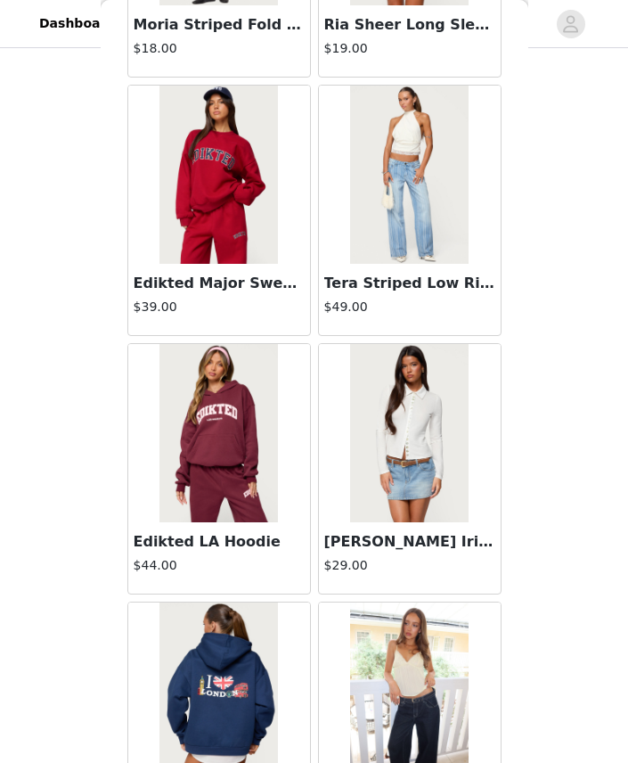
scroll to position [29972, 0]
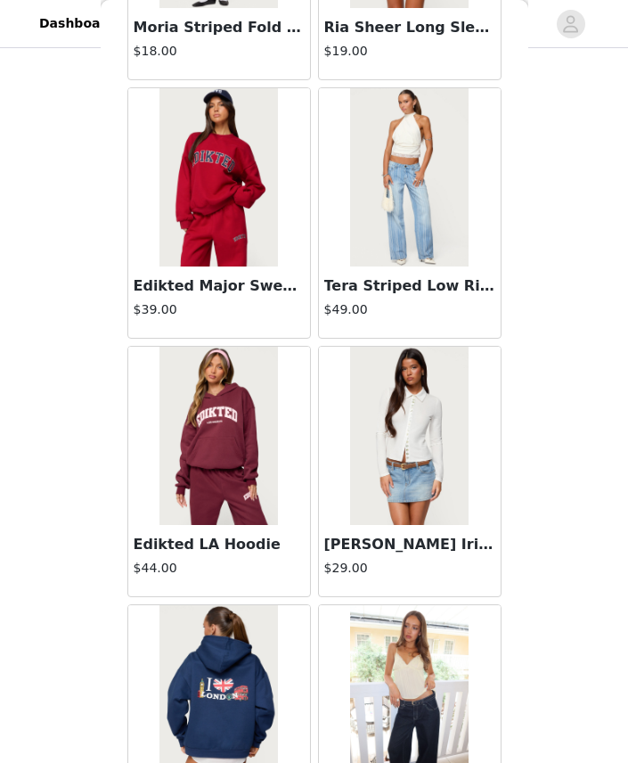
click at [249, 197] on img at bounding box center [218, 177] width 118 height 178
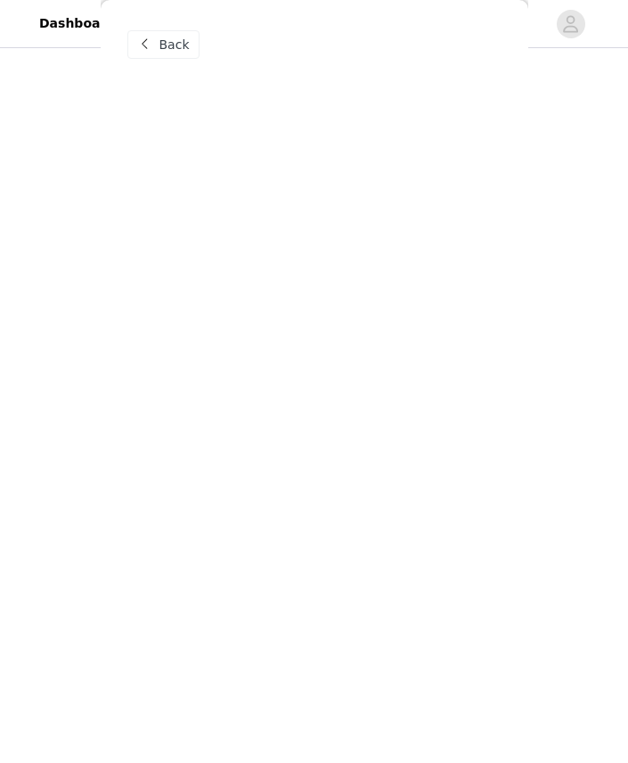
scroll to position [0, 0]
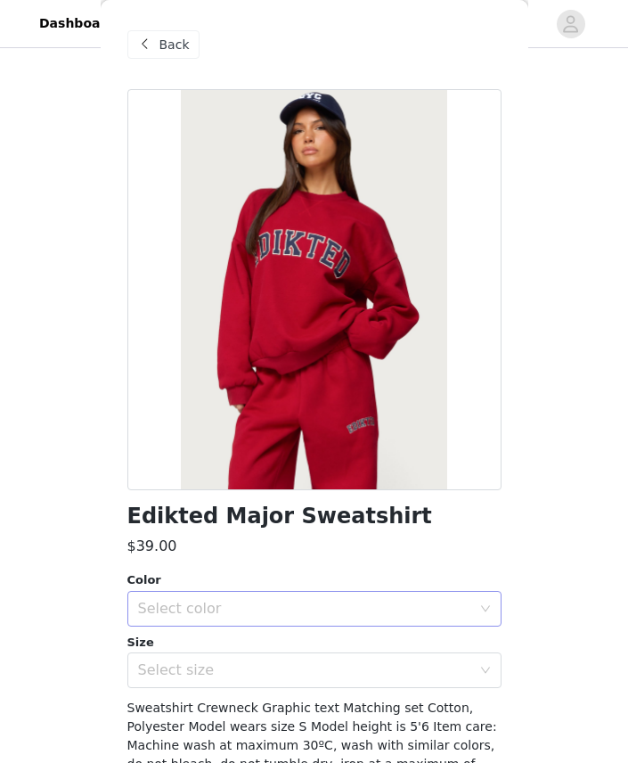
click at [214, 610] on div "Select color" at bounding box center [304, 609] width 333 height 18
click at [162, 649] on li "RED" at bounding box center [314, 647] width 374 height 29
click at [150, 679] on div "Select size" at bounding box center [308, 670] width 341 height 34
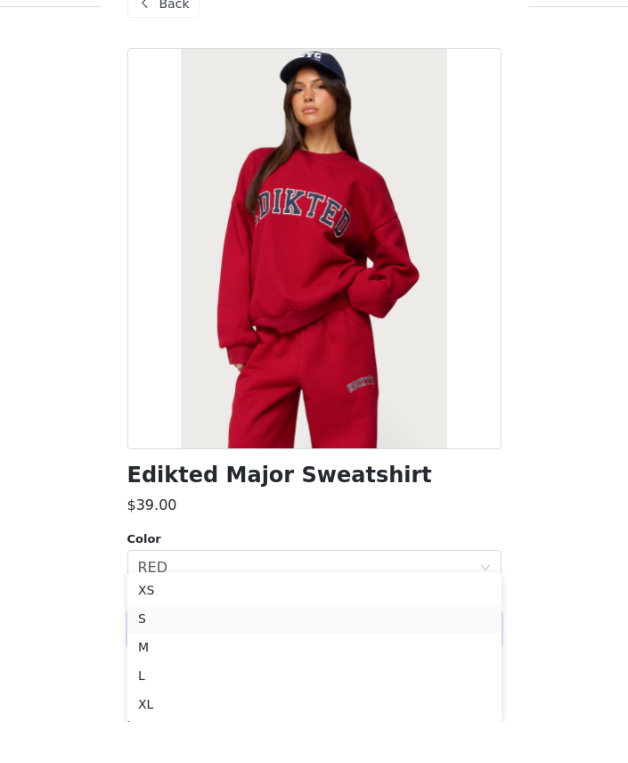
scroll to position [1112, 0]
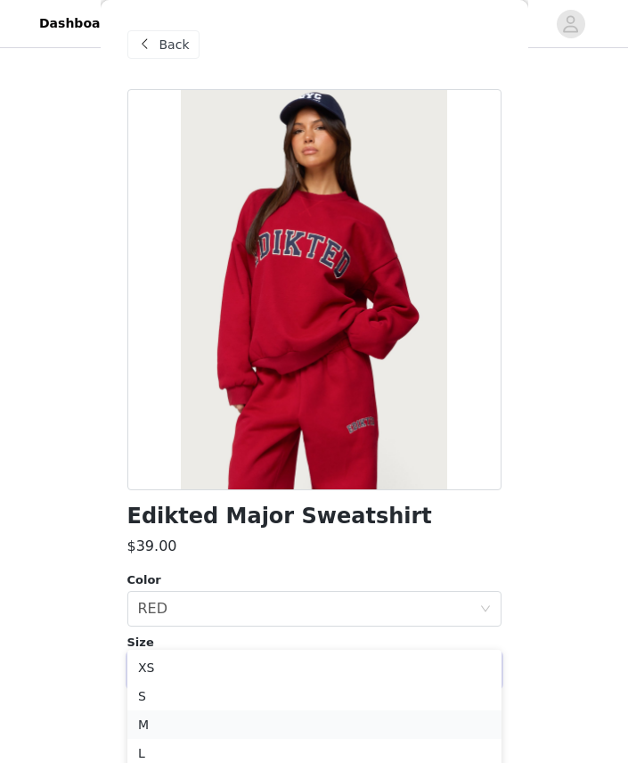
click at [146, 723] on li "M" at bounding box center [314, 724] width 374 height 29
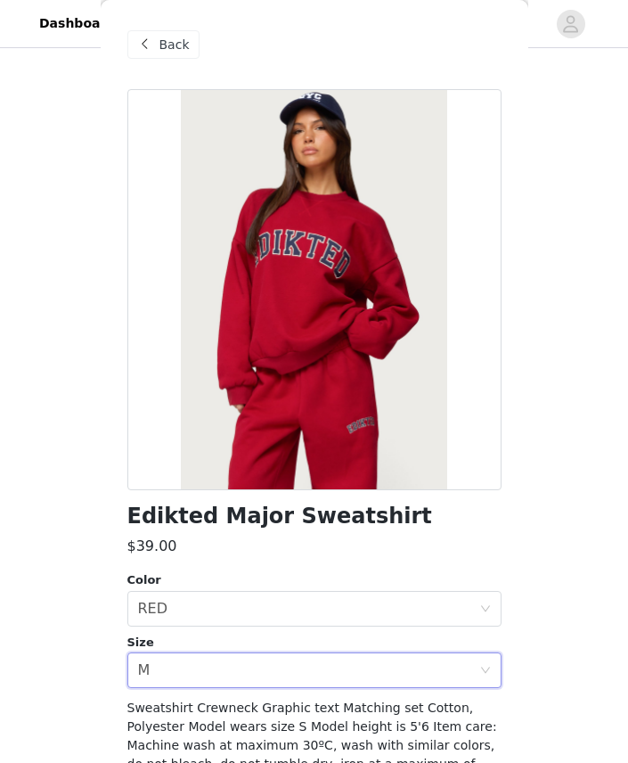
scroll to position [0, 0]
click at [170, 53] on span "Back" at bounding box center [174, 45] width 30 height 19
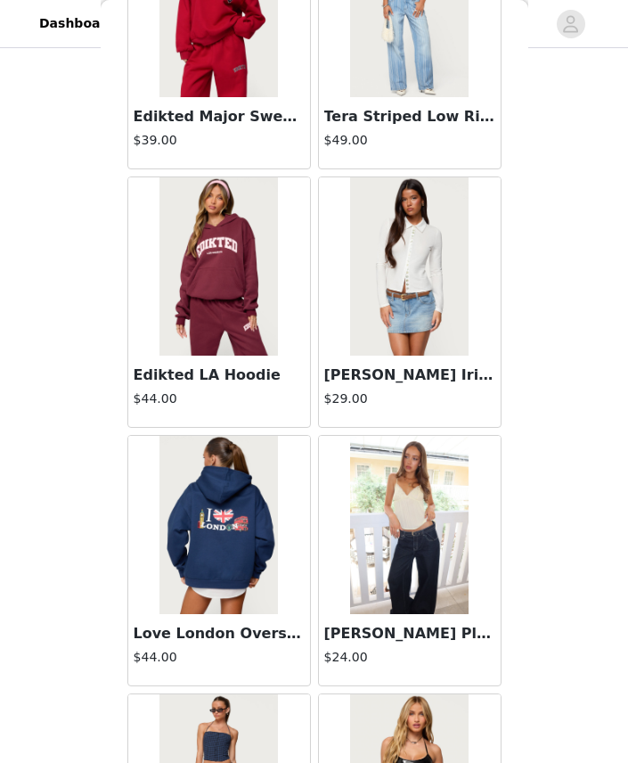
scroll to position [30047, 0]
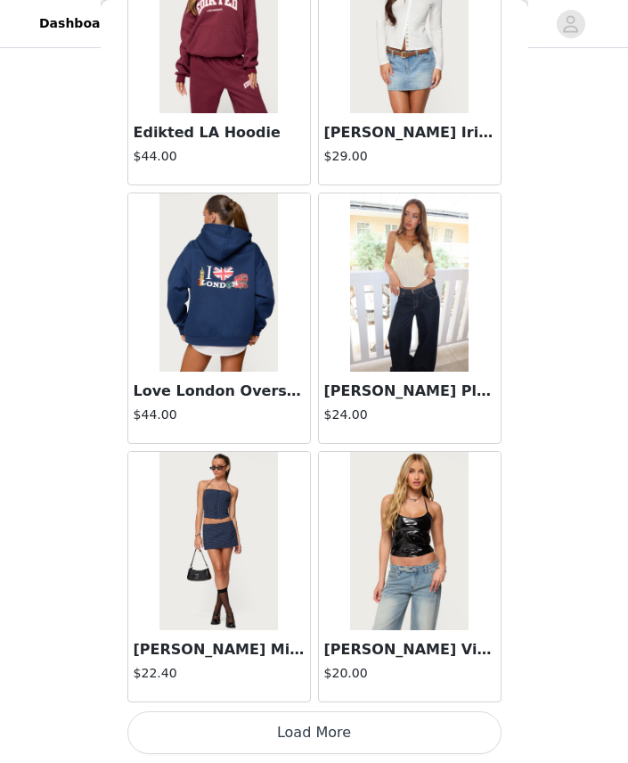
click at [314, 727] on button "Load More" at bounding box center [314, 732] width 374 height 43
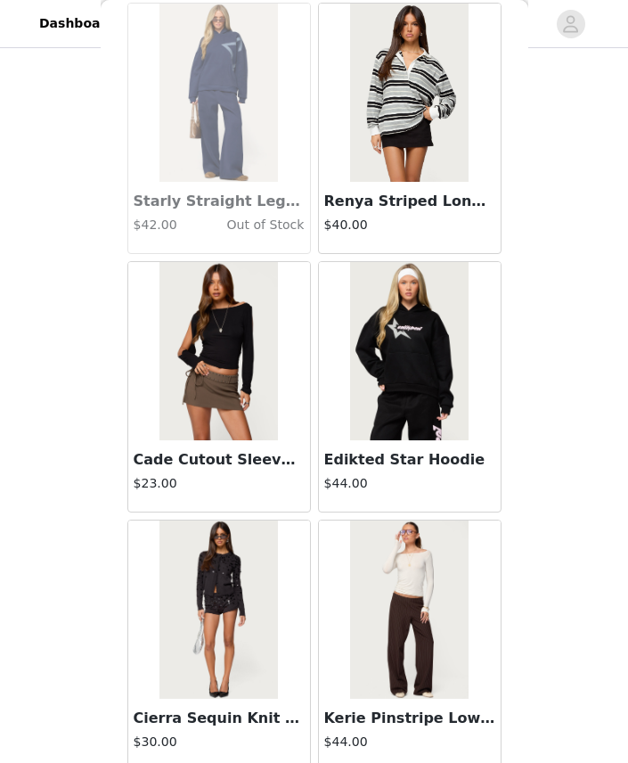
scroll to position [32888, 0]
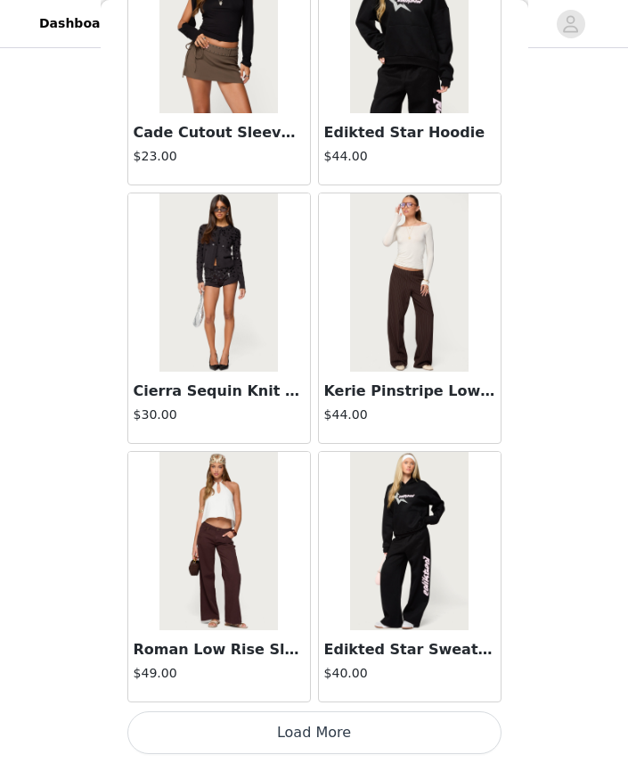
click at [243, 730] on button "Load More" at bounding box center [314, 732] width 374 height 43
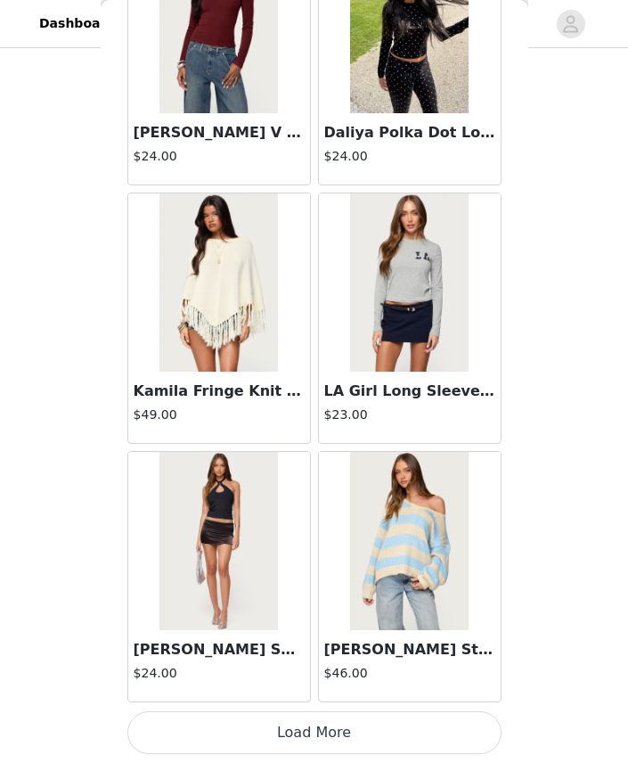
scroll to position [35551, 0]
click at [345, 725] on button "Load More" at bounding box center [314, 732] width 374 height 43
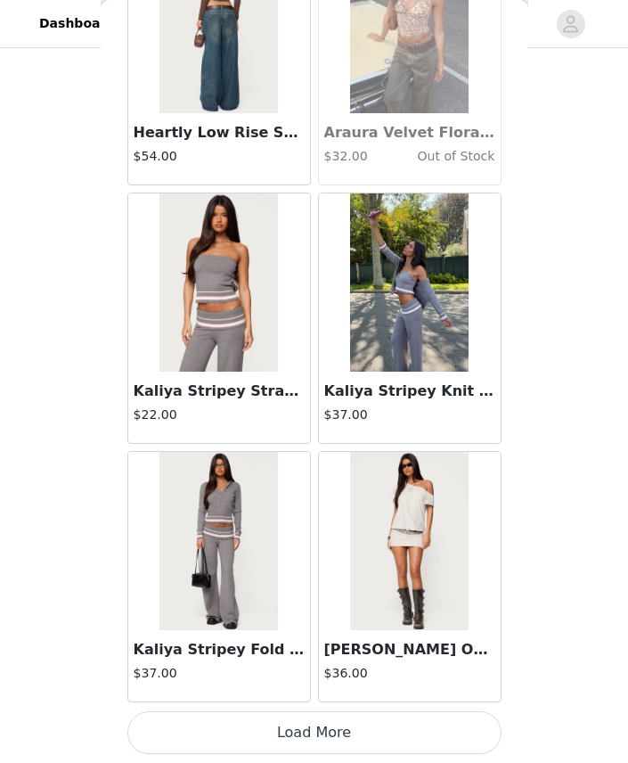
scroll to position [38134, 0]
click at [298, 743] on button "Load More" at bounding box center [314, 732] width 374 height 43
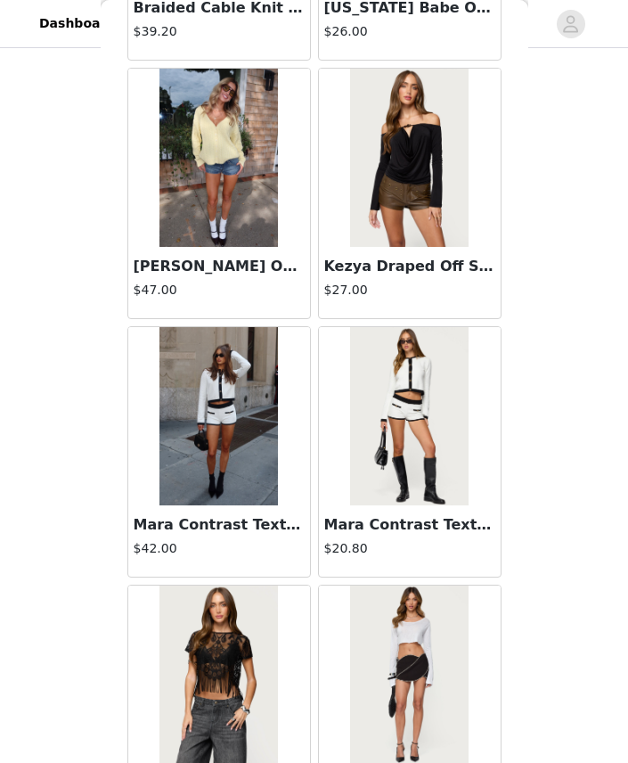
scroll to position [40594, 0]
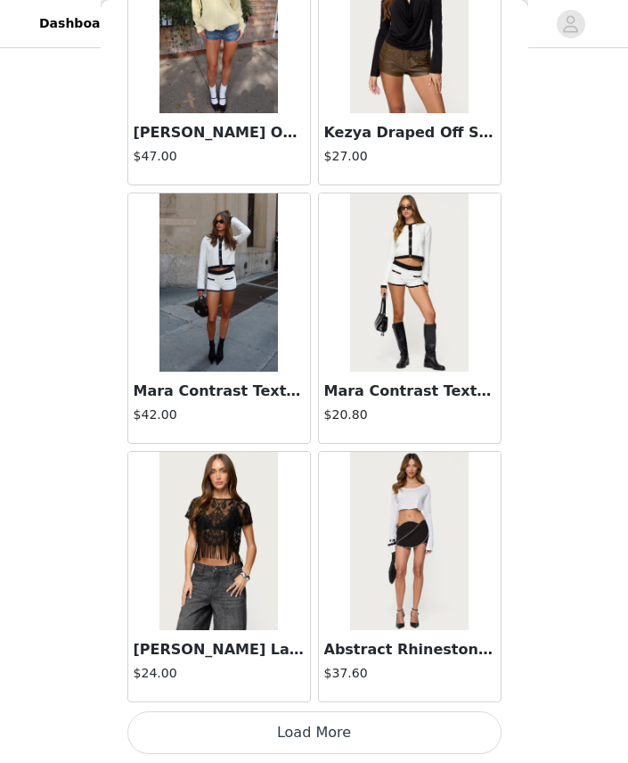
click at [278, 740] on button "Load More" at bounding box center [314, 732] width 374 height 43
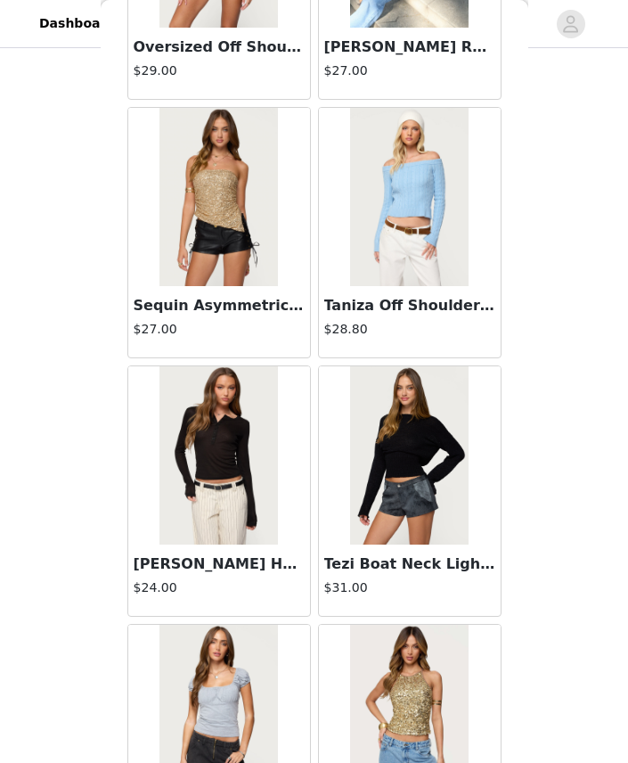
scroll to position [43152, 0]
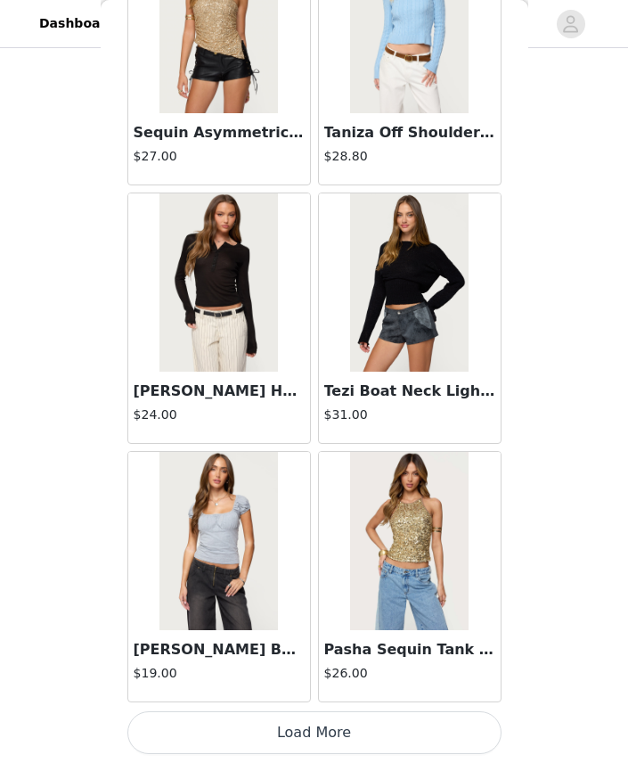
click at [330, 746] on button "Load More" at bounding box center [314, 732] width 374 height 43
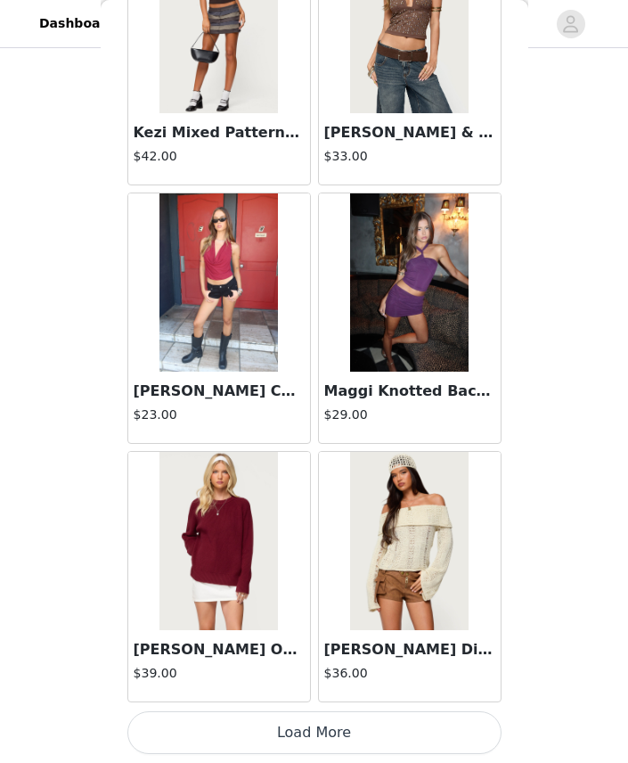
click at [300, 747] on button "Load More" at bounding box center [314, 732] width 374 height 43
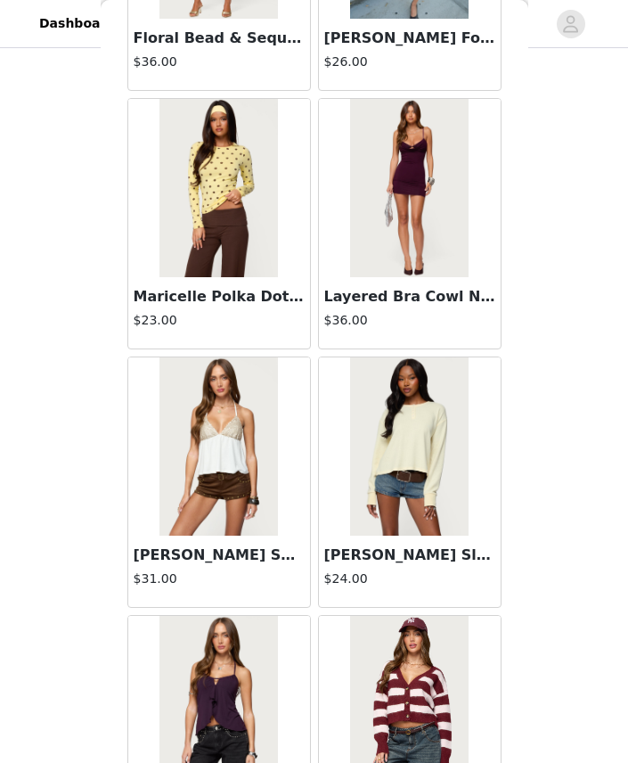
scroll to position [46756, 0]
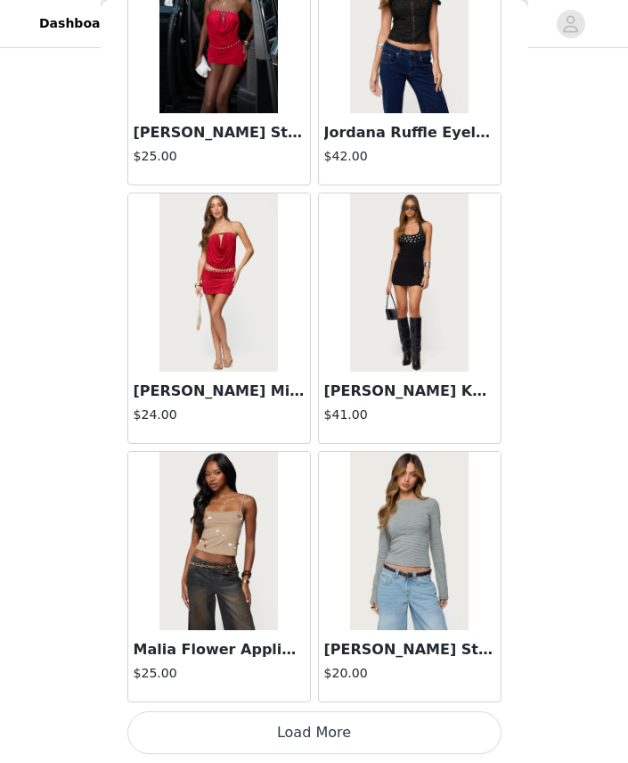
click at [286, 738] on button "Load More" at bounding box center [314, 732] width 374 height 43
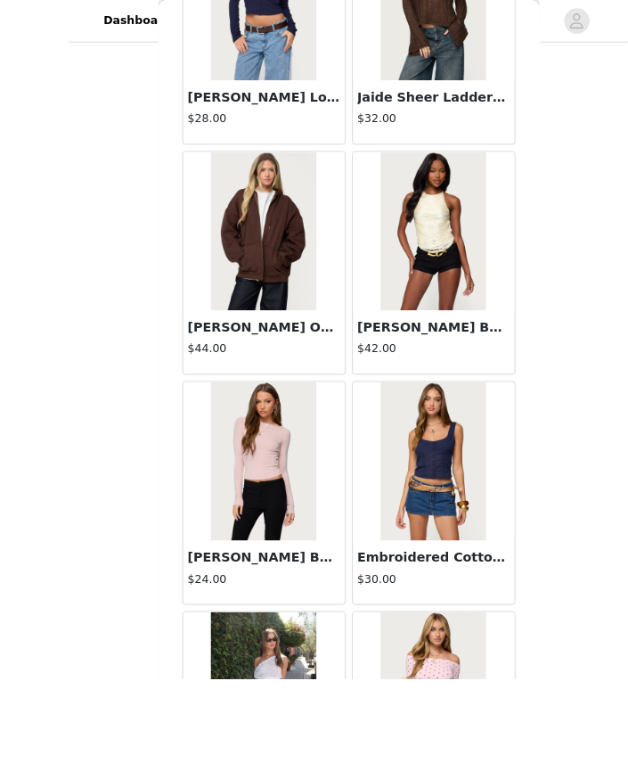
scroll to position [870, 0]
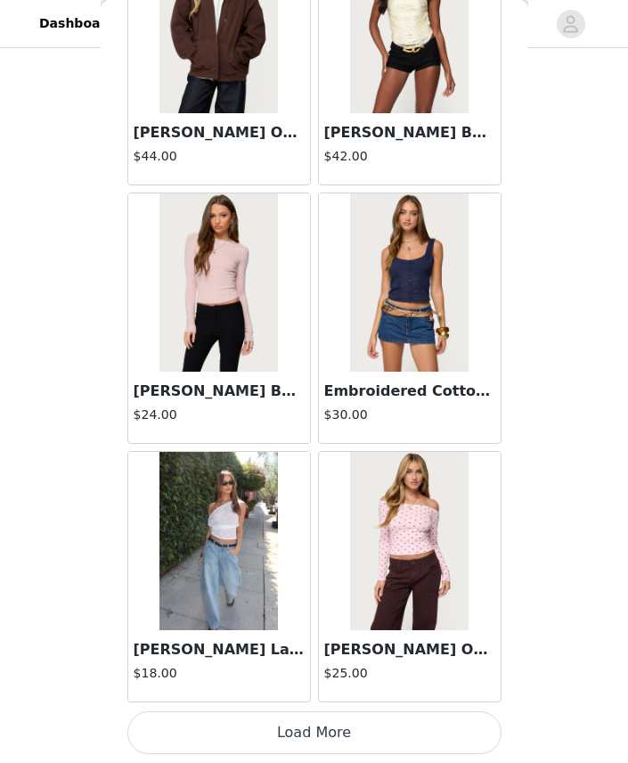
click at [361, 725] on button "Load More" at bounding box center [314, 732] width 374 height 43
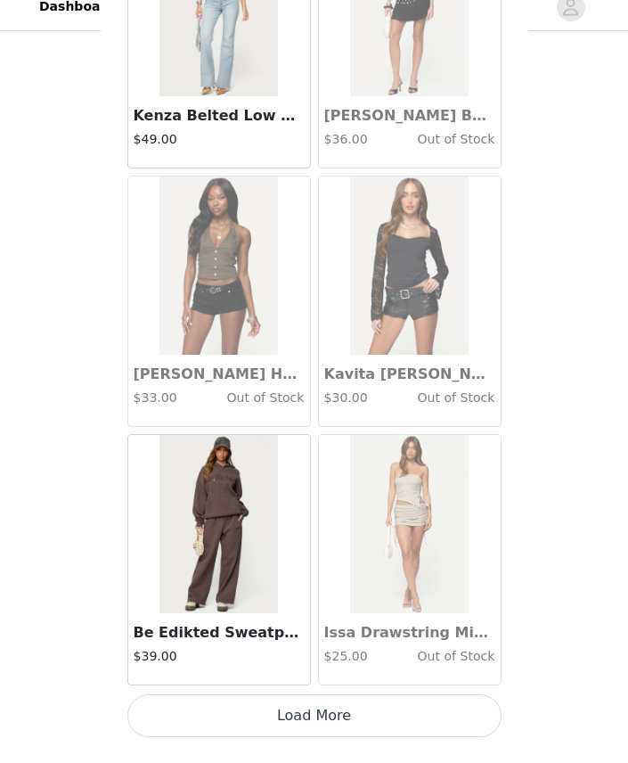
scroll to position [53636, 0]
click at [326, 729] on button "Load More" at bounding box center [314, 732] width 374 height 43
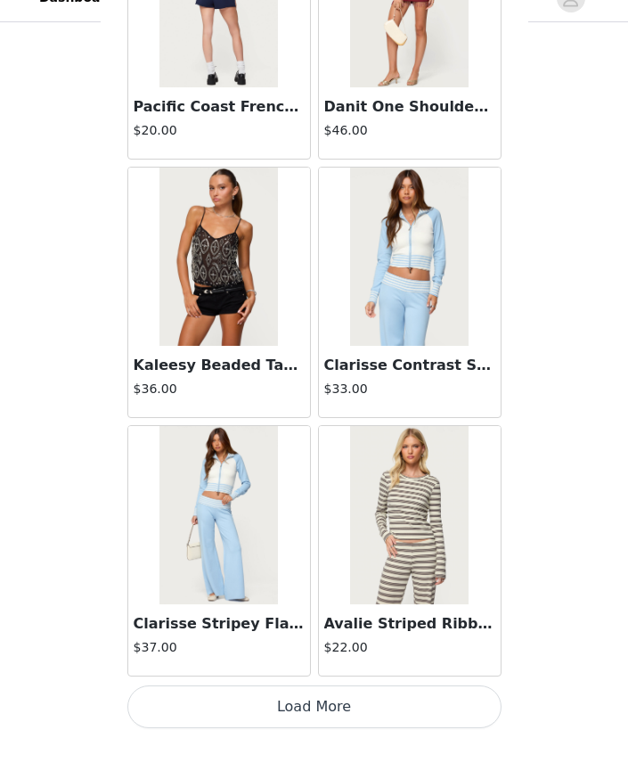
scroll to position [56220, 0]
click at [249, 743] on section "Choose as many products as you'd like, up to $200.00. 8 Selected Remaining Fund…" at bounding box center [315, 42] width 428 height 1485
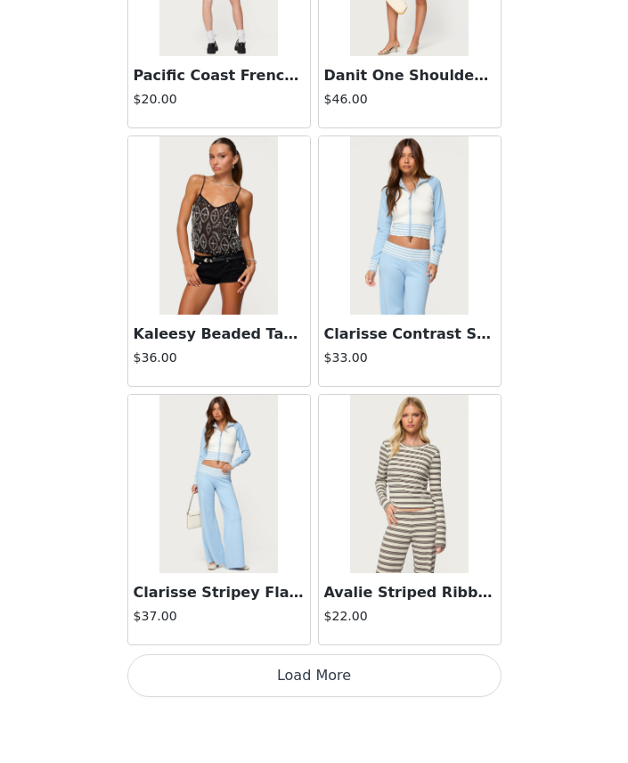
scroll to position [56154, 0]
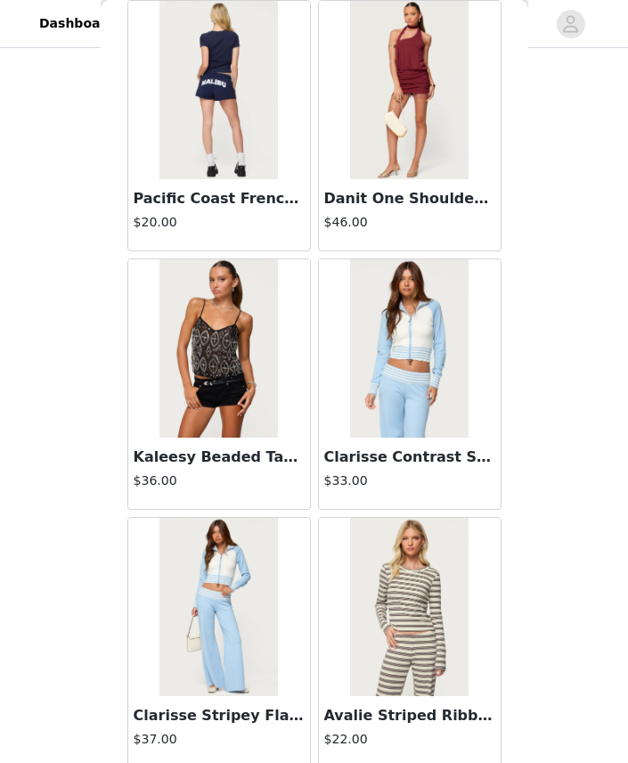
click at [247, 742] on h4 "$37.00" at bounding box center [219, 739] width 171 height 19
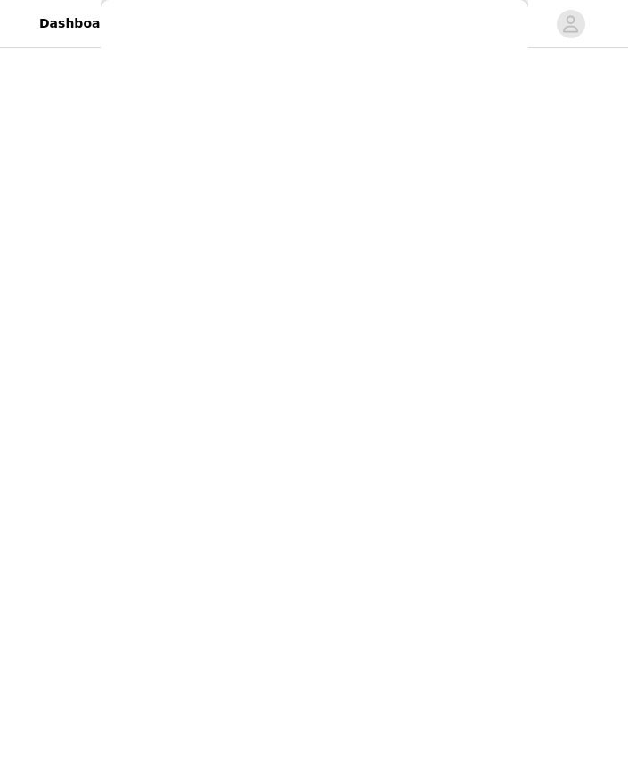
scroll to position [0, 0]
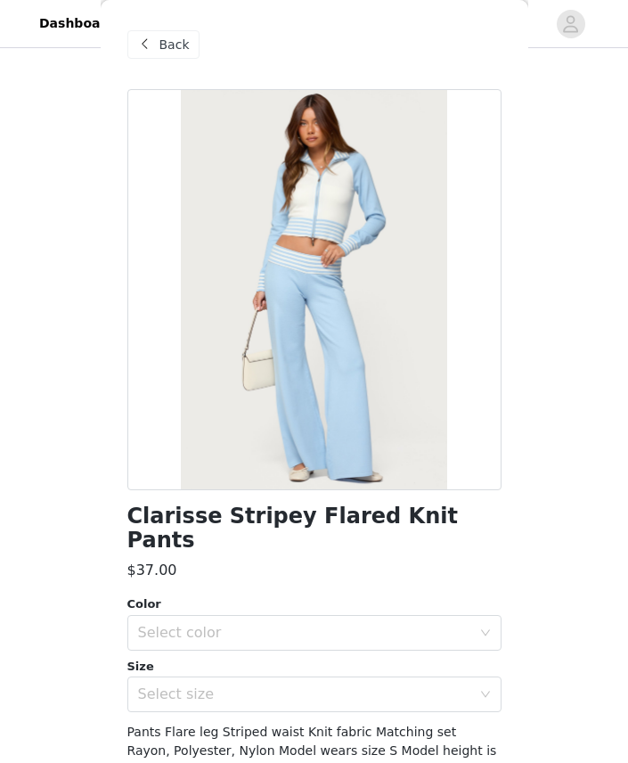
click at [175, 50] on span "Back" at bounding box center [174, 45] width 30 height 19
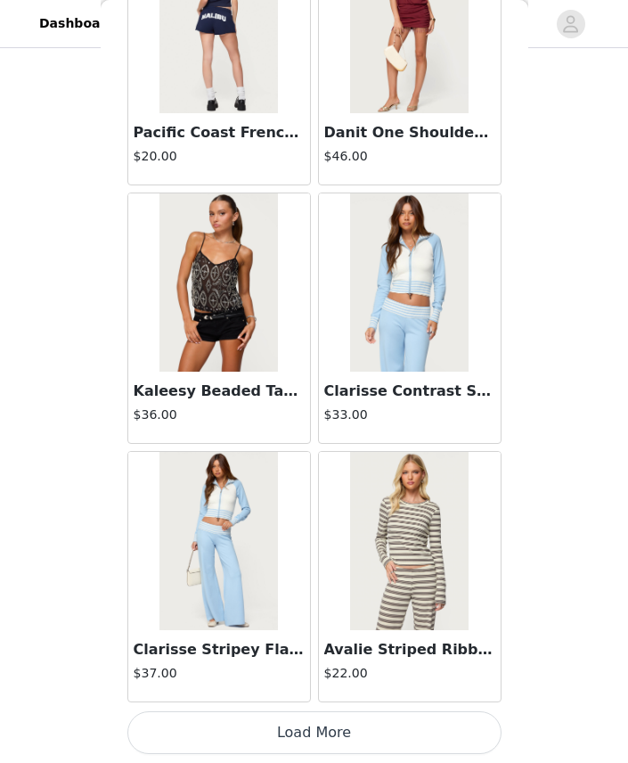
click at [243, 733] on button "Load More" at bounding box center [314, 732] width 374 height 43
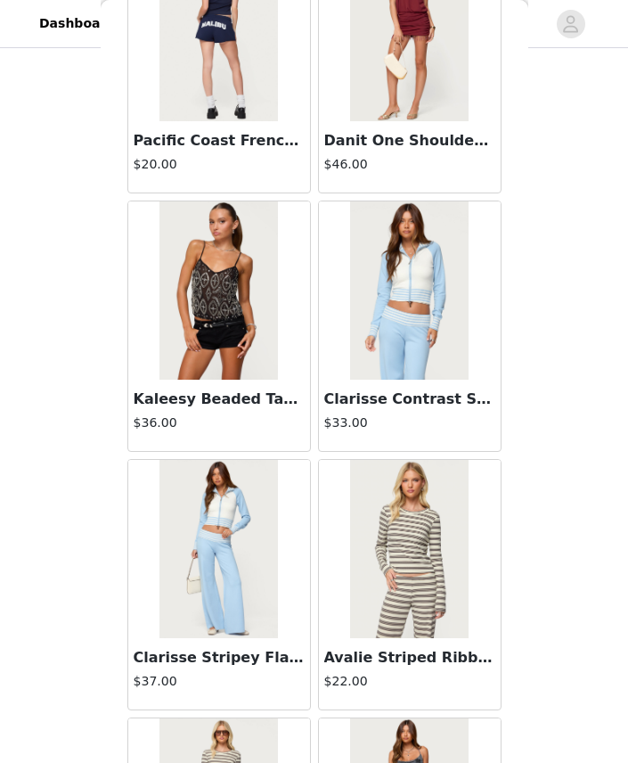
scroll to position [636, 0]
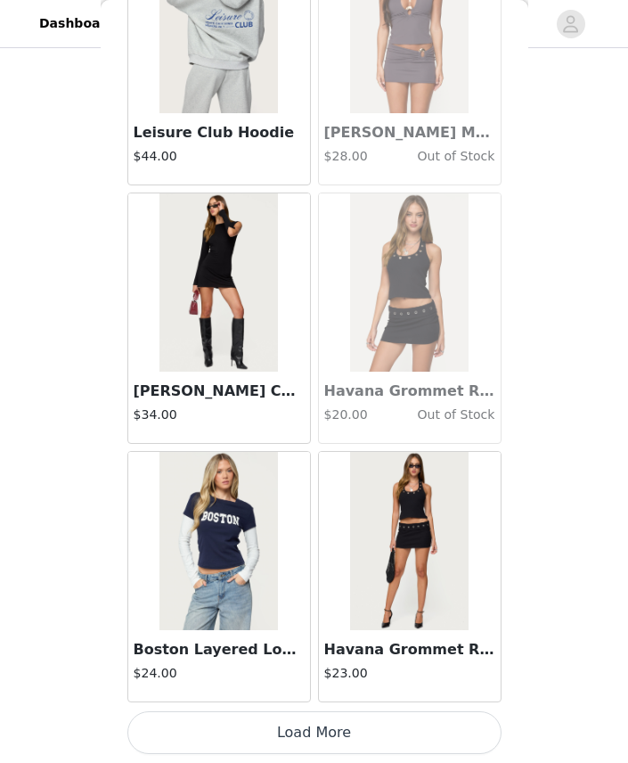
click at [270, 726] on button "Load More" at bounding box center [314, 732] width 374 height 43
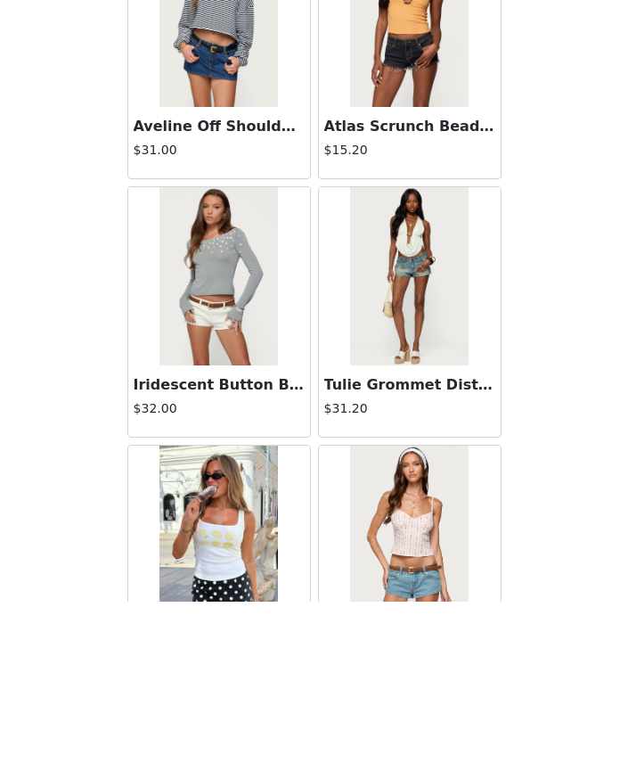
scroll to position [0, 0]
click at [159, 90] on img at bounding box center [218, 179] width 118 height 178
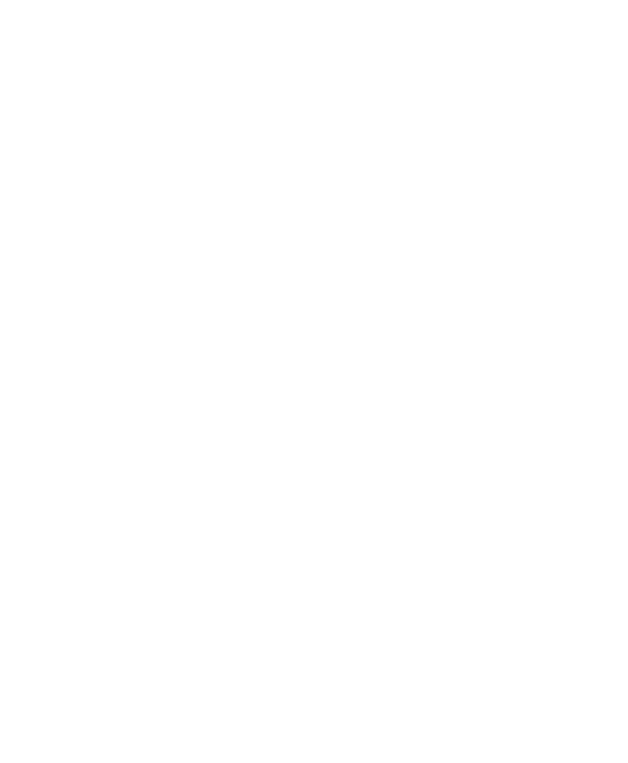
scroll to position [499, 0]
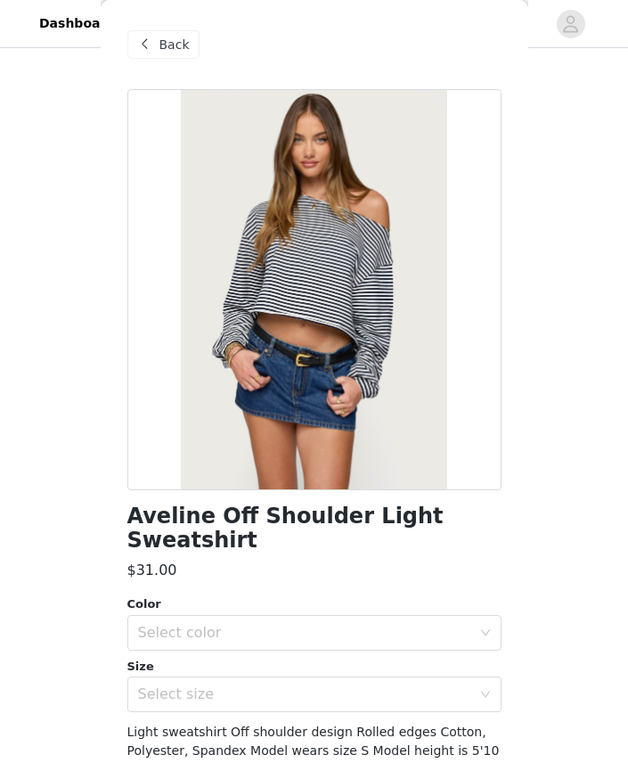
click at [167, 34] on div "Back" at bounding box center [163, 44] width 72 height 29
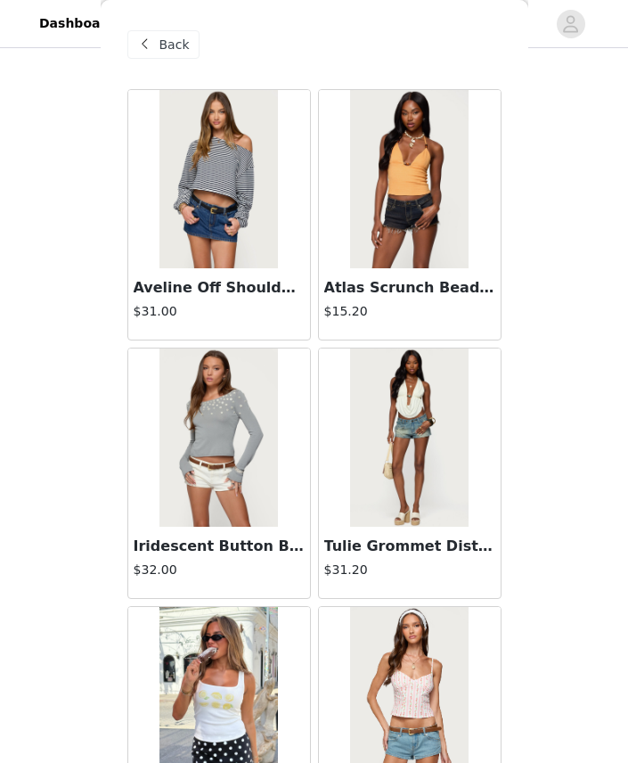
click at [166, 32] on div "Back" at bounding box center [163, 44] width 72 height 29
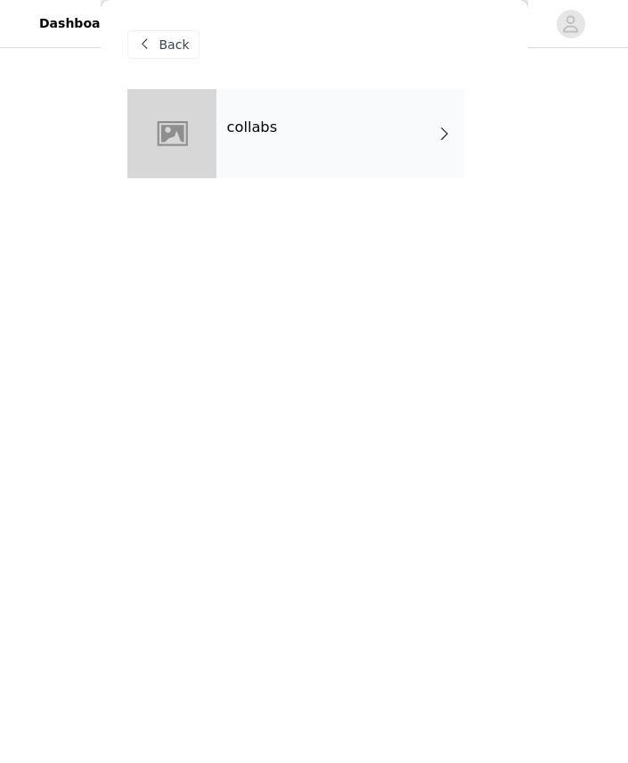
click at [265, 103] on div "collabs" at bounding box center [340, 133] width 248 height 89
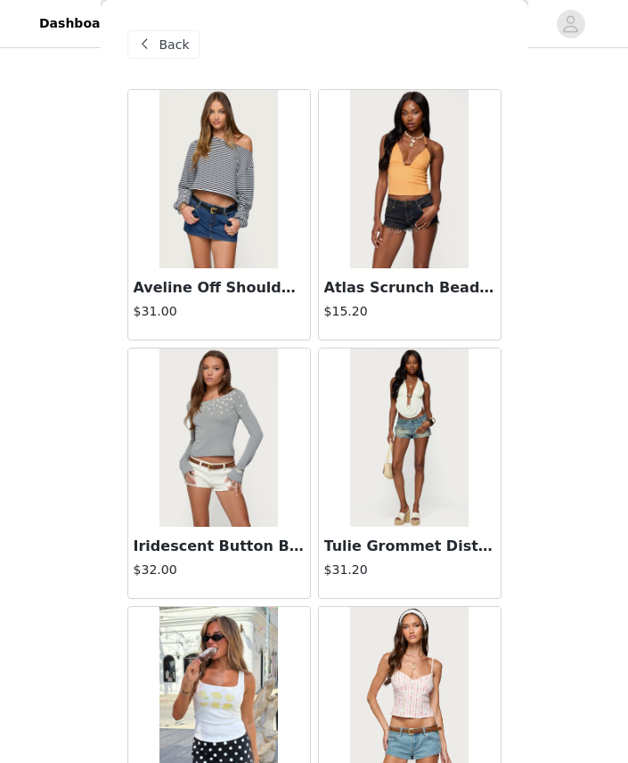
click at [188, 15] on div "Back" at bounding box center [314, 44] width 374 height 89
click at [163, 32] on div "Back" at bounding box center [163, 44] width 72 height 29
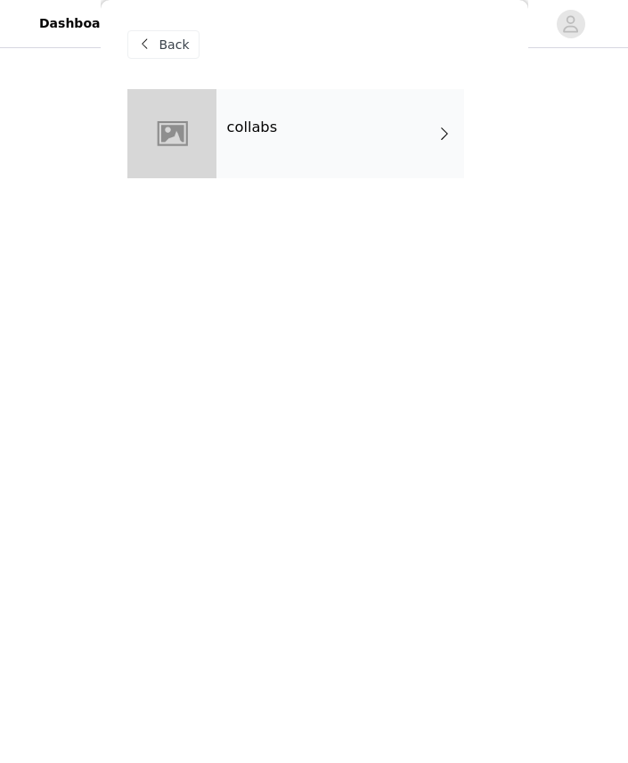
click at [169, 32] on div "Back" at bounding box center [163, 44] width 72 height 29
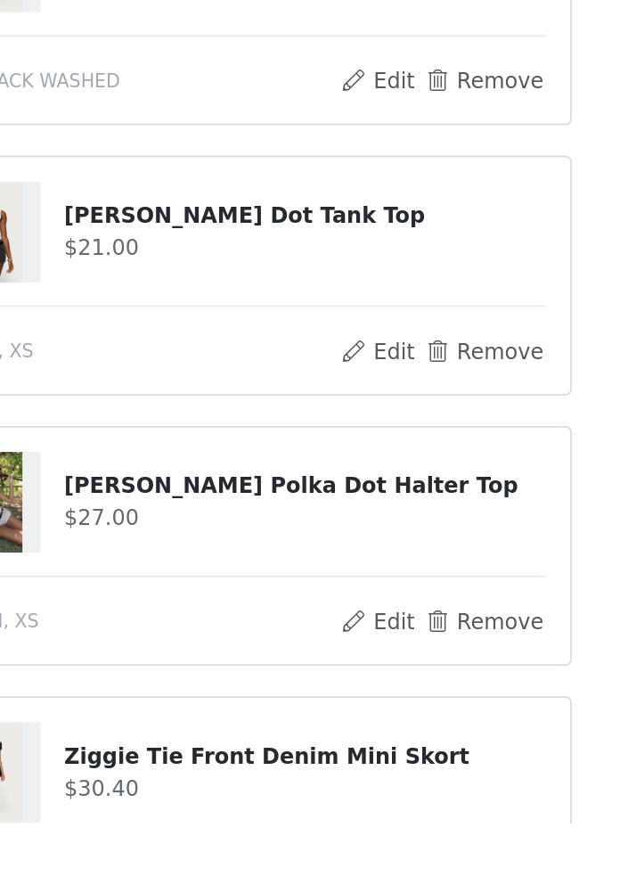
scroll to position [233, 0]
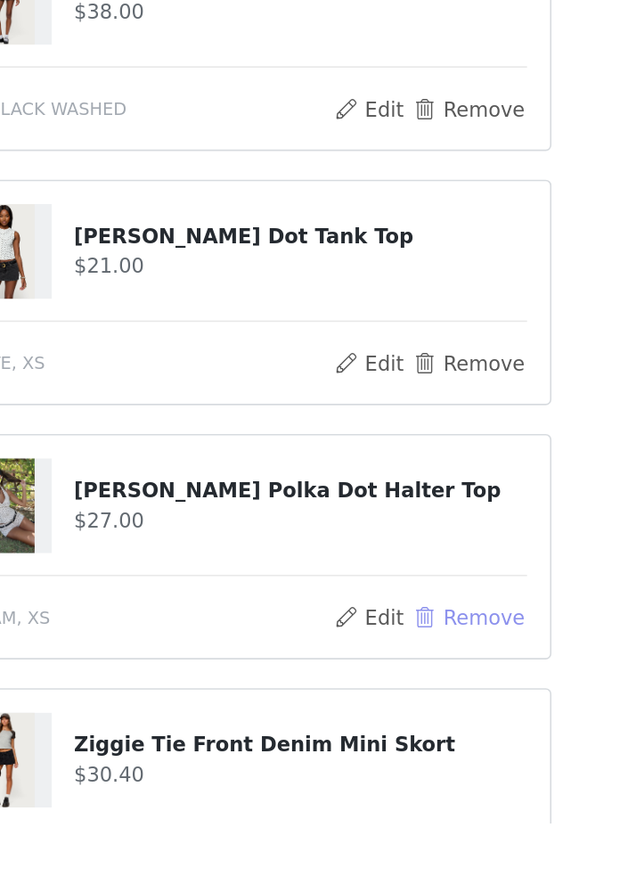
click at [420, 747] on button "Remove" at bounding box center [455, 757] width 71 height 21
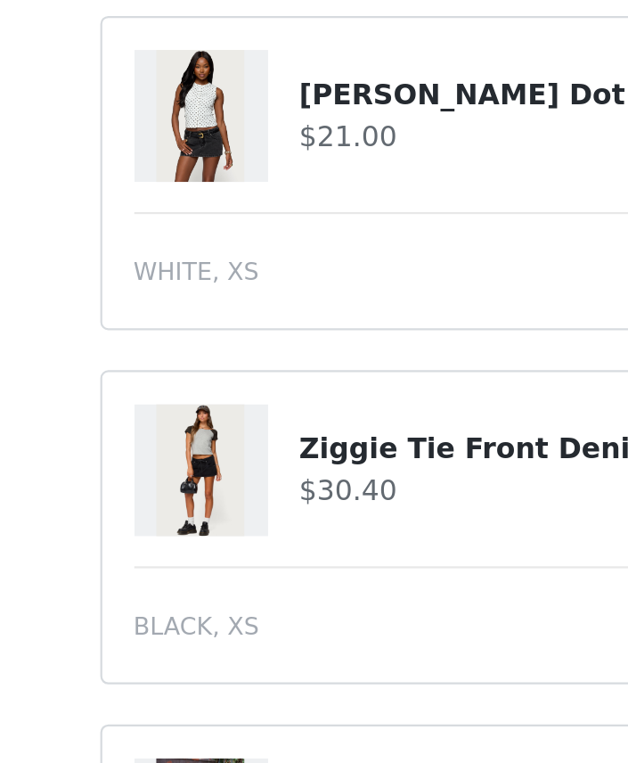
scroll to position [288, 0]
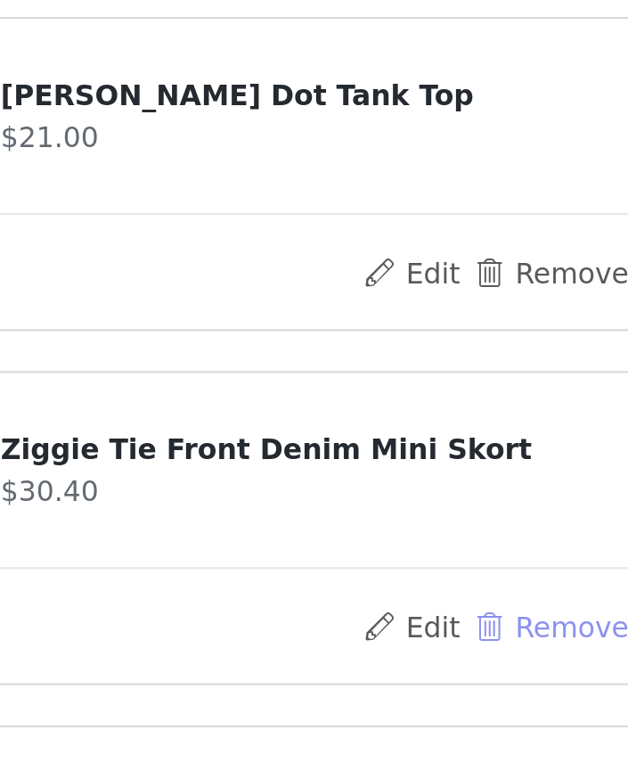
click at [420, 692] on button "Remove" at bounding box center [455, 702] width 71 height 21
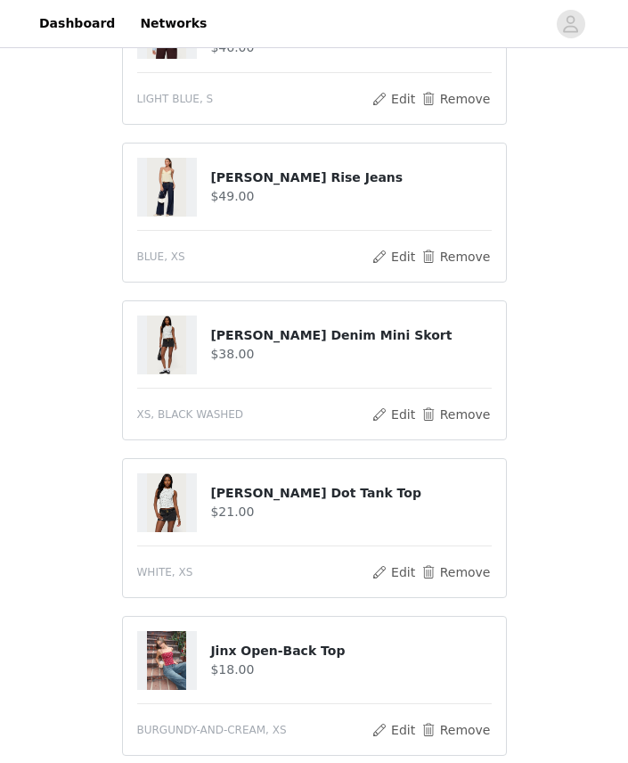
scroll to position [260, 0]
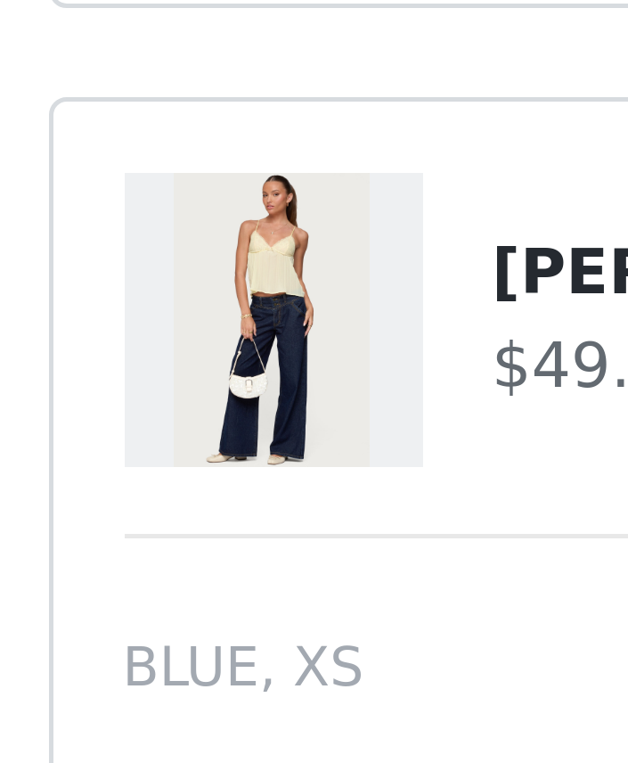
click at [147, 159] on img at bounding box center [166, 188] width 39 height 59
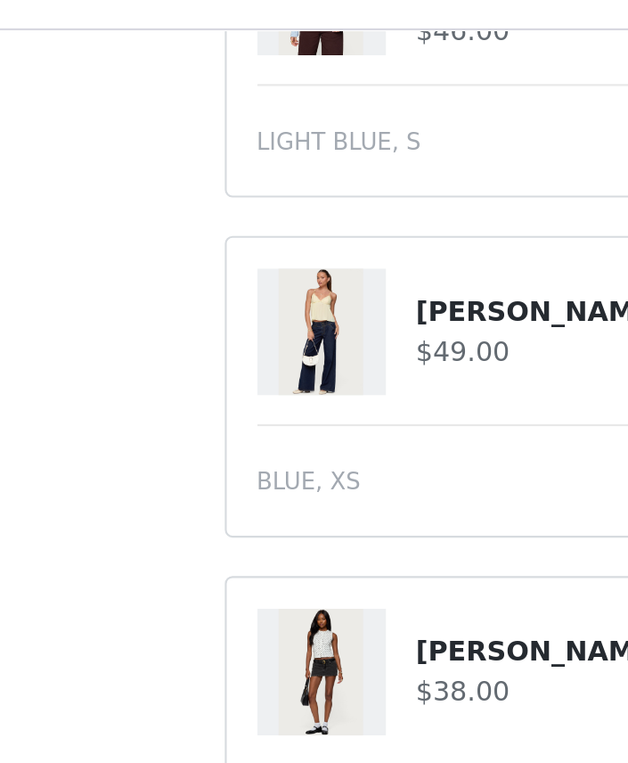
scroll to position [173, 0]
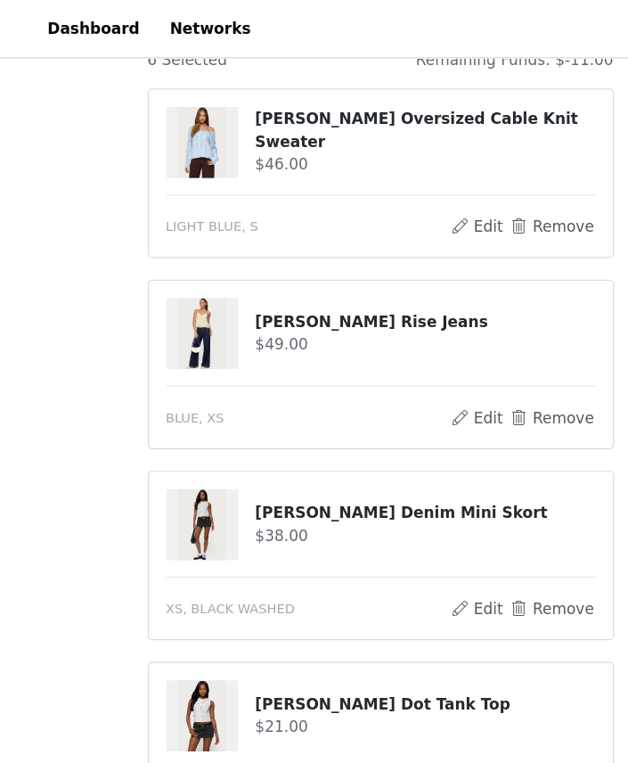
click at [301, 272] on h4 "[PERSON_NAME] Rise Jeans" at bounding box center [350, 266] width 281 height 19
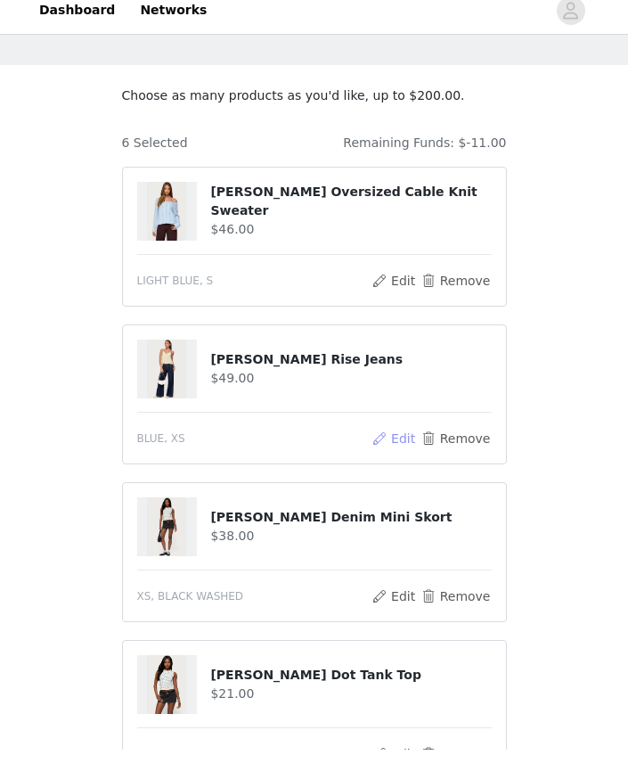
click at [396, 441] on button "Edit" at bounding box center [394, 451] width 45 height 21
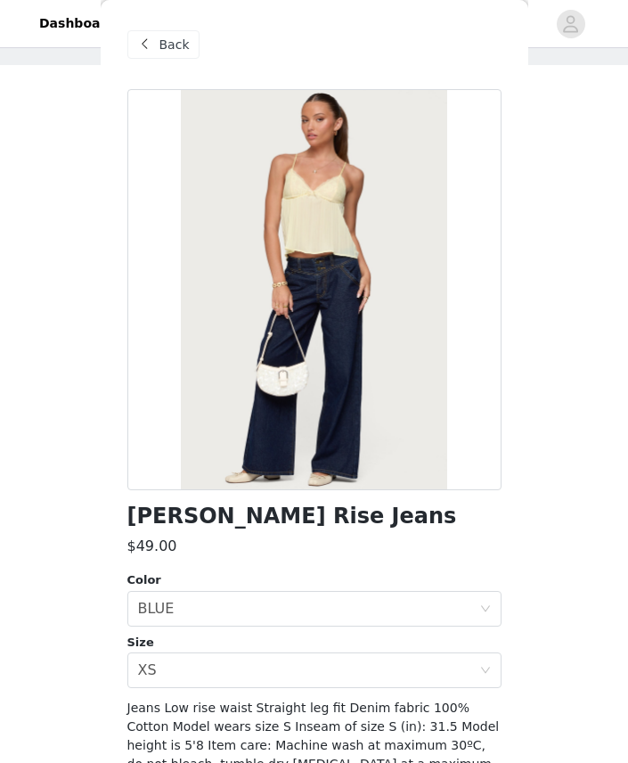
click at [160, 38] on span "Back" at bounding box center [174, 45] width 30 height 19
